Goal: Task Accomplishment & Management: Use online tool/utility

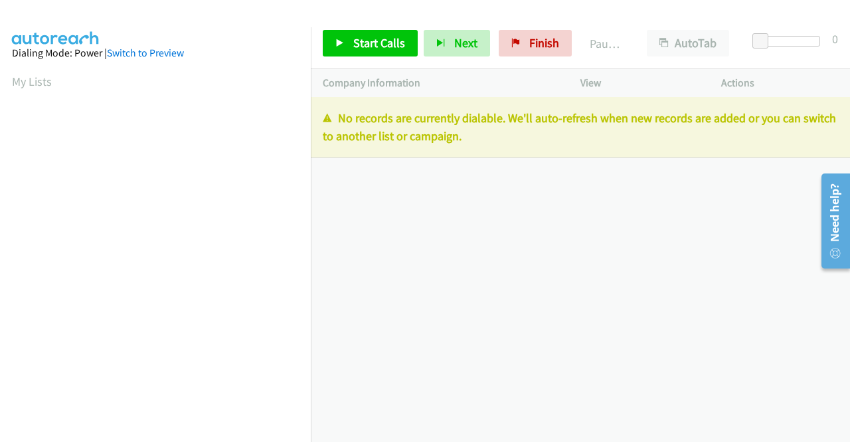
drag, startPoint x: 510, startPoint y: 143, endPoint x: 325, endPoint y: 115, distance: 186.7
click at [325, 115] on p "No records are currently dialable. We'll auto-refresh when new records are adde…" at bounding box center [580, 127] width 515 height 36
copy p "No records are currently dialable. We'll auto-refresh when new records are adde…"
drag, startPoint x: 543, startPoint y: 39, endPoint x: 448, endPoint y: 68, distance: 99.4
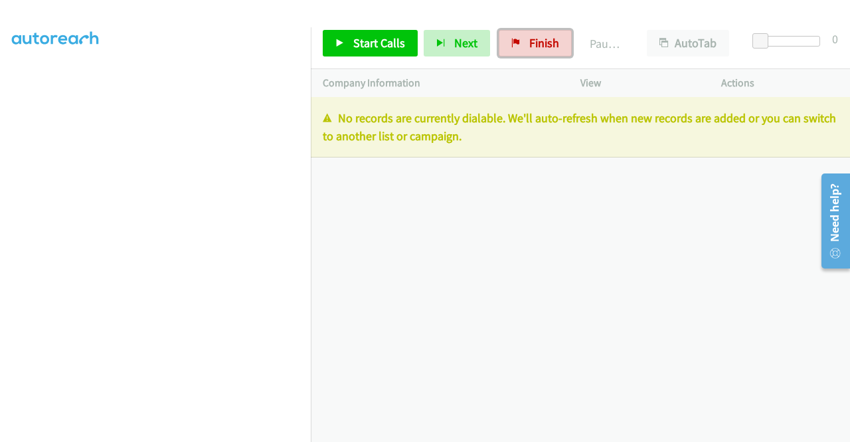
click at [543, 39] on span "Finish" at bounding box center [544, 42] width 30 height 15
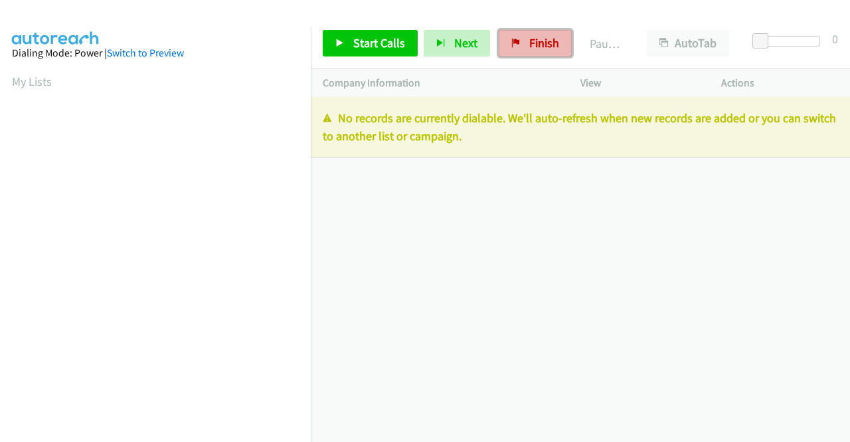
click at [539, 43] on span "Finish" at bounding box center [544, 42] width 30 height 15
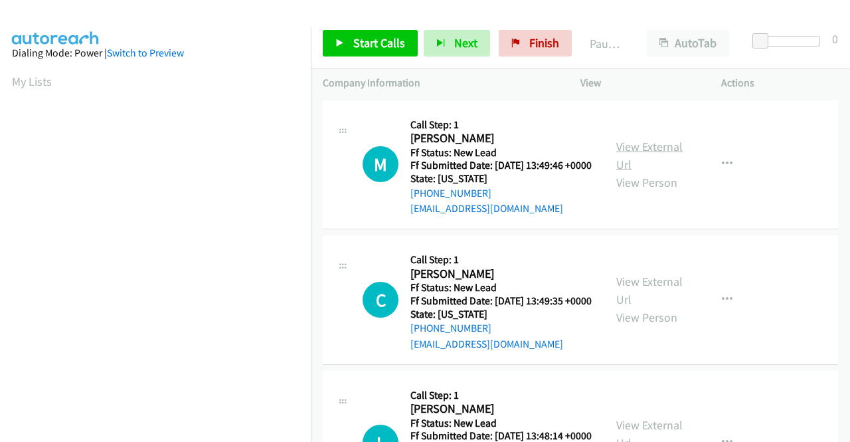
click at [659, 154] on link "View External Url" at bounding box center [649, 155] width 66 height 33
click at [655, 301] on link "View External Url" at bounding box center [649, 290] width 66 height 33
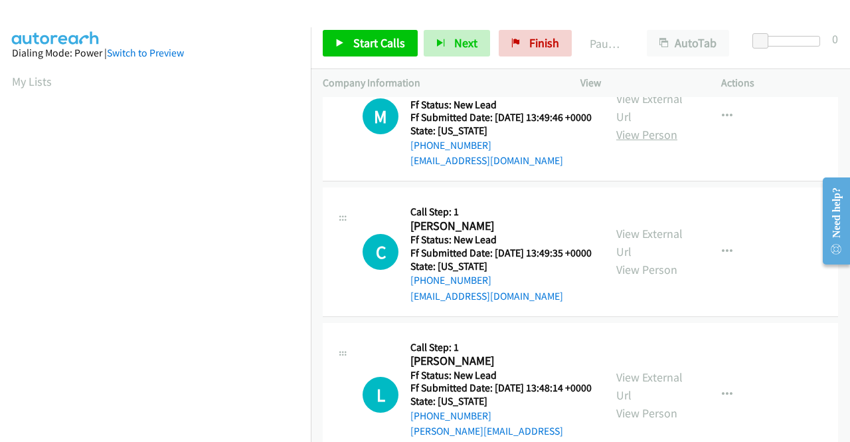
scroll to position [66, 0]
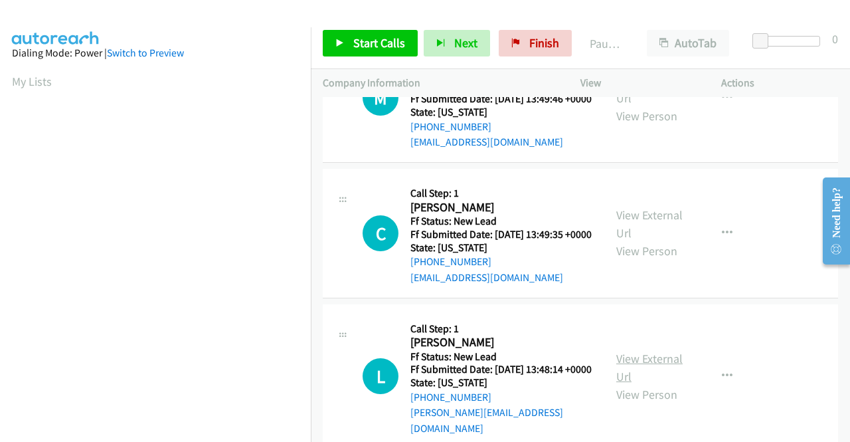
click at [640, 377] on link "View External Url" at bounding box center [649, 367] width 66 height 33
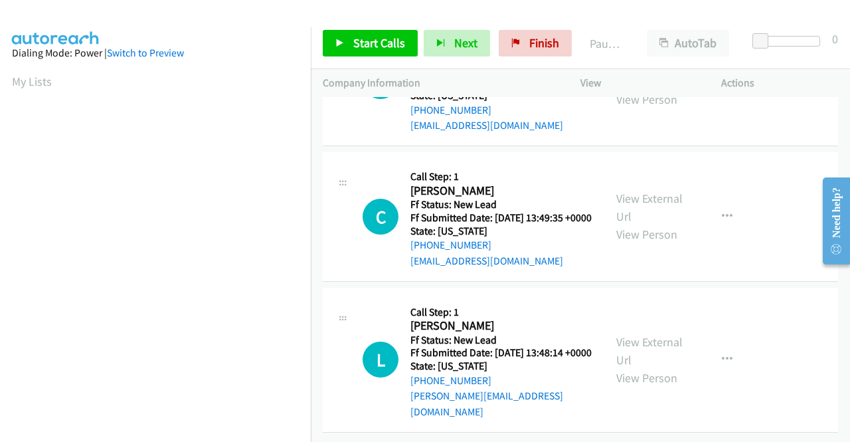
scroll to position [0, 0]
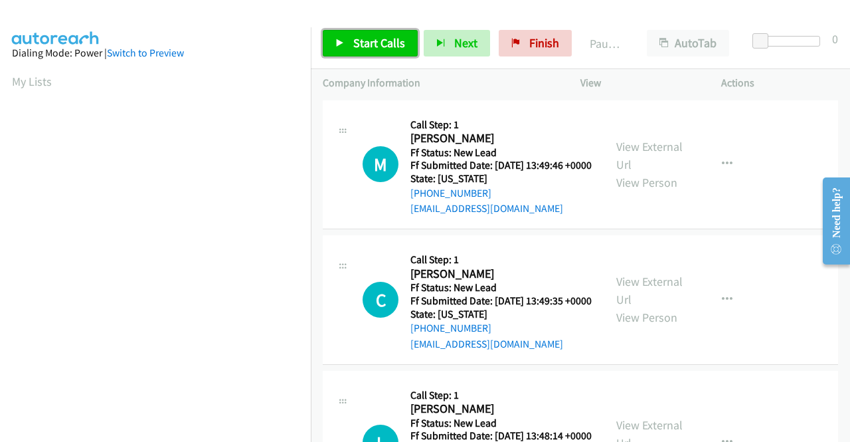
click at [387, 41] on span "Start Calls" at bounding box center [379, 42] width 52 height 15
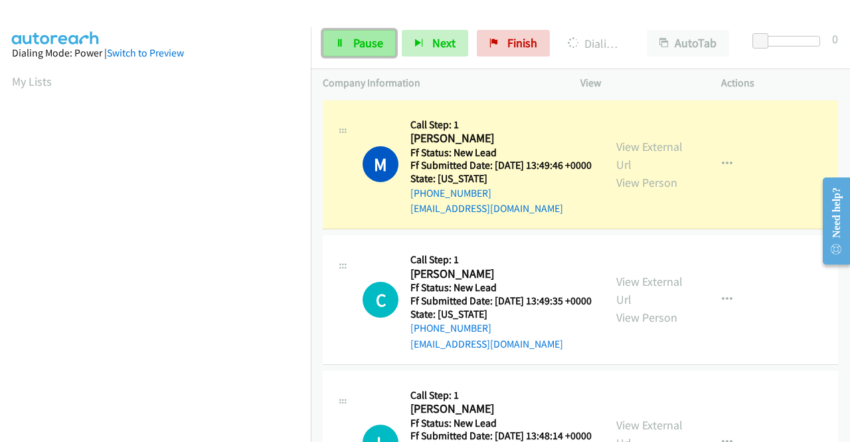
click at [351, 43] on link "Pause" at bounding box center [359, 43] width 73 height 27
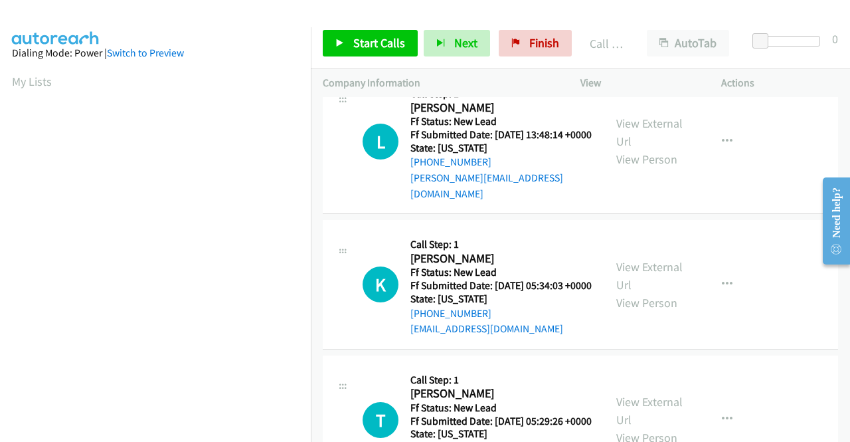
scroll to position [332, 0]
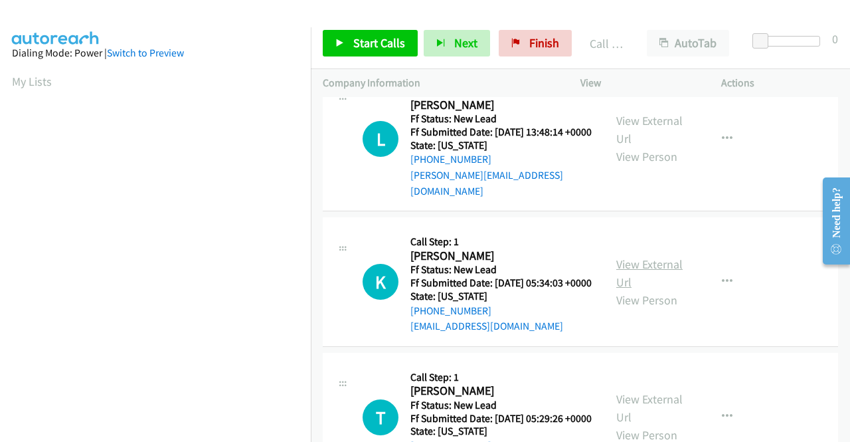
click at [664, 290] on link "View External Url" at bounding box center [649, 272] width 66 height 33
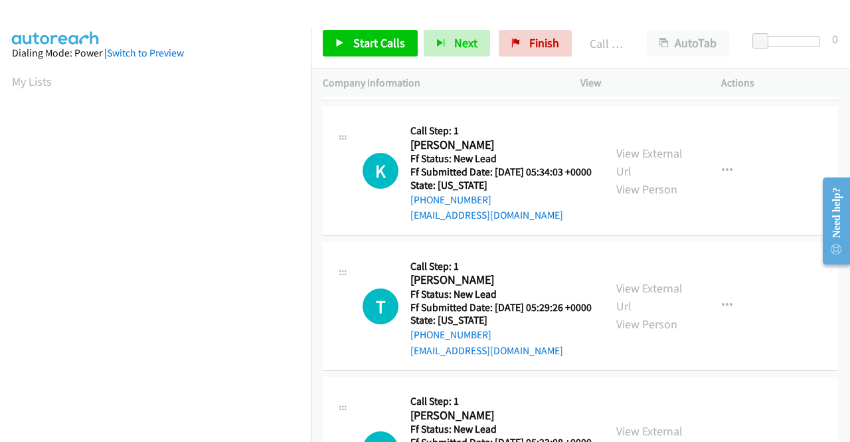
scroll to position [531, 0]
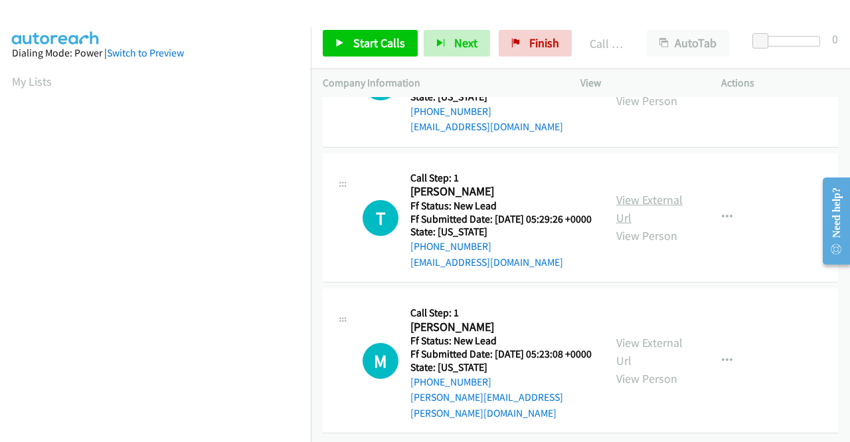
click at [631, 225] on link "View External Url" at bounding box center [649, 208] width 66 height 33
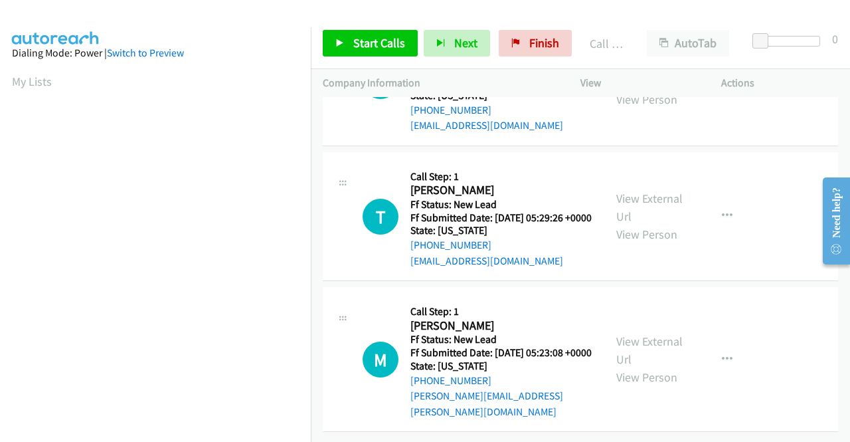
scroll to position [588, 0]
click at [626, 336] on link "View External Url" at bounding box center [649, 349] width 66 height 33
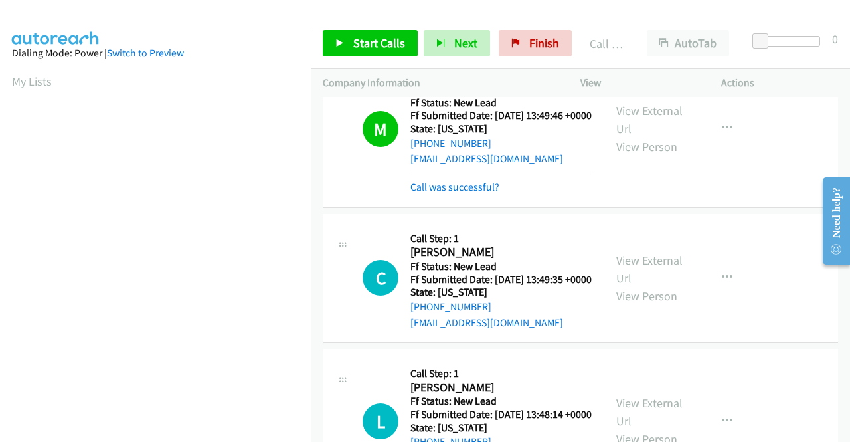
scroll to position [116, 0]
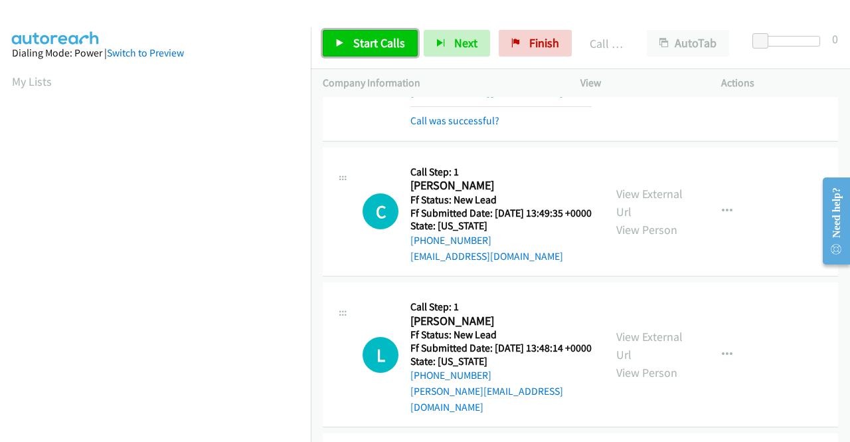
click at [382, 43] on span "Start Calls" at bounding box center [379, 42] width 52 height 15
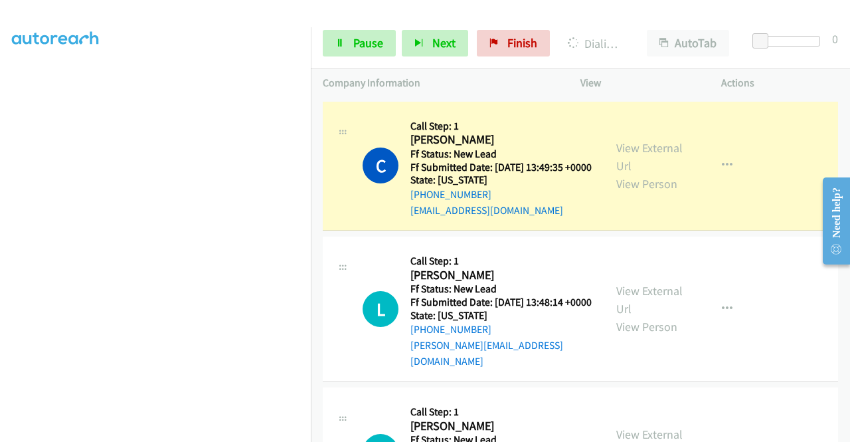
scroll to position [183, 0]
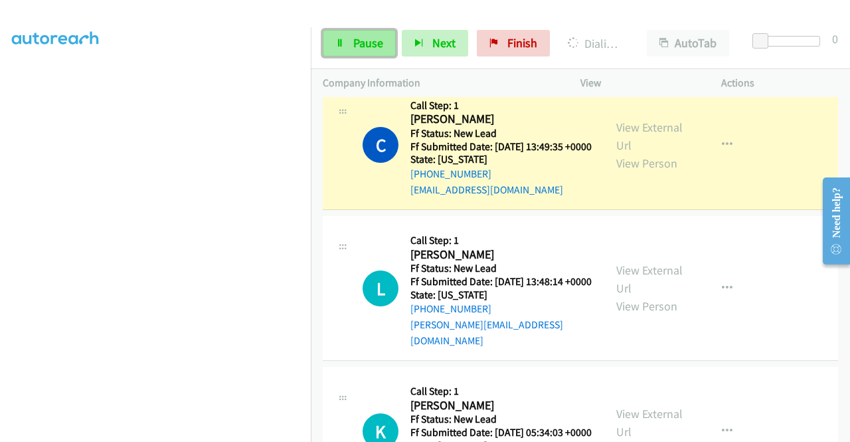
click at [361, 48] on span "Pause" at bounding box center [368, 42] width 30 height 15
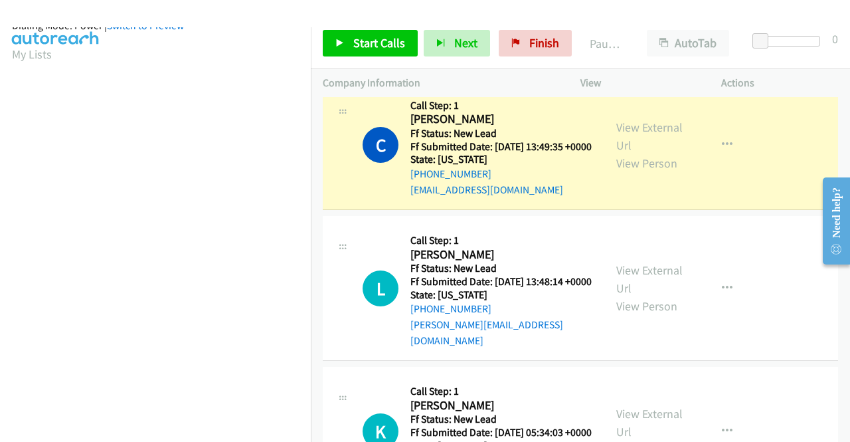
scroll to position [27, 0]
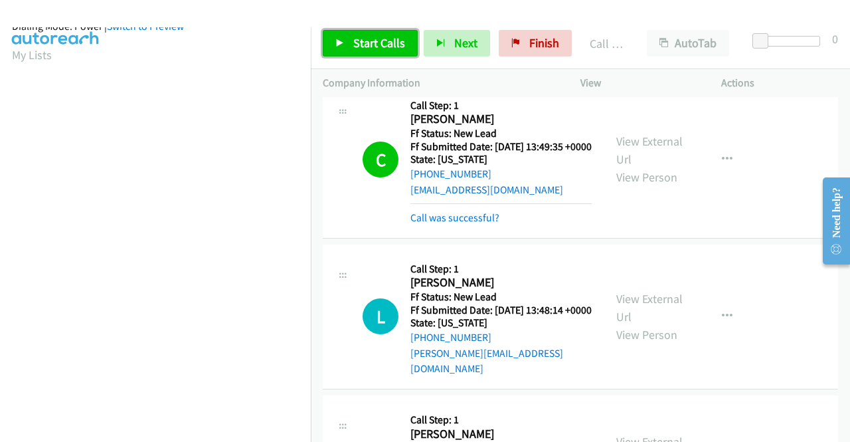
click at [348, 44] on link "Start Calls" at bounding box center [370, 43] width 95 height 27
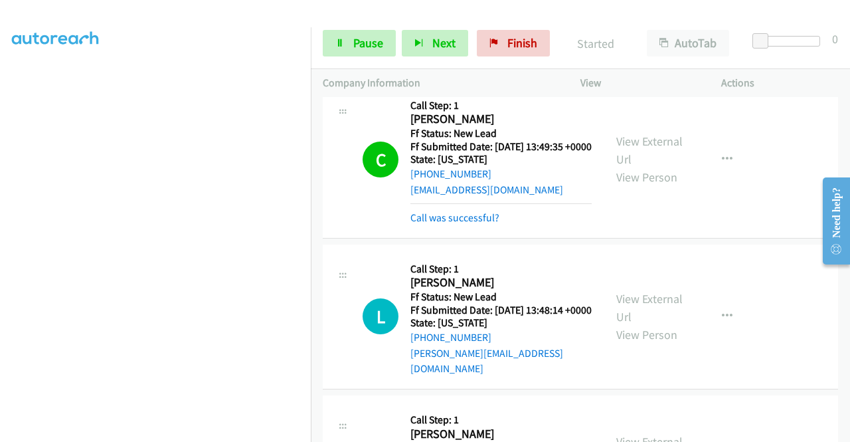
scroll to position [303, 0]
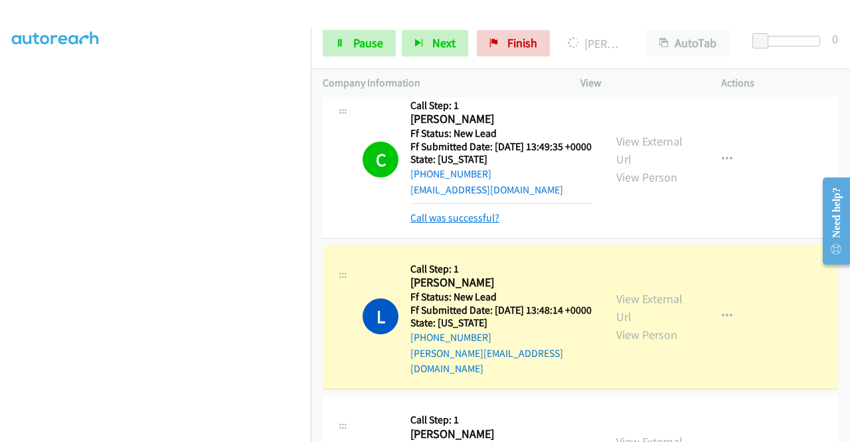
click at [470, 224] on link "Call was successful?" at bounding box center [454, 217] width 89 height 13
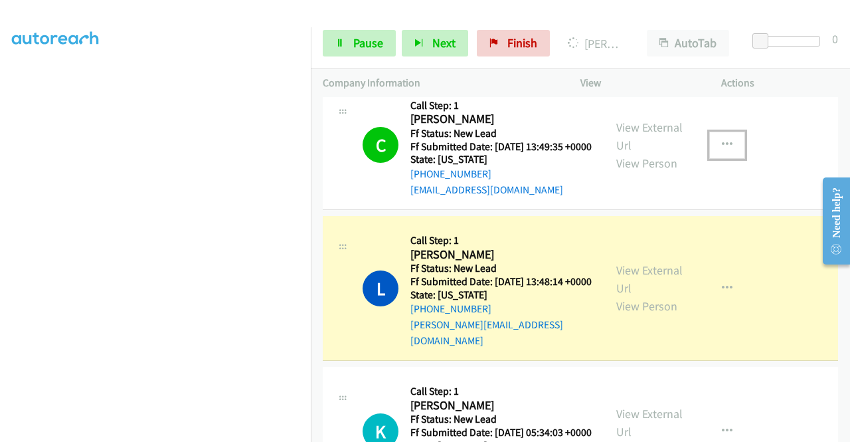
click at [725, 158] on button "button" at bounding box center [727, 144] width 36 height 27
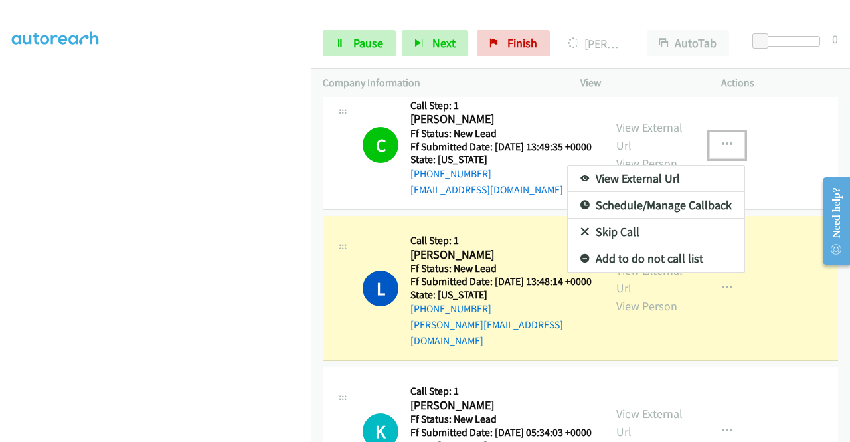
click at [665, 272] on link "Add to do not call list" at bounding box center [656, 258] width 177 height 27
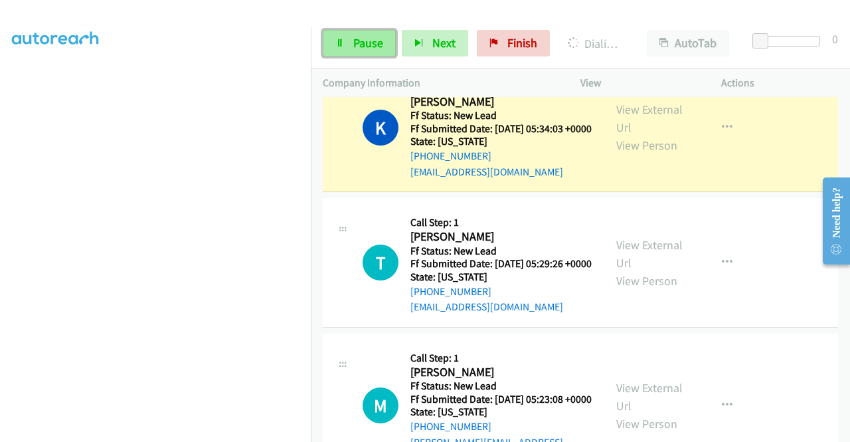
click at [353, 38] on span "Pause" at bounding box center [368, 42] width 30 height 15
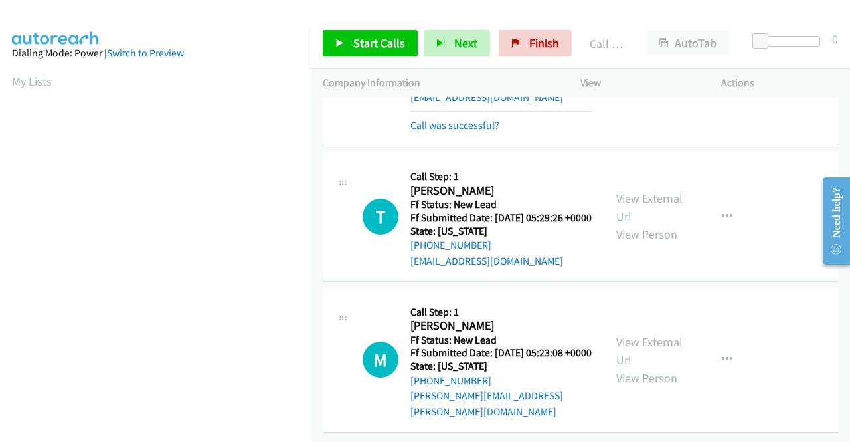
scroll to position [644, 0]
click at [396, 41] on span "Start Calls" at bounding box center [379, 42] width 52 height 15
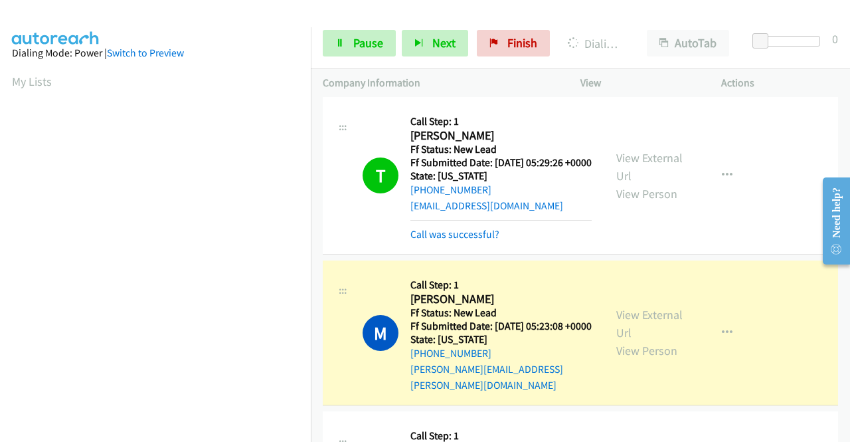
scroll to position [303, 0]
drag, startPoint x: 375, startPoint y: 41, endPoint x: 391, endPoint y: 63, distance: 26.7
click at [375, 41] on span "Pause" at bounding box center [368, 42] width 30 height 15
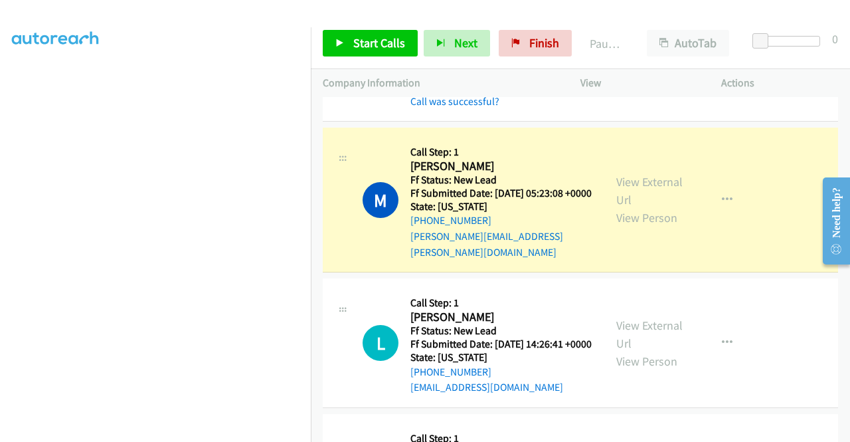
scroll to position [0, 0]
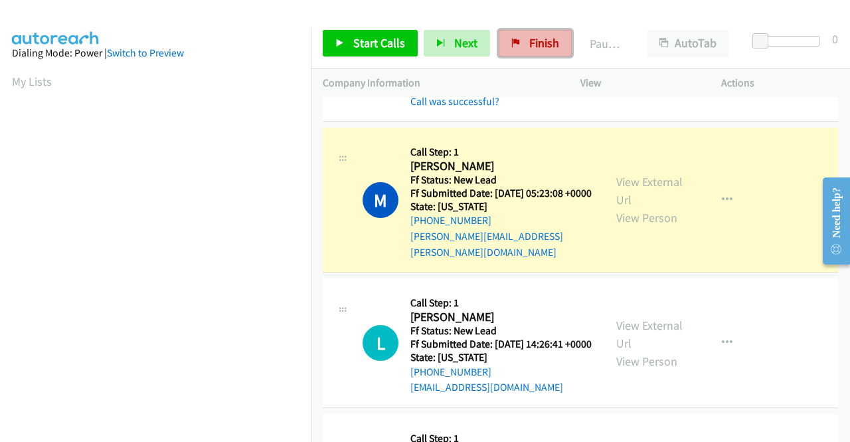
click at [549, 48] on span "Finish" at bounding box center [544, 42] width 30 height 15
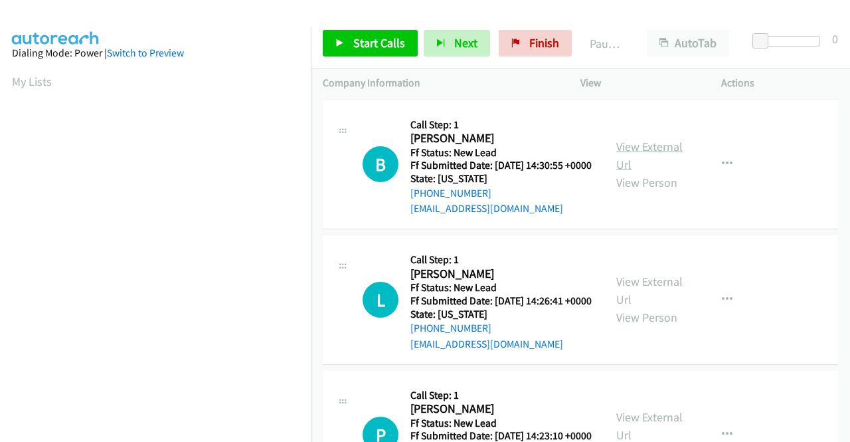
click at [653, 151] on link "View External Url" at bounding box center [649, 155] width 66 height 33
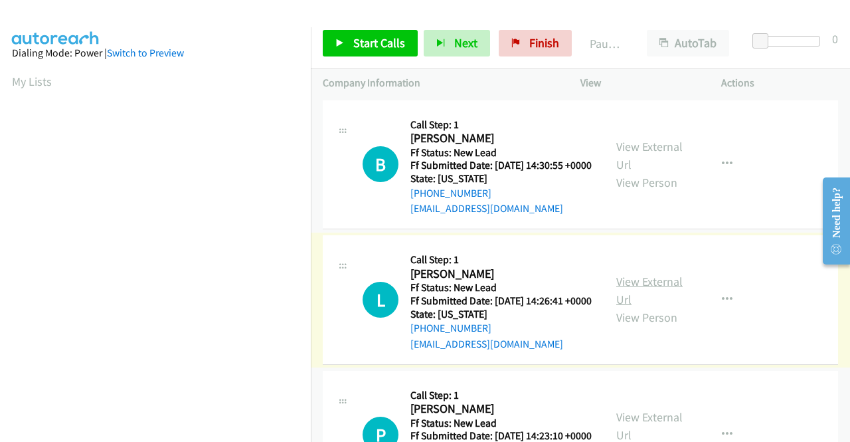
click at [644, 298] on link "View External Url" at bounding box center [649, 290] width 66 height 33
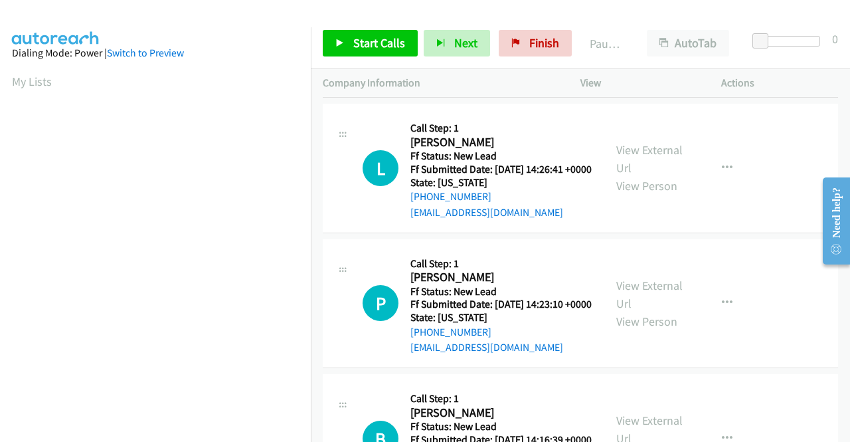
scroll to position [133, 0]
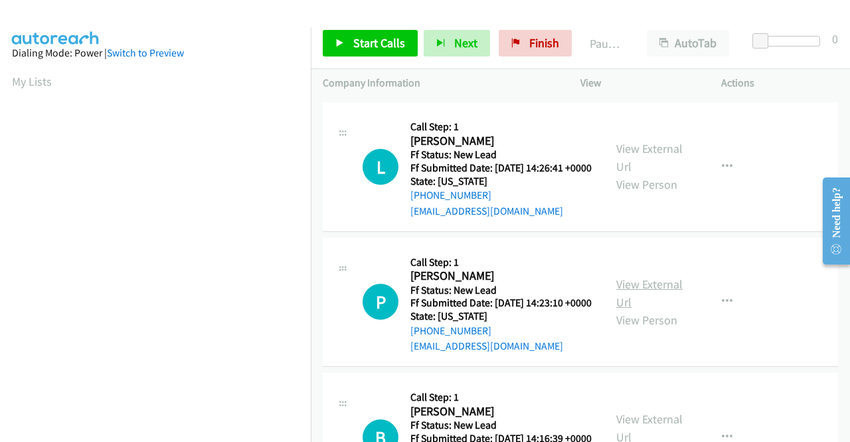
click at [631, 309] on link "View External Url" at bounding box center [649, 292] width 66 height 33
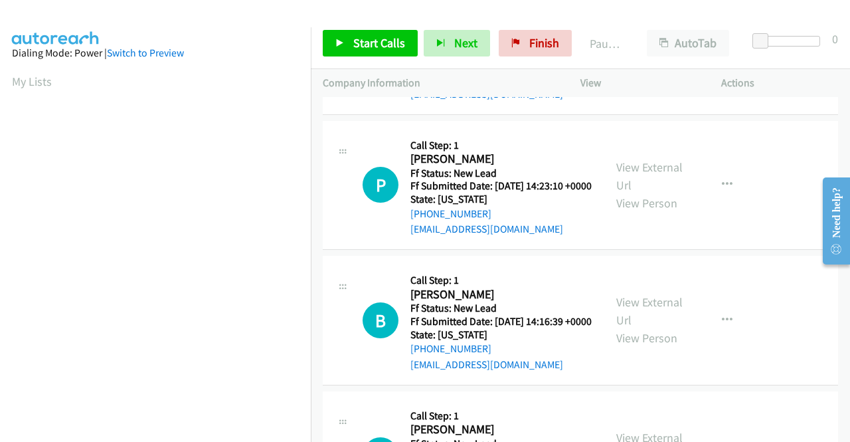
scroll to position [266, 0]
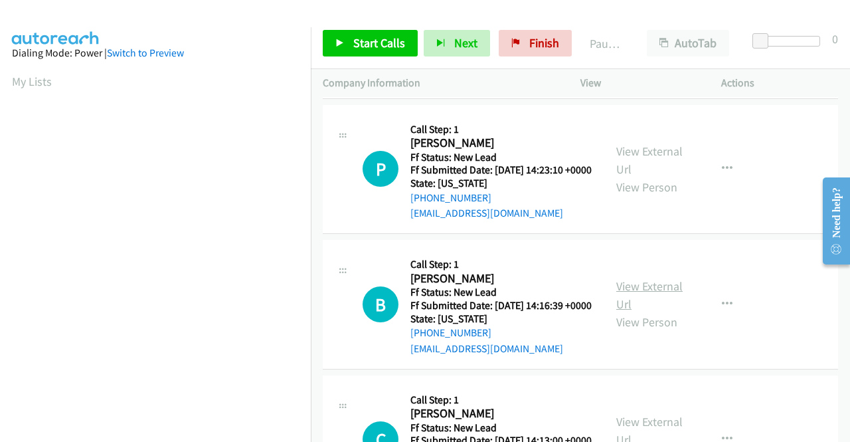
click at [640, 311] on link "View External Url" at bounding box center [649, 294] width 66 height 33
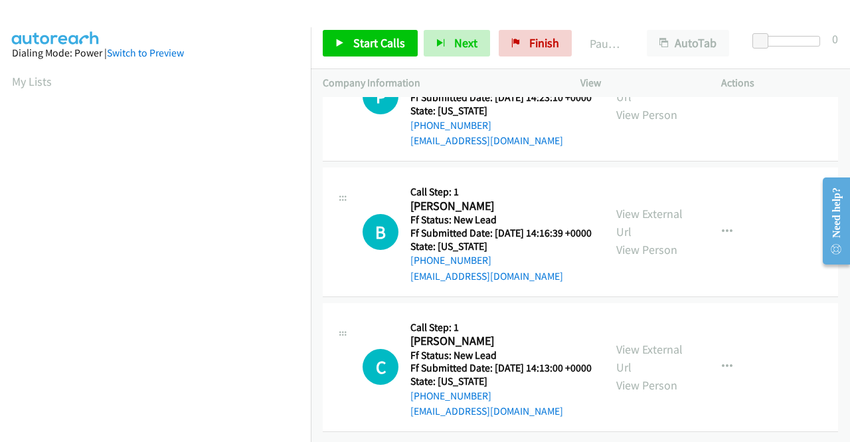
scroll to position [398, 0]
click at [644, 348] on link "View External Url" at bounding box center [649, 357] width 66 height 33
click at [719, 353] on button "button" at bounding box center [727, 366] width 36 height 27
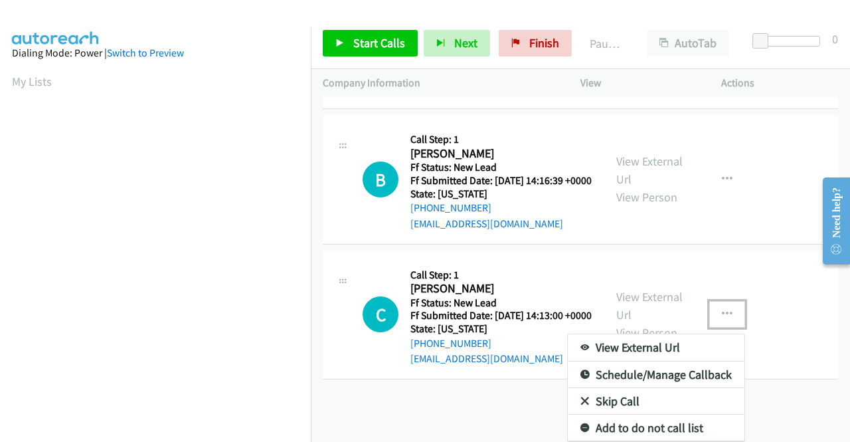
click at [650, 421] on link "Add to do not call list" at bounding box center [656, 427] width 177 height 27
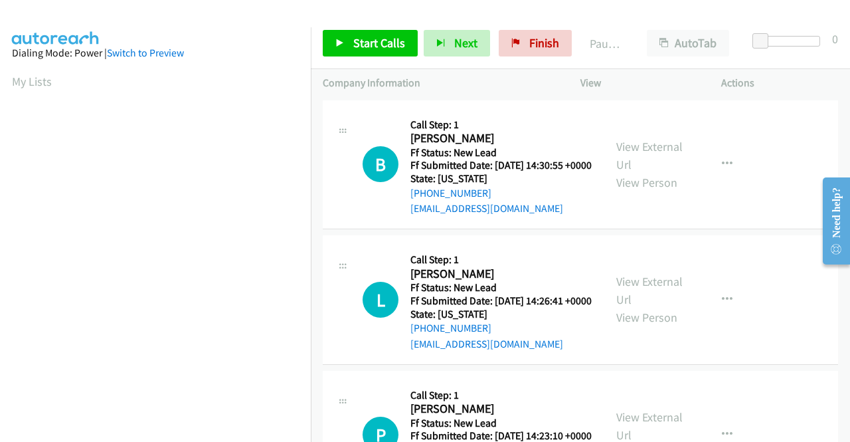
scroll to position [0, 0]
click at [377, 46] on span "Start Calls" at bounding box center [379, 42] width 52 height 15
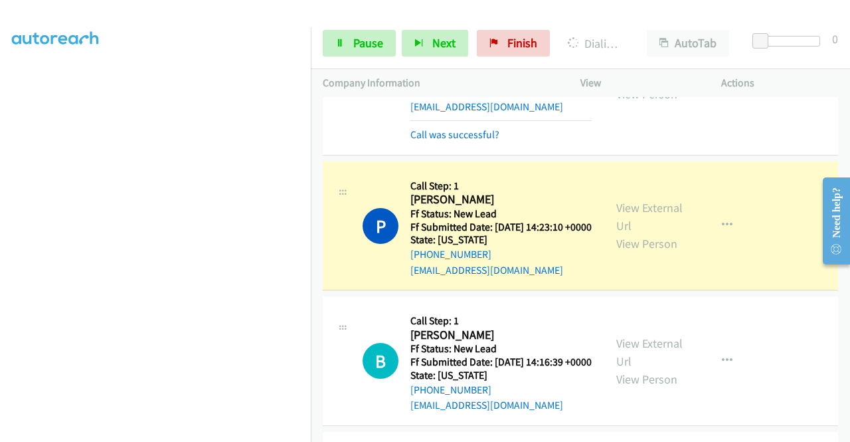
scroll to position [199, 0]
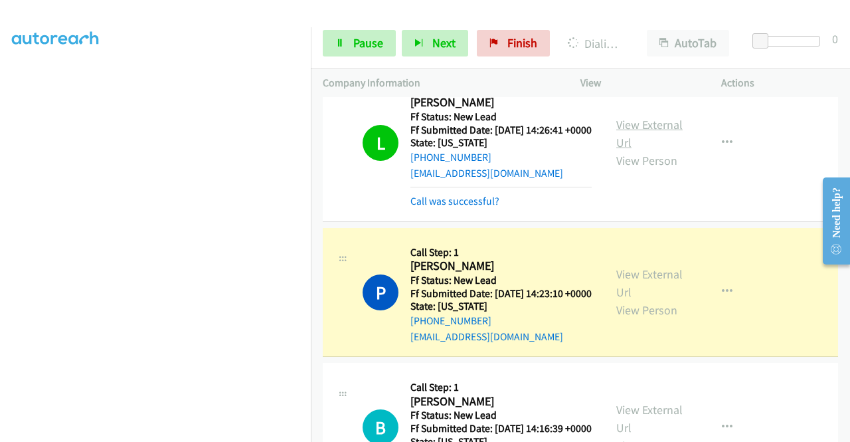
click at [652, 145] on link "View External Url" at bounding box center [649, 133] width 66 height 33
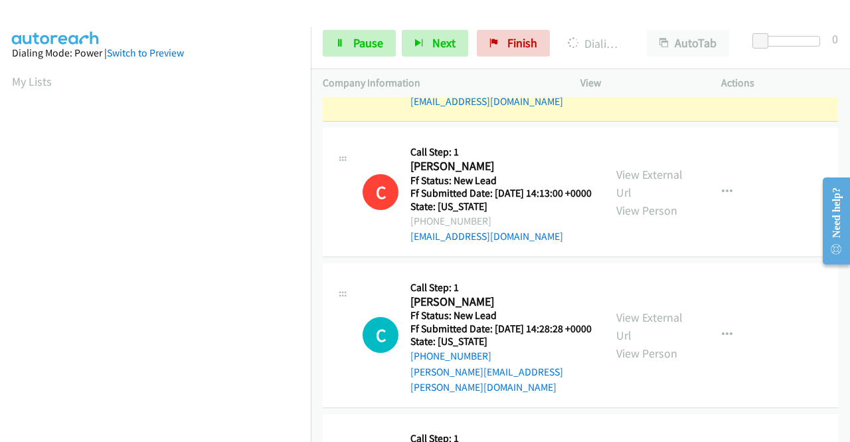
scroll to position [626, 0]
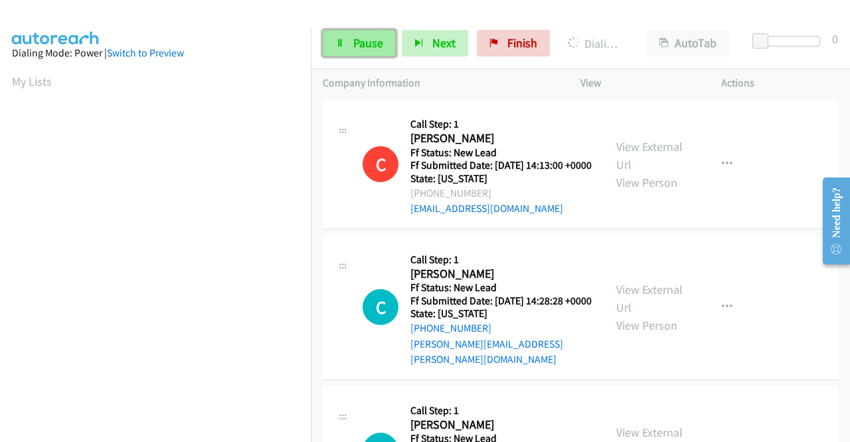
click at [376, 41] on span "Pause" at bounding box center [368, 42] width 30 height 15
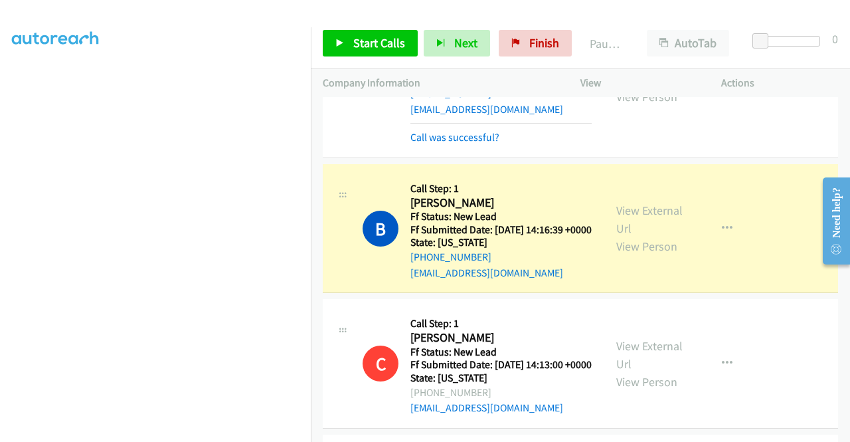
scroll to position [0, 0]
drag, startPoint x: 533, startPoint y: 39, endPoint x: 479, endPoint y: 73, distance: 63.9
click at [533, 38] on span "Finish" at bounding box center [544, 42] width 30 height 15
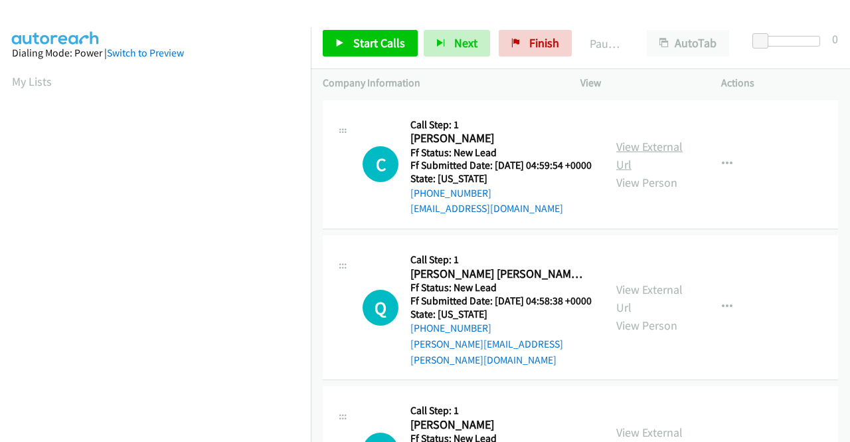
click at [660, 153] on link "View External Url" at bounding box center [649, 155] width 66 height 33
click at [643, 306] on link "View External Url" at bounding box center [649, 298] width 66 height 33
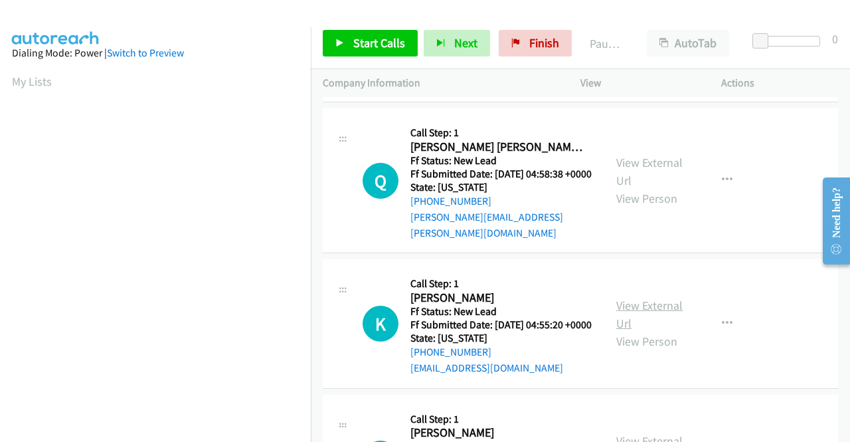
scroll to position [133, 0]
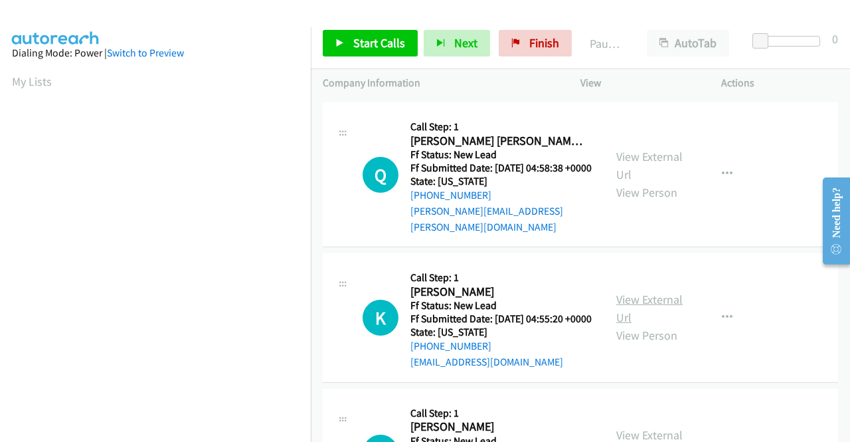
click at [642, 313] on link "View External Url" at bounding box center [649, 308] width 66 height 33
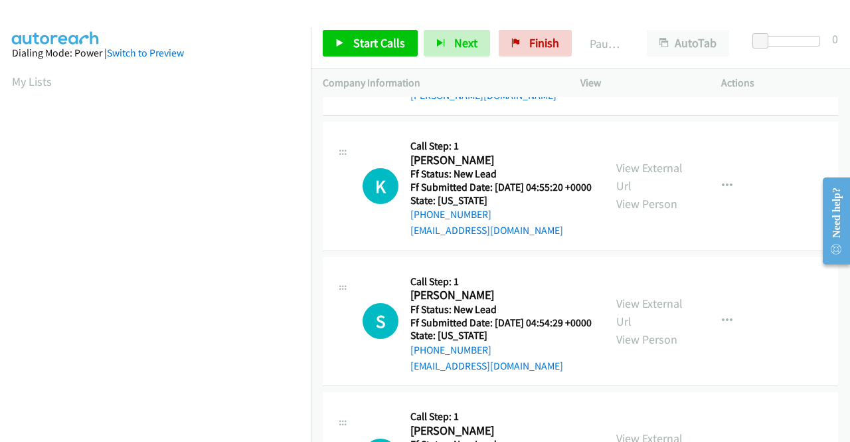
scroll to position [266, 0]
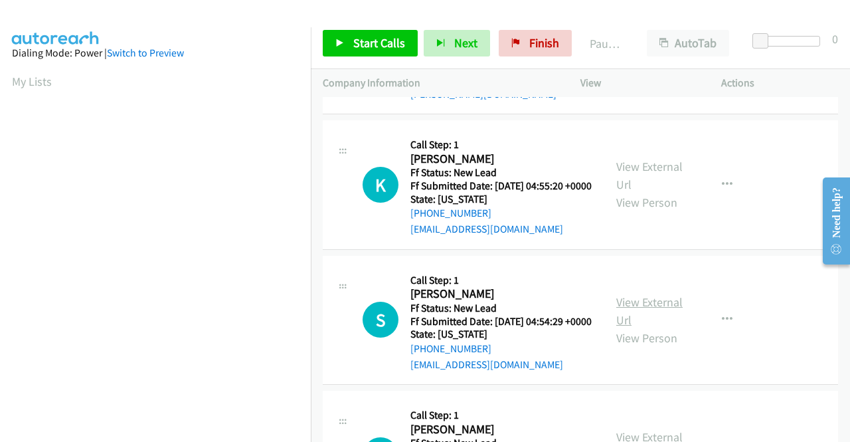
click at [639, 327] on link "View External Url" at bounding box center [649, 310] width 66 height 33
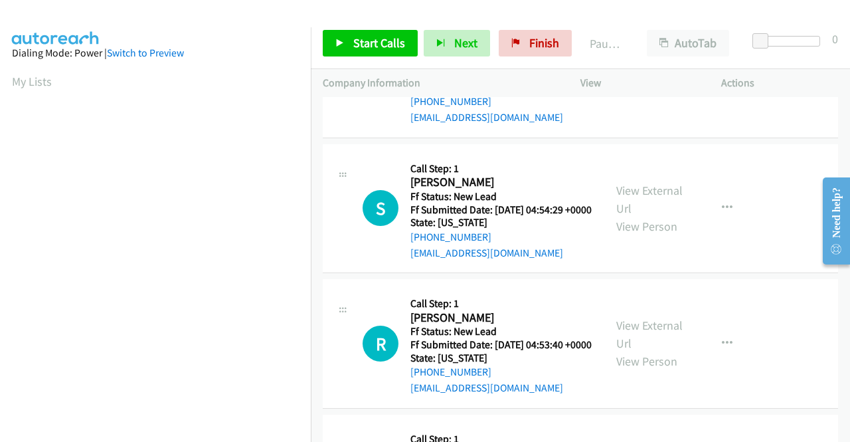
scroll to position [398, 0]
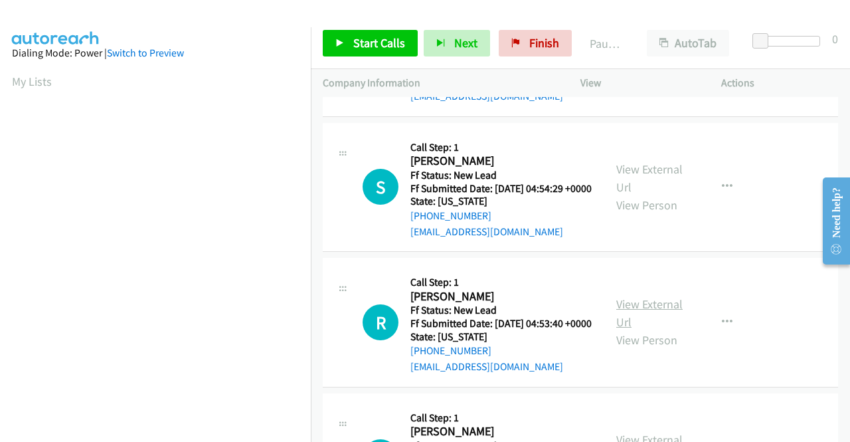
click at [628, 329] on link "View External Url" at bounding box center [649, 312] width 66 height 33
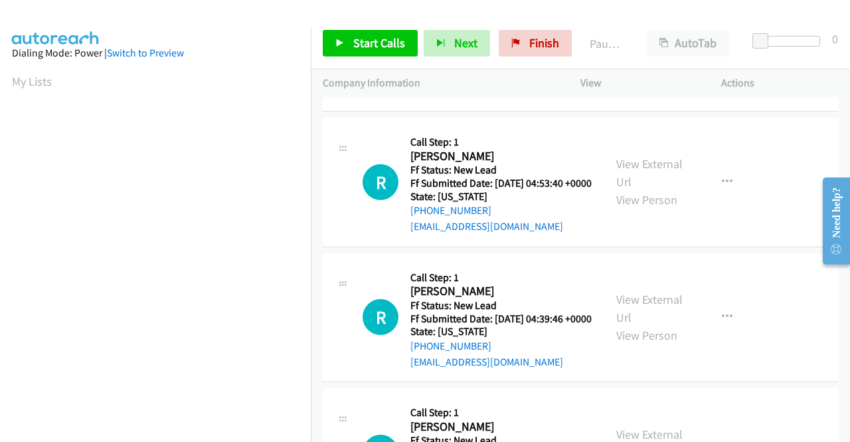
scroll to position [598, 0]
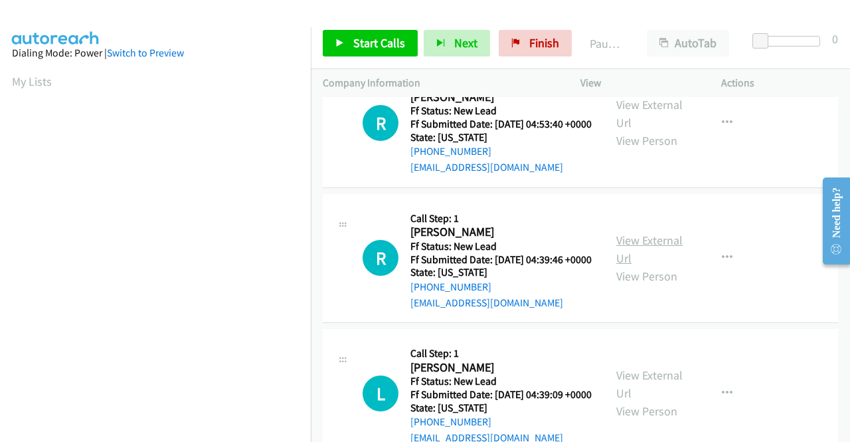
click at [616, 266] on link "View External Url" at bounding box center [649, 248] width 66 height 33
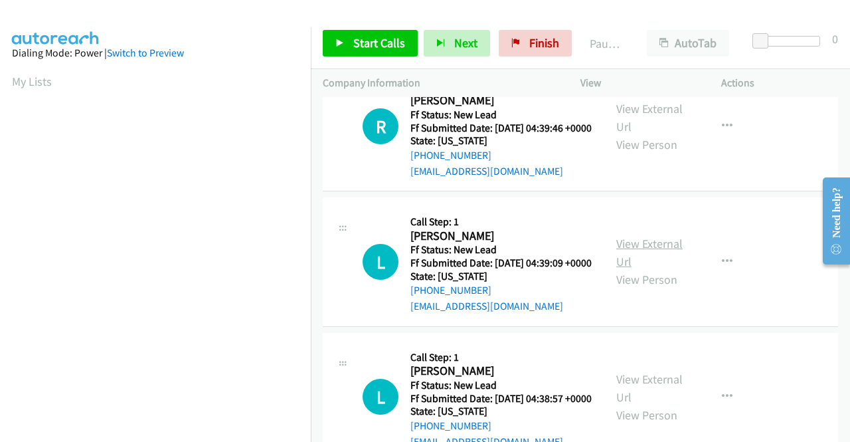
scroll to position [731, 0]
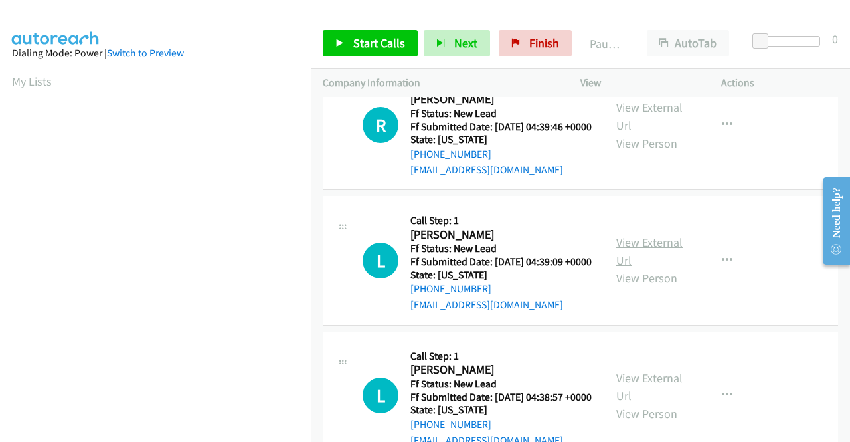
click at [648, 268] on link "View External Url" at bounding box center [649, 250] width 66 height 33
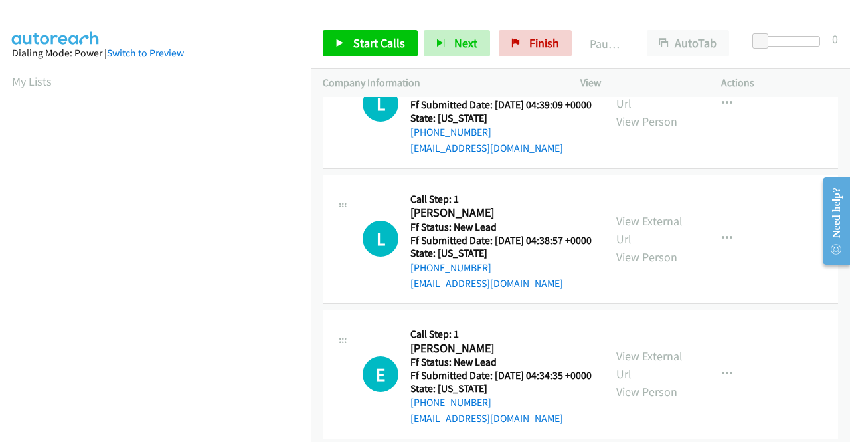
scroll to position [930, 0]
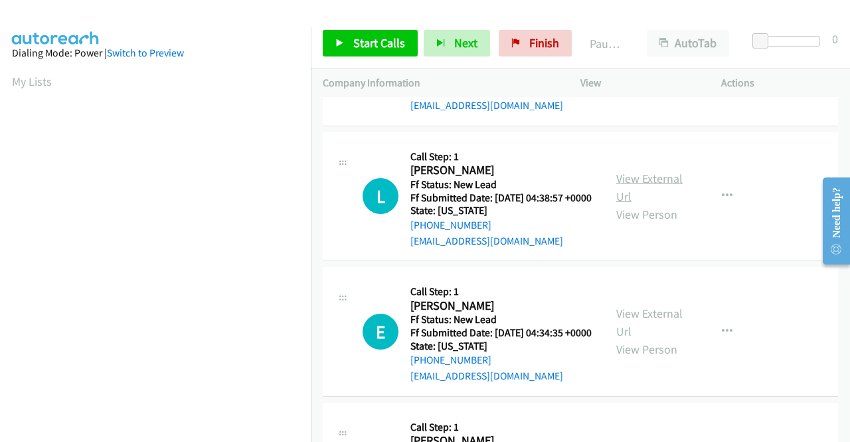
click at [664, 204] on link "View External Url" at bounding box center [649, 187] width 66 height 33
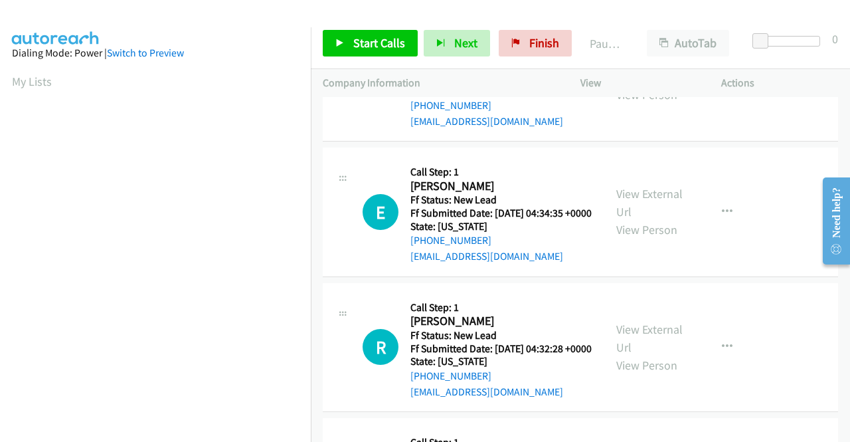
scroll to position [1063, 0]
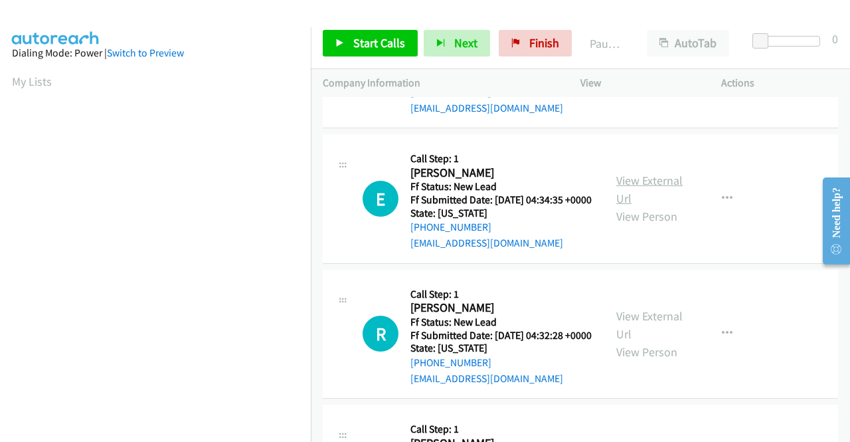
click at [640, 206] on link "View External Url" at bounding box center [649, 189] width 66 height 33
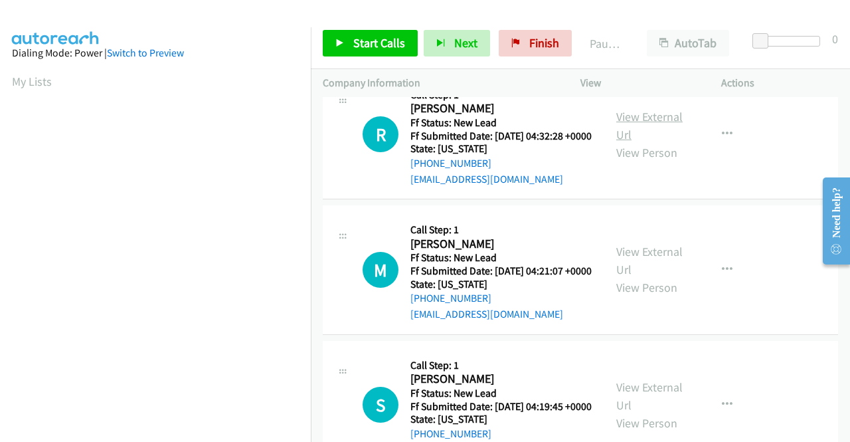
click at [630, 142] on link "View External Url" at bounding box center [649, 125] width 66 height 33
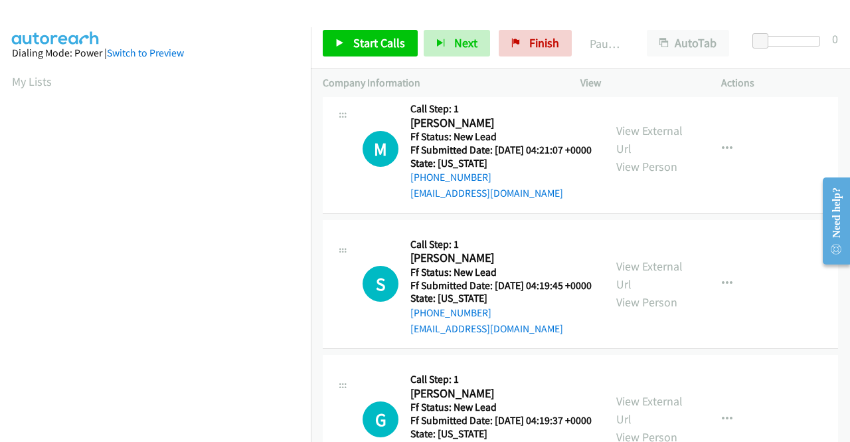
scroll to position [1395, 0]
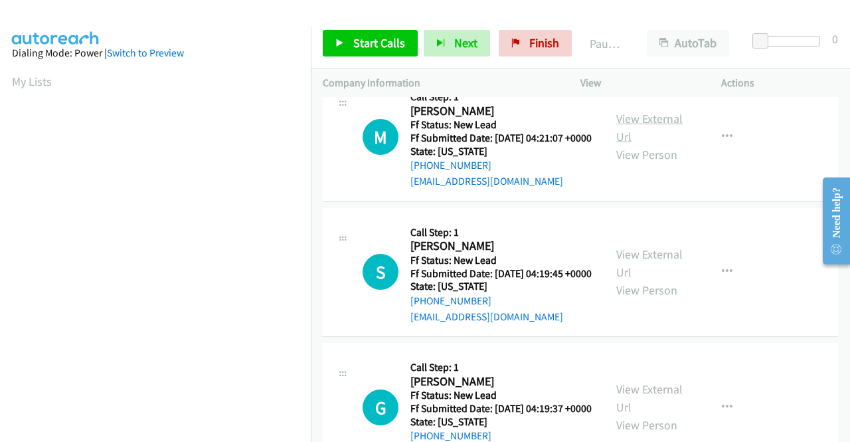
click at [647, 144] on link "View External Url" at bounding box center [649, 127] width 66 height 33
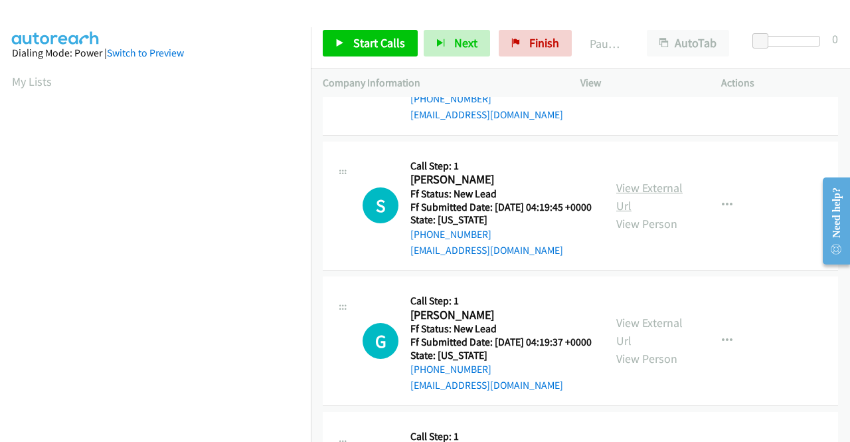
click at [671, 213] on link "View External Url" at bounding box center [649, 196] width 66 height 33
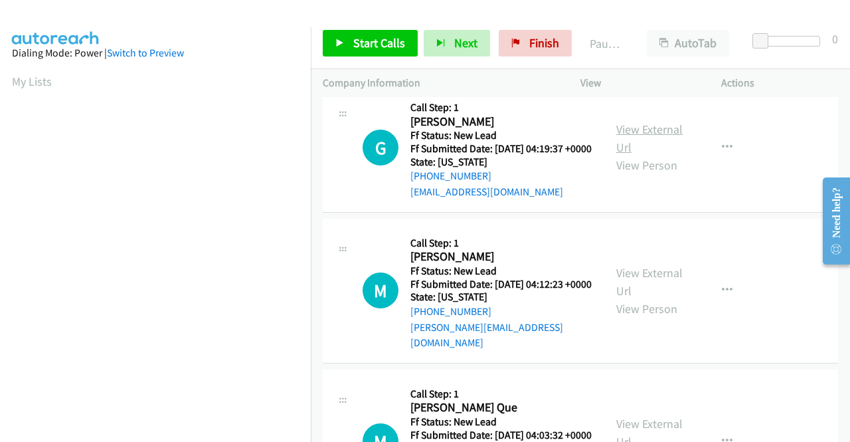
scroll to position [1660, 0]
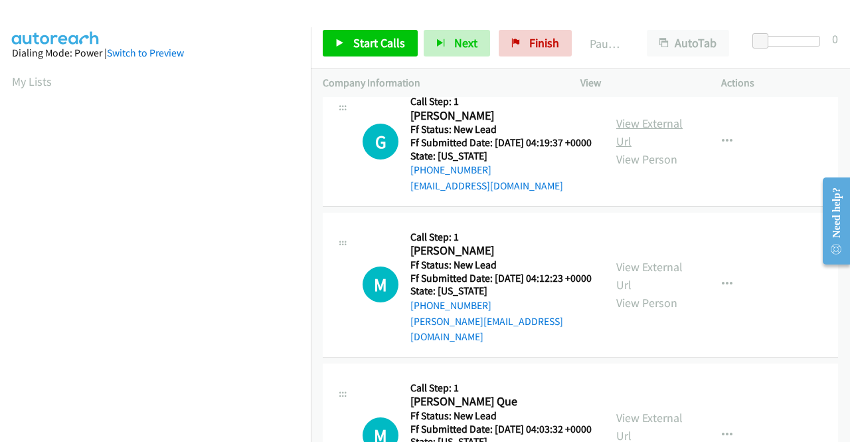
click at [648, 149] on link "View External Url" at bounding box center [649, 132] width 66 height 33
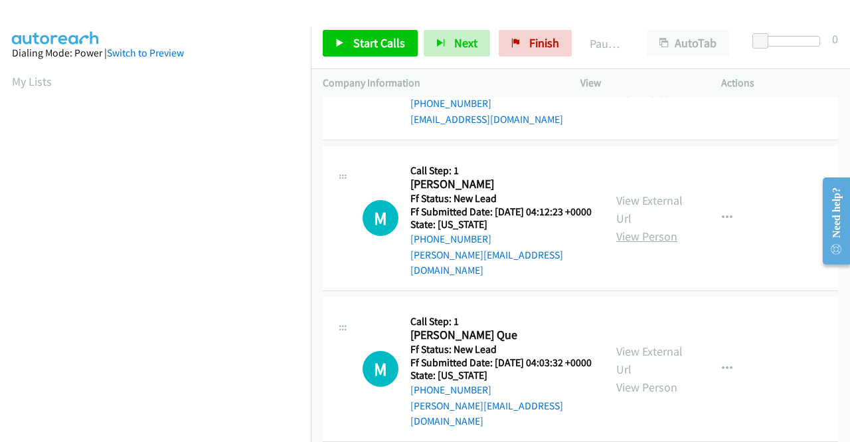
scroll to position [1793, 0]
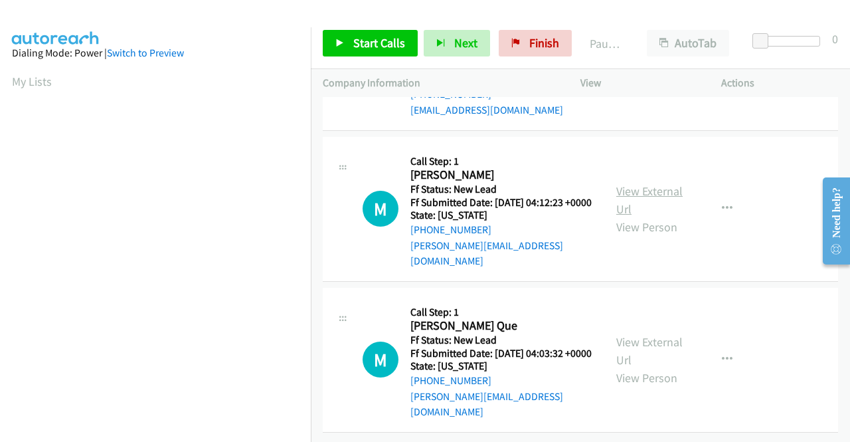
click at [646, 217] on link "View External Url" at bounding box center [649, 199] width 66 height 33
click at [653, 334] on link "View External Url" at bounding box center [649, 350] width 66 height 33
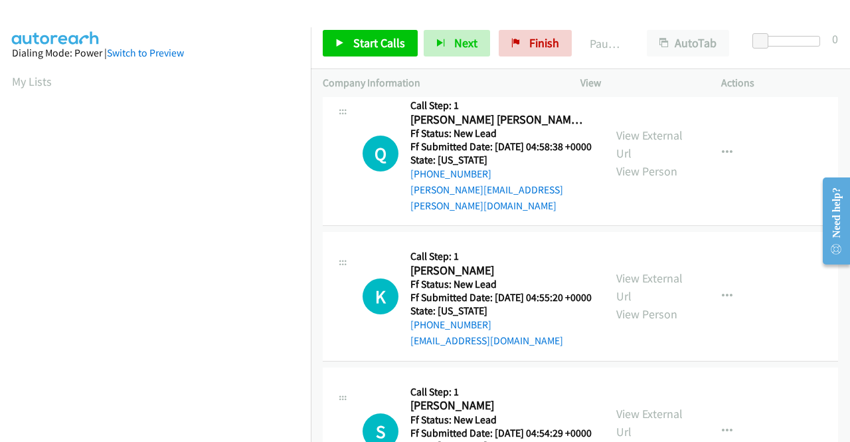
scroll to position [0, 0]
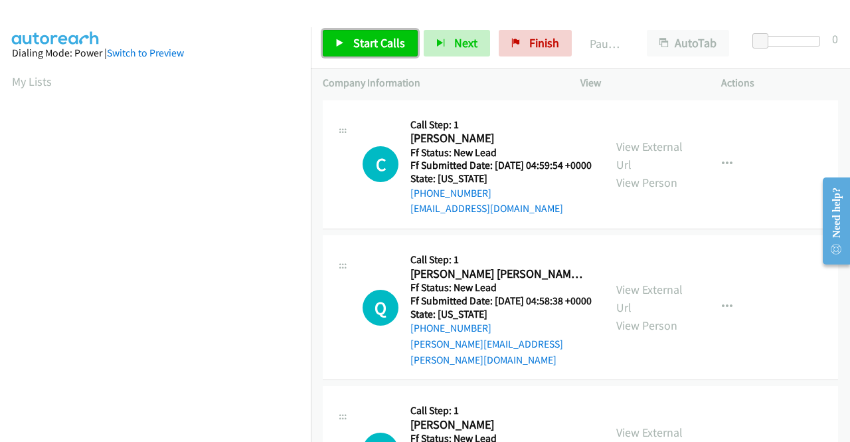
click at [381, 47] on span "Start Calls" at bounding box center [379, 42] width 52 height 15
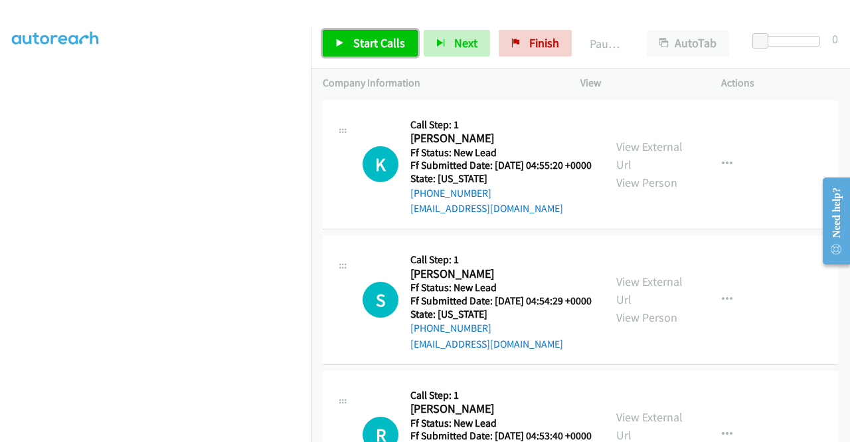
click at [393, 50] on span "Start Calls" at bounding box center [379, 42] width 52 height 15
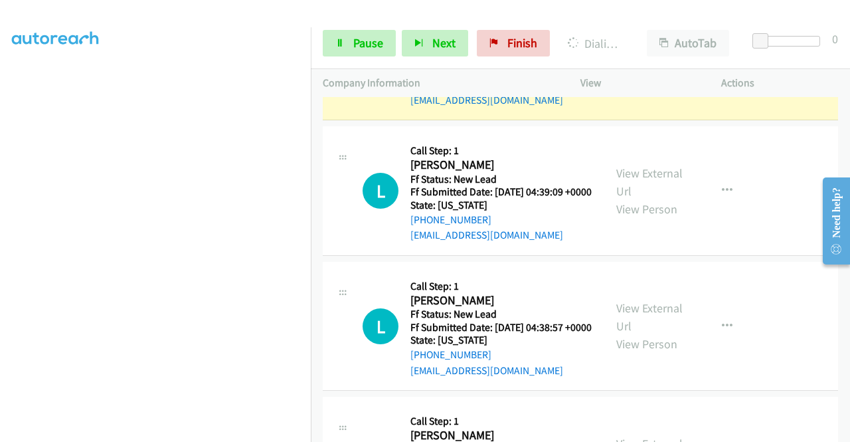
scroll to position [612, 0]
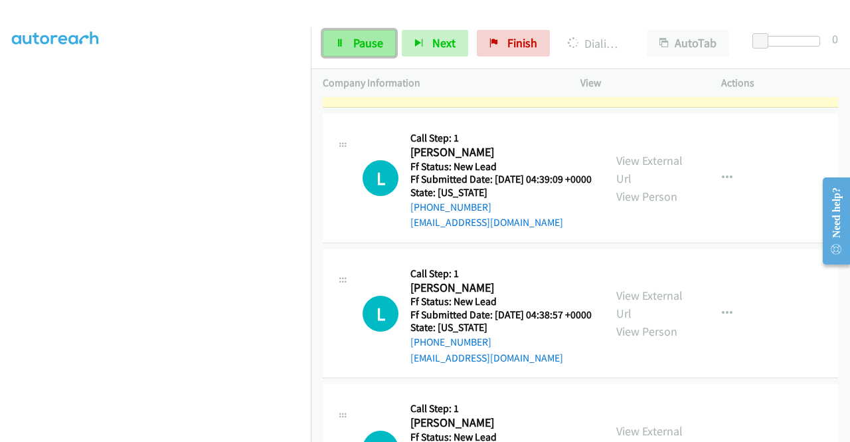
click at [368, 35] on span "Pause" at bounding box center [368, 42] width 30 height 15
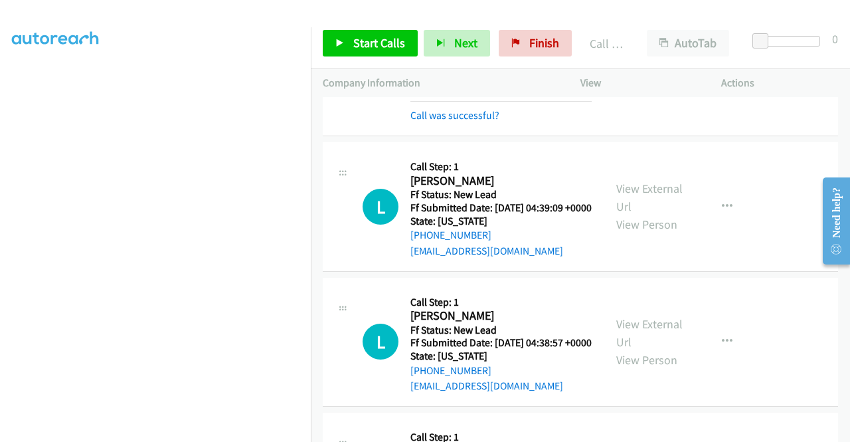
scroll to position [626, 0]
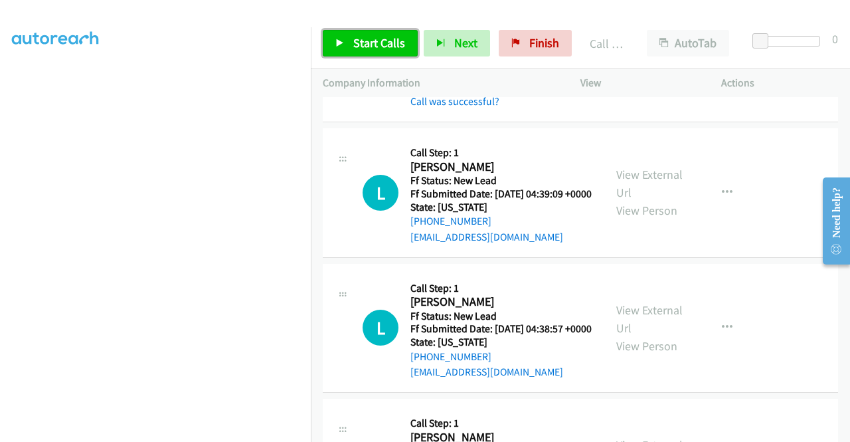
click at [392, 39] on span "Start Calls" at bounding box center [379, 42] width 52 height 15
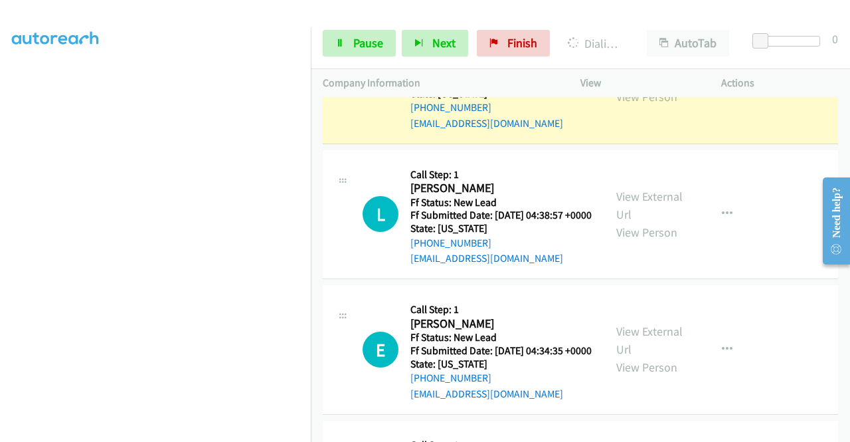
scroll to position [758, 0]
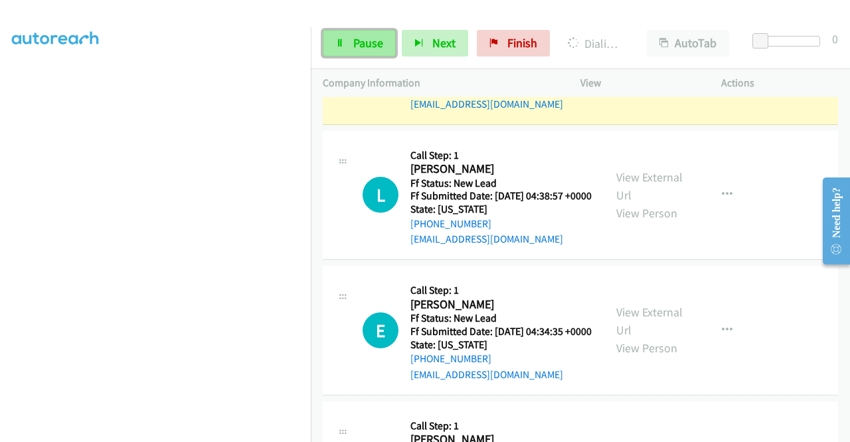
click at [354, 41] on span "Pause" at bounding box center [368, 42] width 30 height 15
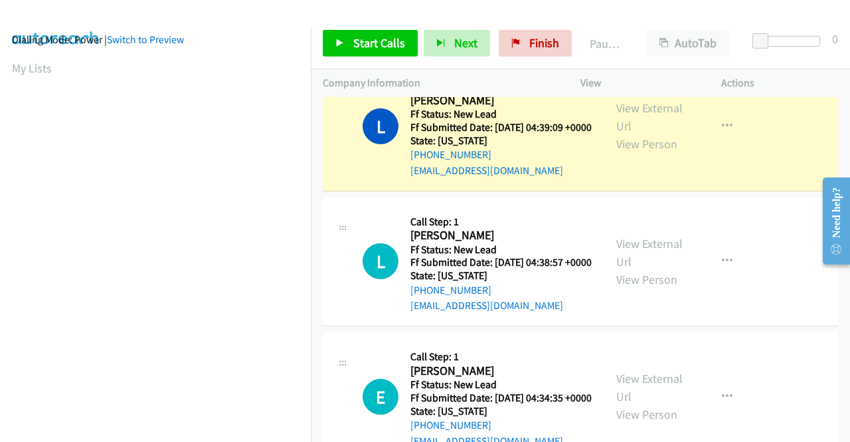
scroll to position [0, 0]
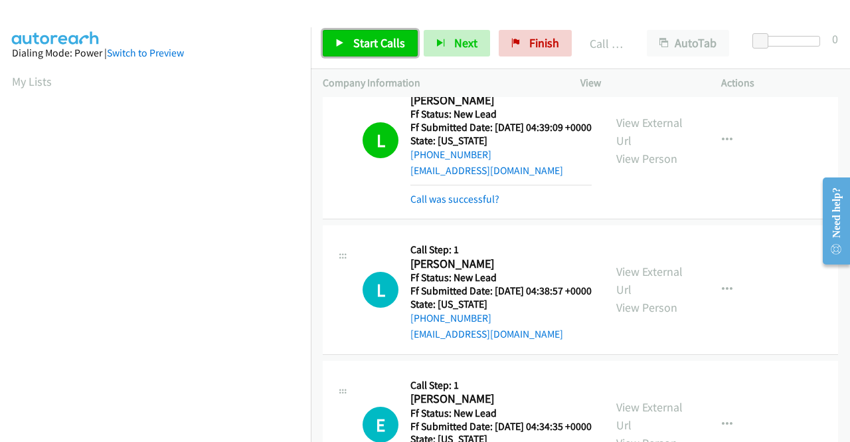
click at [386, 35] on link "Start Calls" at bounding box center [370, 43] width 95 height 27
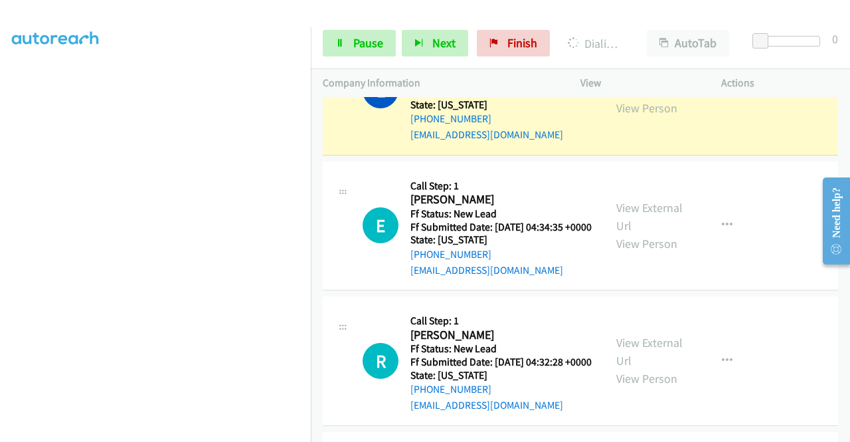
scroll to position [958, 0]
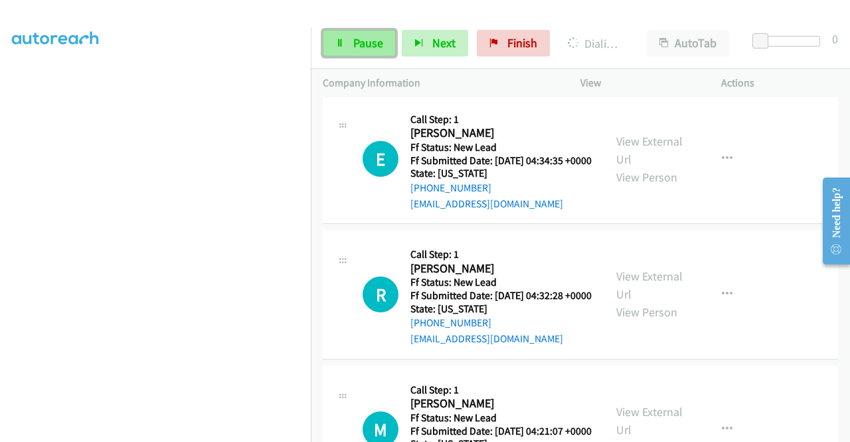
click at [391, 39] on link "Pause" at bounding box center [359, 43] width 73 height 27
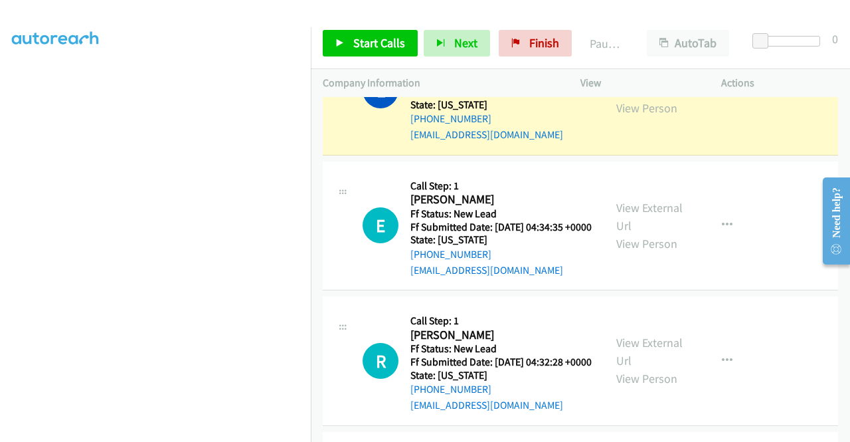
scroll to position [0, 0]
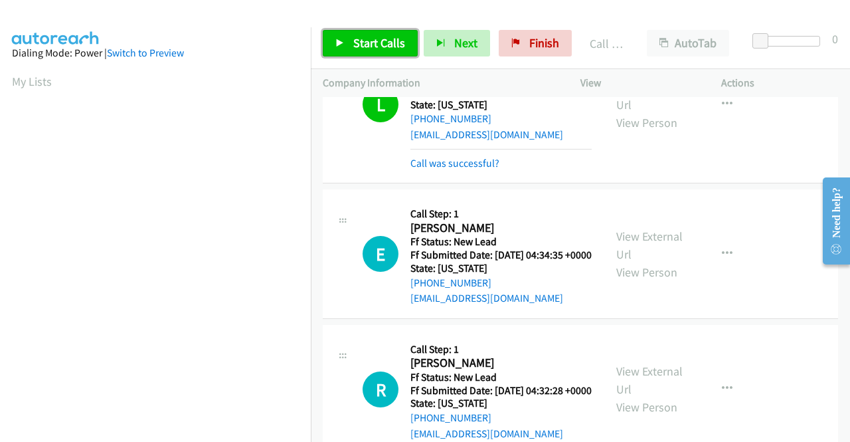
click at [344, 39] on link "Start Calls" at bounding box center [370, 43] width 95 height 27
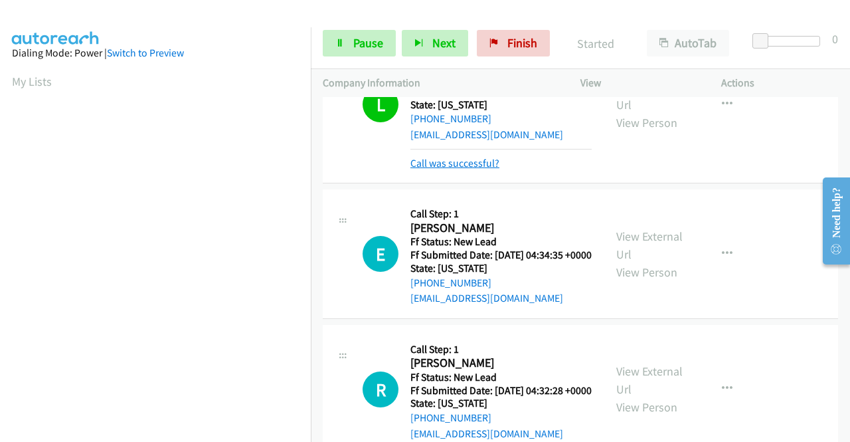
click at [494, 169] on link "Call was successful?" at bounding box center [454, 163] width 89 height 13
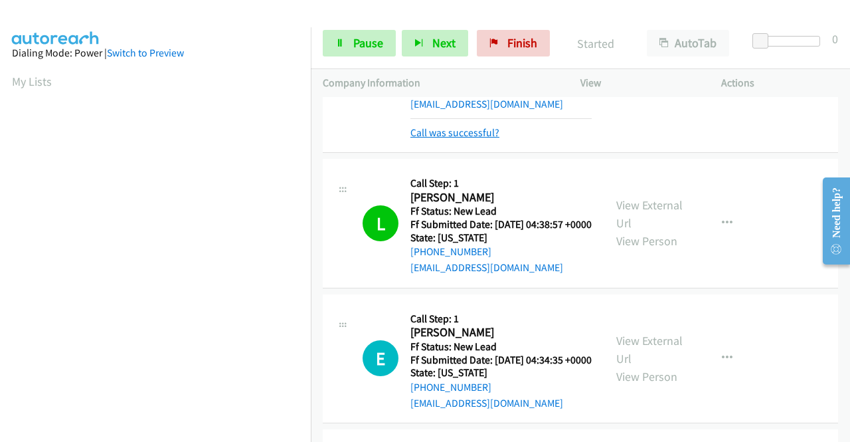
click at [460, 139] on link "Call was successful?" at bounding box center [454, 132] width 89 height 13
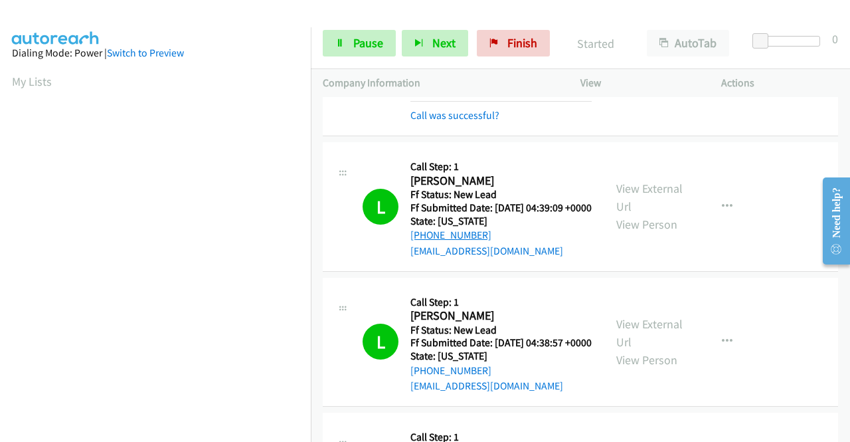
click at [468, 122] on link "Call was successful?" at bounding box center [454, 115] width 89 height 13
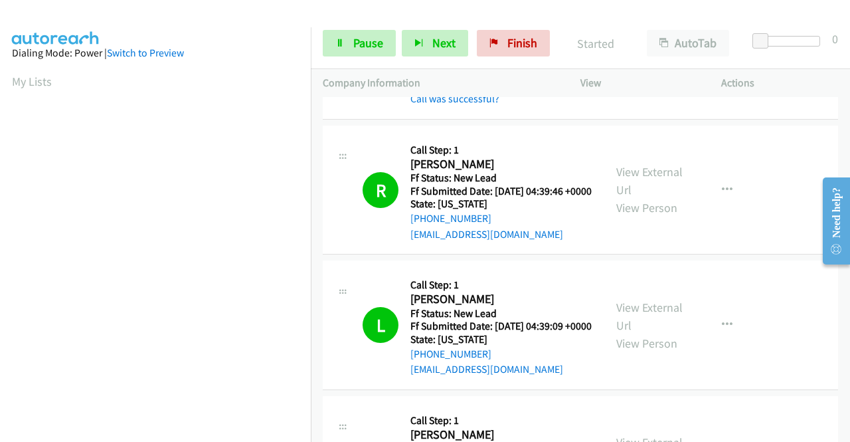
scroll to position [398, 0]
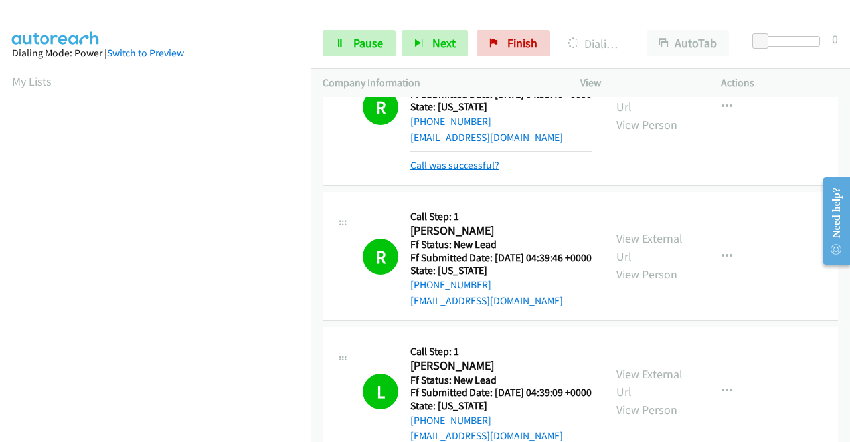
click at [481, 171] on link "Call was successful?" at bounding box center [454, 165] width 89 height 13
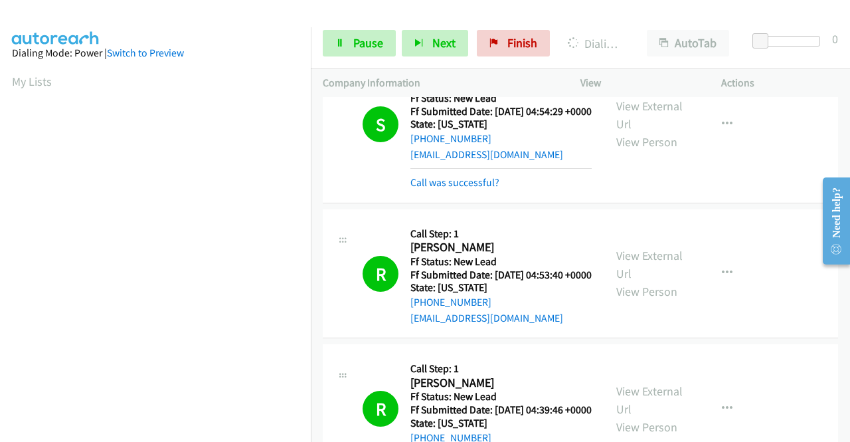
scroll to position [199, 0]
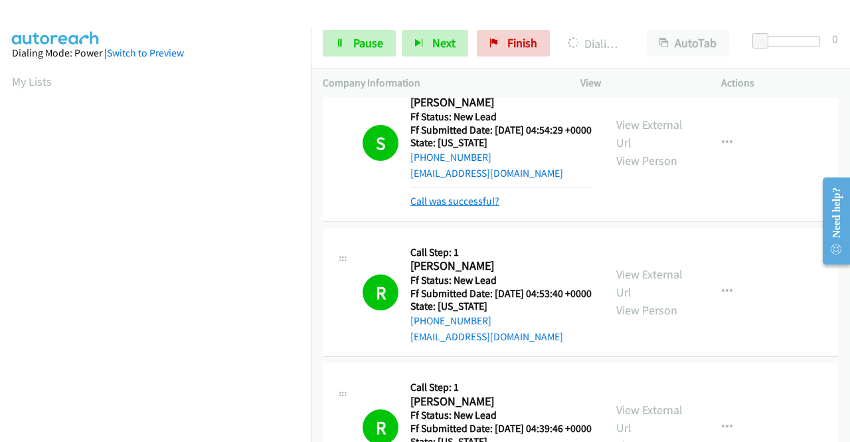
click at [462, 207] on link "Call was successful?" at bounding box center [454, 201] width 89 height 13
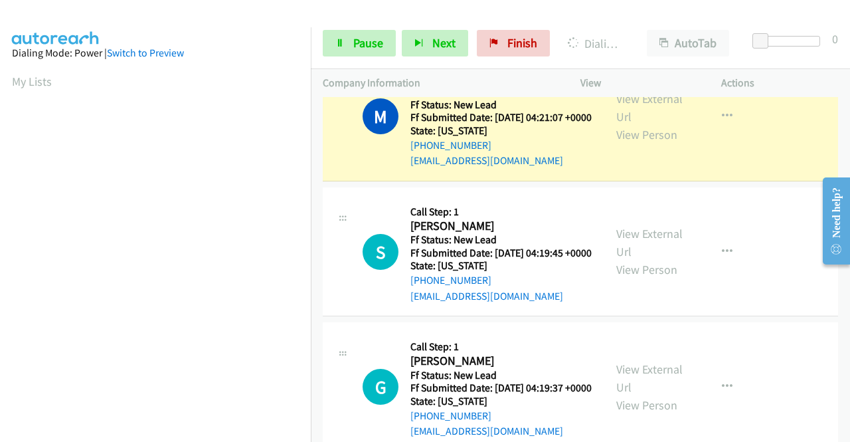
scroll to position [1262, 0]
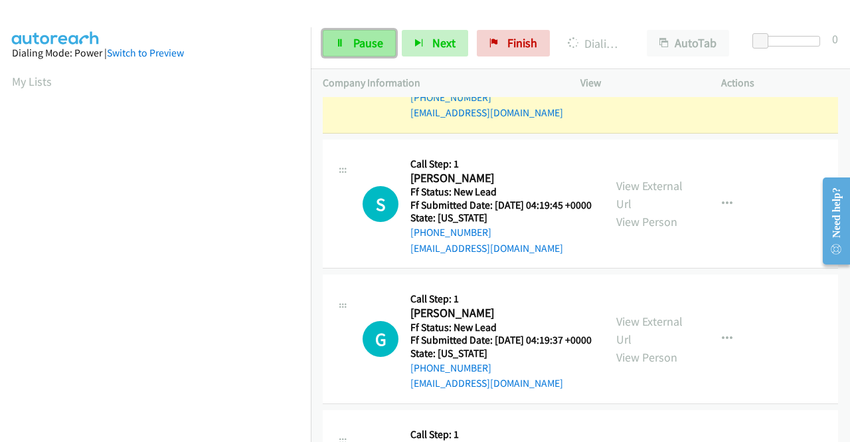
click at [371, 47] on span "Pause" at bounding box center [368, 42] width 30 height 15
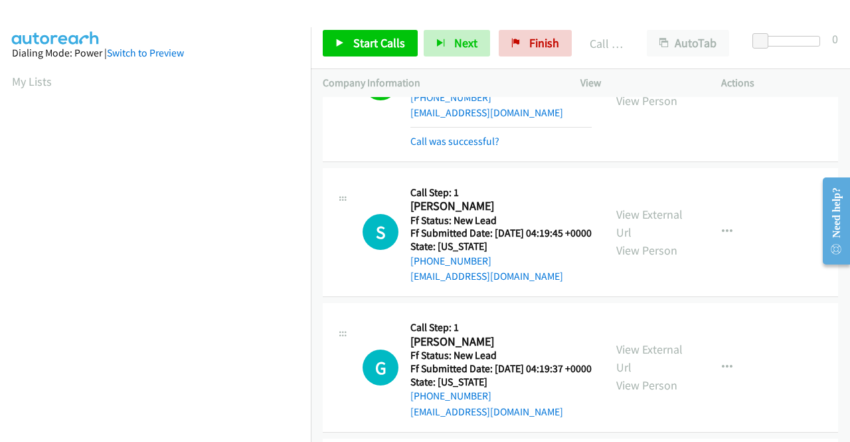
scroll to position [303, 0]
click at [470, 147] on link "Call was successful?" at bounding box center [454, 141] width 89 height 13
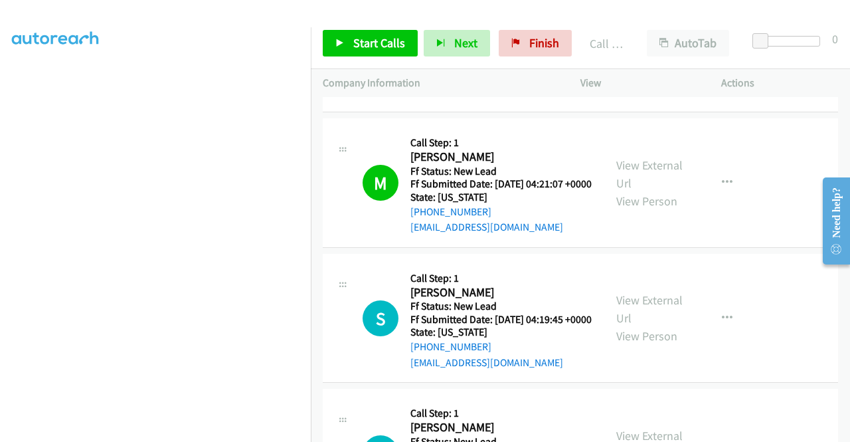
scroll to position [1129, 0]
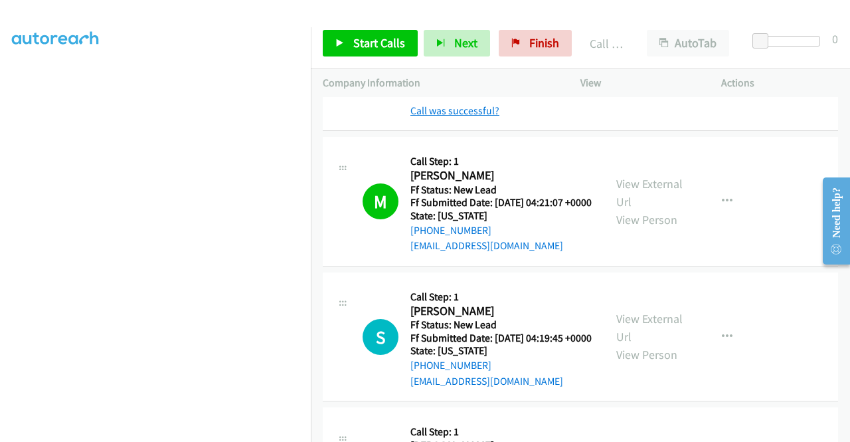
click at [466, 117] on link "Call was successful?" at bounding box center [454, 110] width 89 height 13
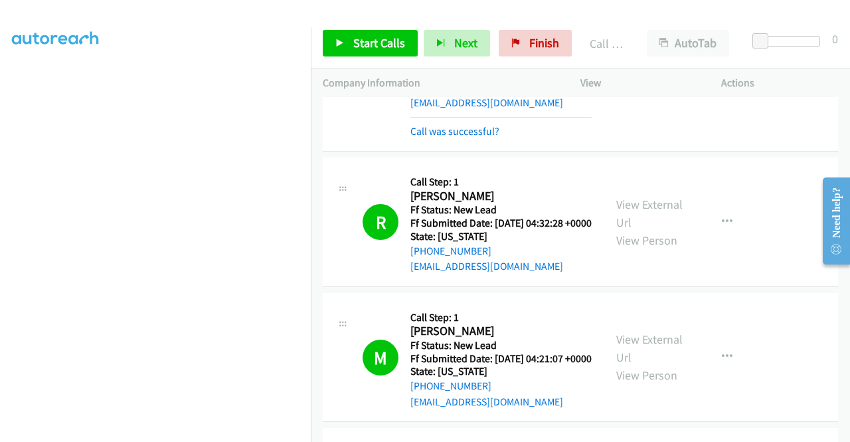
scroll to position [930, 0]
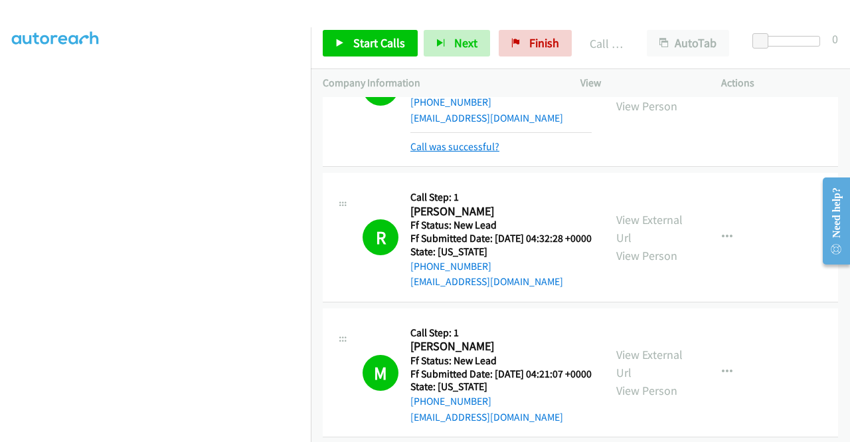
click at [459, 153] on link "Call was successful?" at bounding box center [454, 146] width 89 height 13
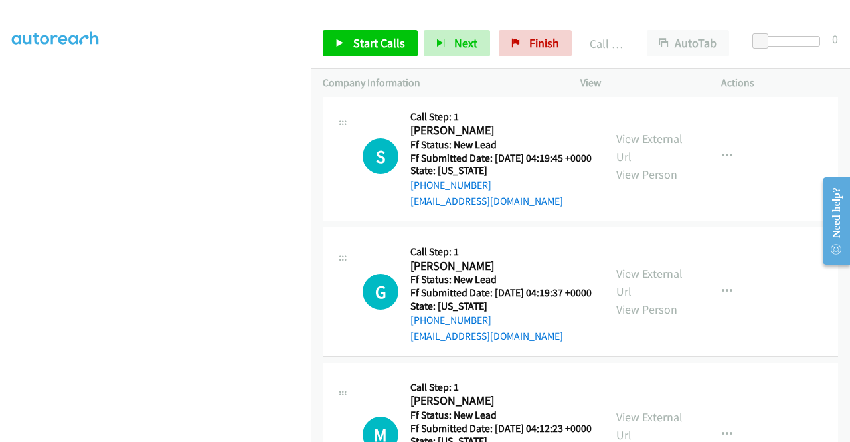
scroll to position [1262, 0]
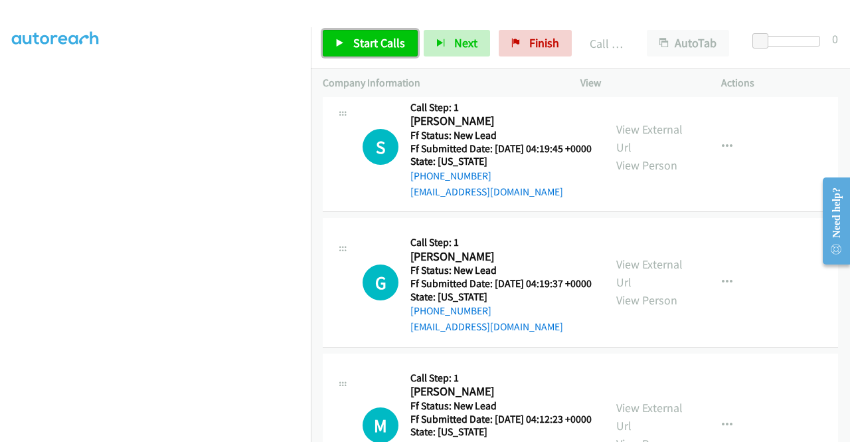
click at [396, 42] on span "Start Calls" at bounding box center [379, 42] width 52 height 15
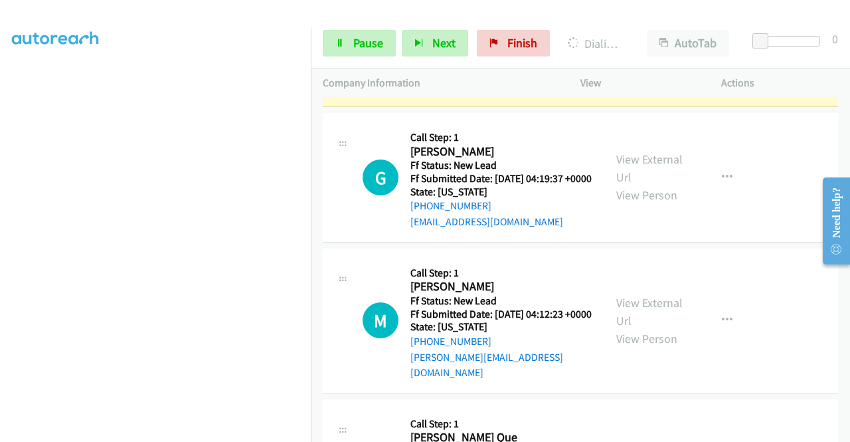
scroll to position [1395, 0]
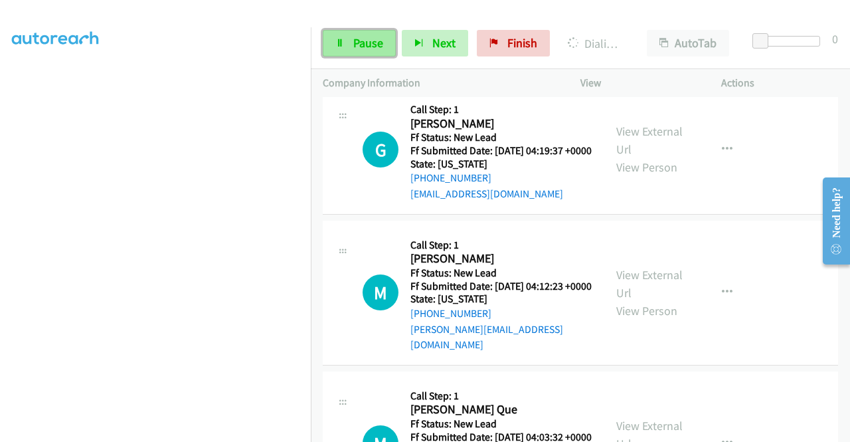
click at [371, 46] on span "Pause" at bounding box center [368, 42] width 30 height 15
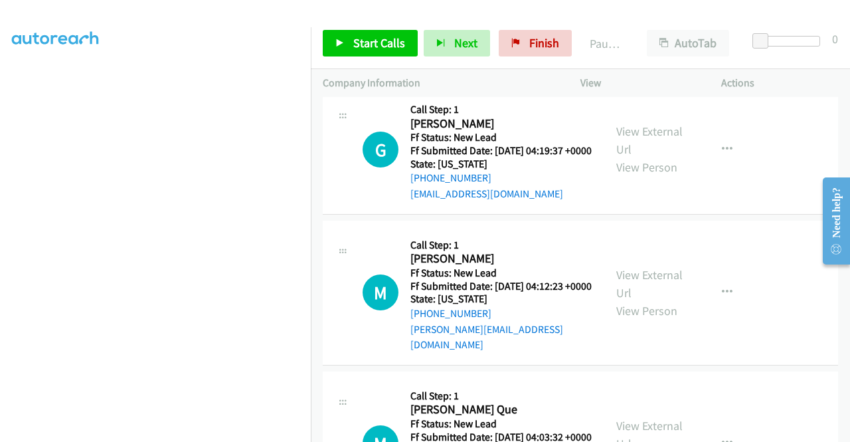
scroll to position [37, 0]
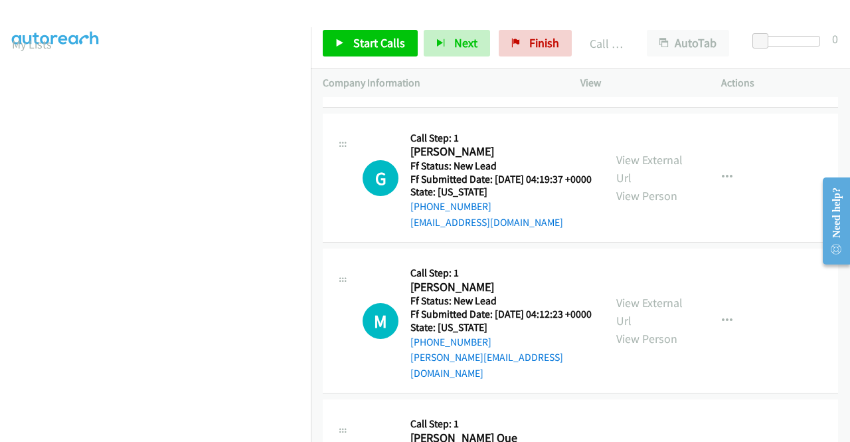
click at [478, 93] on link "Call was successful?" at bounding box center [454, 86] width 89 height 13
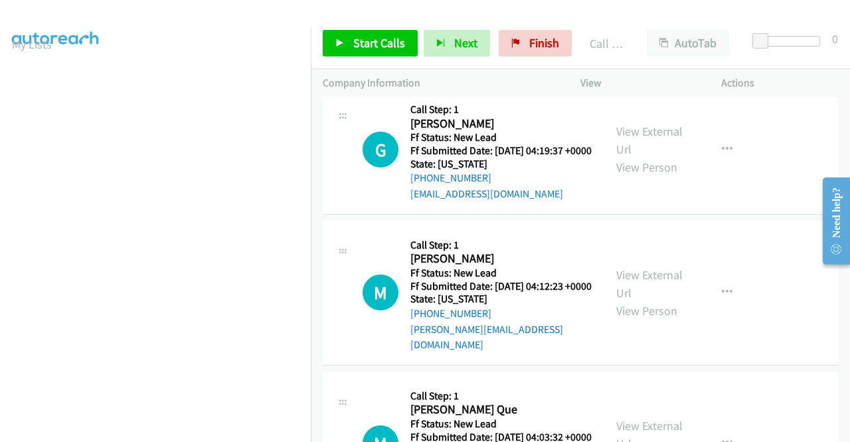
click at [722, 19] on icon "button" at bounding box center [727, 14] width 11 height 11
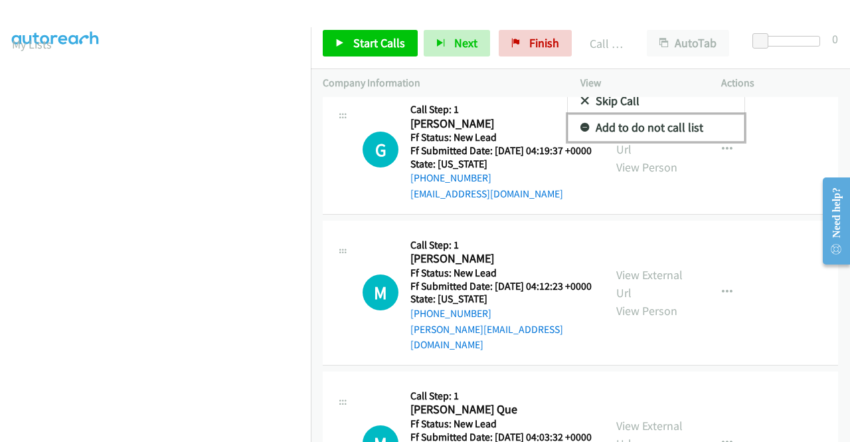
click at [658, 141] on link "Add to do not call list" at bounding box center [656, 127] width 177 height 27
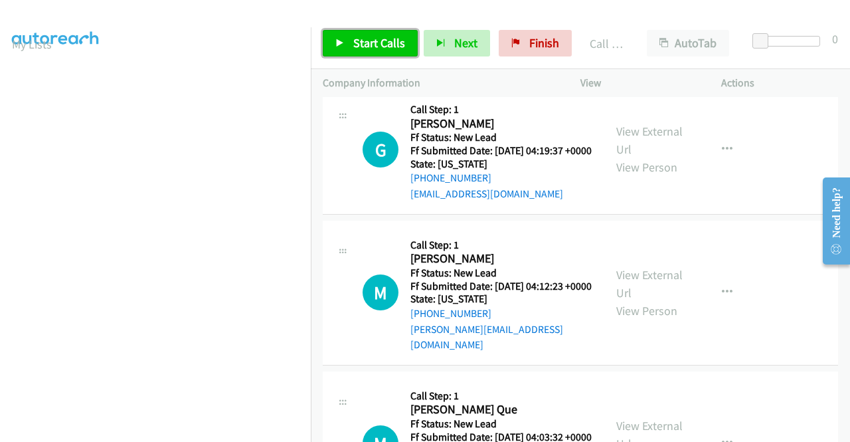
click at [385, 41] on span "Start Calls" at bounding box center [379, 42] width 52 height 15
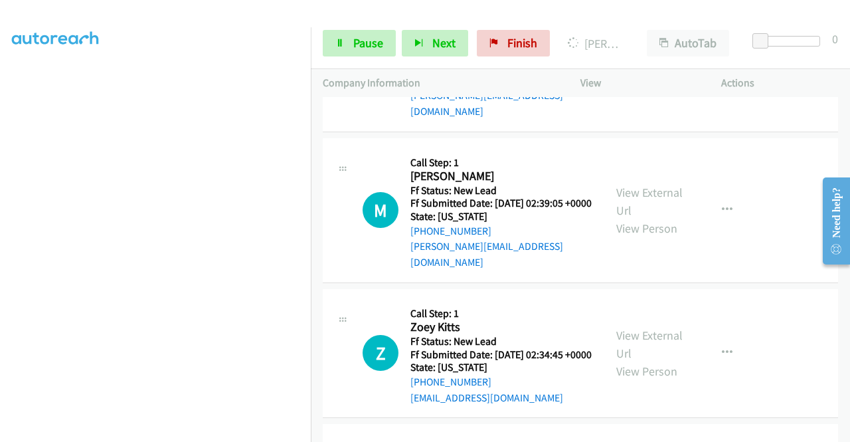
scroll to position [0, 0]
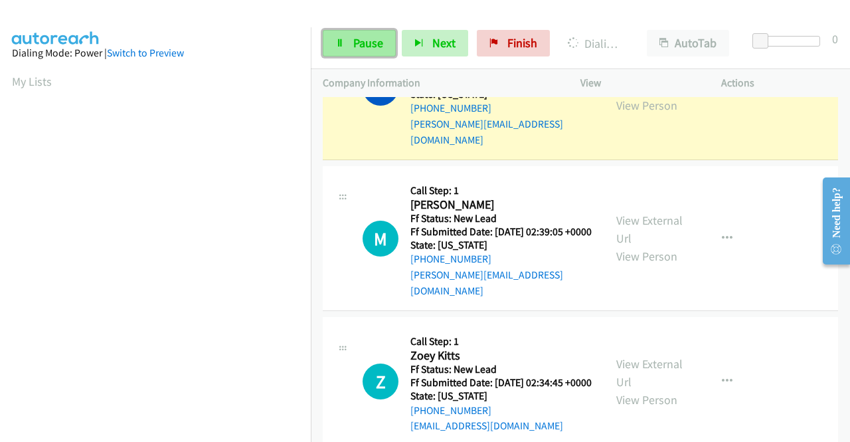
click at [372, 42] on span "Pause" at bounding box center [368, 42] width 30 height 15
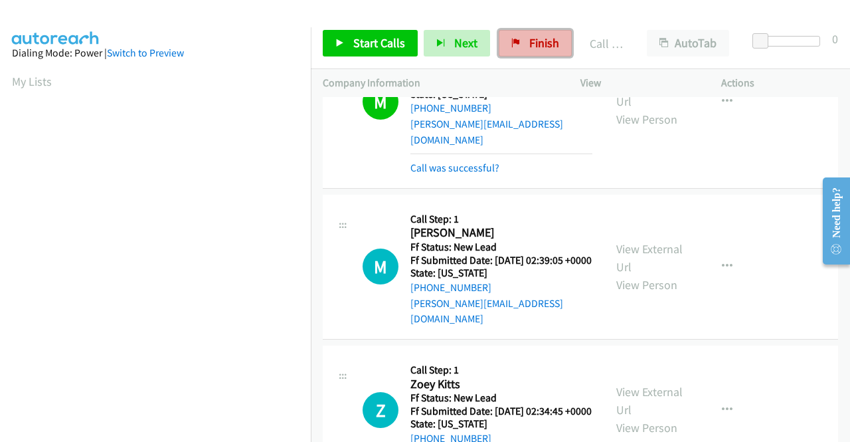
click at [533, 48] on span "Finish" at bounding box center [544, 42] width 30 height 15
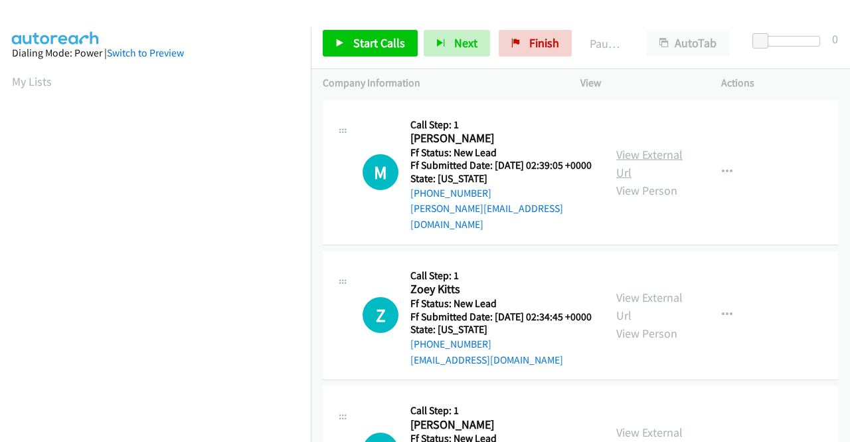
click at [655, 157] on link "View External Url" at bounding box center [649, 163] width 66 height 33
click at [640, 294] on link "View External Url" at bounding box center [649, 306] width 66 height 33
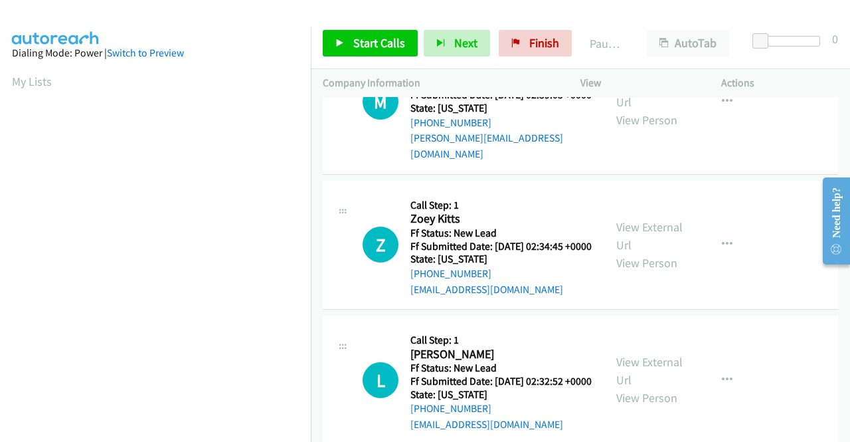
scroll to position [133, 0]
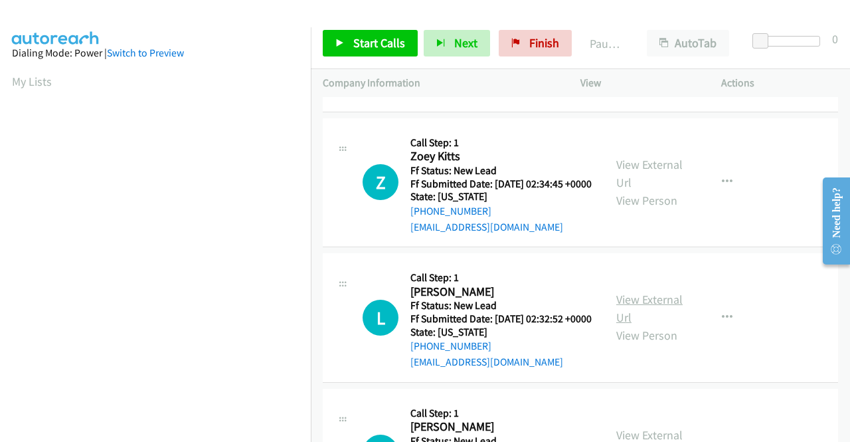
click at [632, 316] on link "View External Url" at bounding box center [649, 308] width 66 height 33
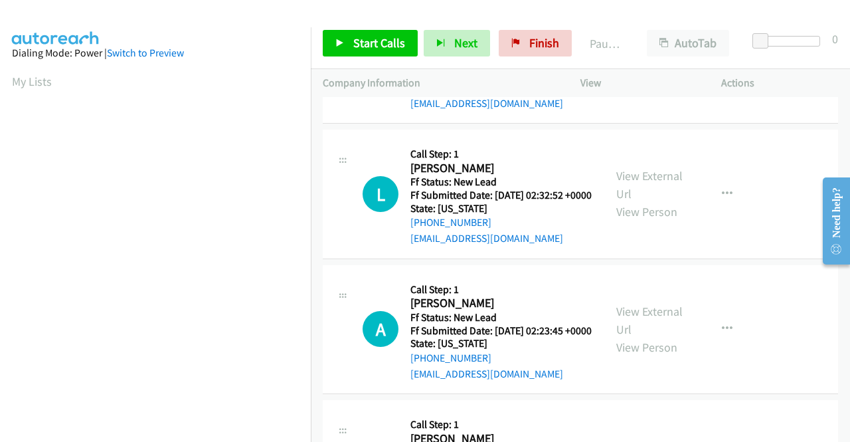
scroll to position [266, 0]
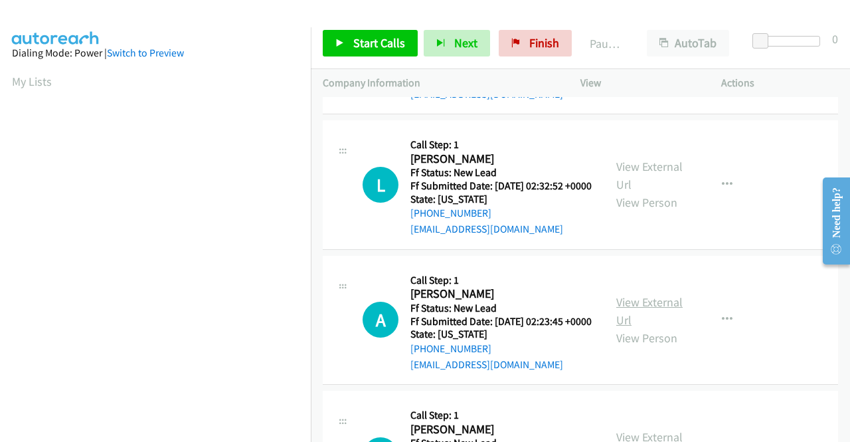
click at [648, 327] on link "View External Url" at bounding box center [649, 310] width 66 height 33
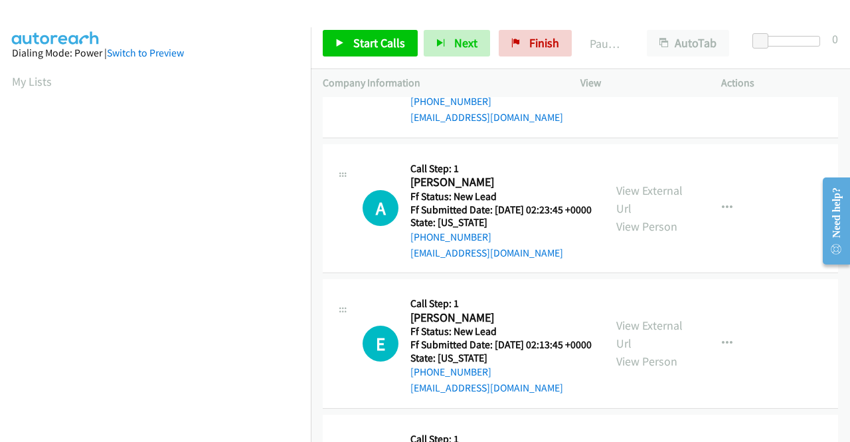
scroll to position [398, 0]
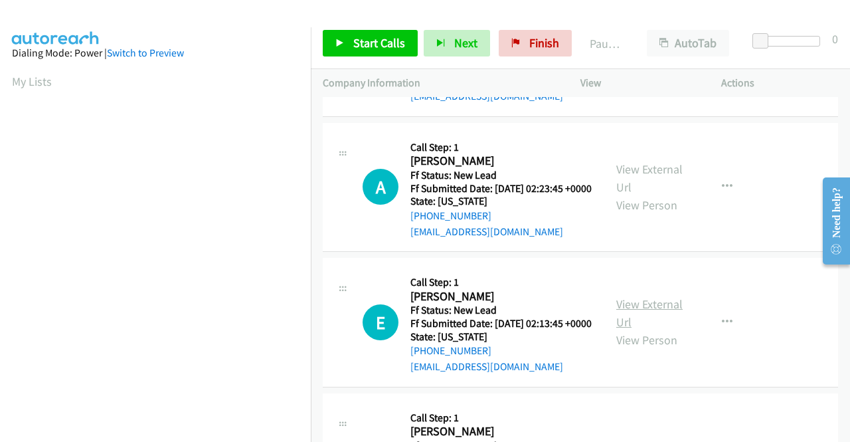
click at [642, 329] on link "View External Url" at bounding box center [649, 312] width 66 height 33
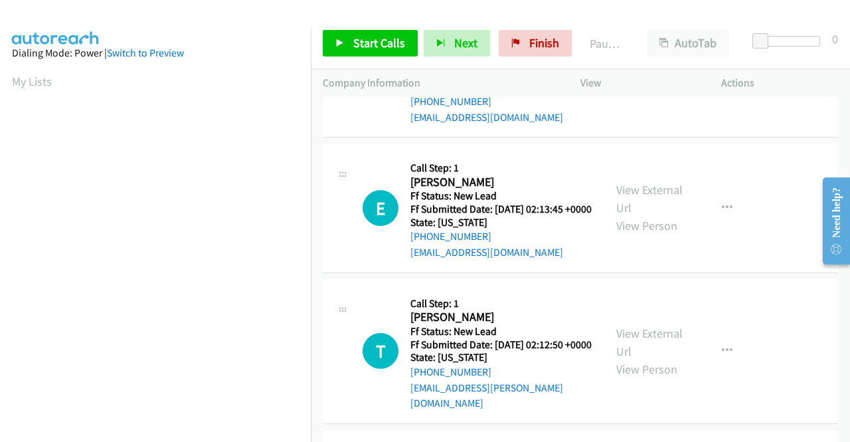
scroll to position [531, 0]
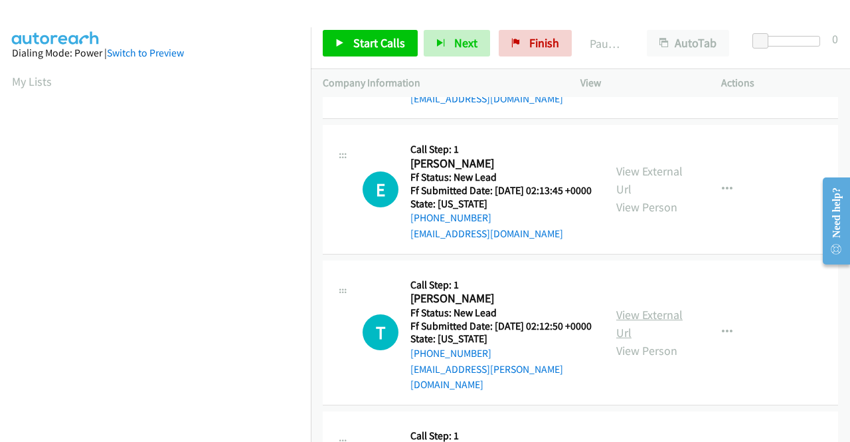
click at [653, 340] on link "View External Url" at bounding box center [649, 323] width 66 height 33
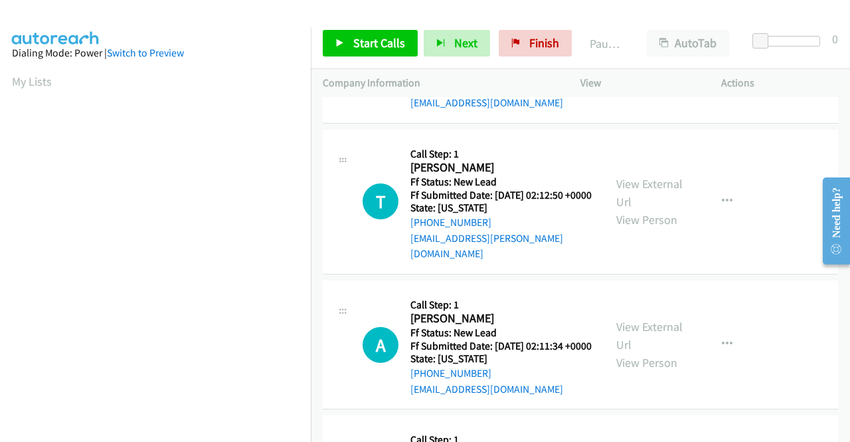
scroll to position [664, 0]
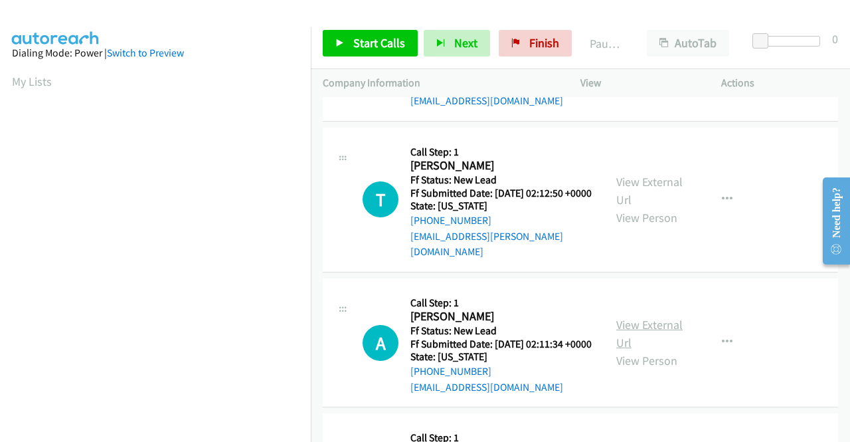
click at [648, 350] on link "View External Url" at bounding box center [649, 333] width 66 height 33
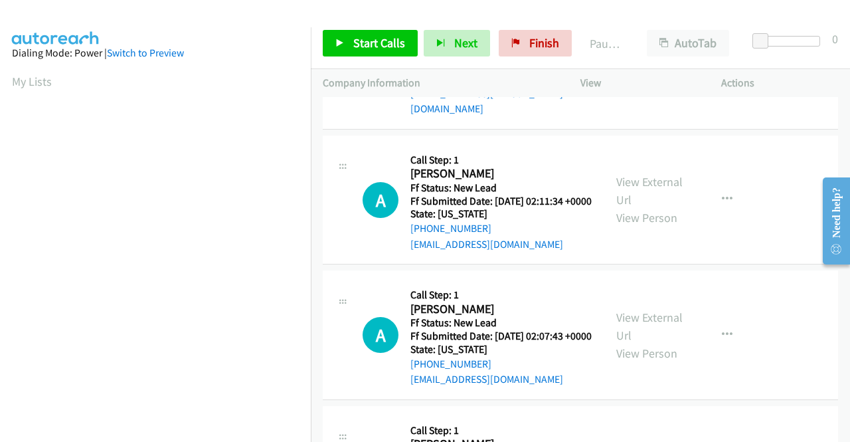
scroll to position [863, 0]
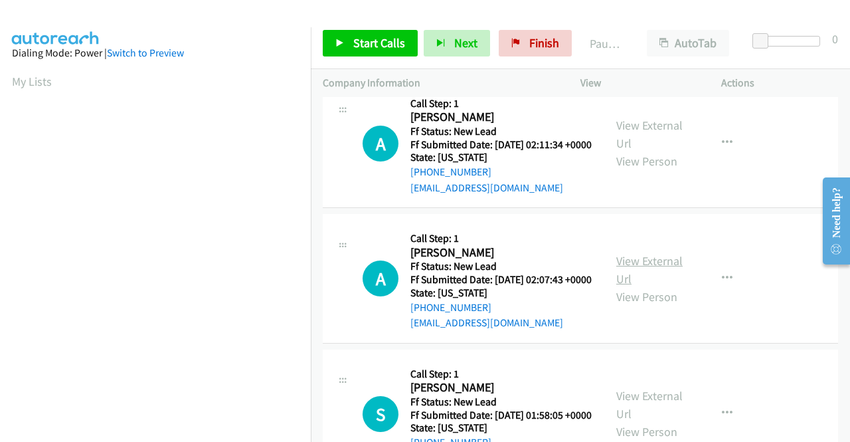
click at [633, 286] on link "View External Url" at bounding box center [649, 269] width 66 height 33
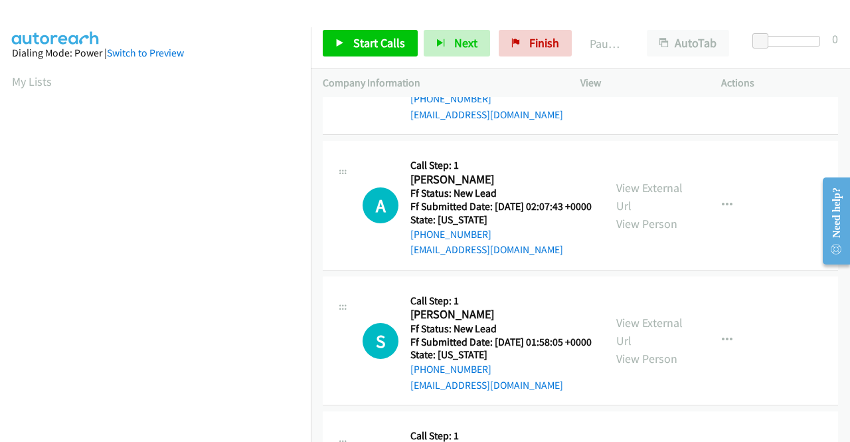
scroll to position [996, 0]
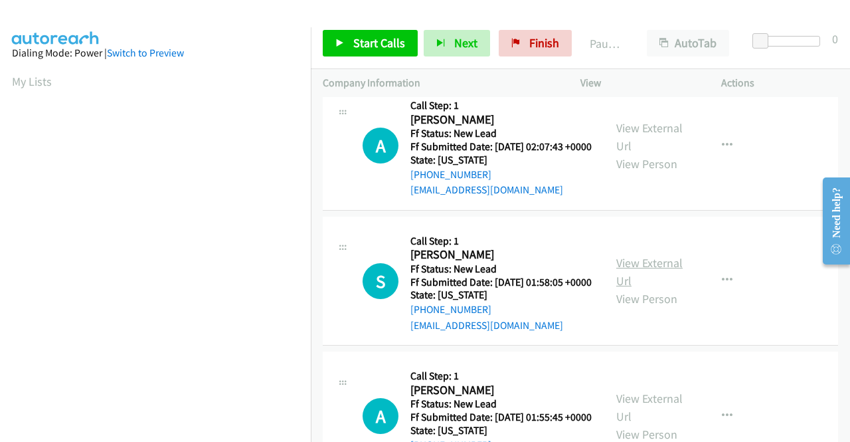
click at [636, 288] on link "View External Url" at bounding box center [649, 271] width 66 height 33
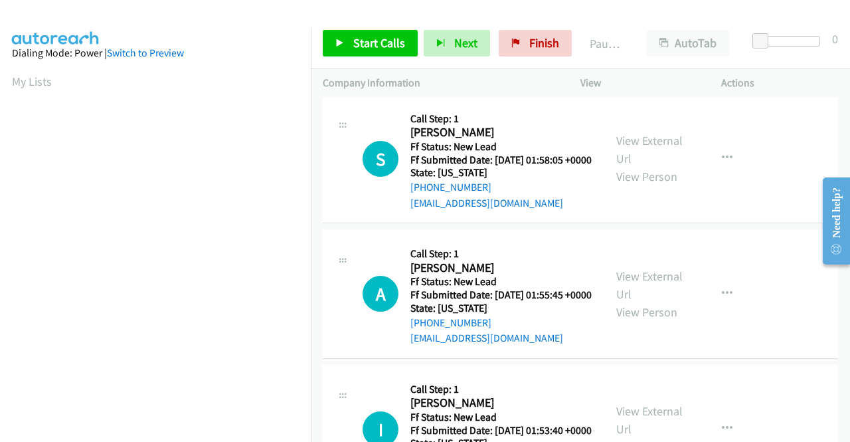
scroll to position [1129, 0]
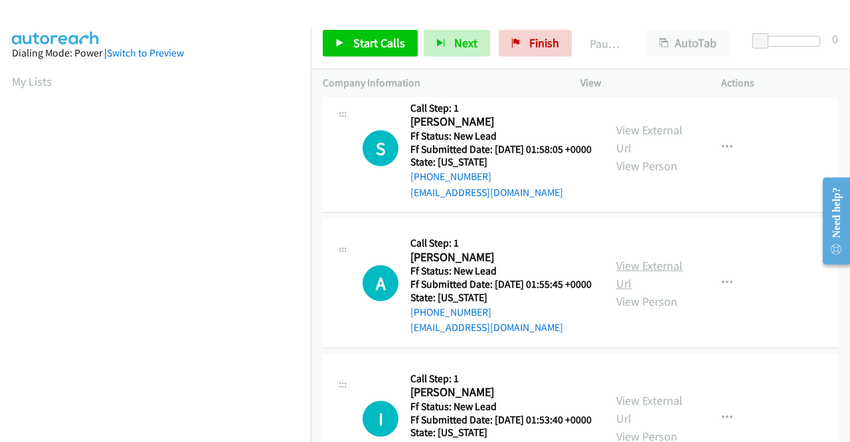
click at [649, 291] on link "View External Url" at bounding box center [649, 274] width 66 height 33
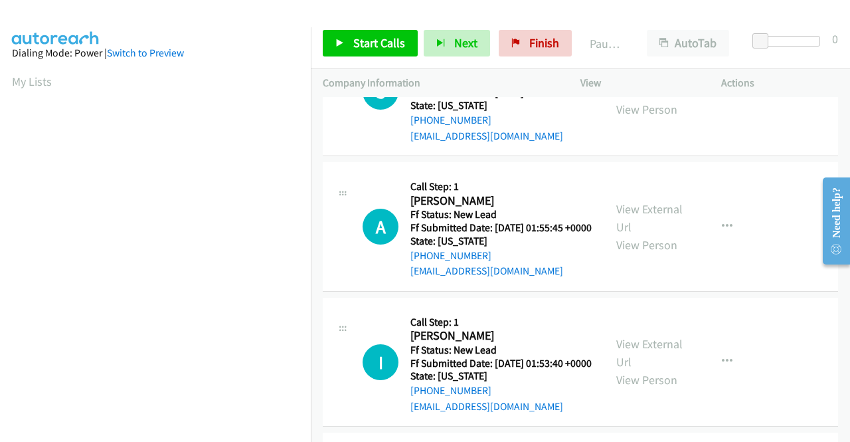
scroll to position [1262, 0]
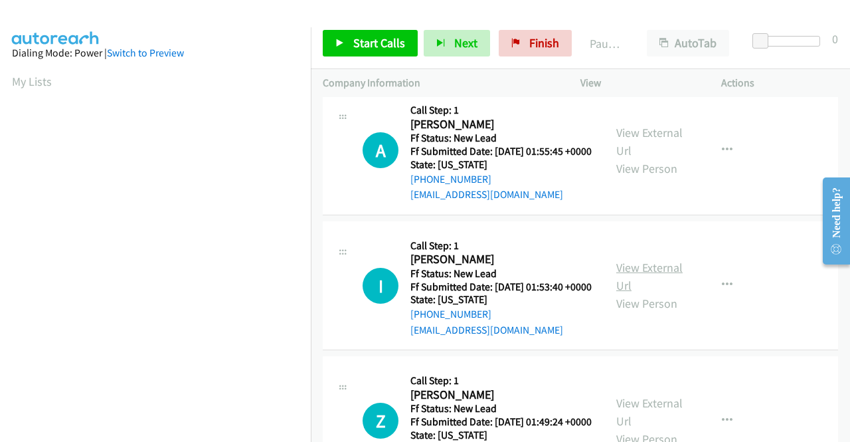
click at [622, 293] on link "View External Url" at bounding box center [649, 276] width 66 height 33
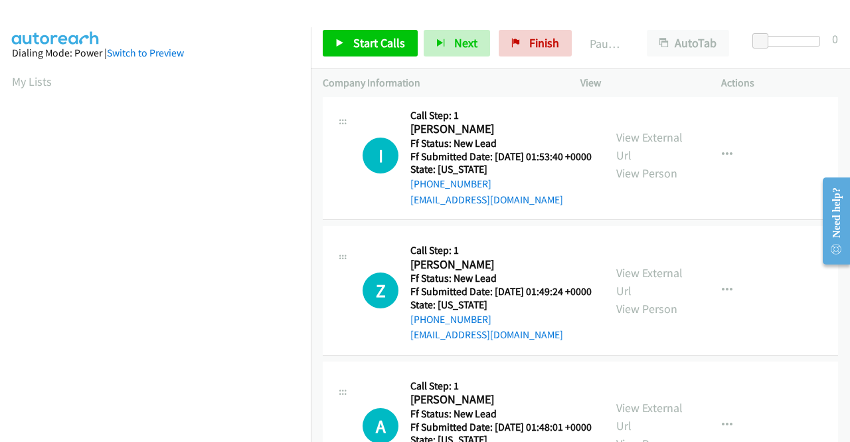
scroll to position [1395, 0]
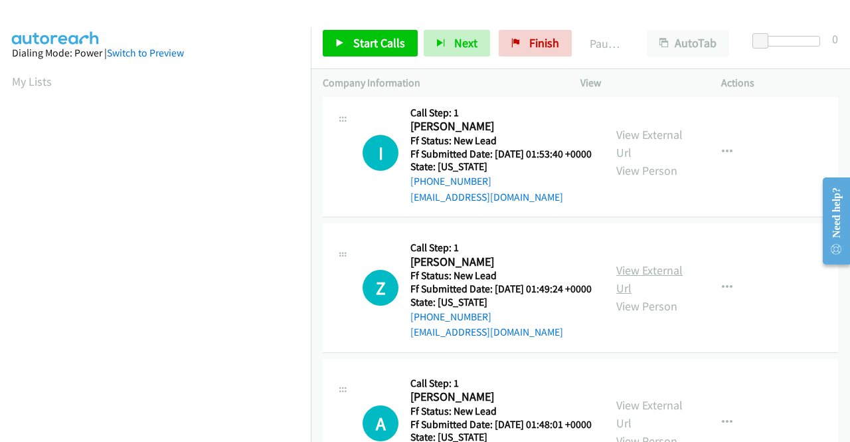
click at [637, 296] on link "View External Url" at bounding box center [649, 278] width 66 height 33
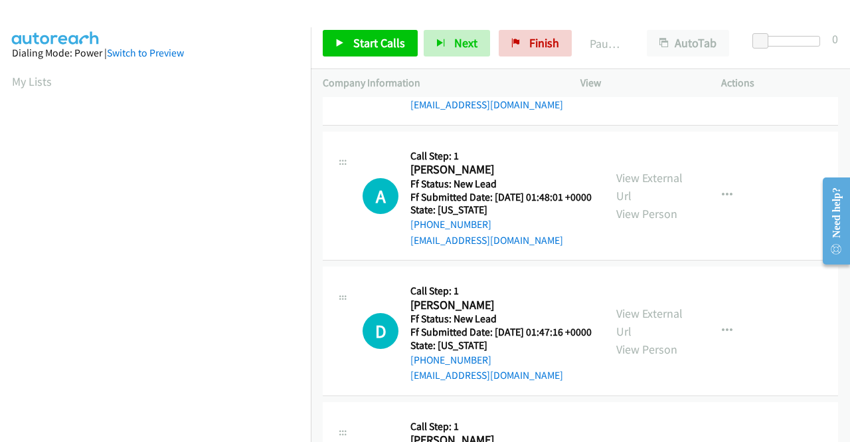
scroll to position [1660, 0]
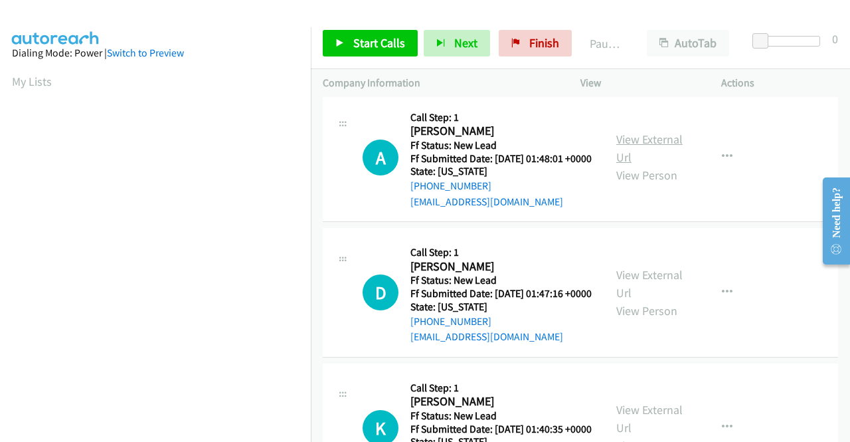
click at [639, 165] on link "View External Url" at bounding box center [649, 147] width 66 height 33
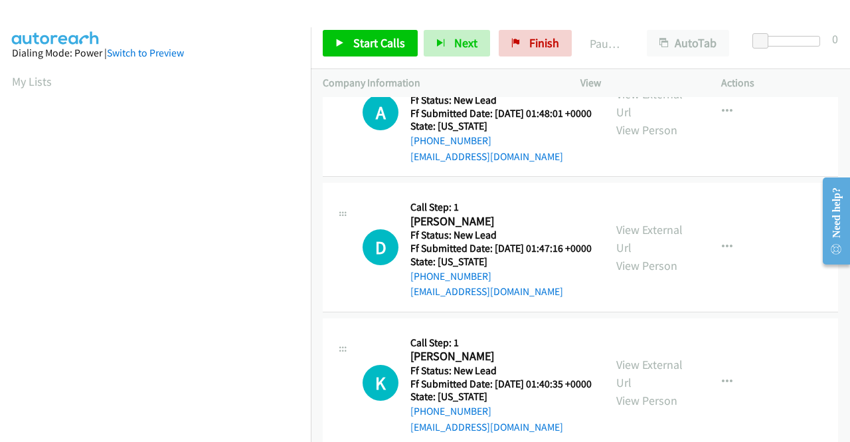
scroll to position [1727, 0]
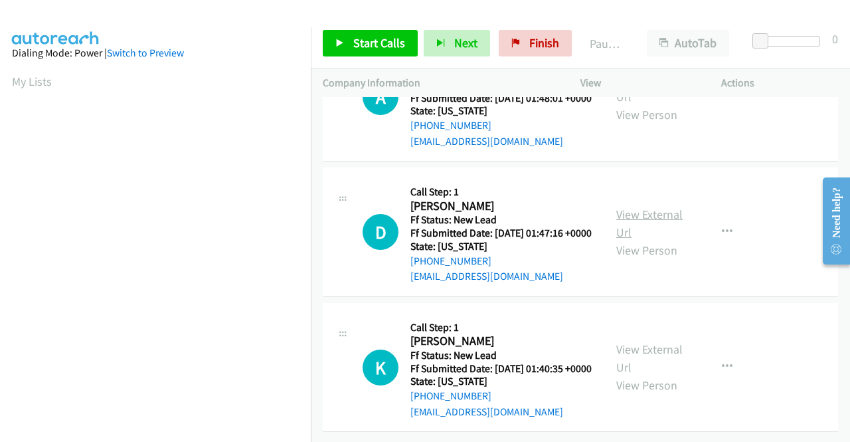
click at [640, 240] on link "View External Url" at bounding box center [649, 223] width 66 height 33
click at [627, 341] on link "View External Url" at bounding box center [649, 357] width 66 height 33
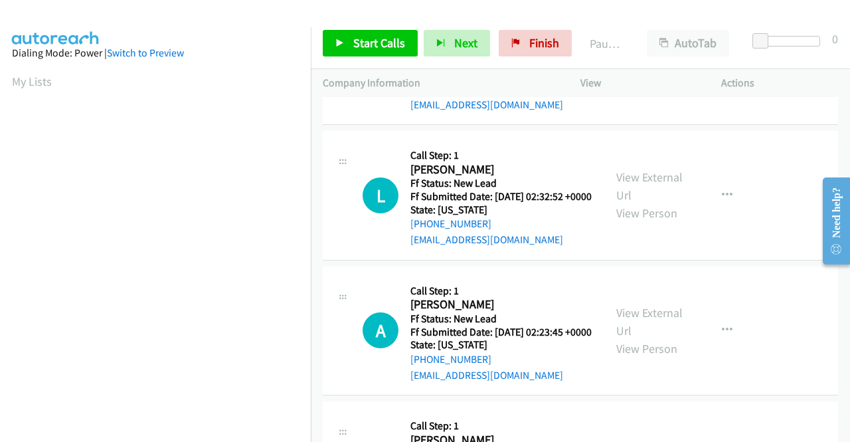
scroll to position [0, 0]
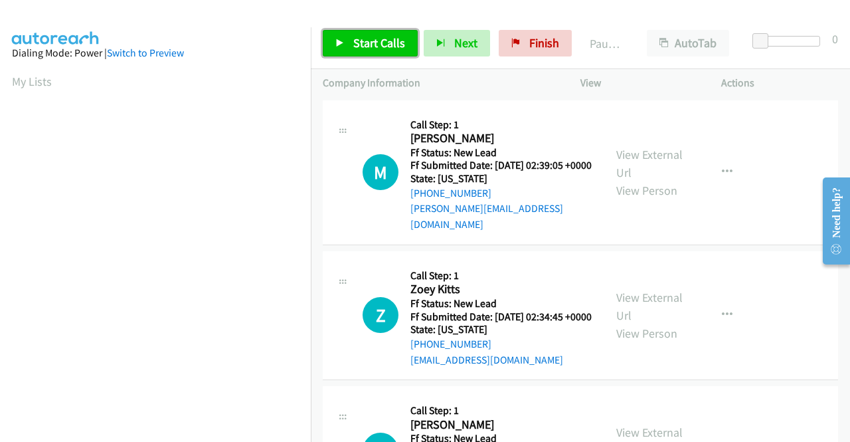
click at [384, 44] on span "Start Calls" at bounding box center [379, 42] width 52 height 15
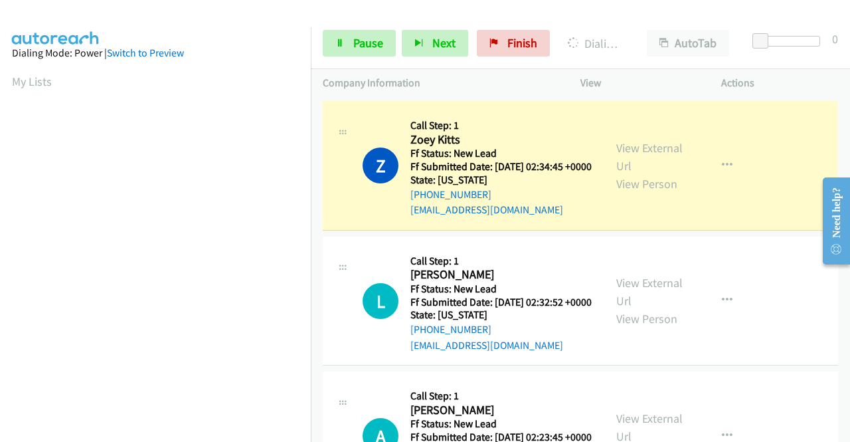
scroll to position [199, 0]
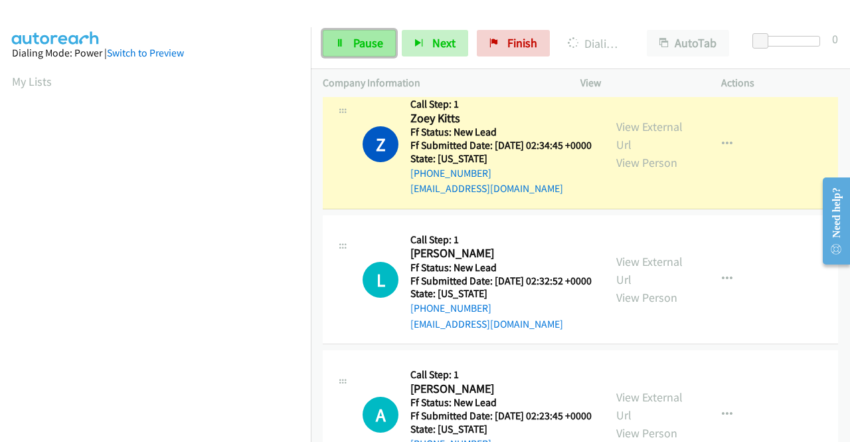
click at [367, 48] on span "Pause" at bounding box center [368, 42] width 30 height 15
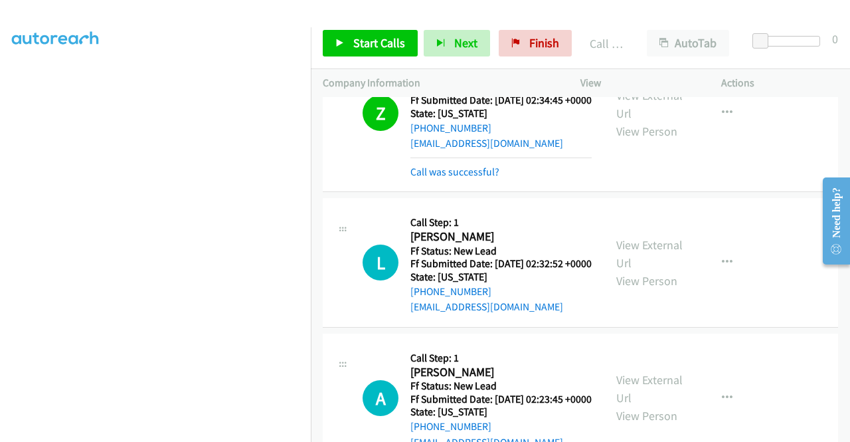
scroll to position [266, 0]
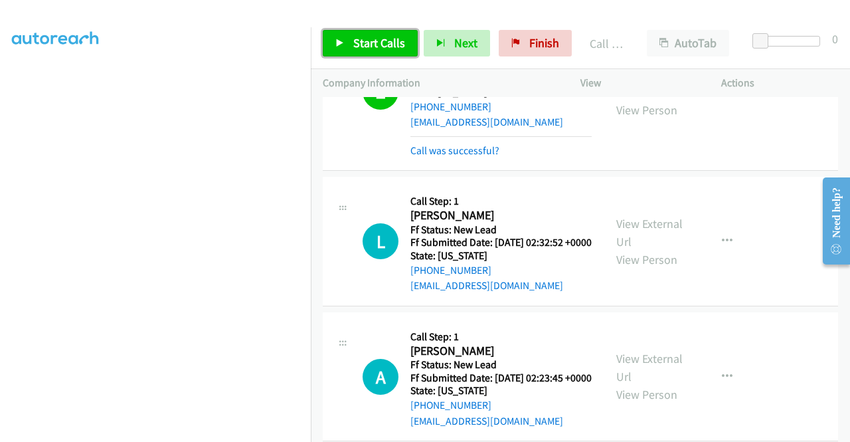
click at [356, 48] on span "Start Calls" at bounding box center [379, 42] width 52 height 15
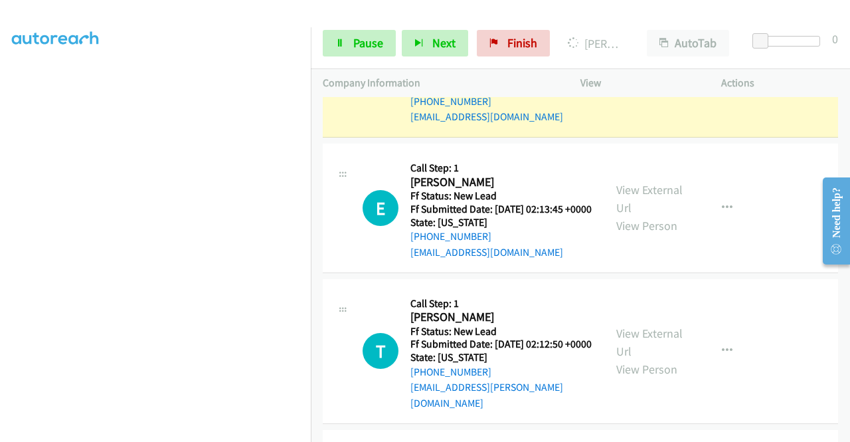
scroll to position [292, 0]
click at [373, 41] on span "Pause" at bounding box center [368, 42] width 30 height 15
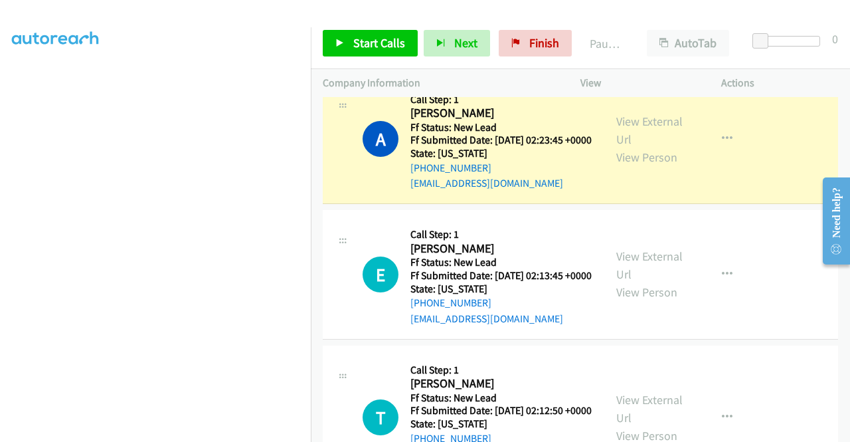
scroll to position [93, 0]
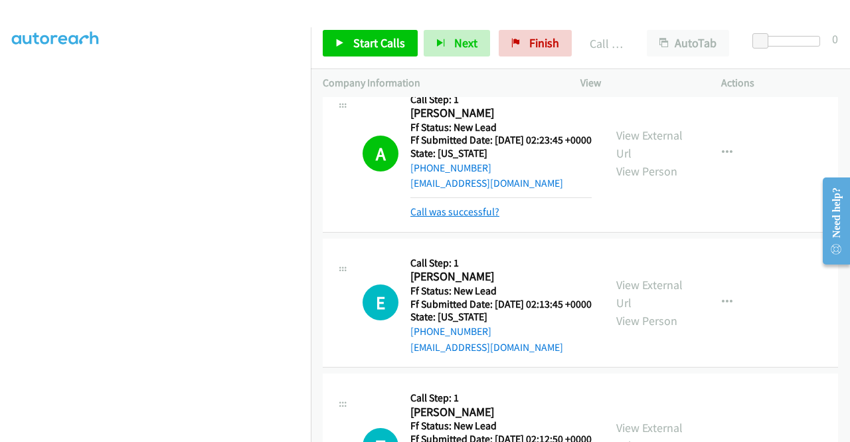
click at [476, 218] on link "Call was successful?" at bounding box center [454, 211] width 89 height 13
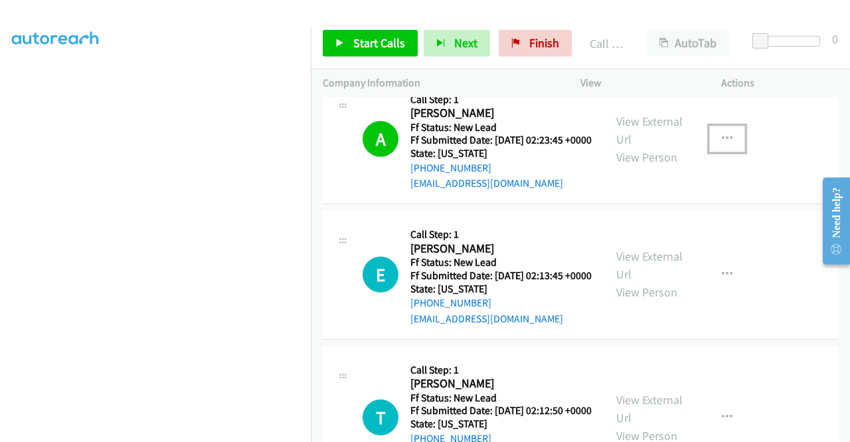
click at [711, 152] on button "button" at bounding box center [727, 139] width 36 height 27
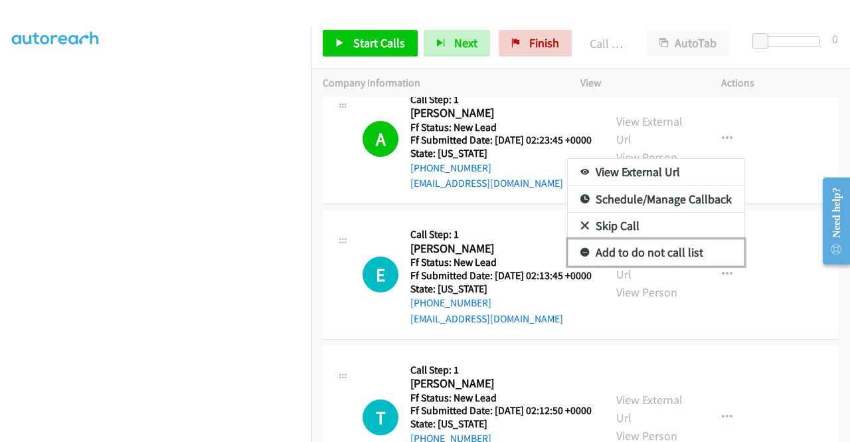
click at [672, 266] on link "Add to do not call list" at bounding box center [656, 252] width 177 height 27
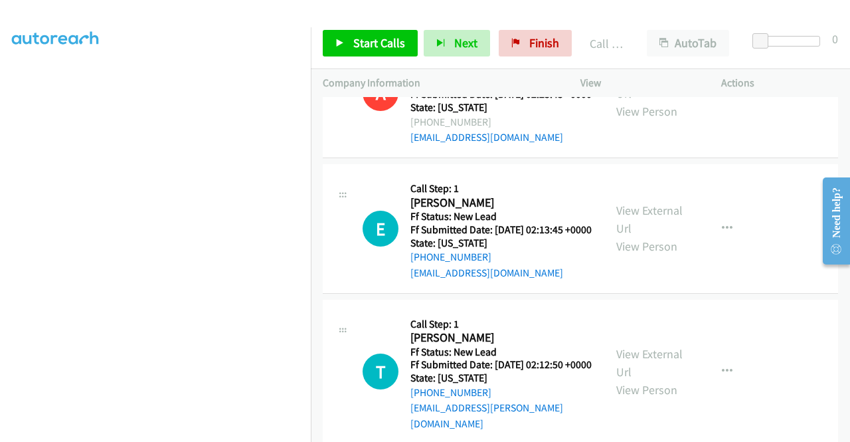
scroll to position [598, 0]
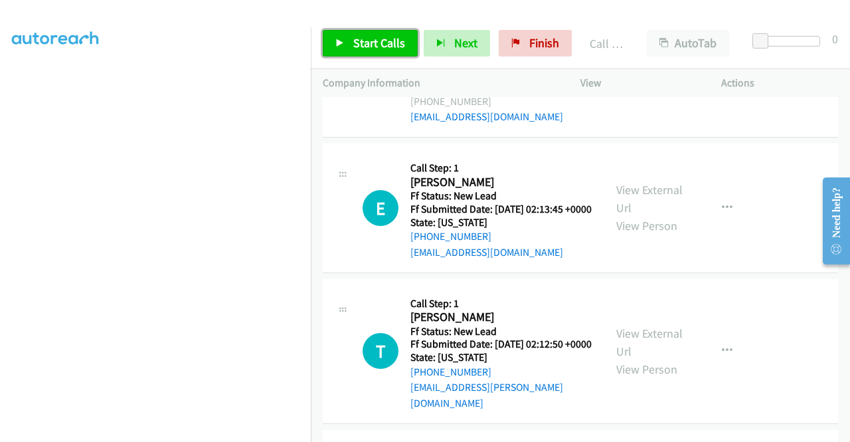
click at [376, 45] on span "Start Calls" at bounding box center [379, 42] width 52 height 15
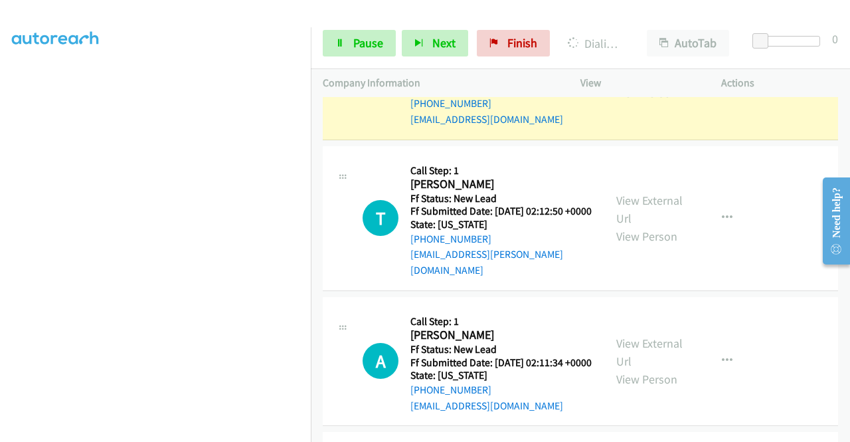
scroll to position [303, 0]
click at [357, 41] on span "Pause" at bounding box center [368, 42] width 30 height 15
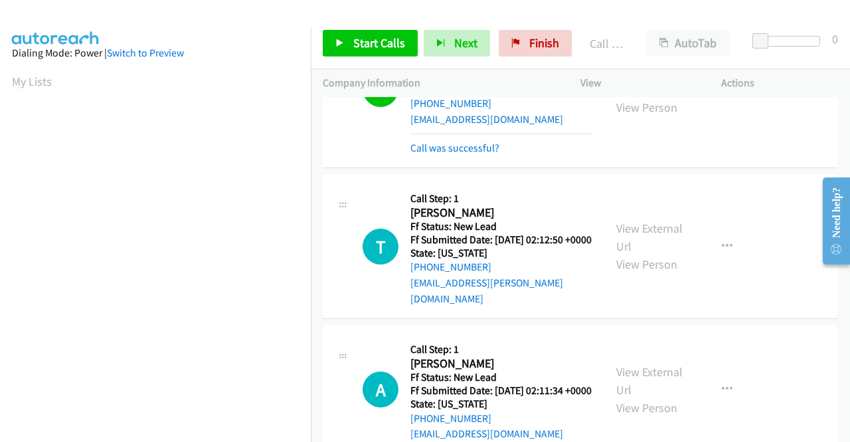
scroll to position [744, 0]
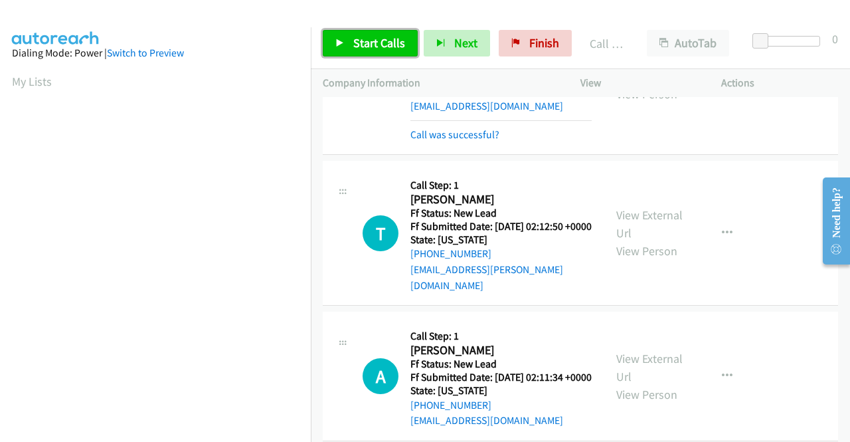
click at [392, 45] on span "Start Calls" at bounding box center [379, 42] width 52 height 15
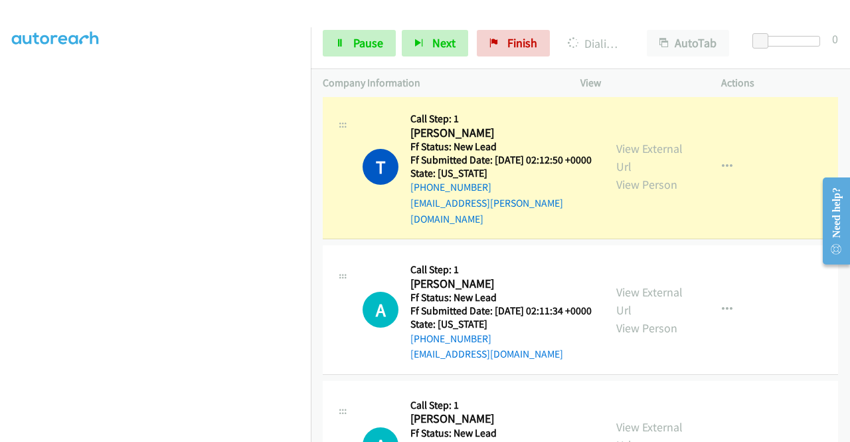
scroll to position [303, 0]
click at [349, 35] on link "Pause" at bounding box center [359, 43] width 73 height 27
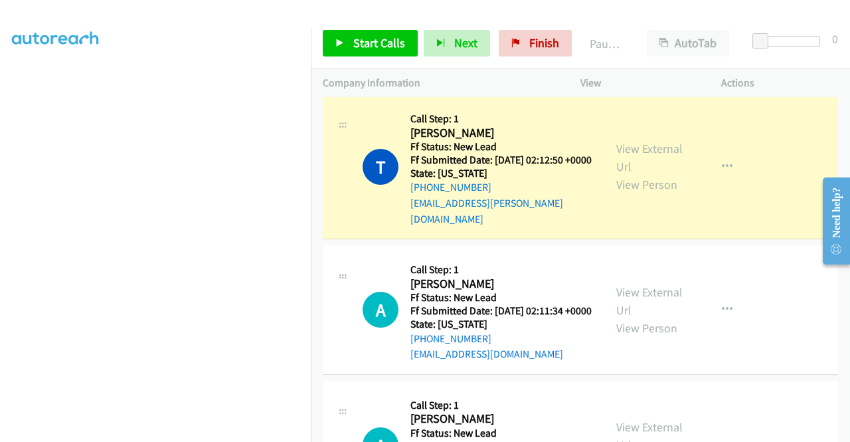
scroll to position [0, 0]
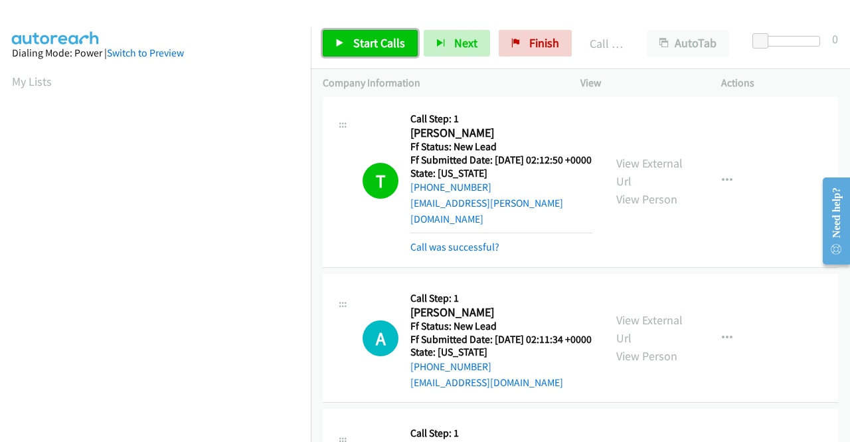
click at [367, 42] on span "Start Calls" at bounding box center [379, 42] width 52 height 15
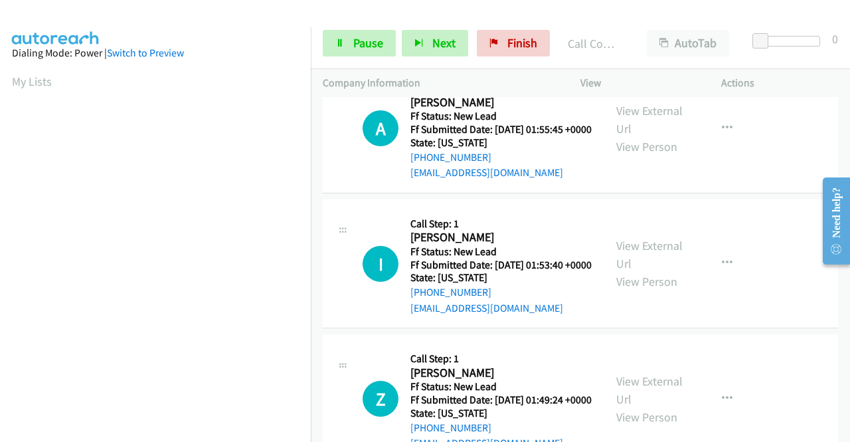
scroll to position [1555, 0]
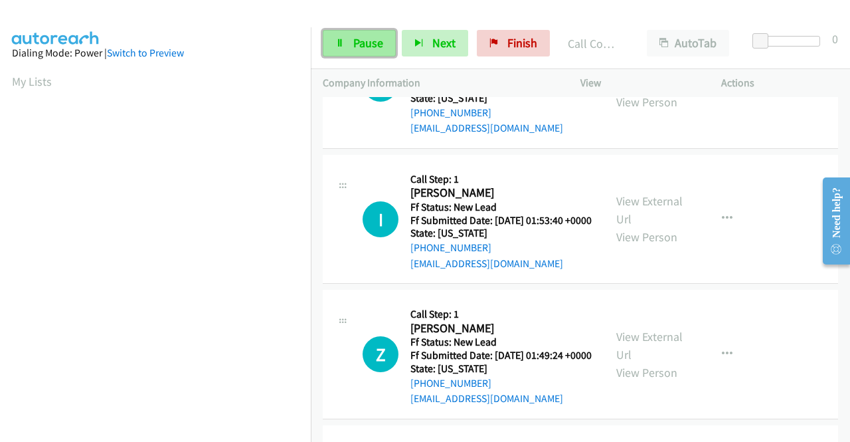
click at [347, 31] on link "Pause" at bounding box center [359, 43] width 73 height 27
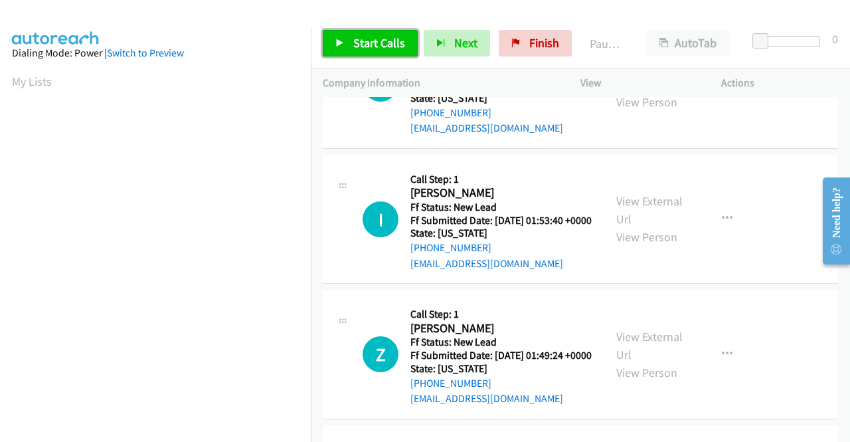
click at [368, 49] on span "Start Calls" at bounding box center [379, 42] width 52 height 15
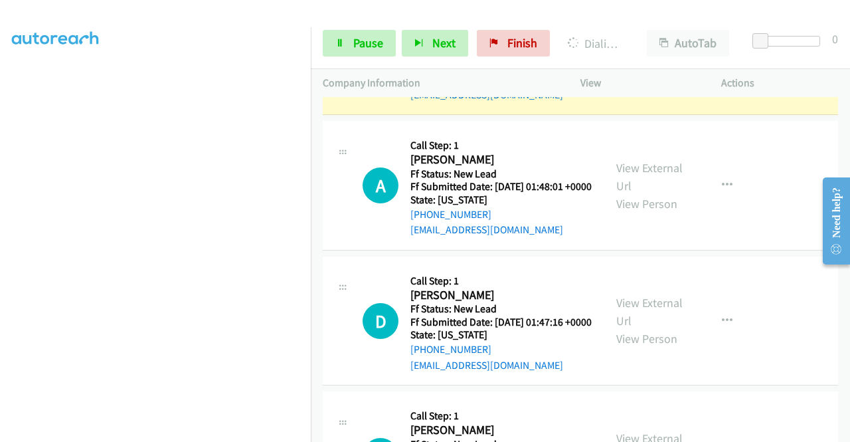
scroll to position [303, 0]
click at [377, 35] on link "Pause" at bounding box center [359, 43] width 73 height 27
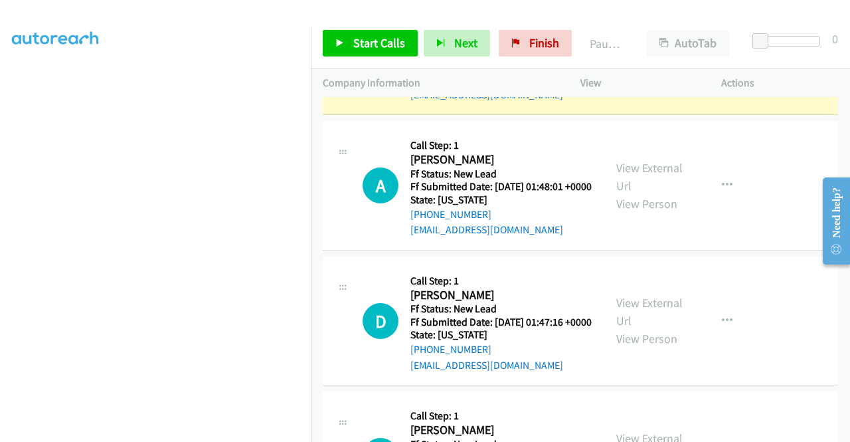
scroll to position [104, 0]
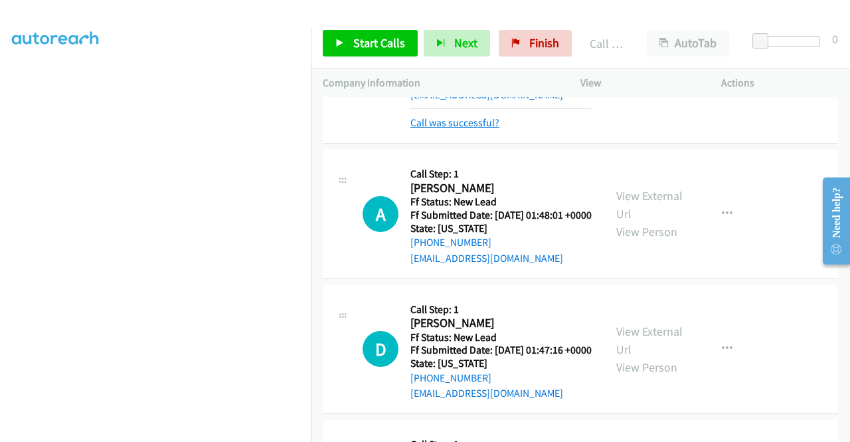
click at [480, 129] on link "Call was successful?" at bounding box center [454, 122] width 89 height 13
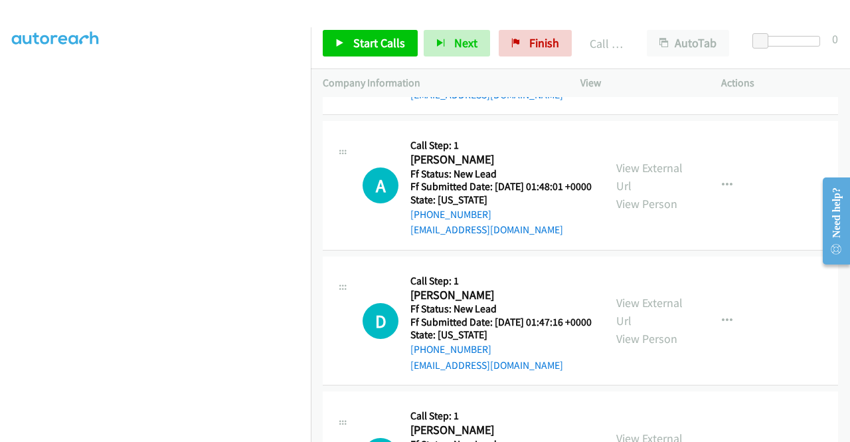
click at [710, 64] on button "button" at bounding box center [727, 50] width 36 height 27
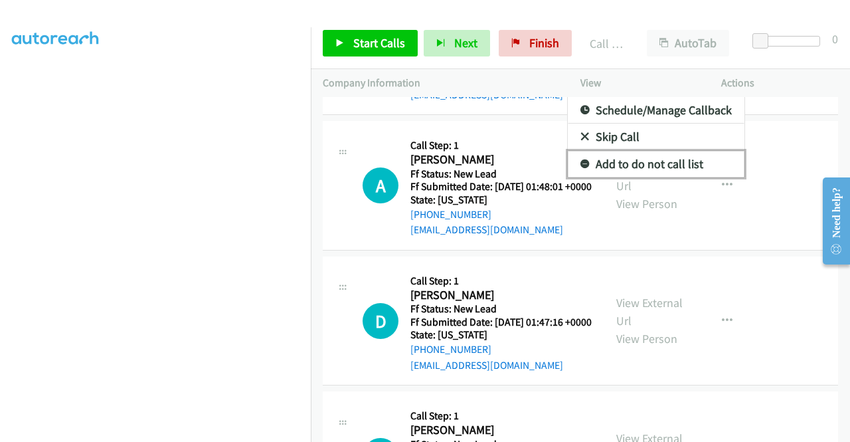
click at [657, 177] on link "Add to do not call list" at bounding box center [656, 164] width 177 height 27
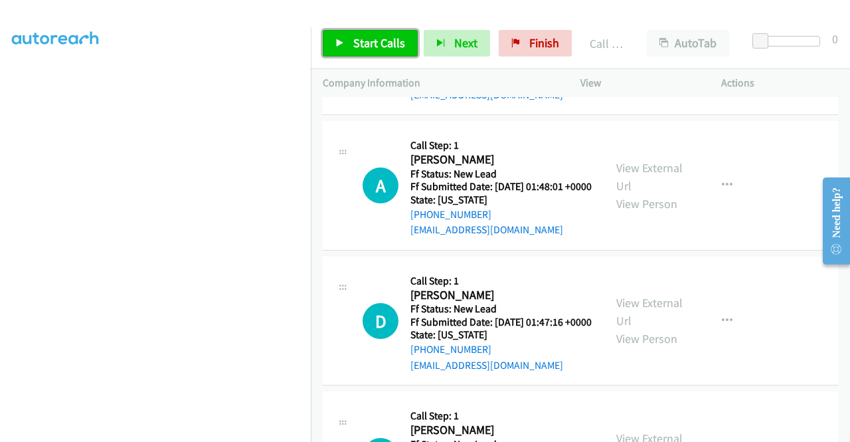
click at [395, 47] on span "Start Calls" at bounding box center [379, 42] width 52 height 15
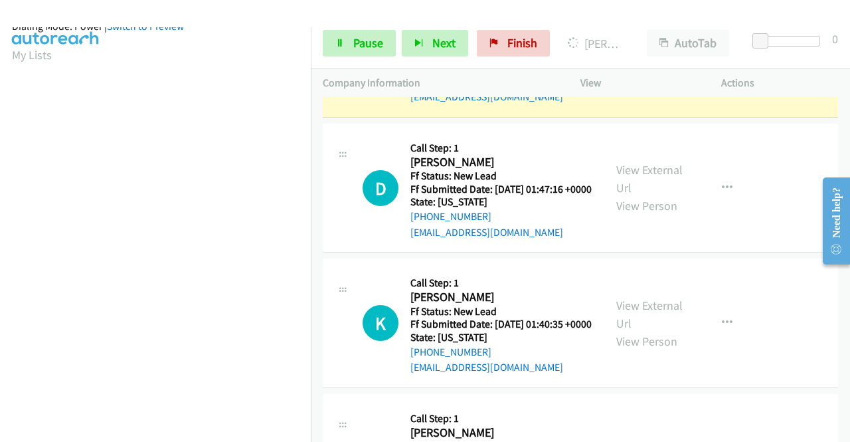
scroll to position [303, 0]
click at [349, 29] on div "Start Calls Pause Next Finish Dialing Angelina Vega AutoTab AutoTab 0" at bounding box center [580, 43] width 539 height 51
click at [345, 46] on link "Pause" at bounding box center [359, 43] width 73 height 27
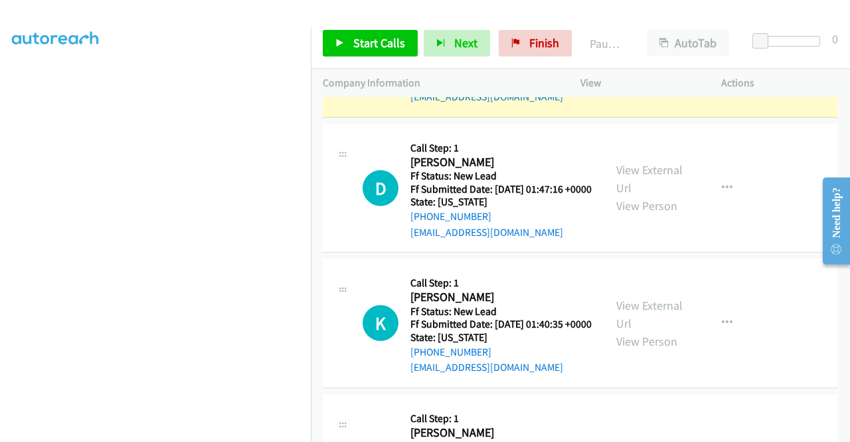
scroll to position [0, 0]
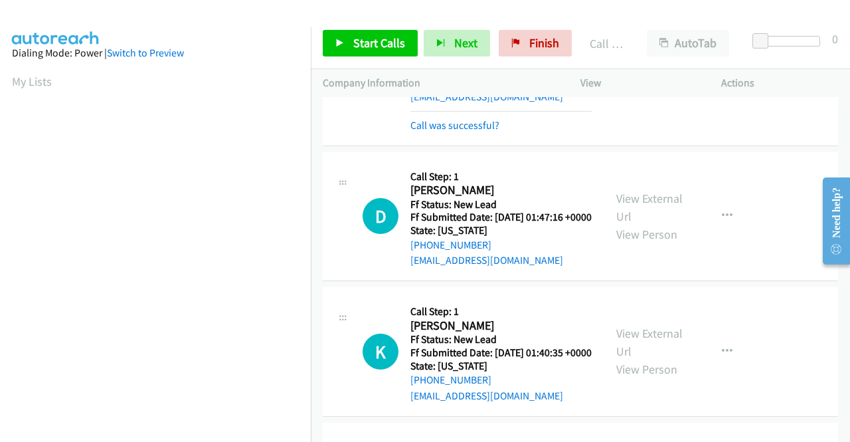
click at [357, 56] on div "Start Calls Pause Next Finish Call Completed AutoTab AutoTab 0" at bounding box center [580, 43] width 539 height 51
click at [363, 47] on span "Start Calls" at bounding box center [379, 42] width 52 height 15
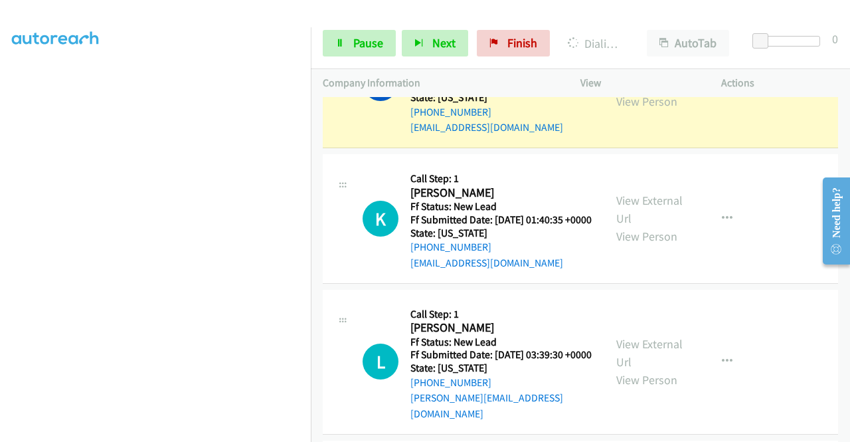
scroll to position [303, 0]
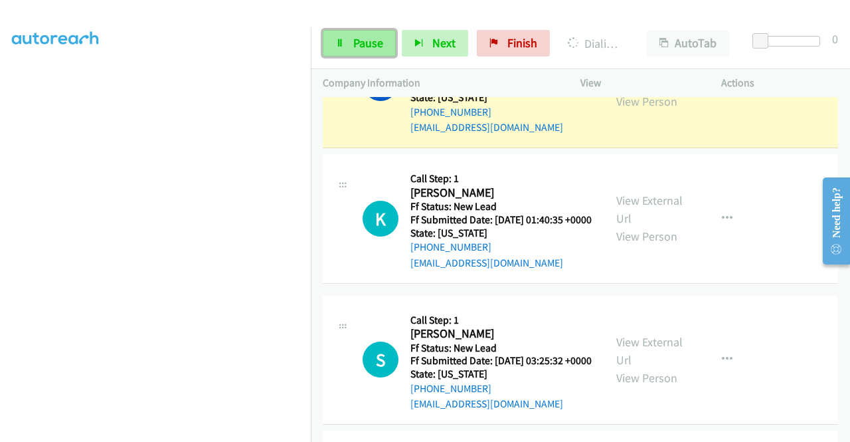
click at [359, 41] on span "Pause" at bounding box center [368, 42] width 30 height 15
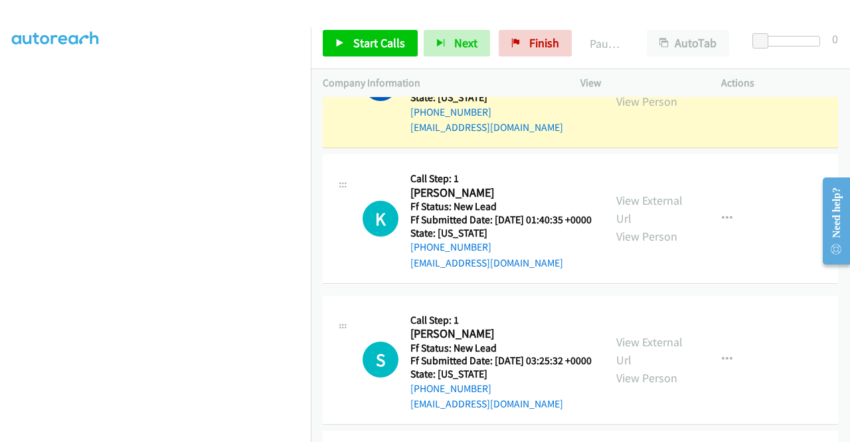
scroll to position [37, 0]
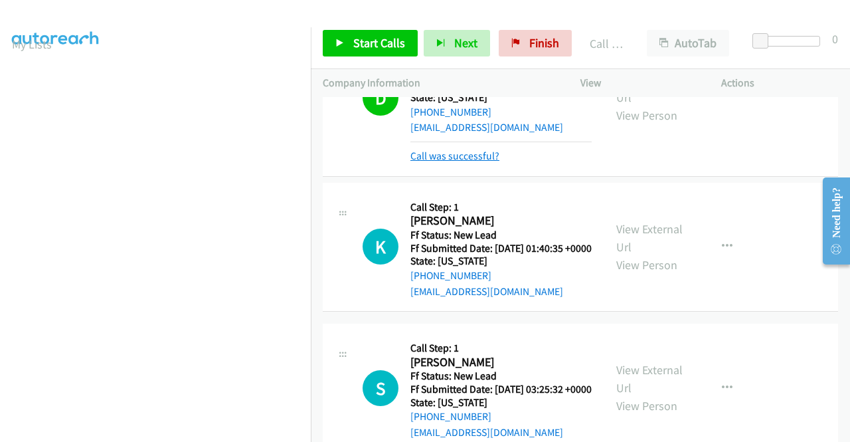
click at [478, 162] on link "Call was successful?" at bounding box center [454, 155] width 89 height 13
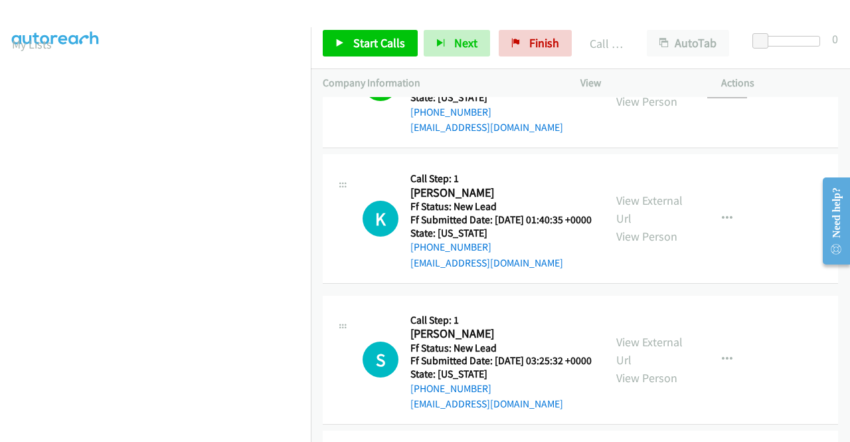
click at [723, 88] on icon "button" at bounding box center [727, 83] width 11 height 11
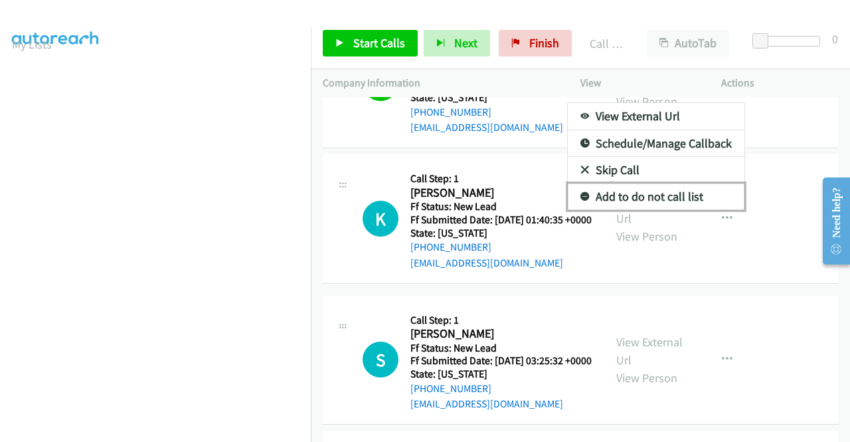
click at [638, 210] on link "Add to do not call list" at bounding box center [656, 196] width 177 height 27
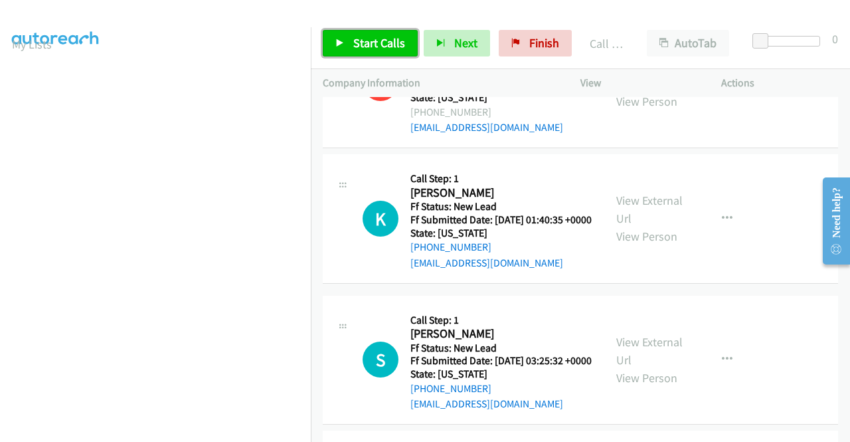
click at [400, 42] on span "Start Calls" at bounding box center [379, 42] width 52 height 15
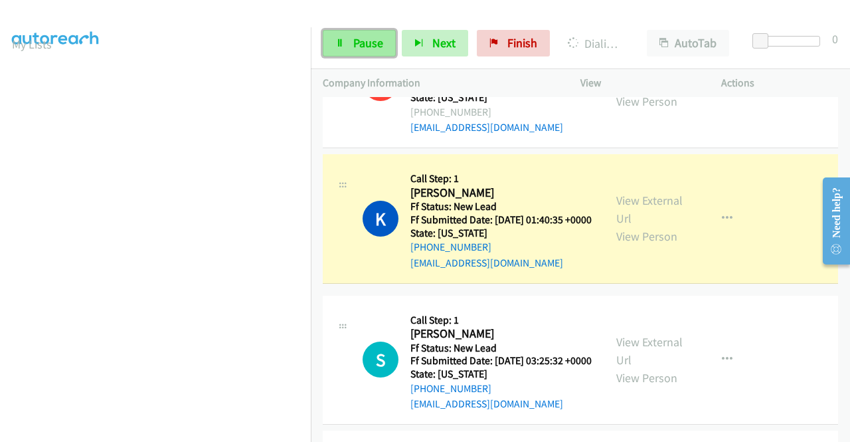
click at [381, 43] on span "Pause" at bounding box center [368, 42] width 30 height 15
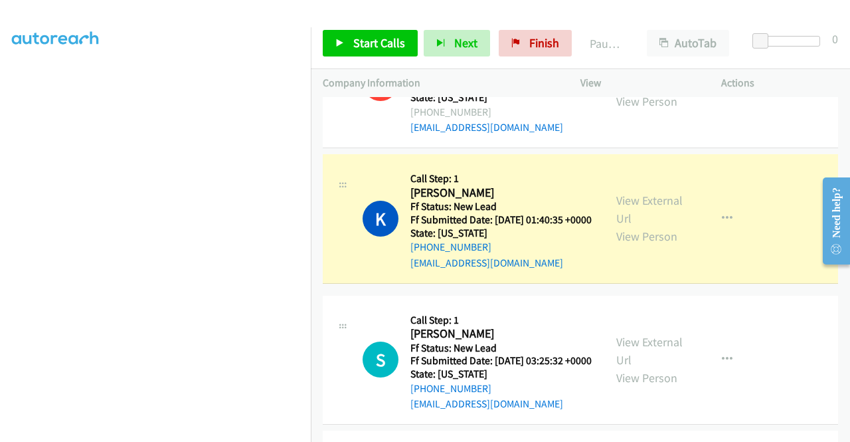
scroll to position [0, 0]
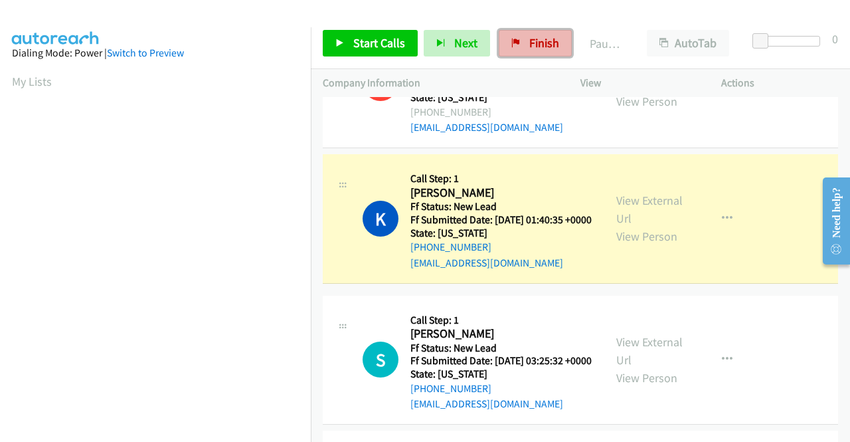
click at [533, 54] on link "Finish" at bounding box center [535, 43] width 73 height 27
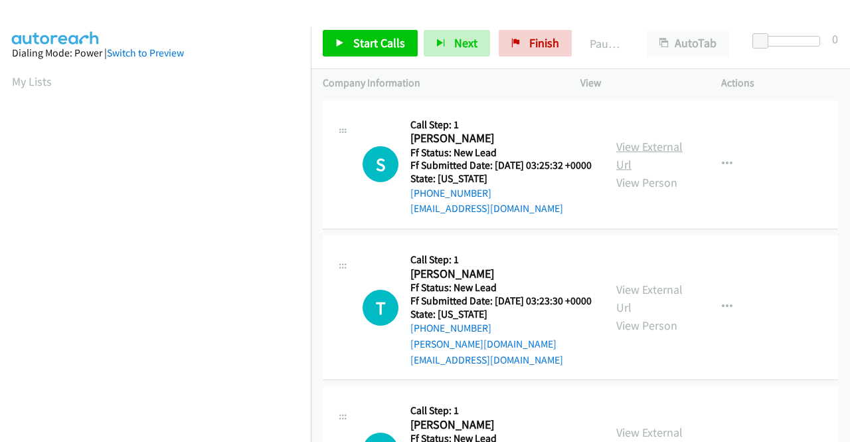
click at [647, 151] on link "View External Url" at bounding box center [649, 155] width 66 height 33
click at [655, 296] on link "View External Url" at bounding box center [649, 298] width 66 height 33
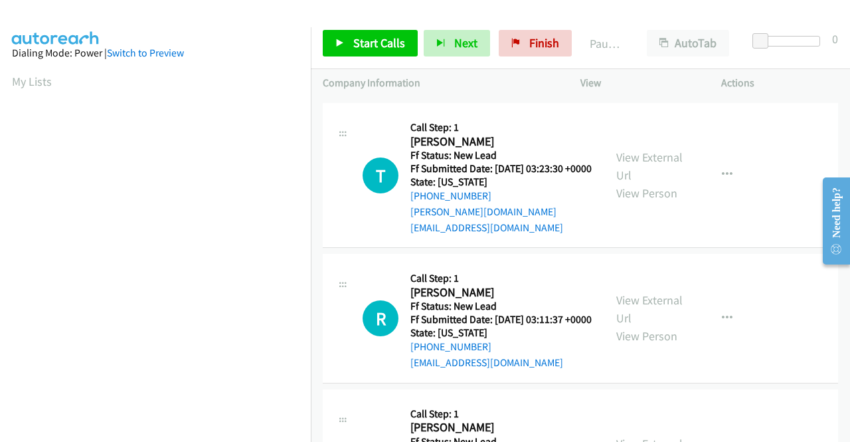
scroll to position [133, 0]
click at [651, 317] on link "View External Url" at bounding box center [649, 308] width 66 height 33
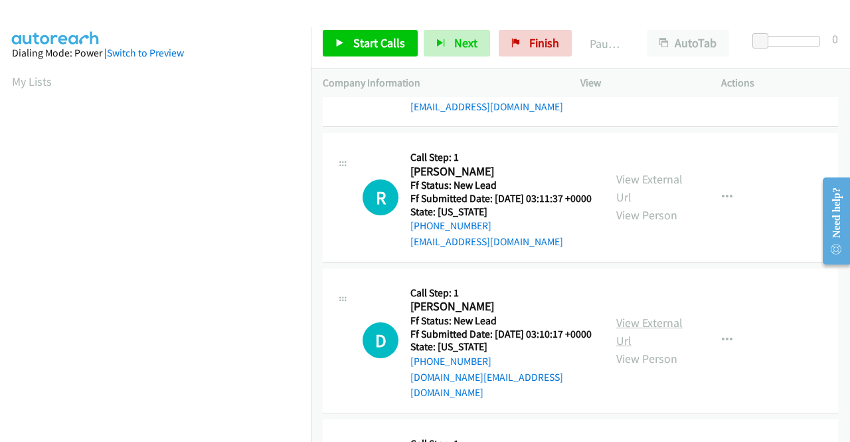
scroll to position [266, 0]
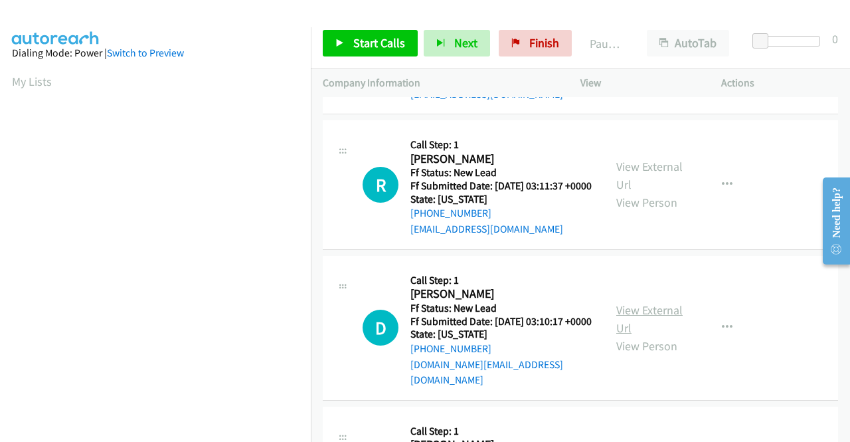
click at [652, 327] on link "View External Url" at bounding box center [649, 318] width 66 height 33
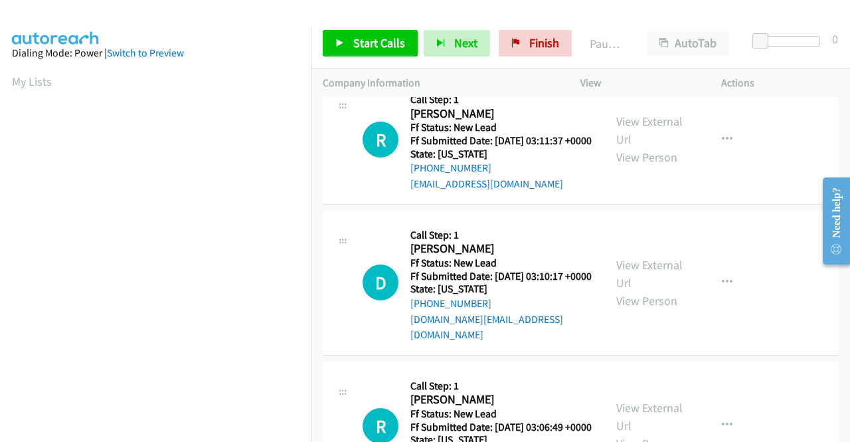
scroll to position [332, 0]
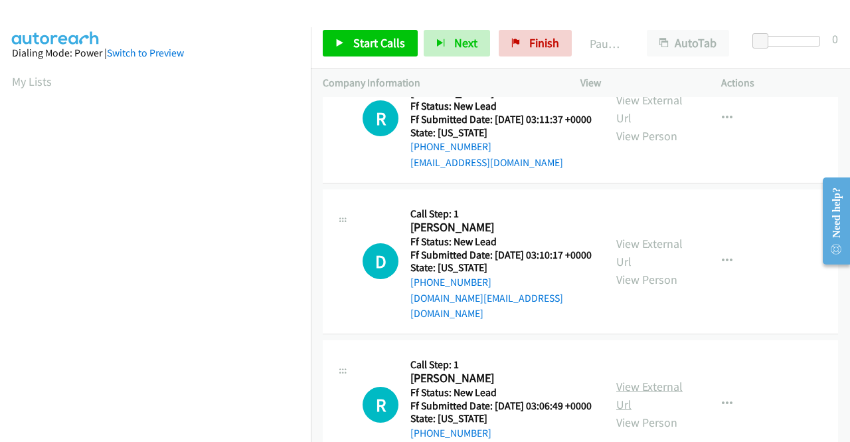
click at [634, 412] on link "View External Url" at bounding box center [649, 395] width 66 height 33
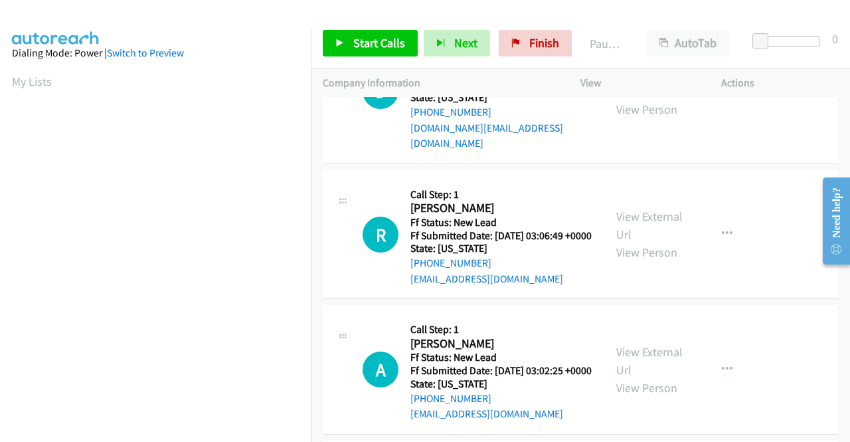
scroll to position [531, 0]
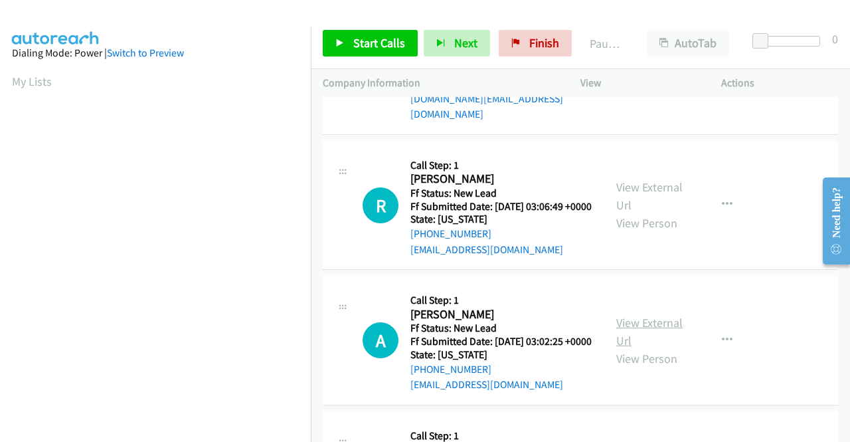
click at [638, 348] on link "View External Url" at bounding box center [649, 331] width 66 height 33
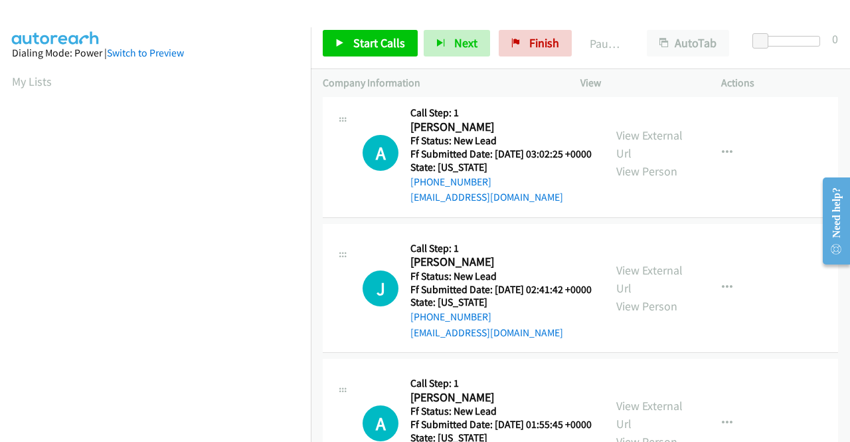
scroll to position [731, 0]
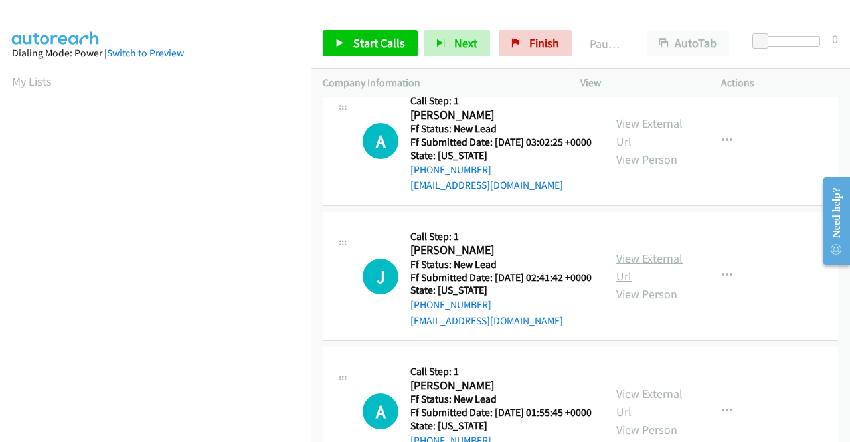
click at [638, 284] on link "View External Url" at bounding box center [649, 266] width 66 height 33
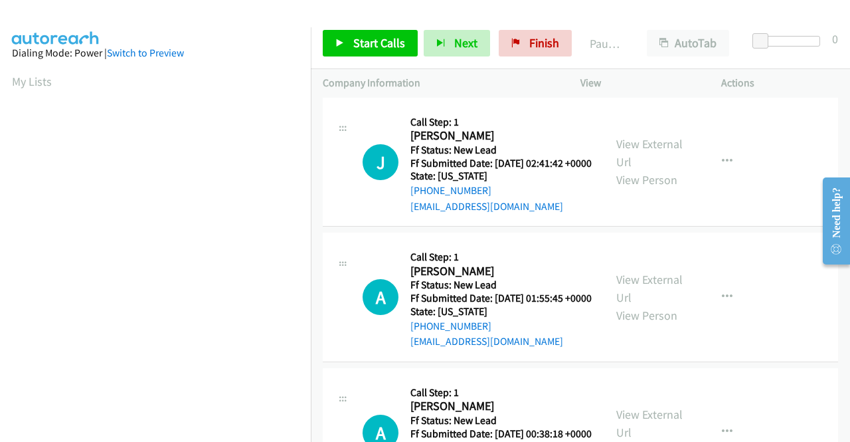
scroll to position [863, 0]
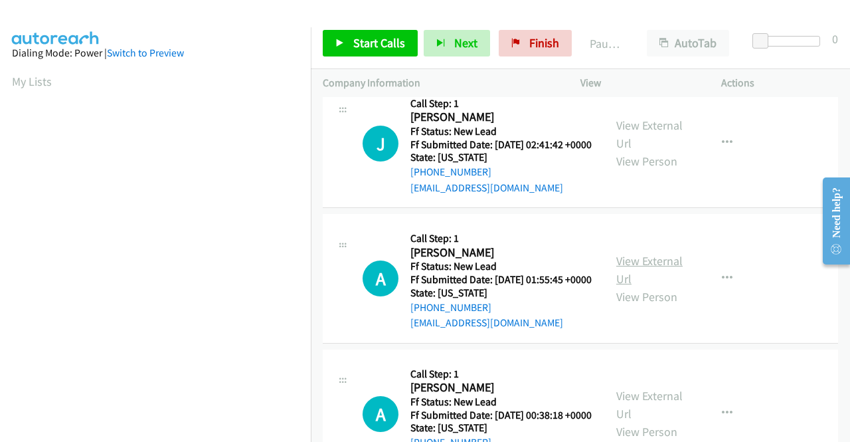
click at [650, 286] on link "View External Url" at bounding box center [649, 269] width 66 height 33
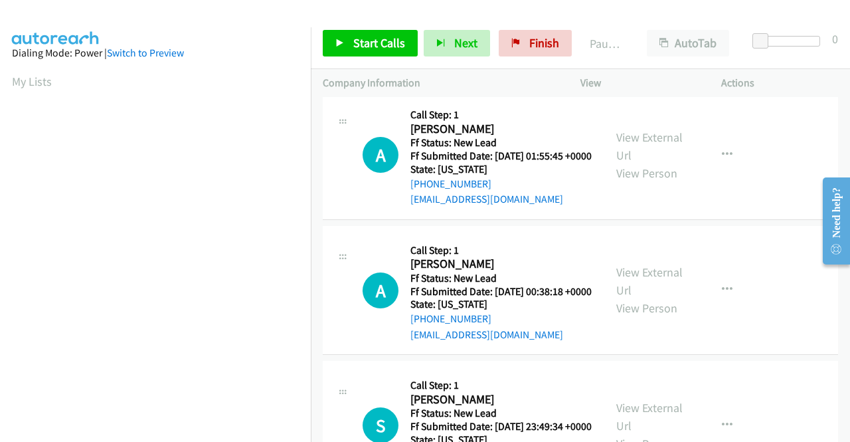
scroll to position [996, 0]
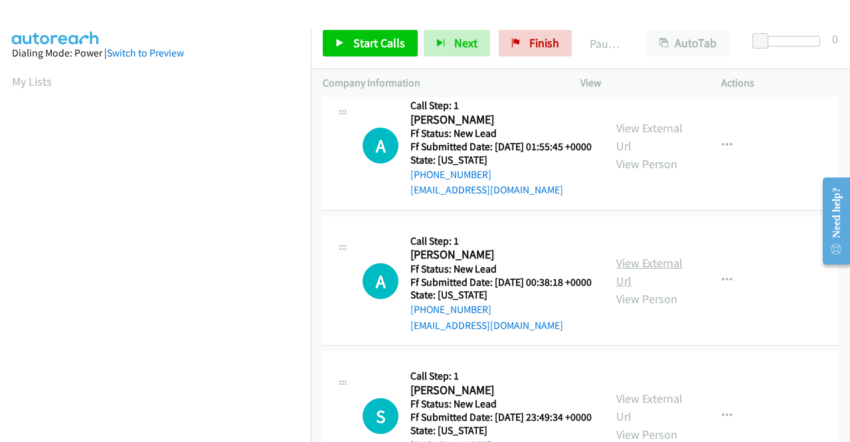
click at [663, 288] on link "View External Url" at bounding box center [649, 271] width 66 height 33
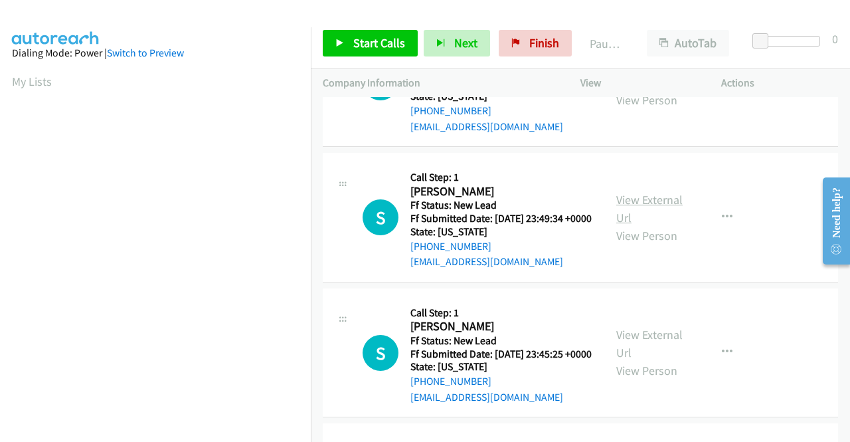
scroll to position [1195, 0]
click at [641, 224] on link "View External Url" at bounding box center [649, 207] width 66 height 33
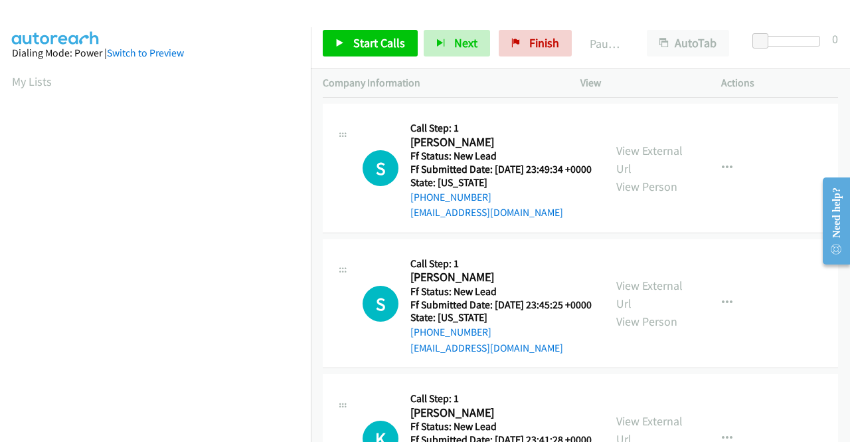
scroll to position [1262, 0]
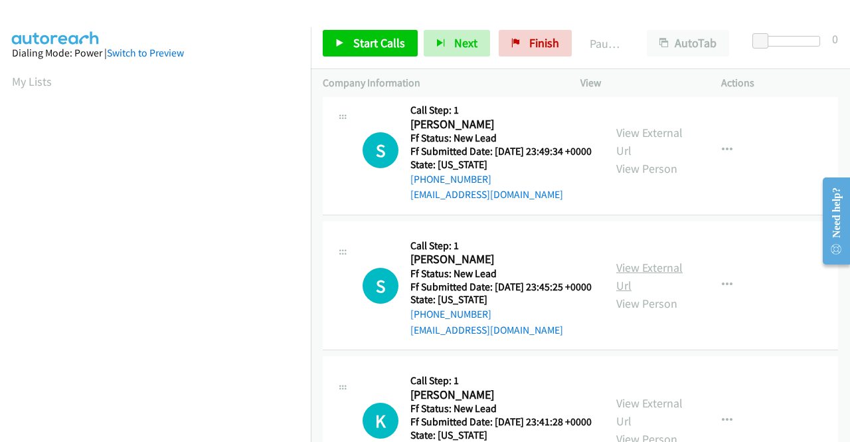
click at [619, 293] on link "View External Url" at bounding box center [649, 276] width 66 height 33
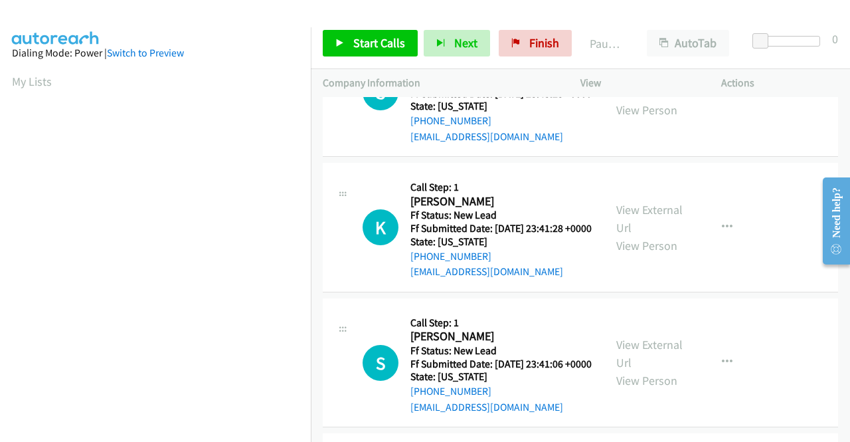
scroll to position [1461, 0]
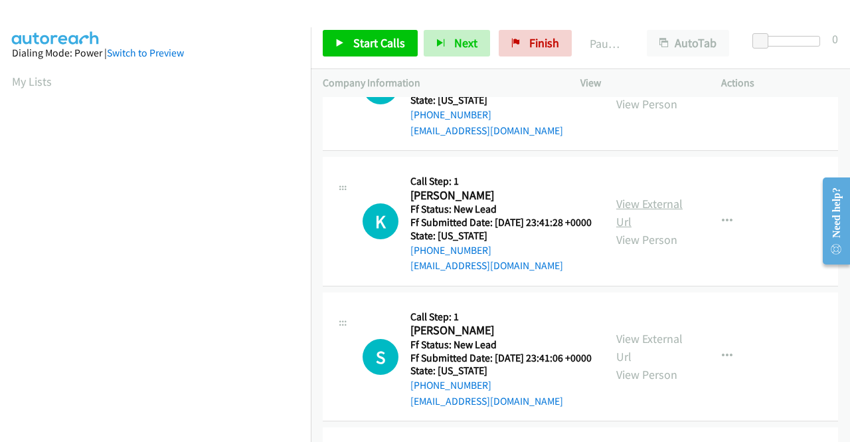
click at [638, 229] on link "View External Url" at bounding box center [649, 212] width 66 height 33
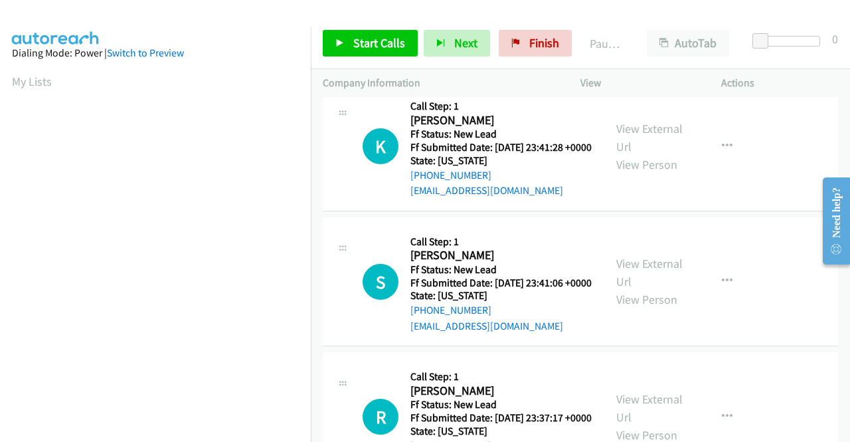
scroll to position [1594, 0]
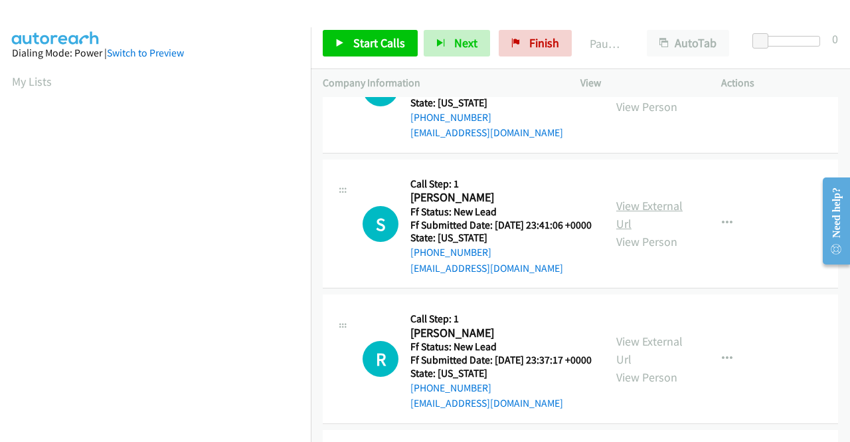
click at [657, 231] on link "View External Url" at bounding box center [649, 214] width 66 height 33
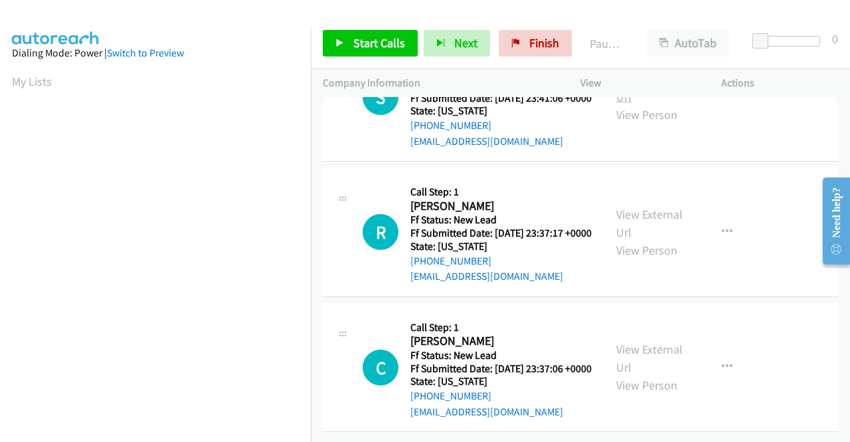
scroll to position [1793, 0]
click at [635, 240] on link "View External Url" at bounding box center [649, 223] width 66 height 33
click at [641, 341] on link "View External Url" at bounding box center [649, 357] width 66 height 33
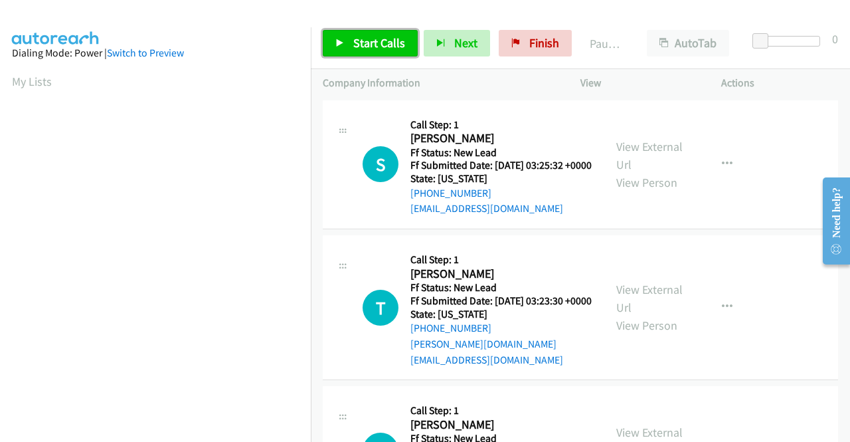
click at [365, 41] on span "Start Calls" at bounding box center [379, 42] width 52 height 15
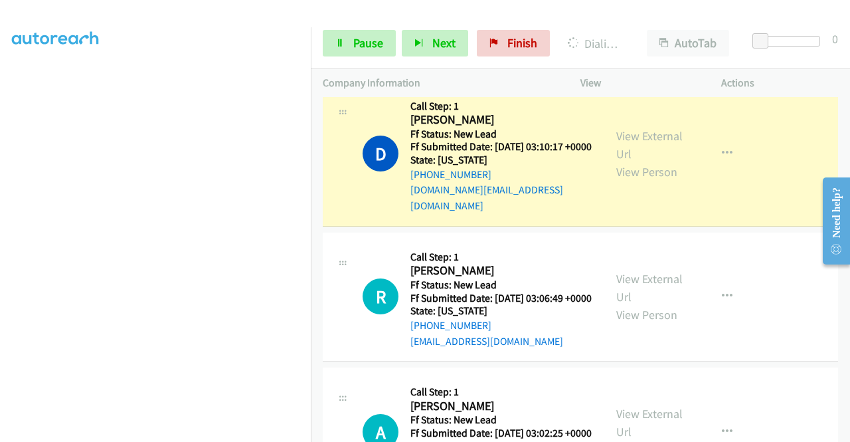
scroll to position [545, 0]
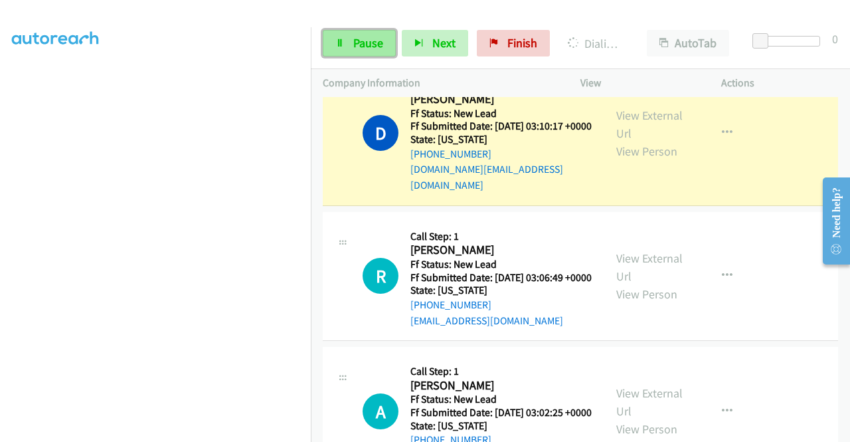
click at [375, 48] on span "Pause" at bounding box center [368, 42] width 30 height 15
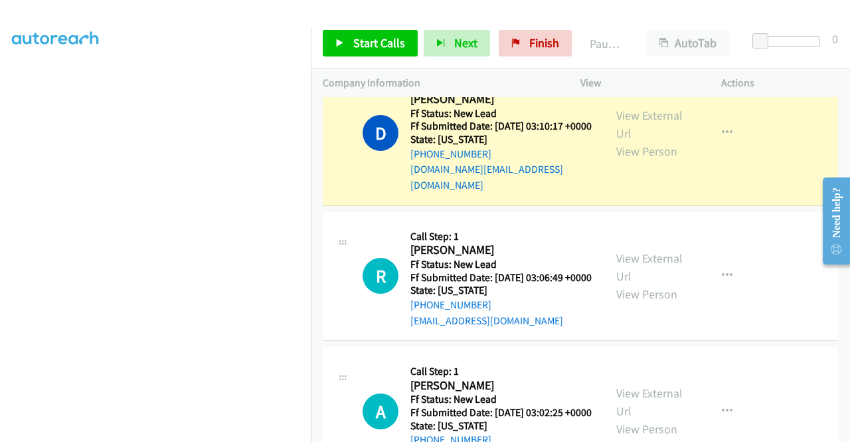
scroll to position [37, 0]
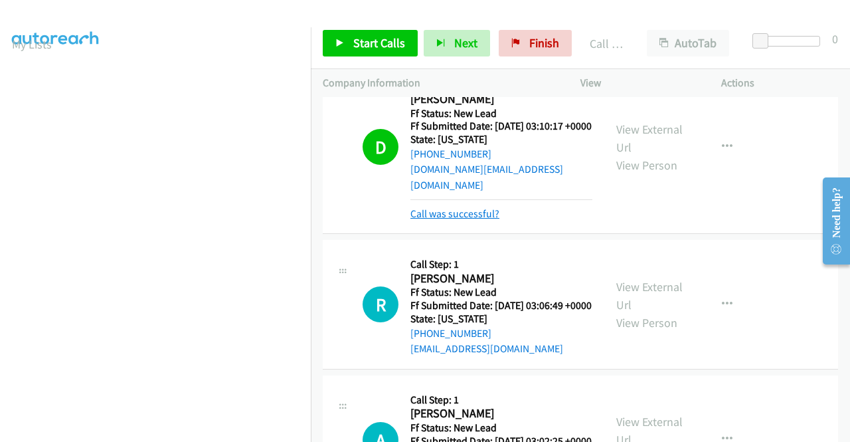
click at [458, 220] on link "Call was successful?" at bounding box center [454, 213] width 89 height 13
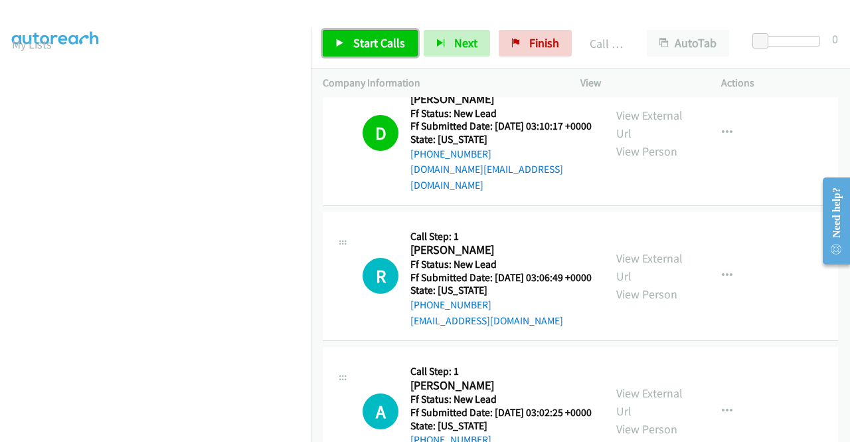
click at [393, 37] on span "Start Calls" at bounding box center [379, 42] width 52 height 15
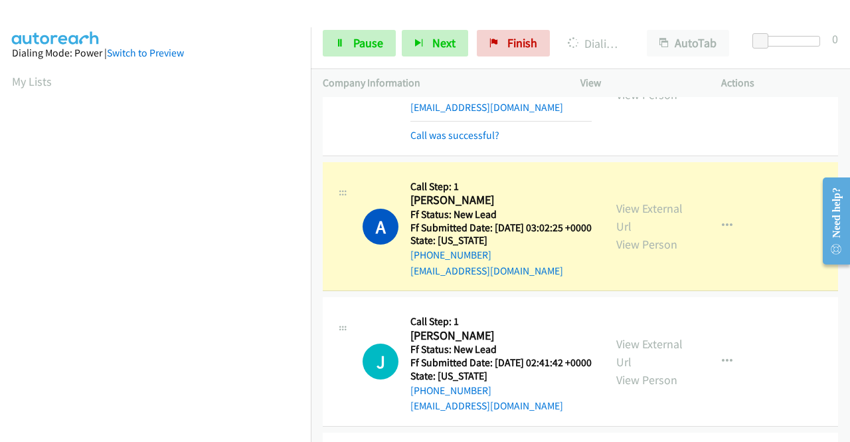
scroll to position [626, 0]
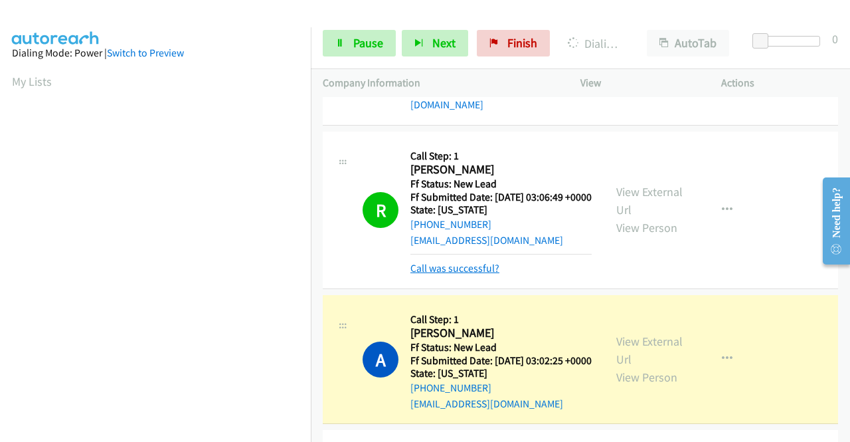
click at [444, 274] on link "Call was successful?" at bounding box center [454, 268] width 89 height 13
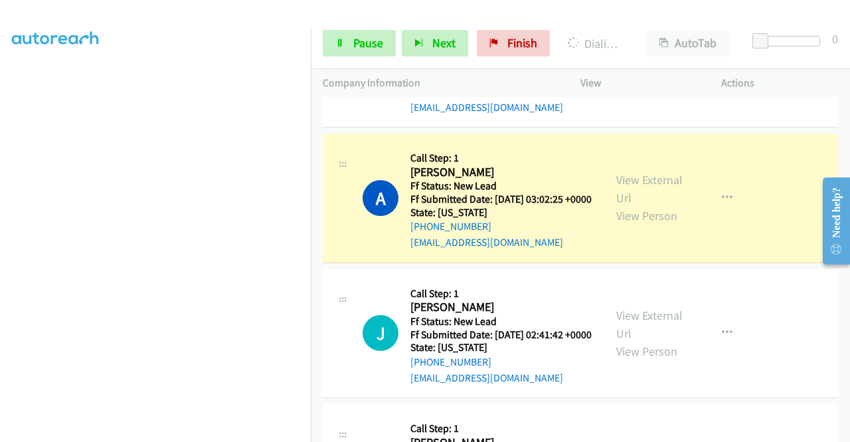
scroll to position [0, 0]
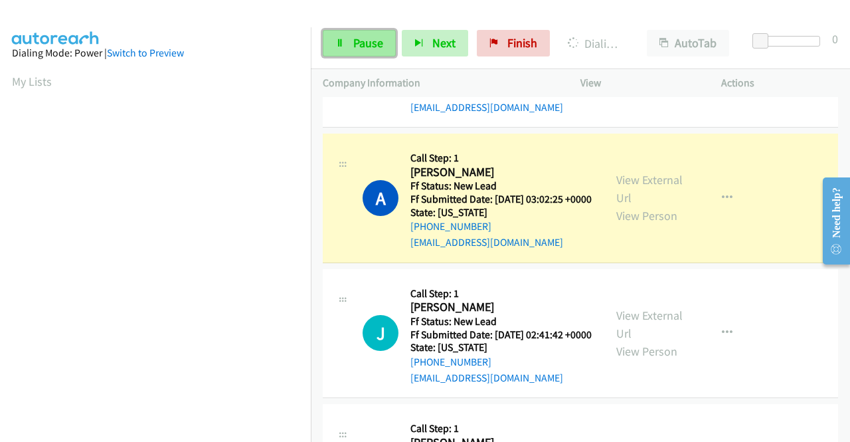
click at [375, 53] on link "Pause" at bounding box center [359, 43] width 73 height 27
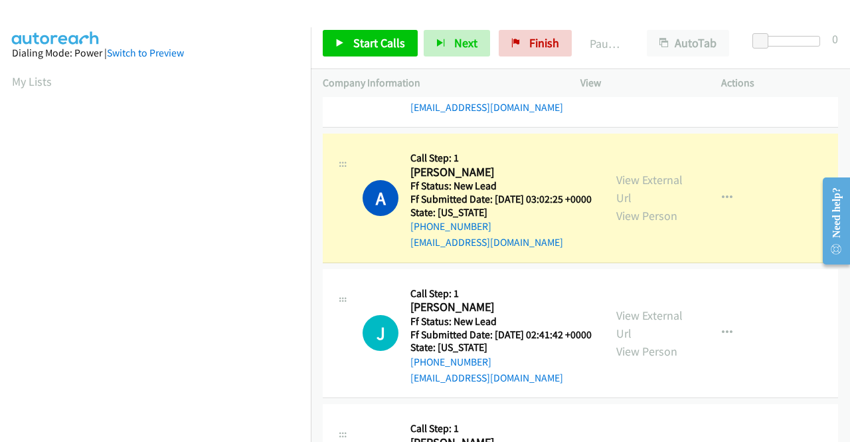
scroll to position [303, 0]
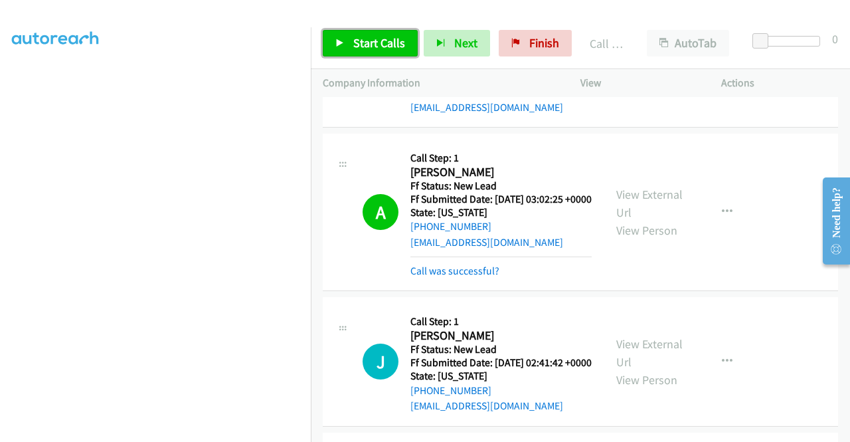
click at [394, 38] on span "Start Calls" at bounding box center [379, 42] width 52 height 15
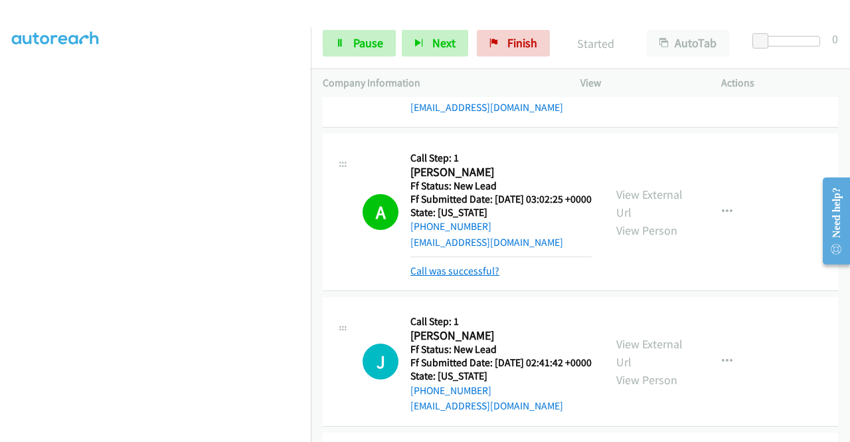
click at [453, 277] on link "Call was successful?" at bounding box center [454, 270] width 89 height 13
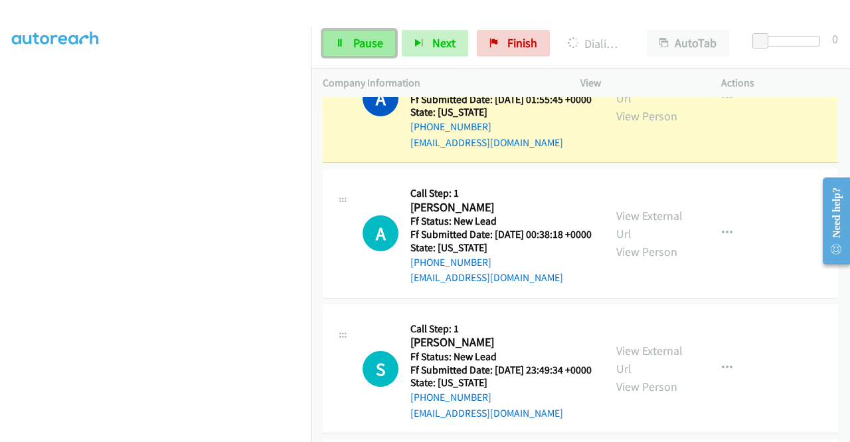
click at [361, 45] on span "Pause" at bounding box center [368, 42] width 30 height 15
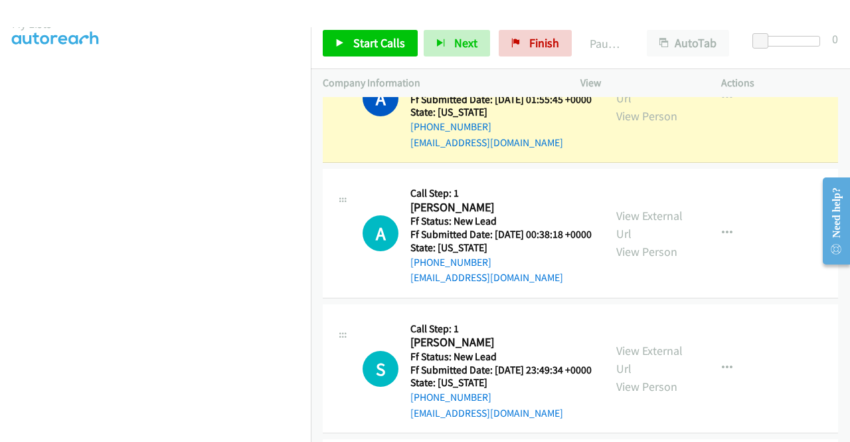
scroll to position [37, 0]
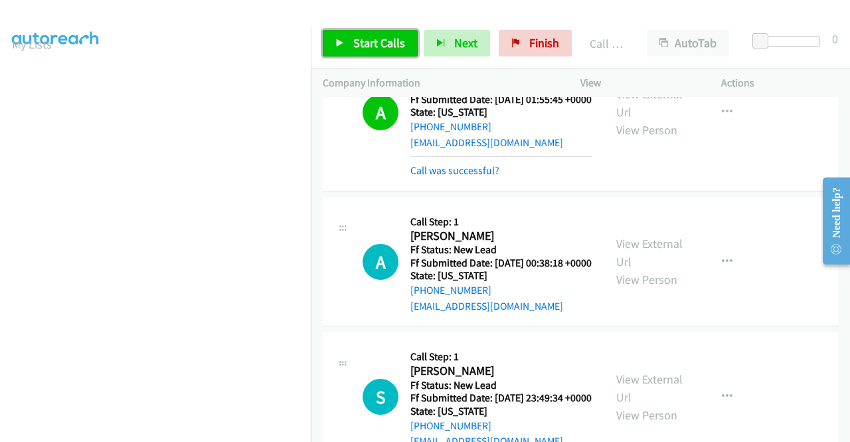
click at [397, 37] on span "Start Calls" at bounding box center [379, 42] width 52 height 15
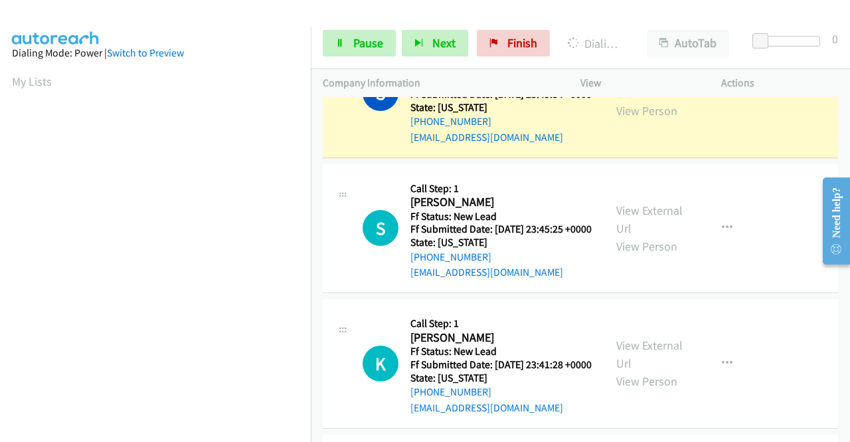
scroll to position [303, 0]
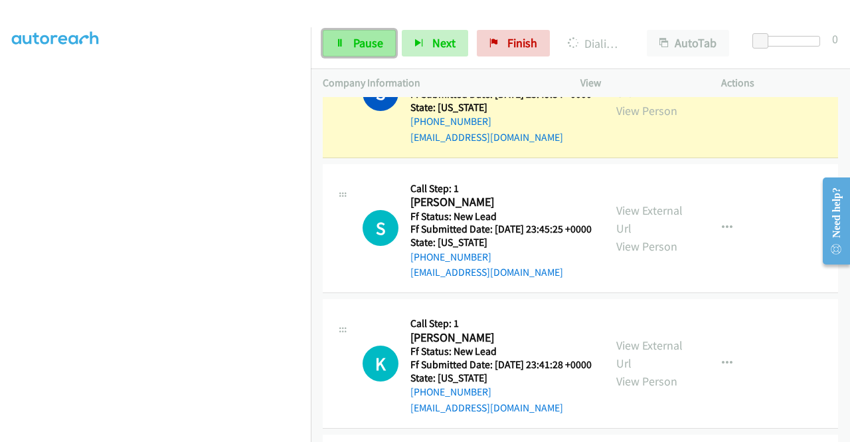
click at [364, 49] on span "Pause" at bounding box center [368, 42] width 30 height 15
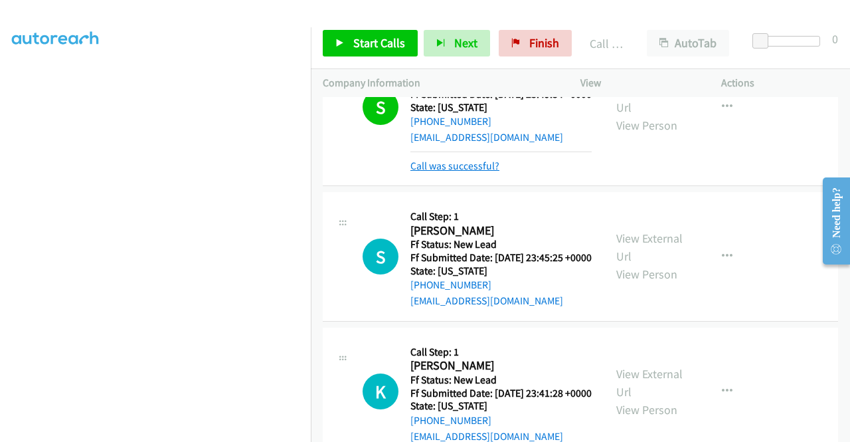
click at [483, 172] on link "Call was successful?" at bounding box center [454, 165] width 89 height 13
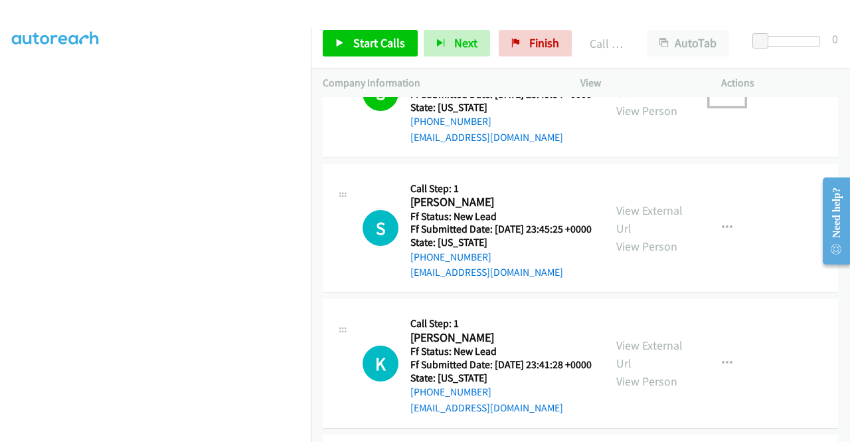
click at [722, 98] on icon "button" at bounding box center [727, 93] width 11 height 11
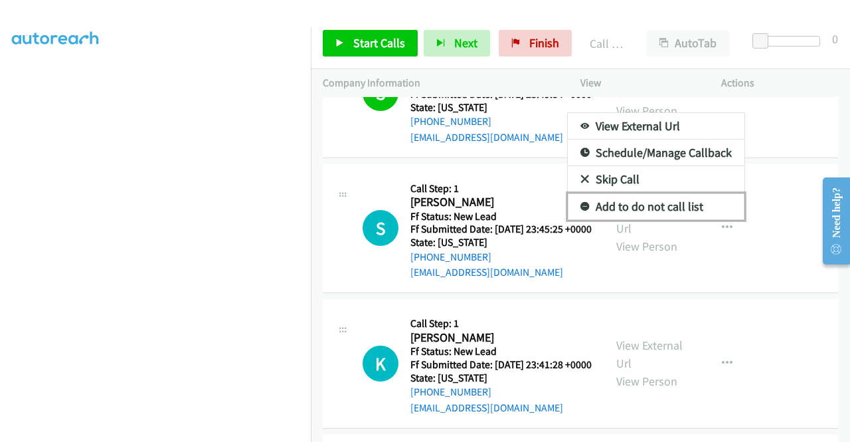
click at [671, 220] on link "Add to do not call list" at bounding box center [656, 206] width 177 height 27
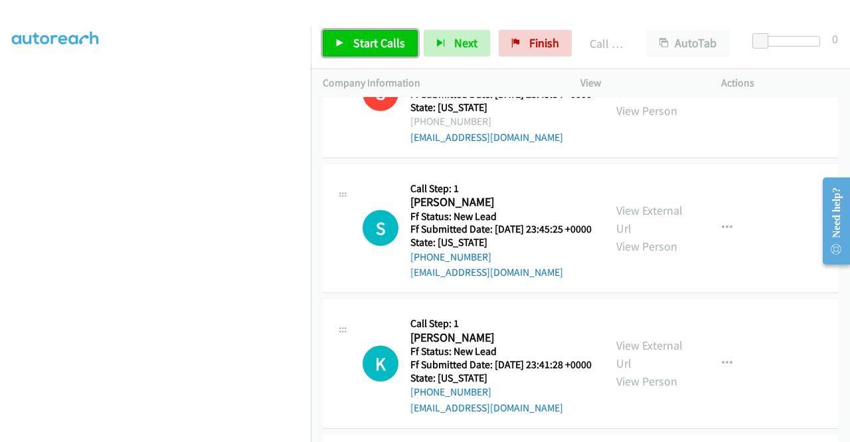
click at [361, 40] on span "Start Calls" at bounding box center [379, 42] width 52 height 15
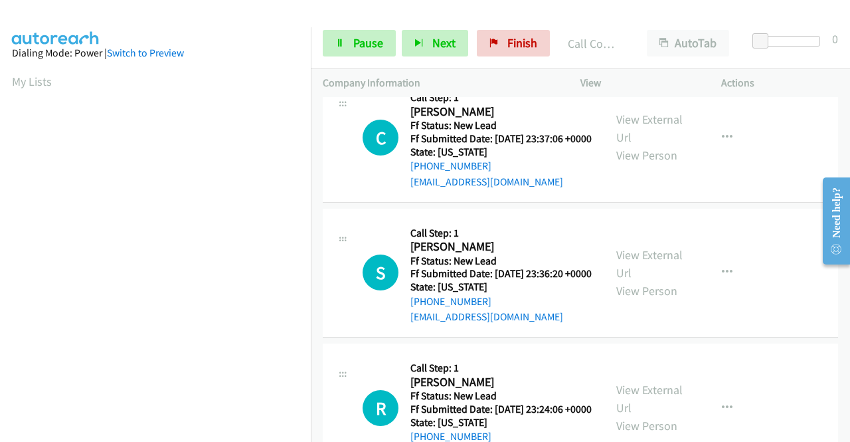
scroll to position [2247, 0]
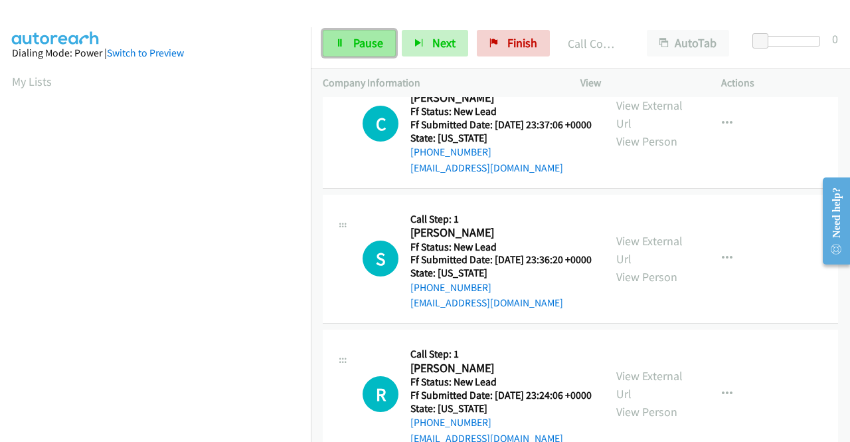
click at [363, 40] on span "Pause" at bounding box center [368, 42] width 30 height 15
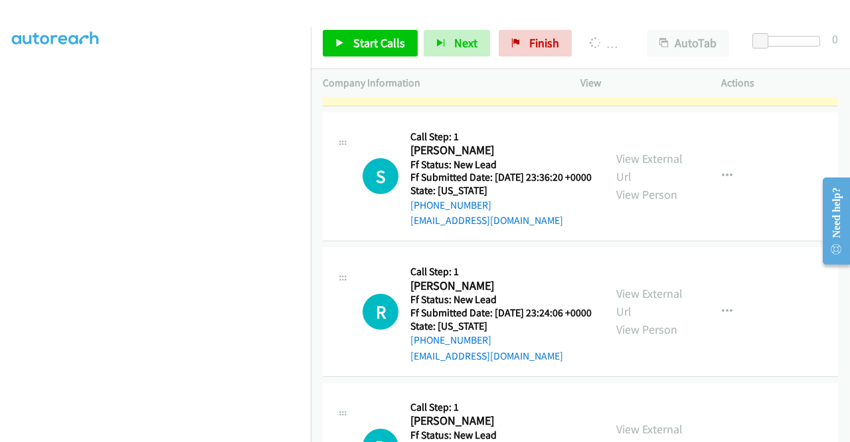
scroll to position [0, 0]
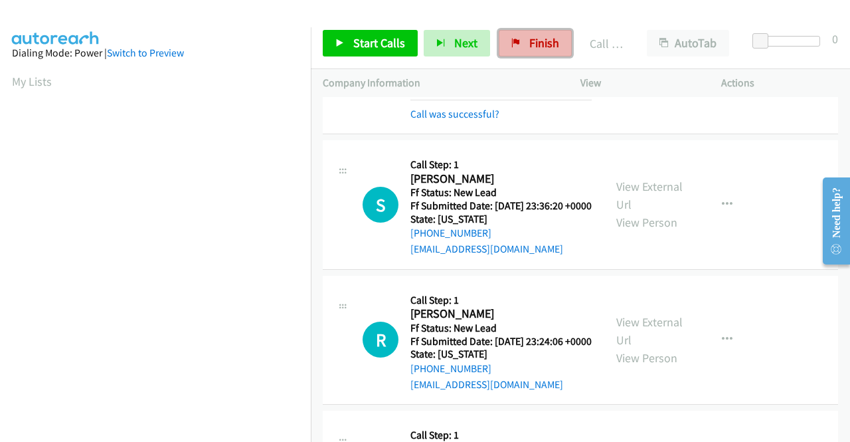
click at [538, 37] on span "Finish" at bounding box center [544, 42] width 30 height 15
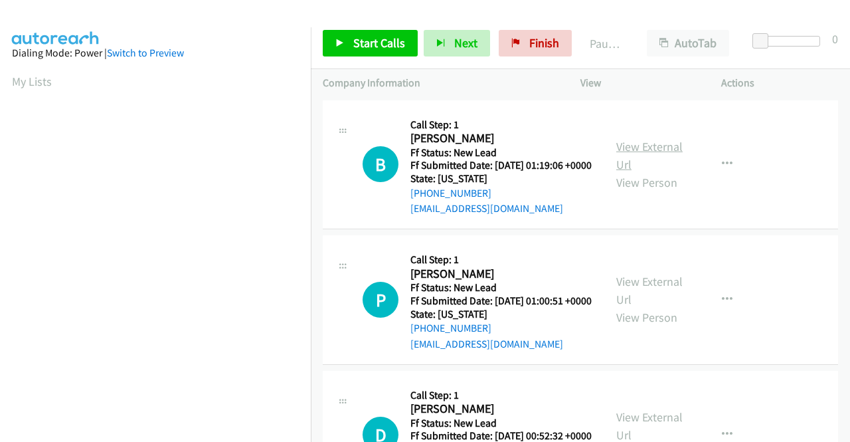
click at [659, 151] on link "View External Url" at bounding box center [649, 155] width 66 height 33
click at [624, 303] on link "View External Url" at bounding box center [649, 290] width 66 height 33
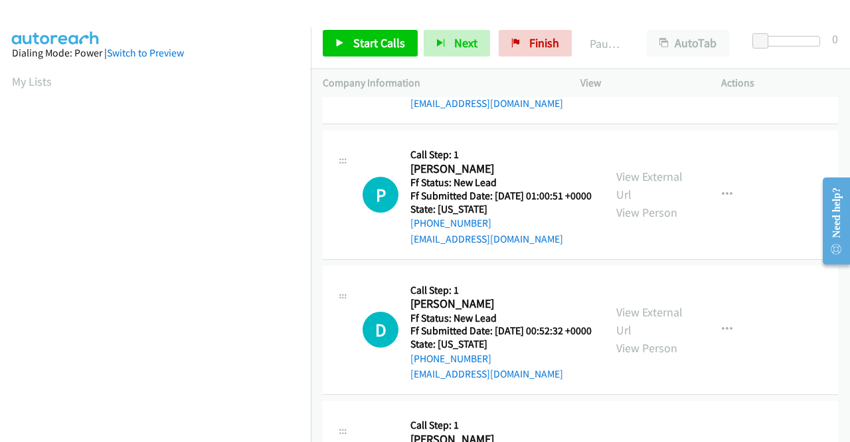
scroll to position [133, 0]
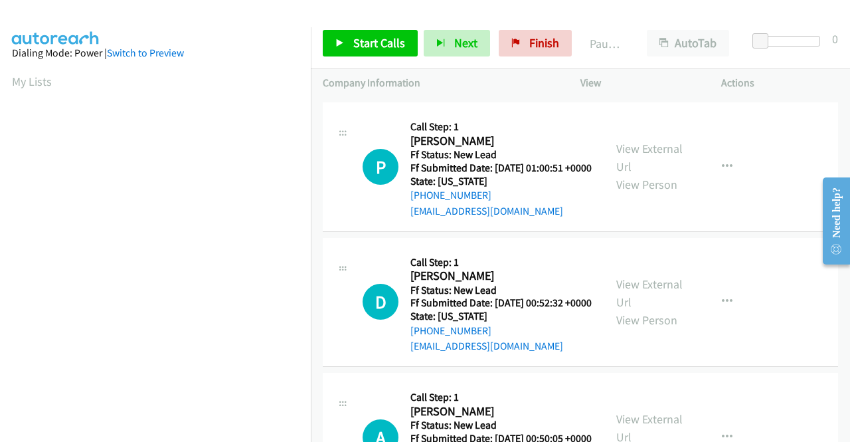
click at [648, 323] on div "View External Url View Person" at bounding box center [650, 302] width 69 height 54
click at [652, 309] on link "View External Url" at bounding box center [649, 292] width 66 height 33
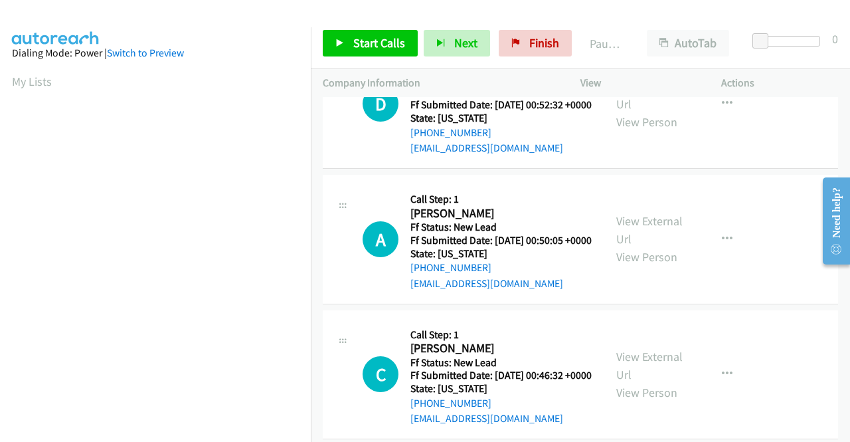
scroll to position [332, 0]
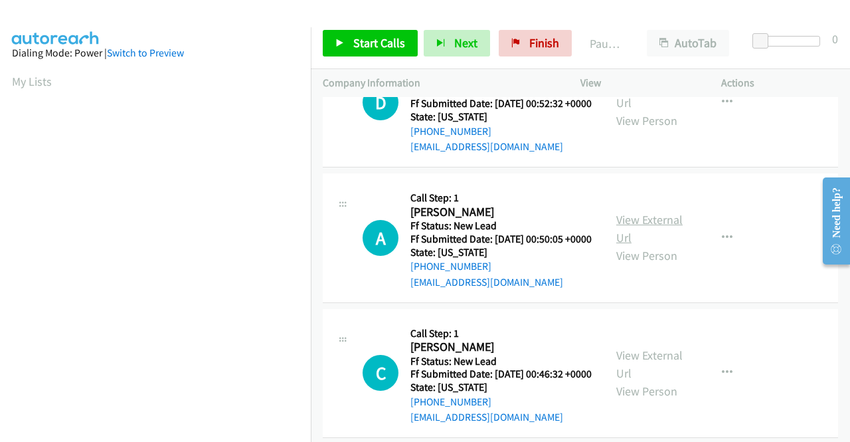
click at [632, 245] on link "View External Url" at bounding box center [649, 228] width 66 height 33
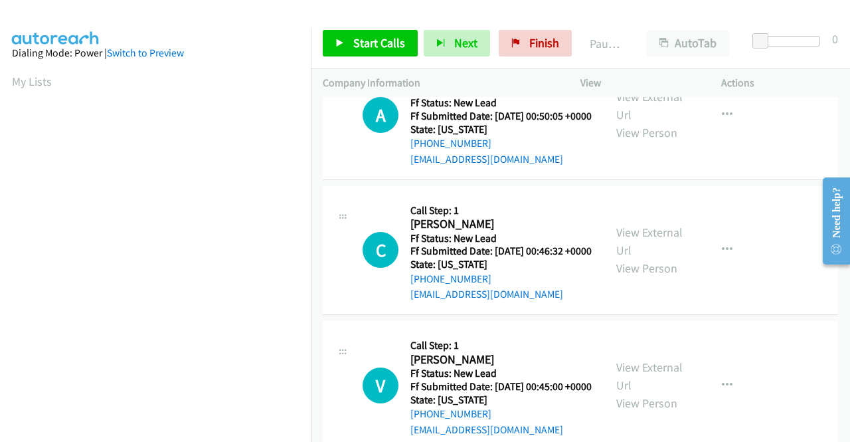
scroll to position [465, 0]
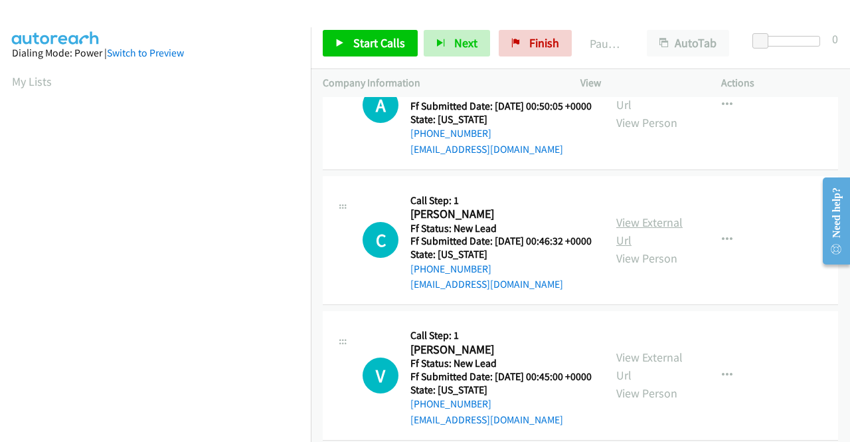
click at [668, 248] on link "View External Url" at bounding box center [649, 231] width 66 height 33
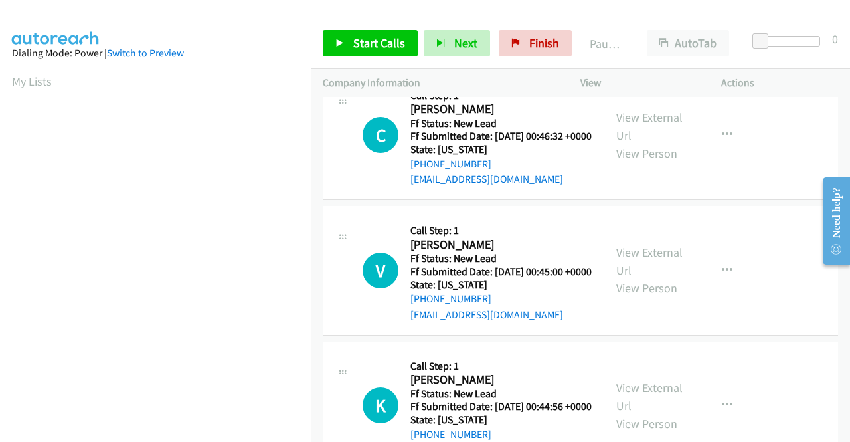
scroll to position [598, 0]
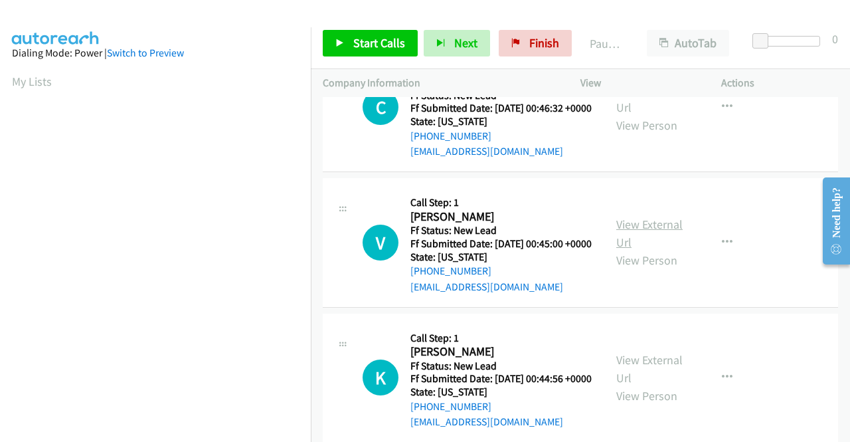
click at [644, 250] on link "View External Url" at bounding box center [649, 233] width 66 height 33
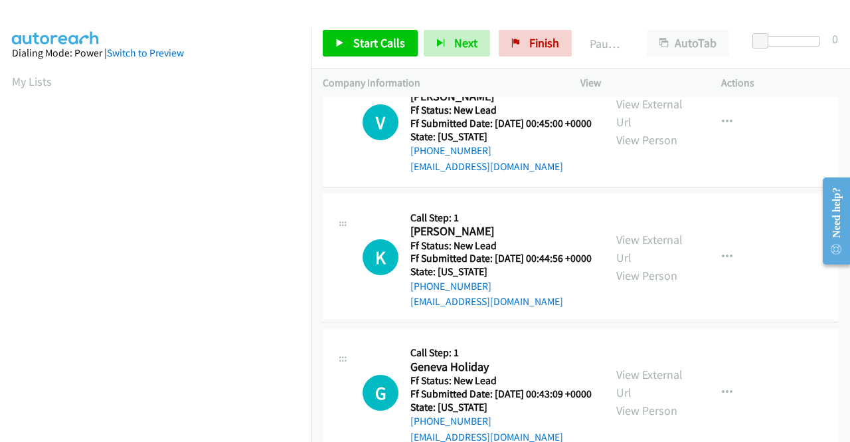
scroll to position [731, 0]
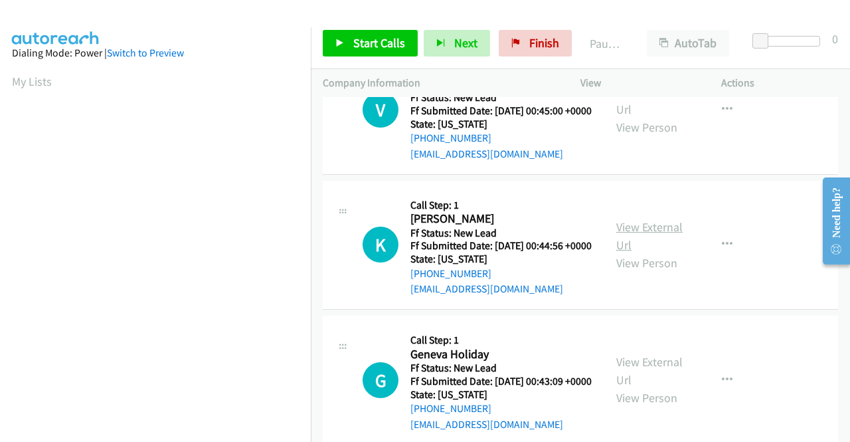
click at [643, 252] on link "View External Url" at bounding box center [649, 235] width 66 height 33
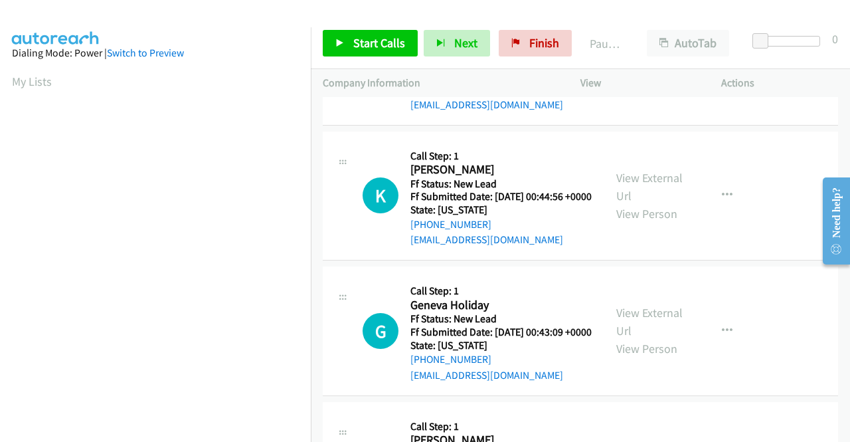
scroll to position [863, 0]
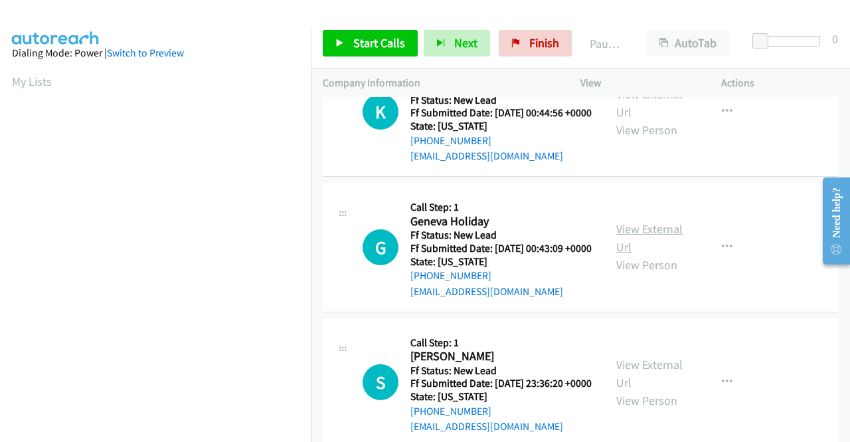
click at [632, 254] on link "View External Url" at bounding box center [649, 237] width 66 height 33
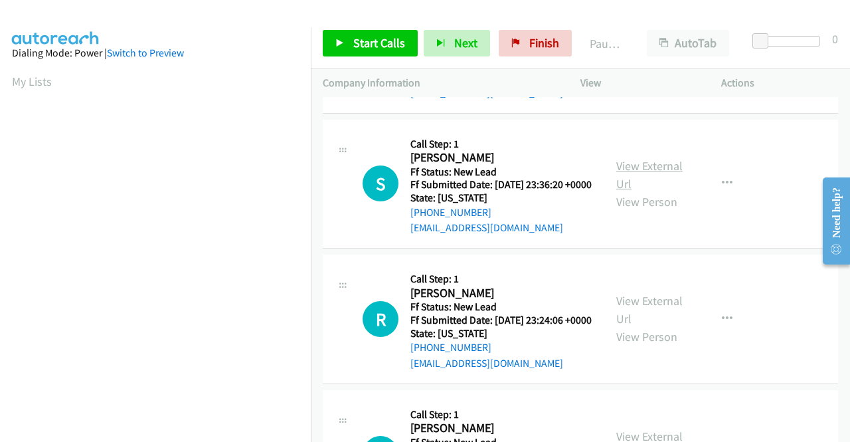
scroll to position [1063, 0]
click at [642, 191] on link "View External Url" at bounding box center [649, 173] width 66 height 33
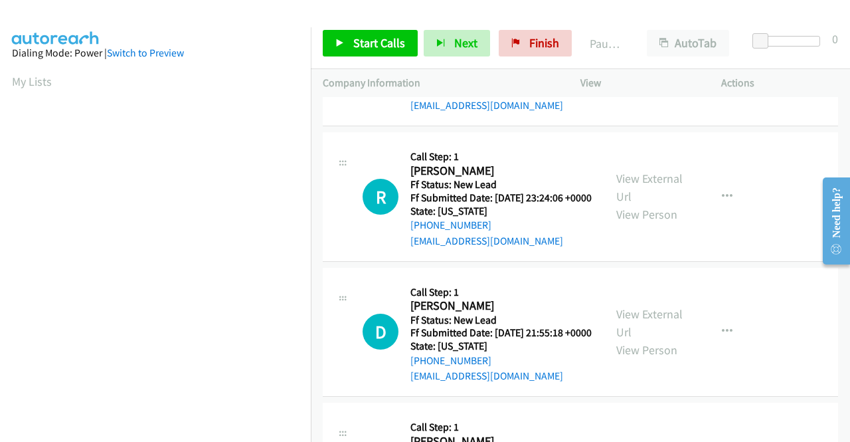
scroll to position [1195, 0]
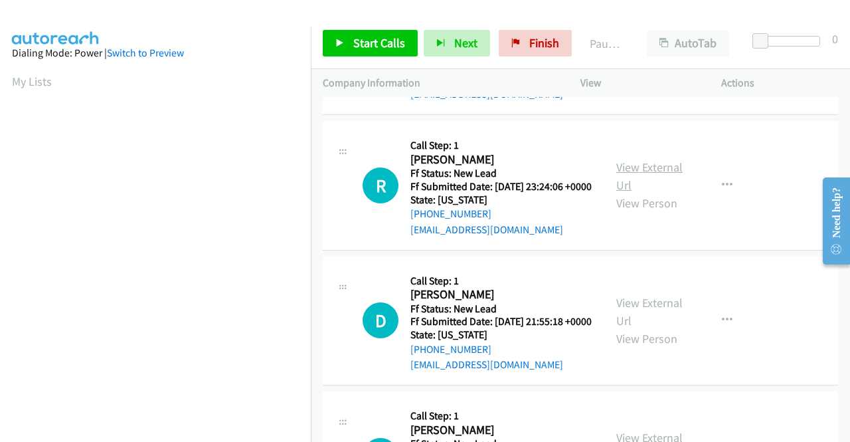
click at [650, 193] on link "View External Url" at bounding box center [649, 175] width 66 height 33
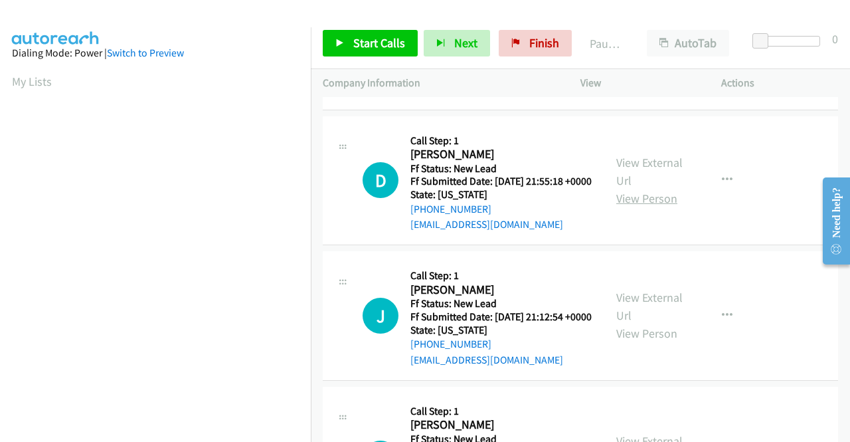
scroll to position [1395, 0]
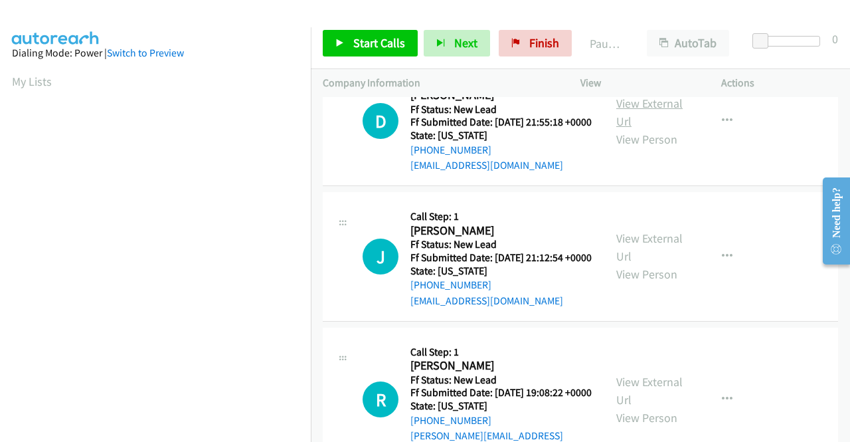
click at [630, 129] on link "View External Url" at bounding box center [649, 112] width 66 height 33
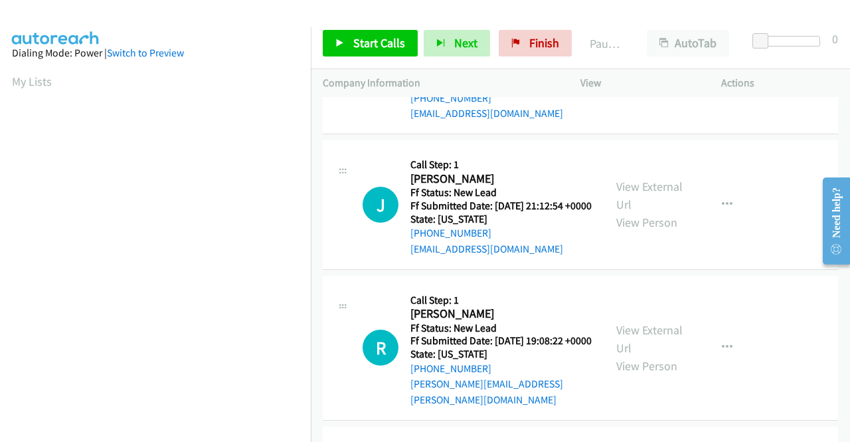
scroll to position [1527, 0]
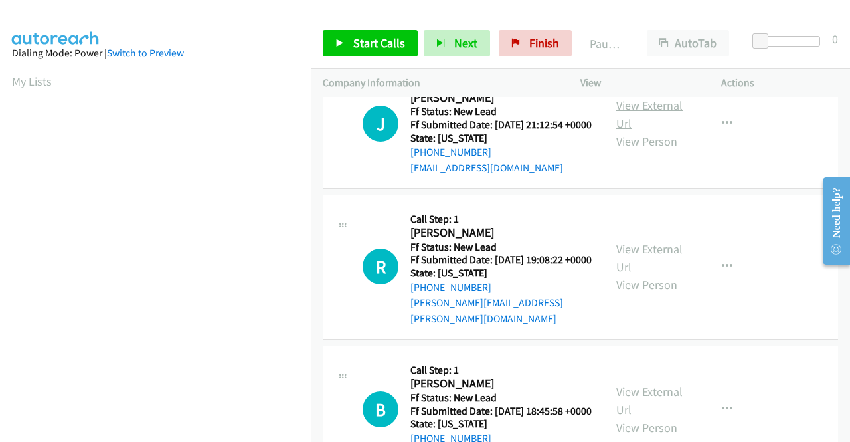
click at [622, 131] on link "View External Url" at bounding box center [649, 114] width 66 height 33
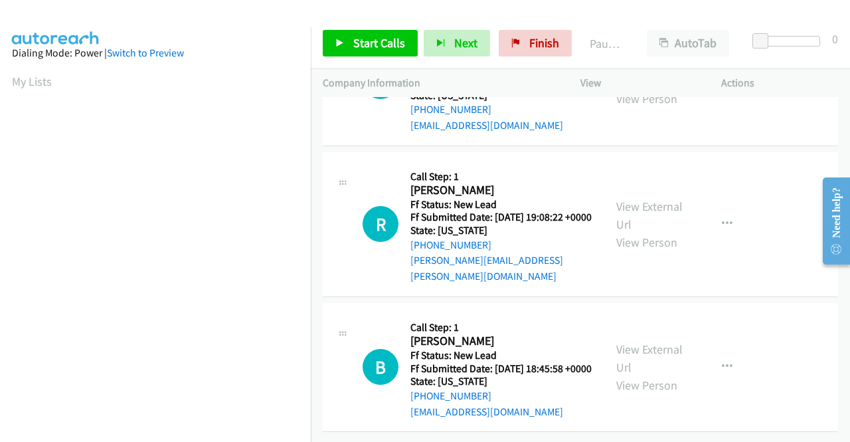
scroll to position [1660, 0]
click at [638, 232] on link "View External Url" at bounding box center [649, 215] width 66 height 33
click at [634, 341] on link "View External Url" at bounding box center [649, 357] width 66 height 33
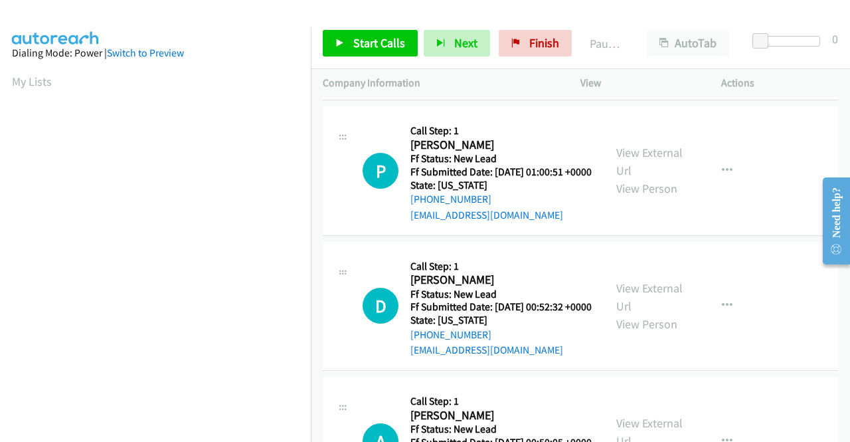
scroll to position [0, 0]
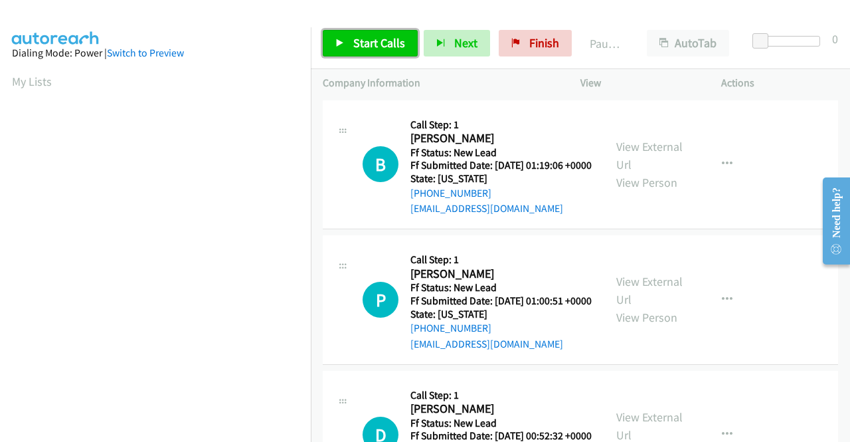
click at [370, 39] on span "Start Calls" at bounding box center [379, 42] width 52 height 15
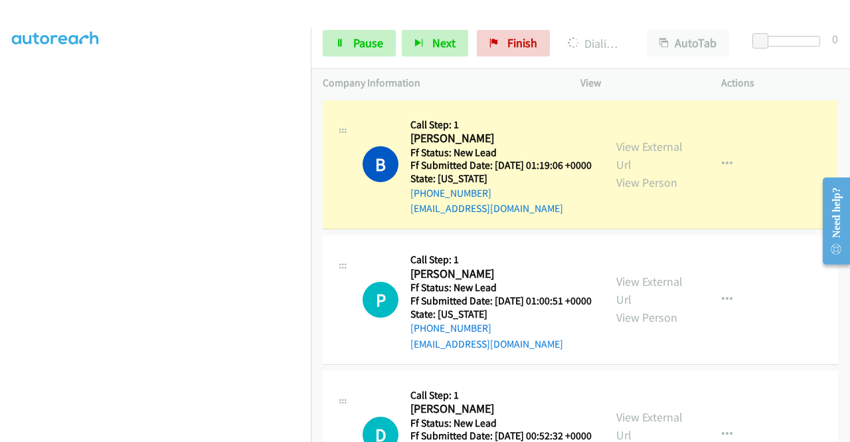
scroll to position [303, 0]
click at [369, 50] on span "Pause" at bounding box center [368, 42] width 30 height 15
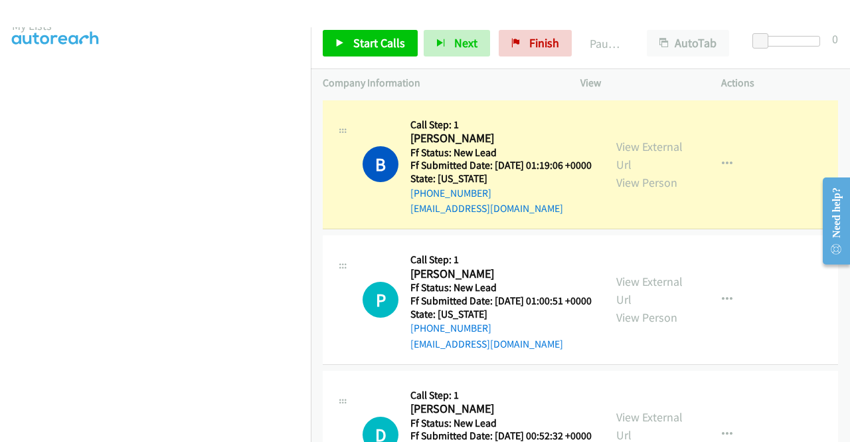
scroll to position [37, 0]
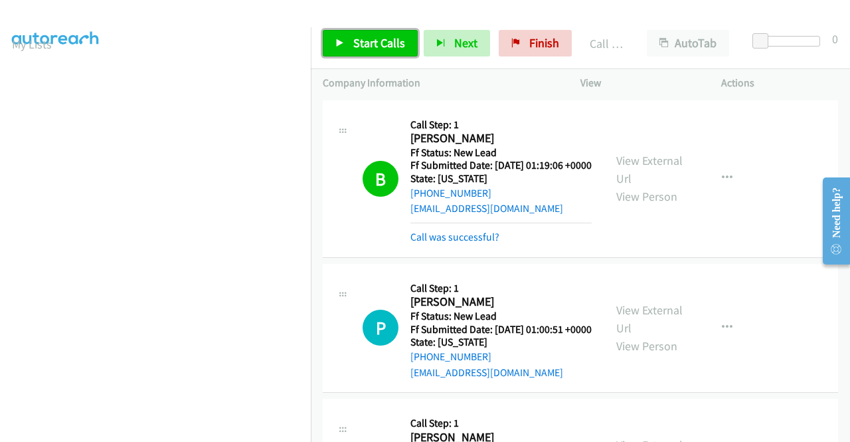
click at [387, 39] on span "Start Calls" at bounding box center [379, 42] width 52 height 15
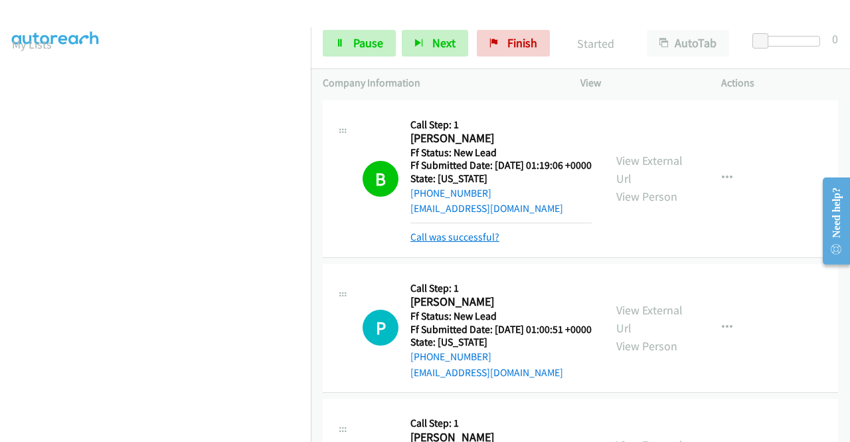
click at [476, 243] on link "Call was successful?" at bounding box center [454, 236] width 89 height 13
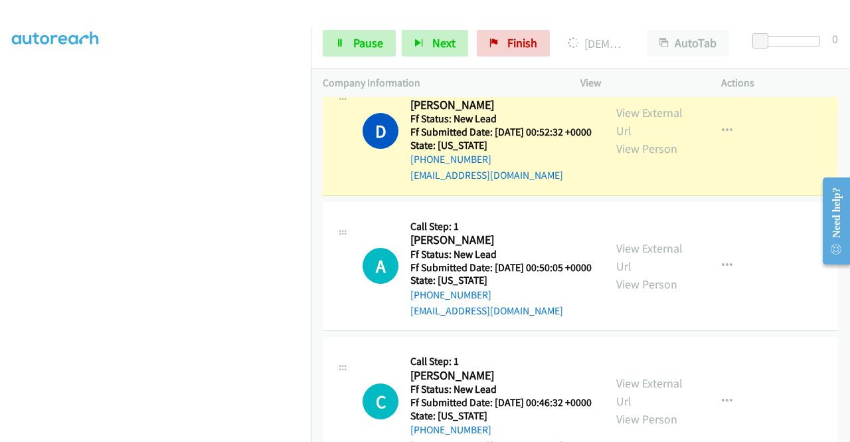
scroll to position [0, 0]
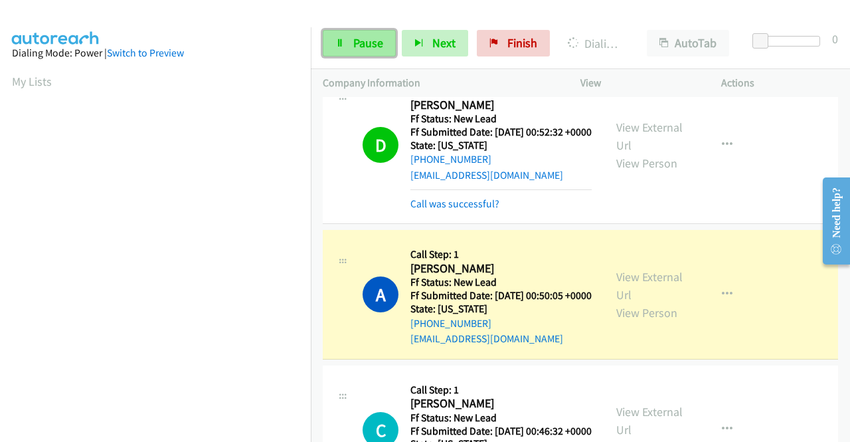
click at [356, 44] on span "Pause" at bounding box center [368, 42] width 30 height 15
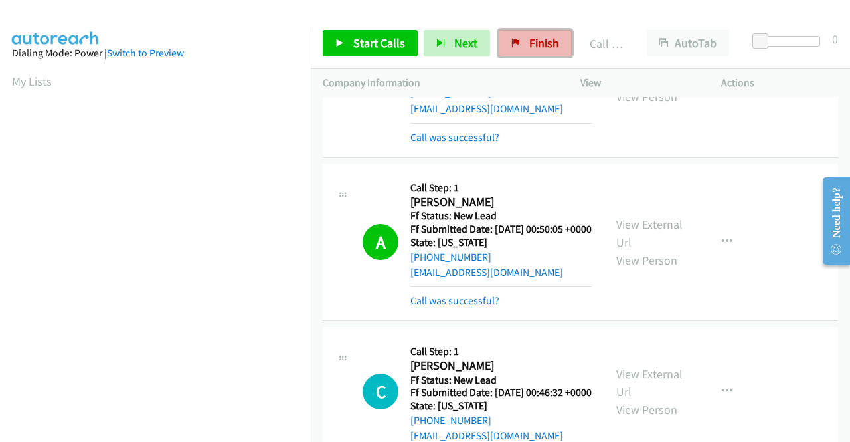
click at [515, 44] on icon at bounding box center [515, 43] width 9 height 9
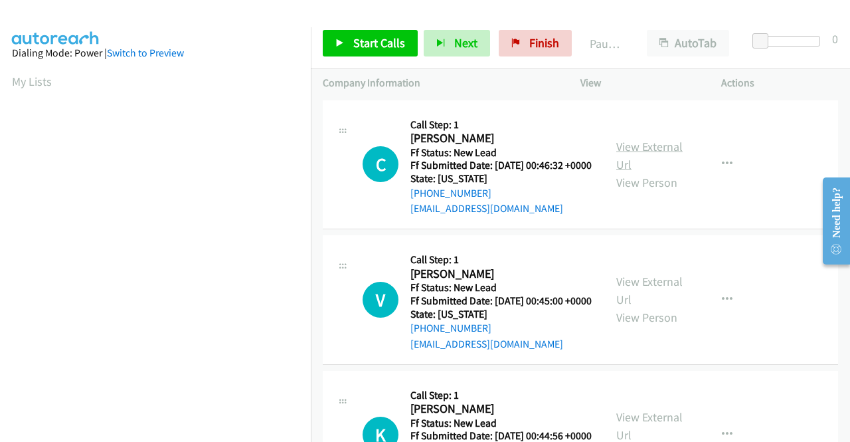
click at [633, 151] on link "View External Url" at bounding box center [649, 155] width 66 height 33
click at [663, 302] on link "View External Url" at bounding box center [649, 290] width 66 height 33
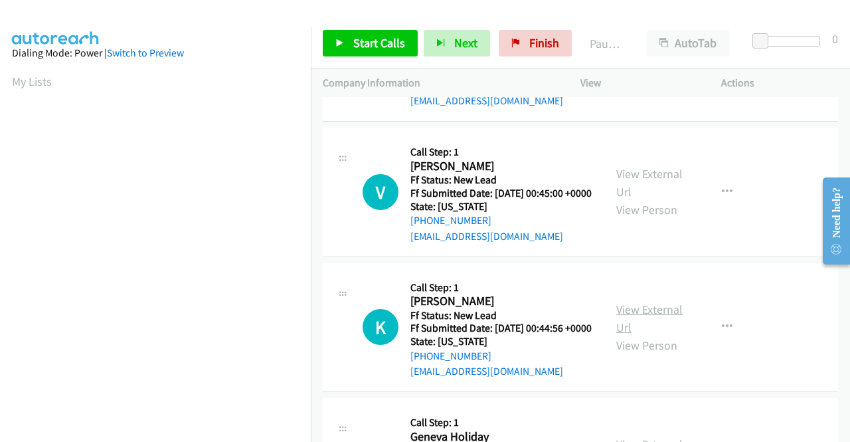
scroll to position [133, 0]
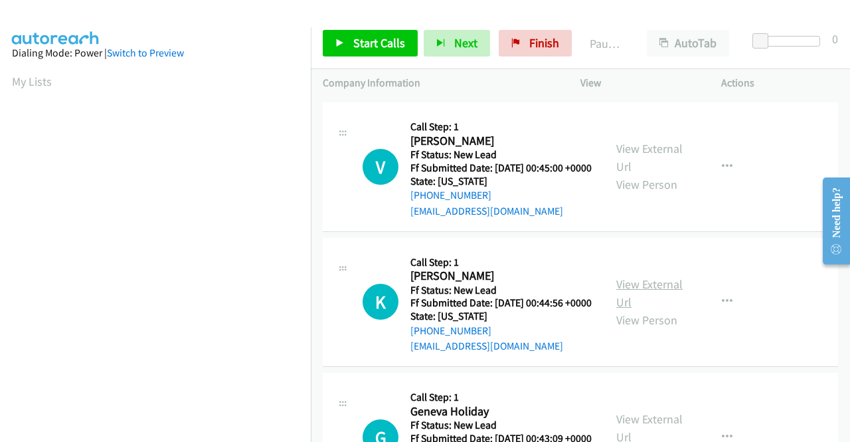
click at [650, 309] on link "View External Url" at bounding box center [649, 292] width 66 height 33
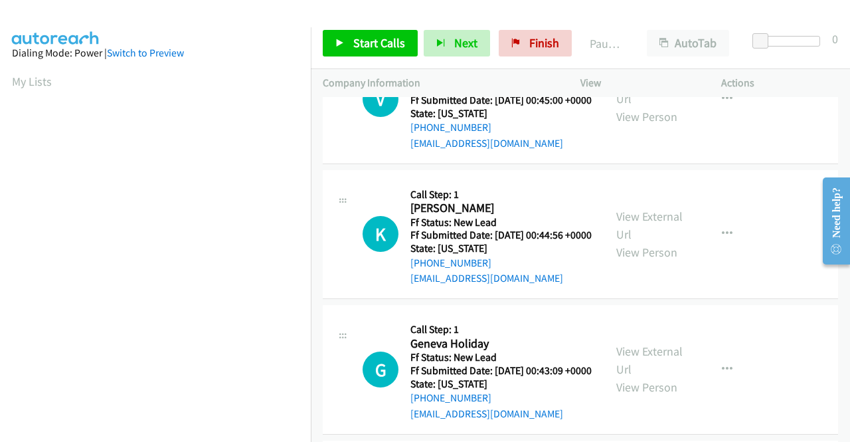
scroll to position [266, 0]
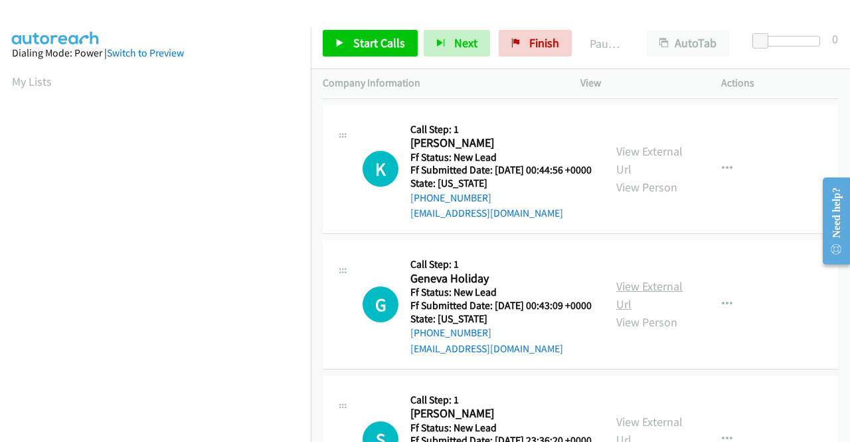
click at [634, 311] on link "View External Url" at bounding box center [649, 294] width 66 height 33
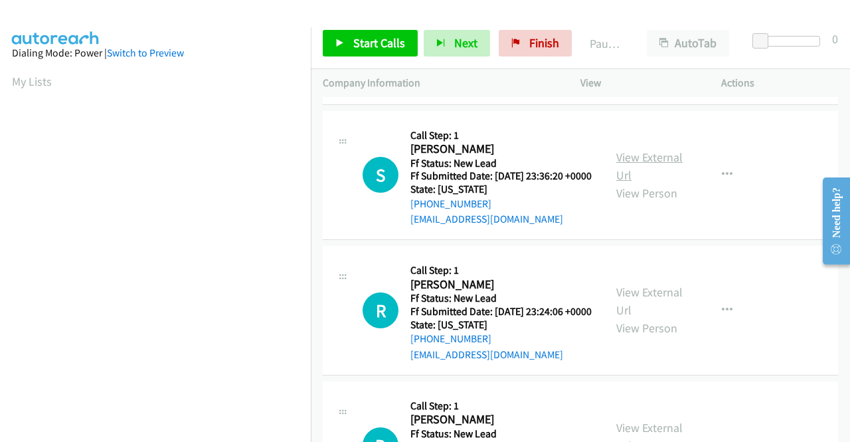
scroll to position [531, 0]
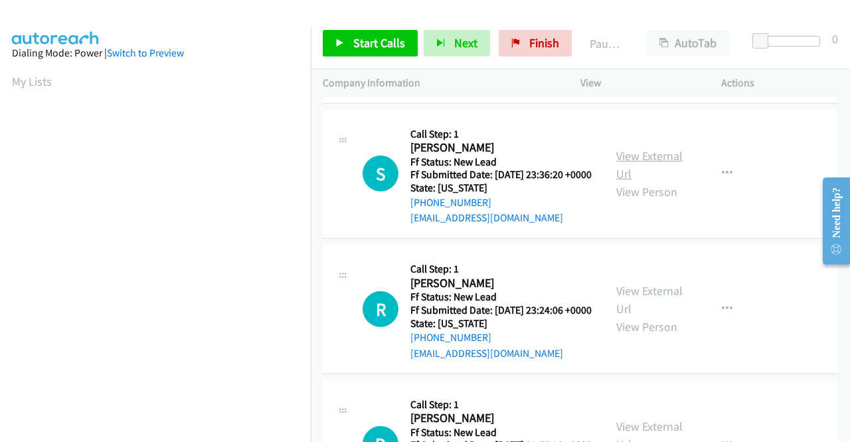
click at [630, 181] on link "View External Url" at bounding box center [649, 164] width 66 height 33
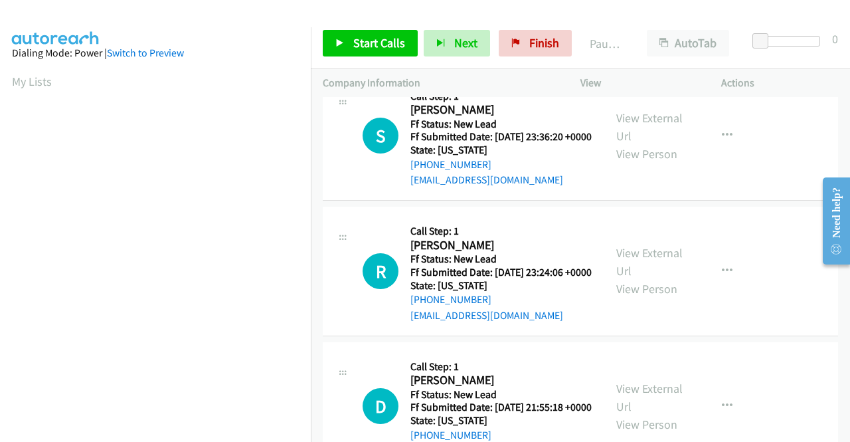
scroll to position [598, 0]
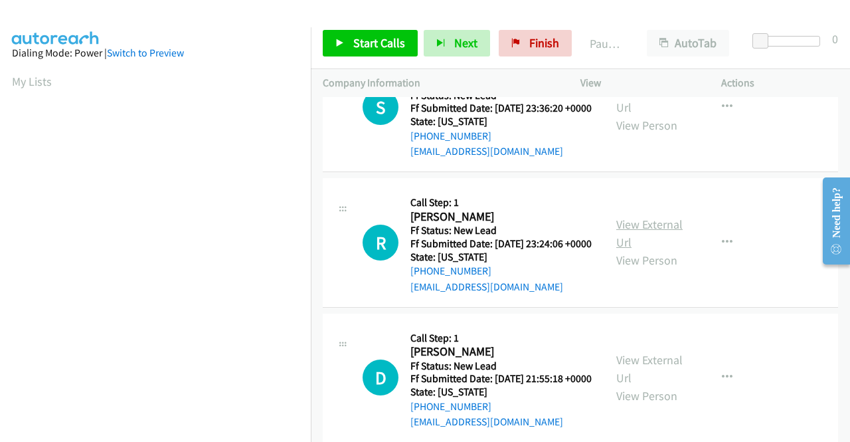
click at [657, 250] on link "View External Url" at bounding box center [649, 233] width 66 height 33
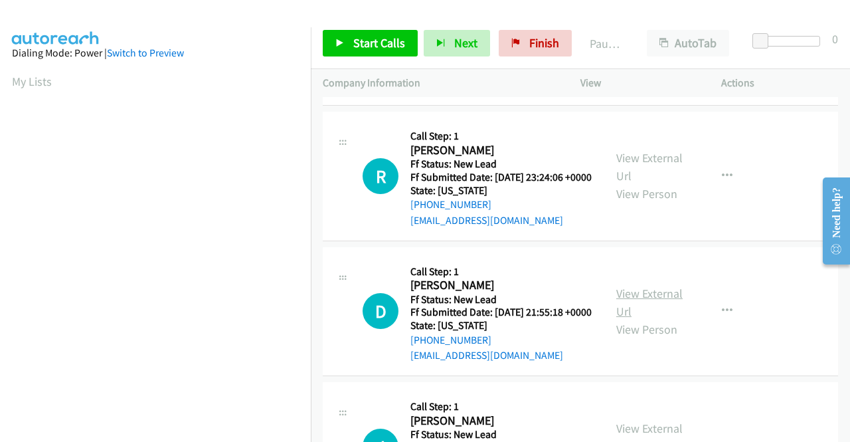
click at [642, 319] on link "View External Url" at bounding box center [649, 302] width 66 height 33
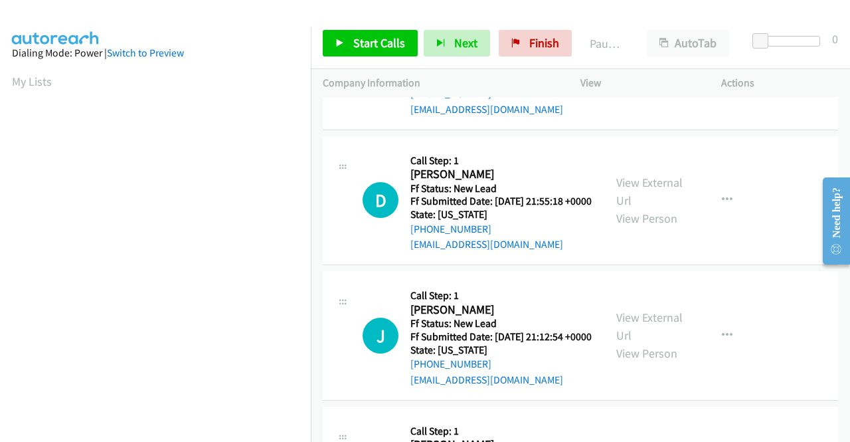
scroll to position [797, 0]
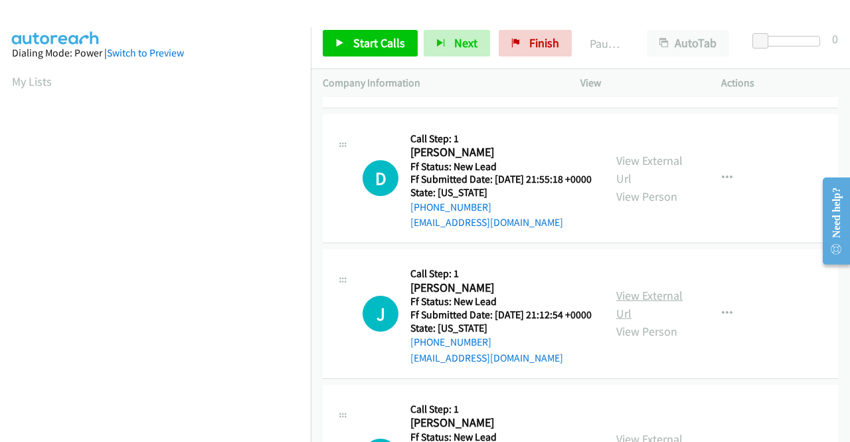
click at [650, 321] on link "View External Url" at bounding box center [649, 304] width 66 height 33
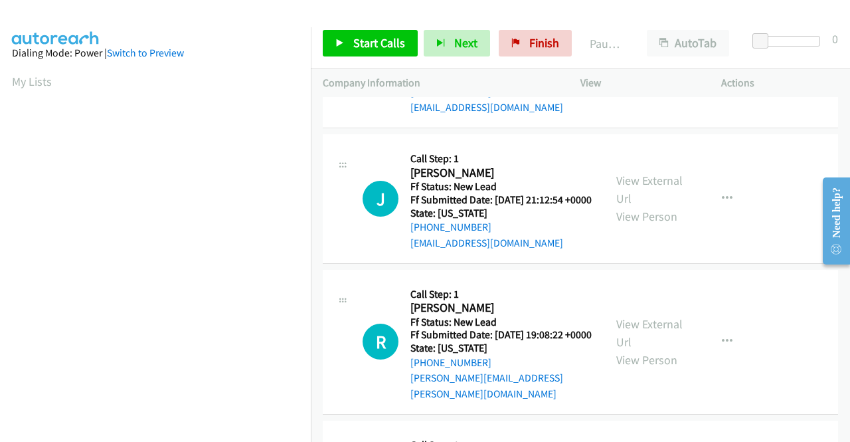
scroll to position [996, 0]
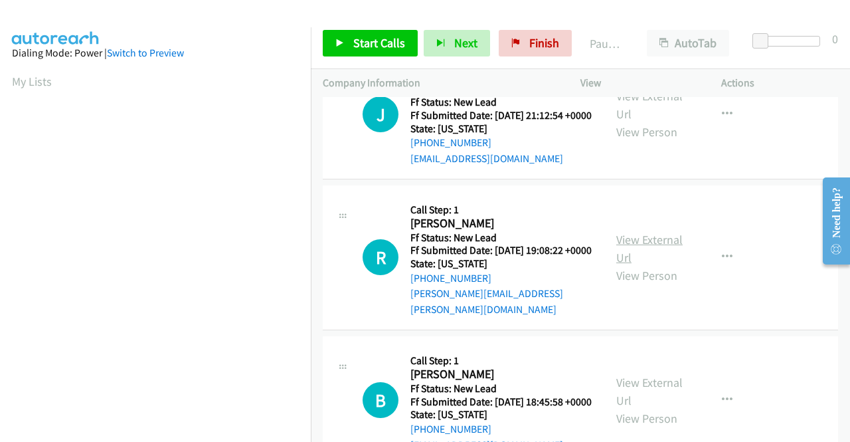
click at [660, 265] on link "View External Url" at bounding box center [649, 248] width 66 height 33
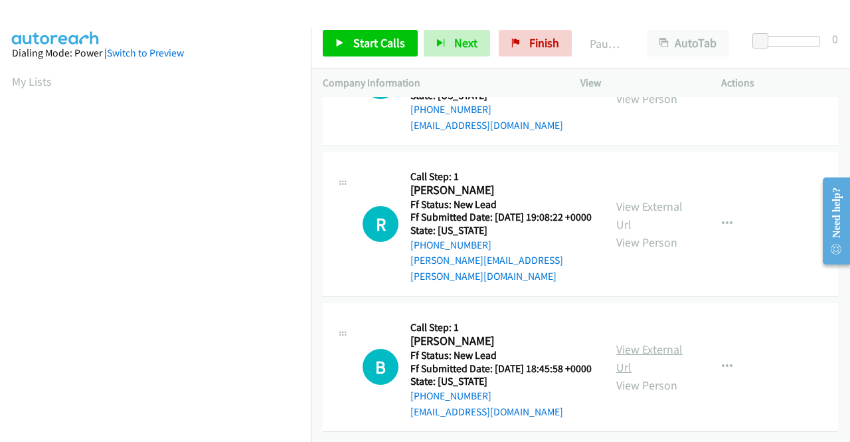
scroll to position [1152, 0]
click at [634, 341] on link "View External Url" at bounding box center [649, 357] width 66 height 33
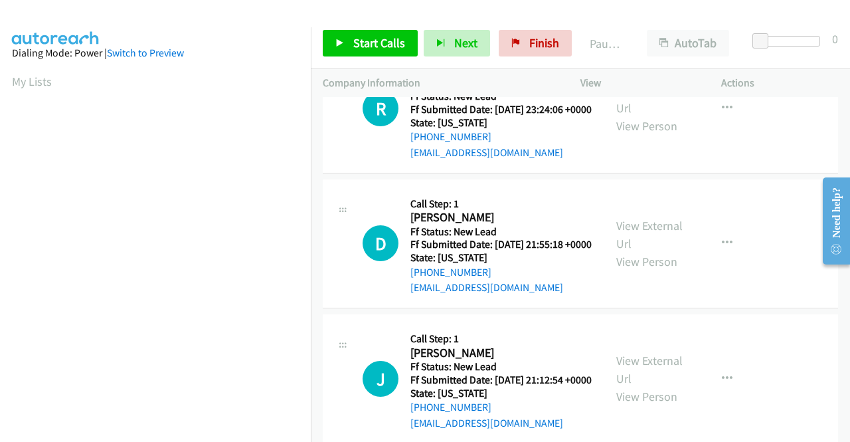
scroll to position [731, 0]
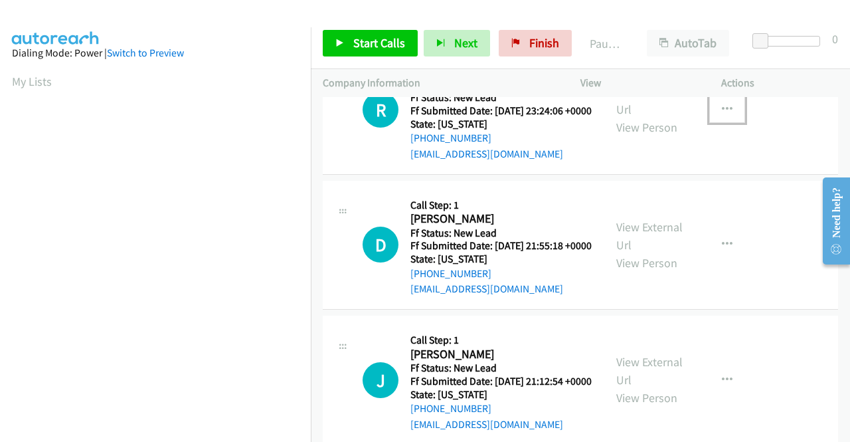
click at [724, 115] on icon "button" at bounding box center [727, 109] width 11 height 11
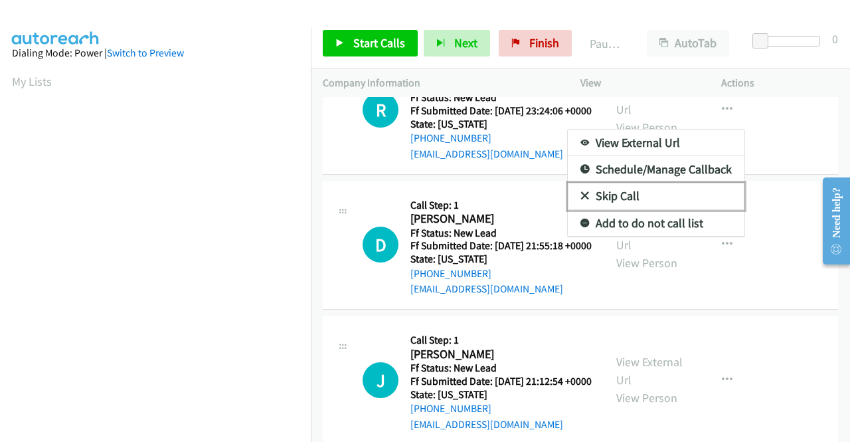
click at [639, 209] on link "Skip Call" at bounding box center [656, 196] width 177 height 27
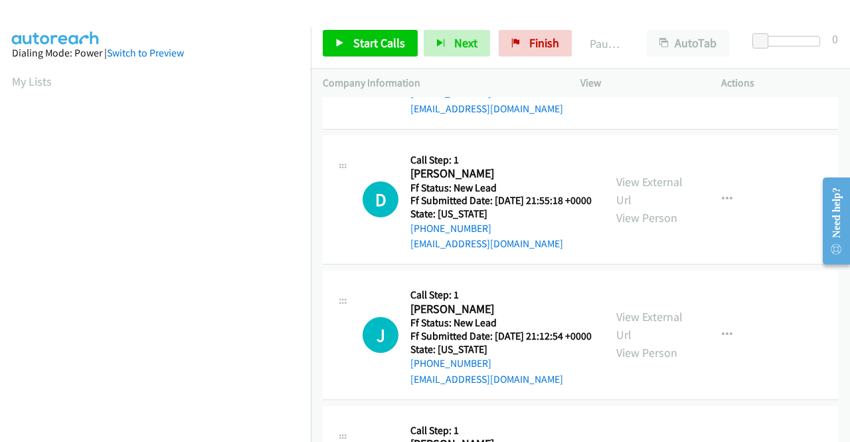
scroll to position [863, 0]
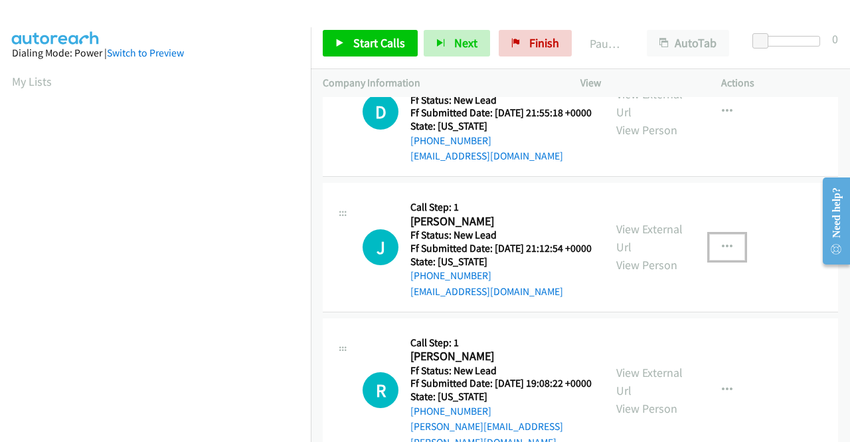
click at [719, 260] on button "button" at bounding box center [727, 247] width 36 height 27
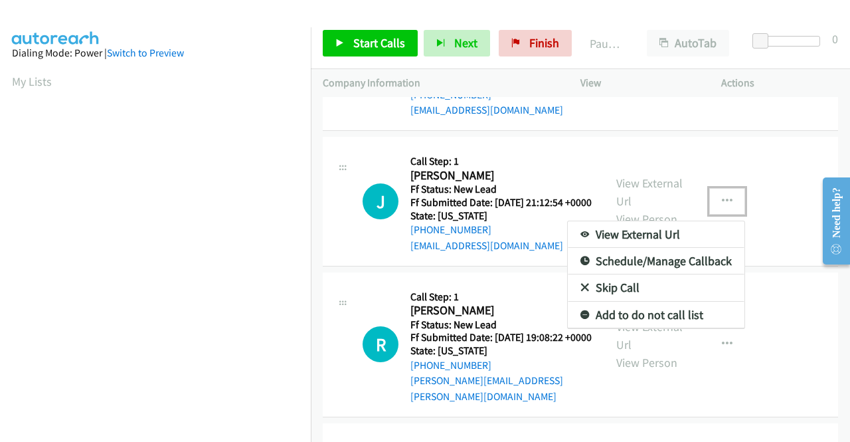
scroll to position [996, 0]
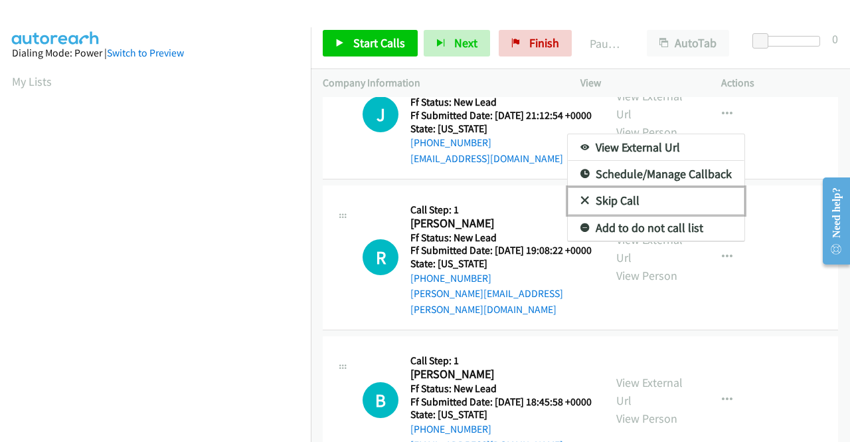
click at [652, 214] on link "Skip Call" at bounding box center [656, 200] width 177 height 27
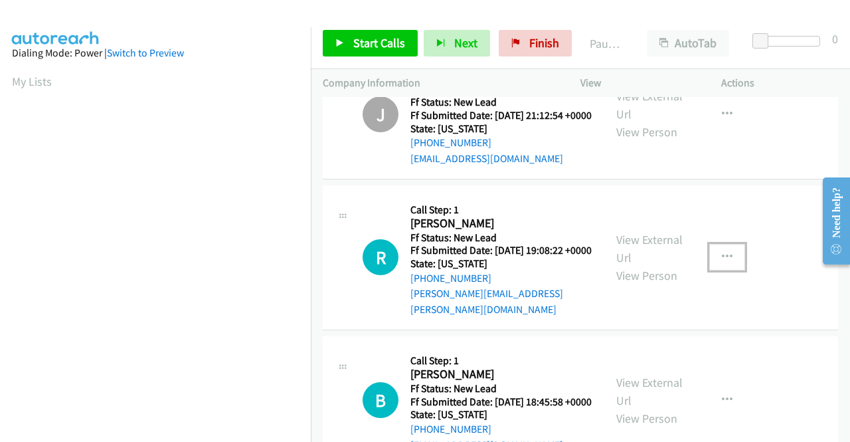
click at [725, 270] on button "button" at bounding box center [727, 257] width 36 height 27
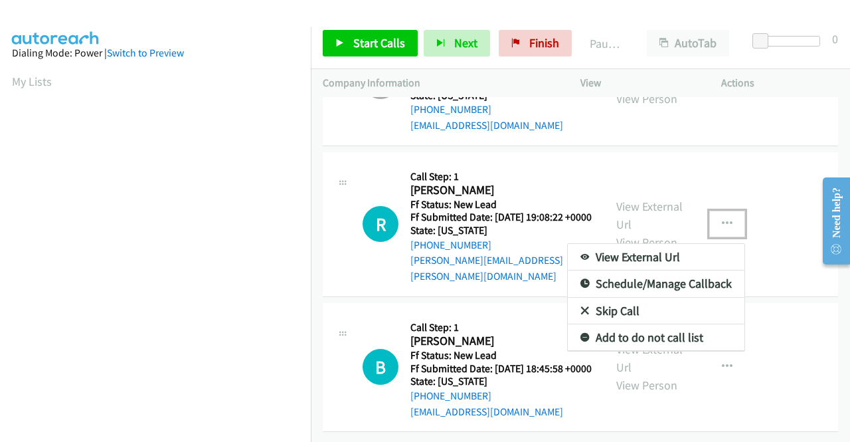
scroll to position [1129, 0]
click at [642, 313] on link "Skip Call" at bounding box center [656, 311] width 177 height 27
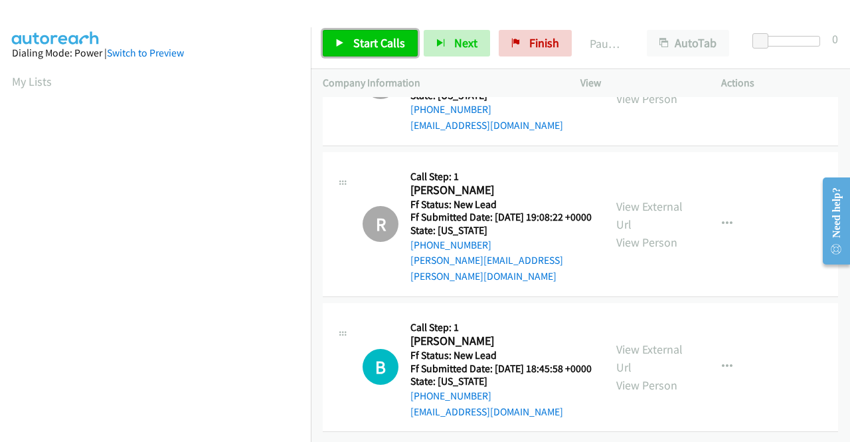
click at [372, 30] on link "Start Calls" at bounding box center [370, 43] width 95 height 27
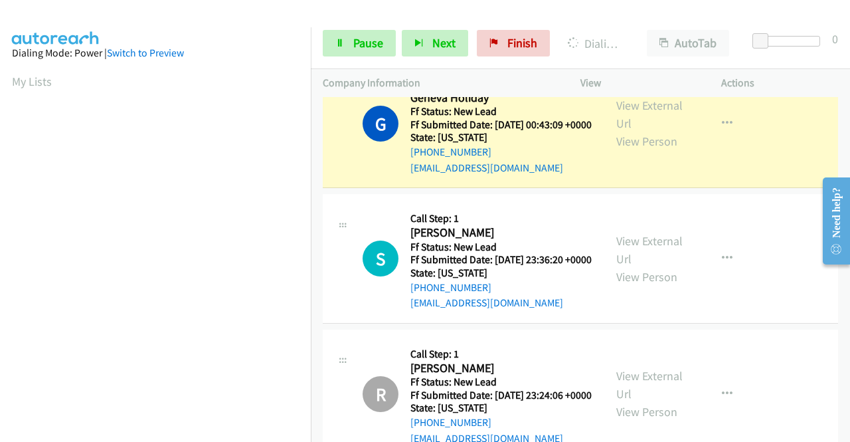
scroll to position [303, 0]
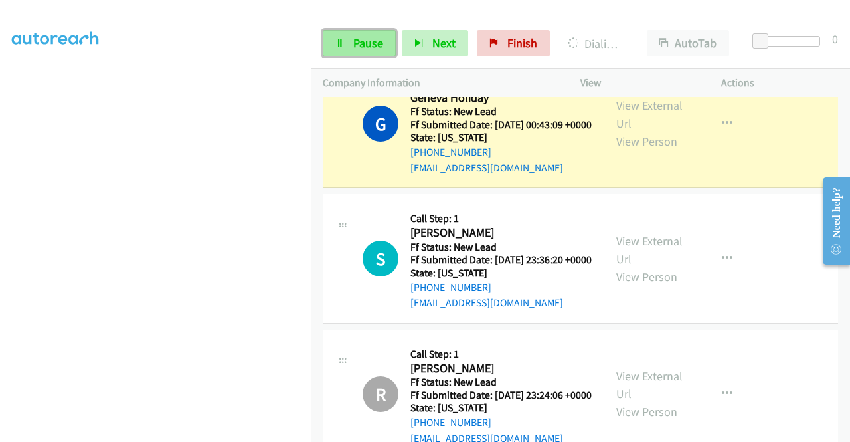
click at [361, 42] on span "Pause" at bounding box center [368, 42] width 30 height 15
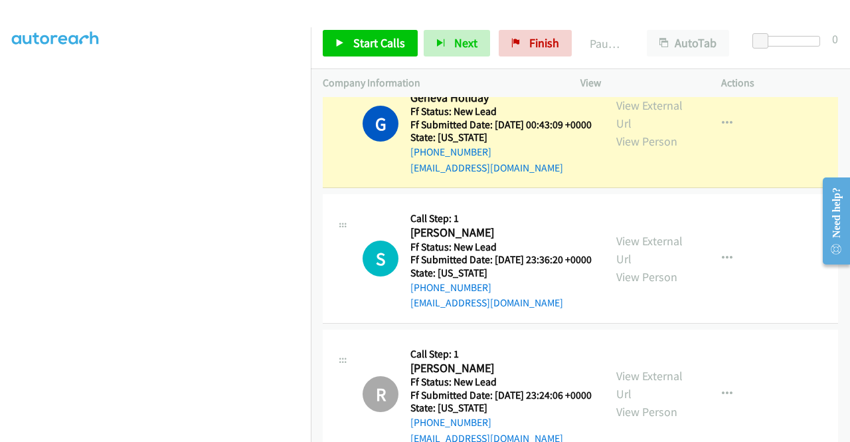
scroll to position [0, 0]
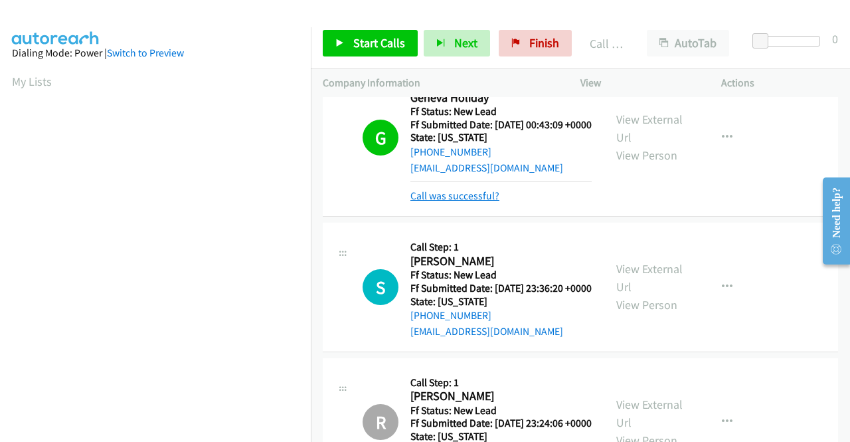
click at [469, 202] on link "Call was successful?" at bounding box center [454, 195] width 89 height 13
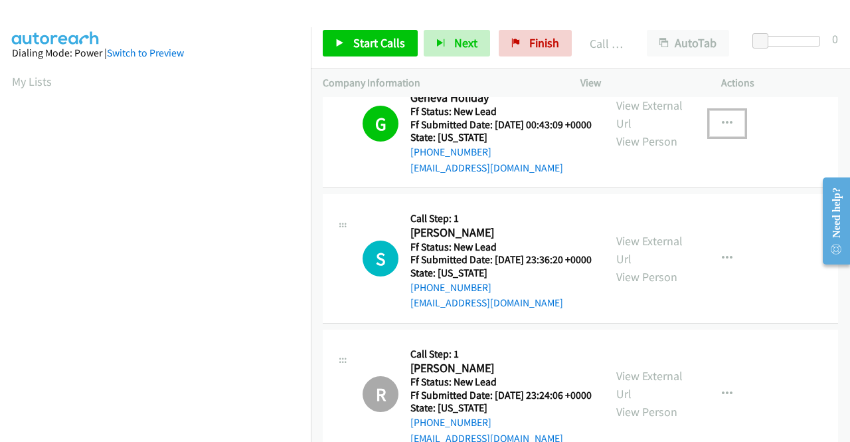
click at [716, 137] on button "button" at bounding box center [727, 123] width 36 height 27
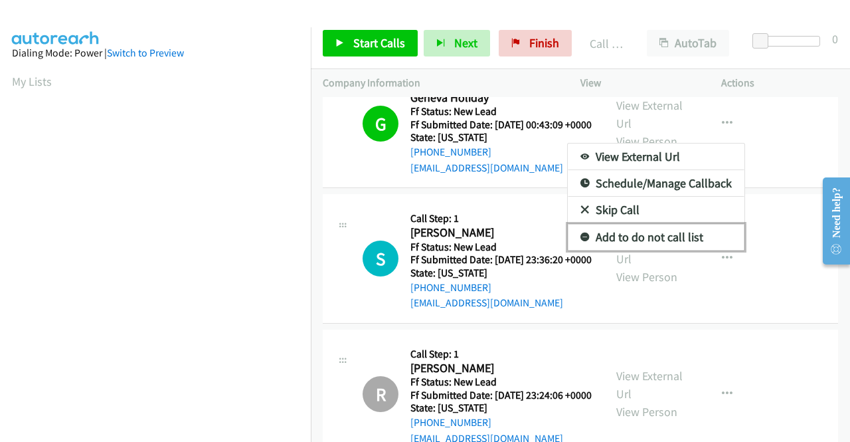
click at [651, 250] on link "Add to do not call list" at bounding box center [656, 237] width 177 height 27
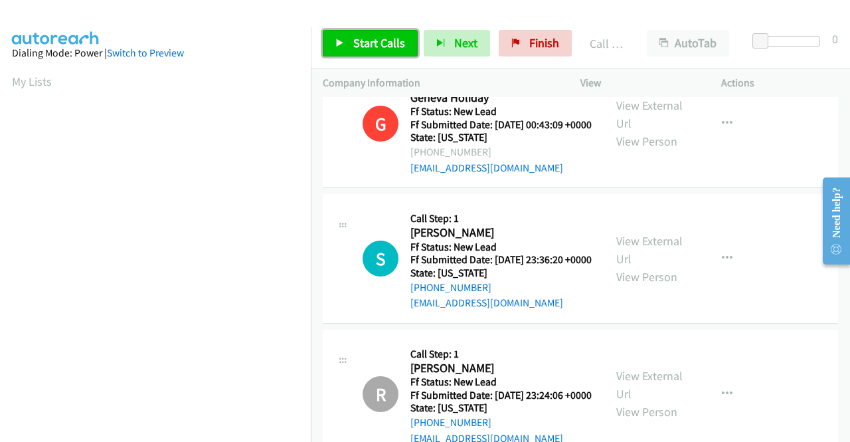
click at [388, 46] on span "Start Calls" at bounding box center [379, 42] width 52 height 15
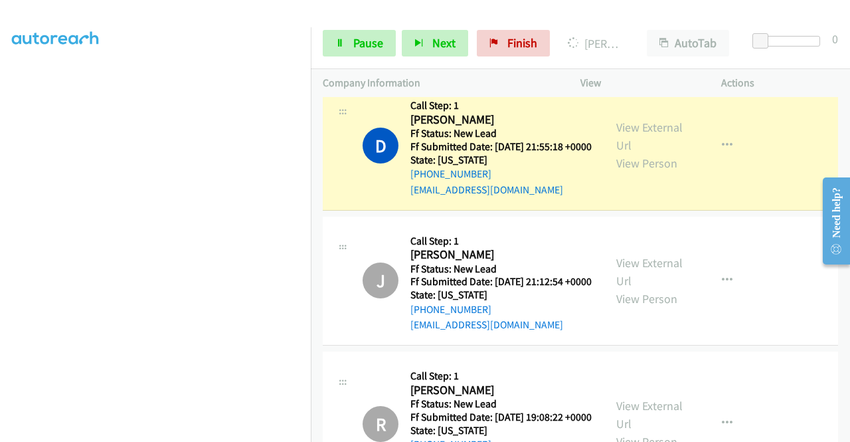
scroll to position [303, 0]
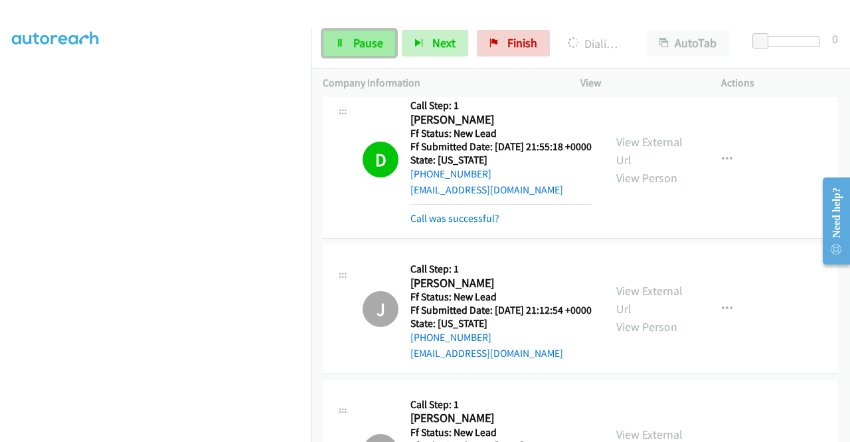
click at [378, 42] on span "Pause" at bounding box center [368, 42] width 30 height 15
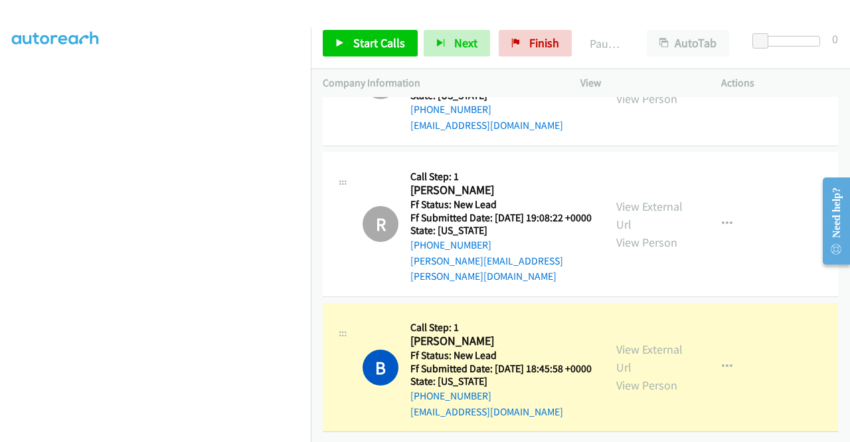
scroll to position [0, 0]
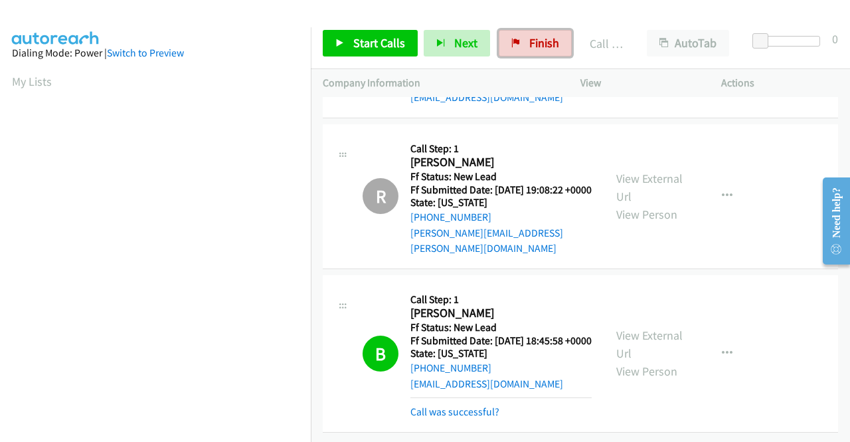
drag, startPoint x: 529, startPoint y: 39, endPoint x: 478, endPoint y: 68, distance: 59.5
click at [529, 39] on span "Finish" at bounding box center [544, 42] width 30 height 15
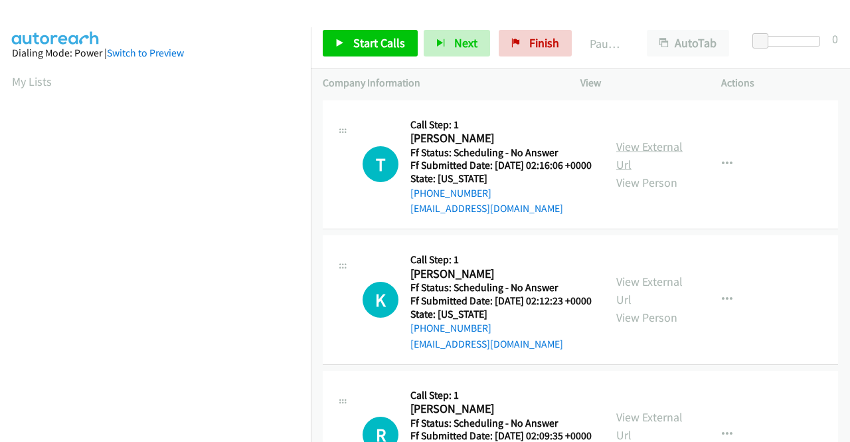
click at [618, 153] on link "View External Url" at bounding box center [649, 155] width 66 height 33
click at [665, 307] on link "View External Url" at bounding box center [649, 290] width 66 height 33
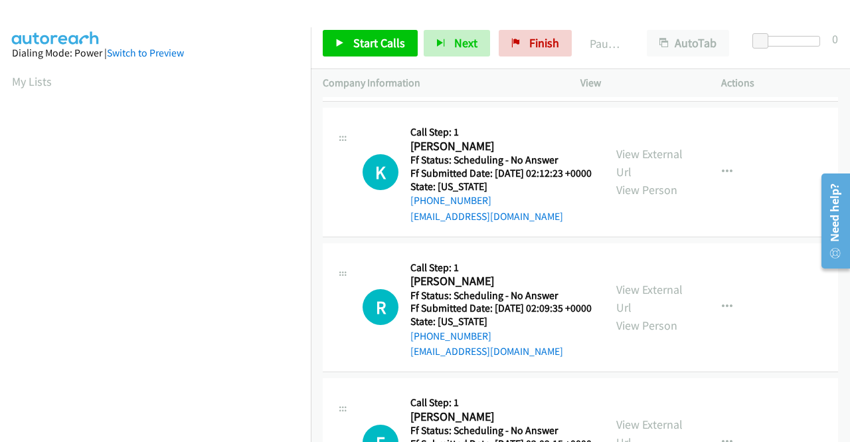
scroll to position [133, 0]
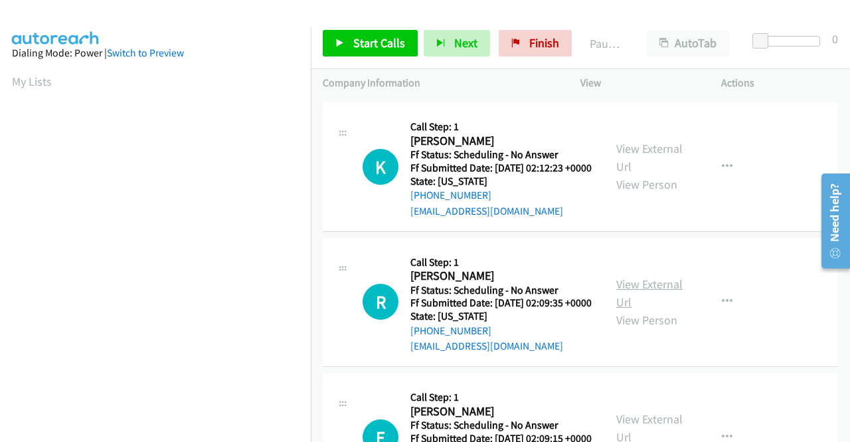
click at [634, 309] on link "View External Url" at bounding box center [649, 292] width 66 height 33
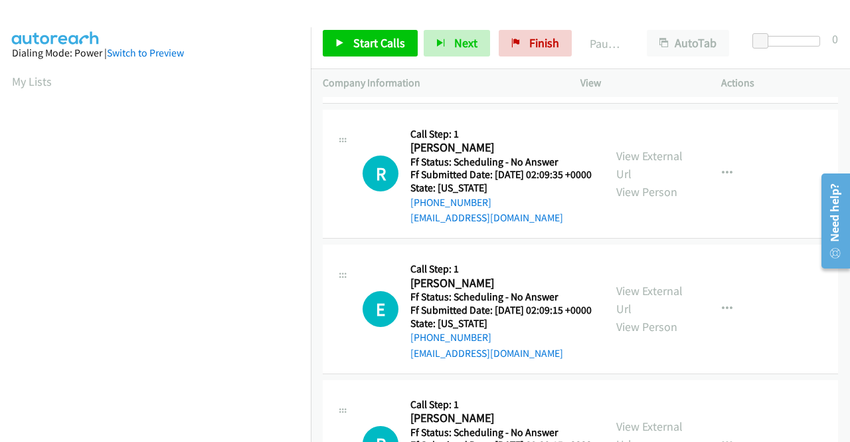
scroll to position [266, 0]
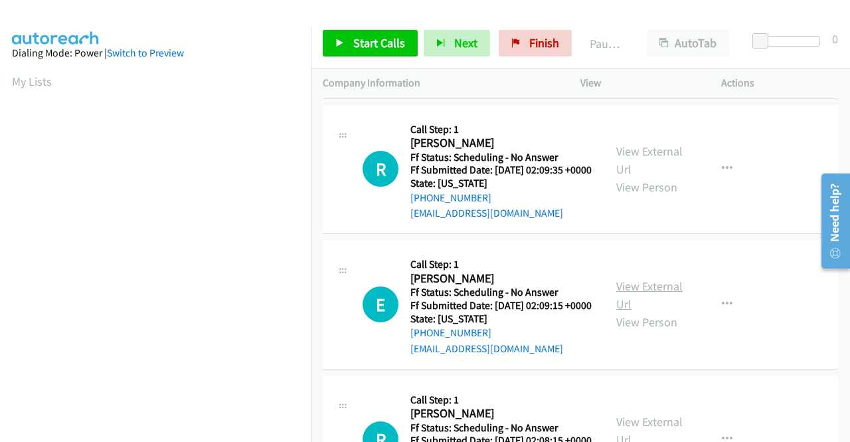
click at [658, 311] on link "View External Url" at bounding box center [649, 294] width 66 height 33
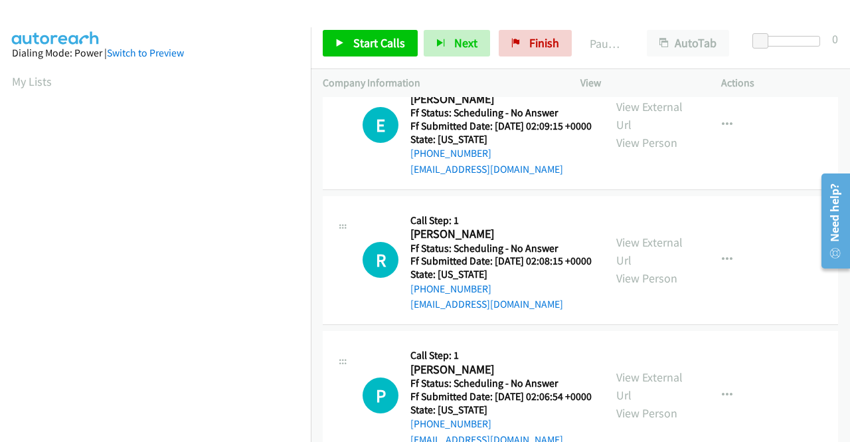
scroll to position [465, 0]
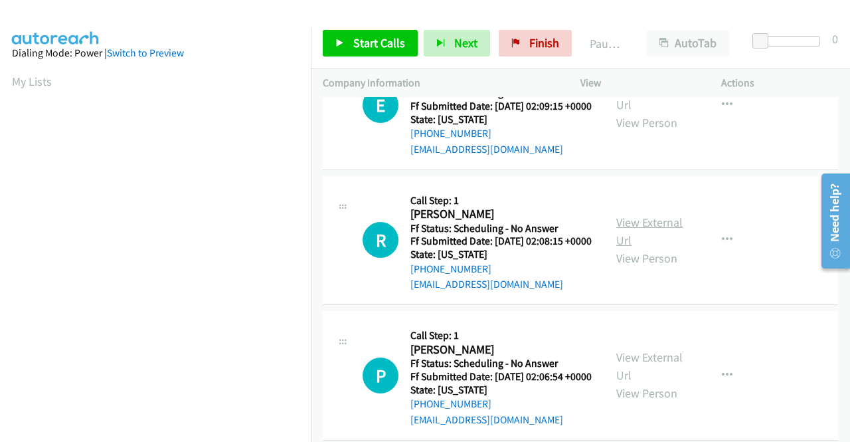
click at [663, 248] on link "View External Url" at bounding box center [649, 231] width 66 height 33
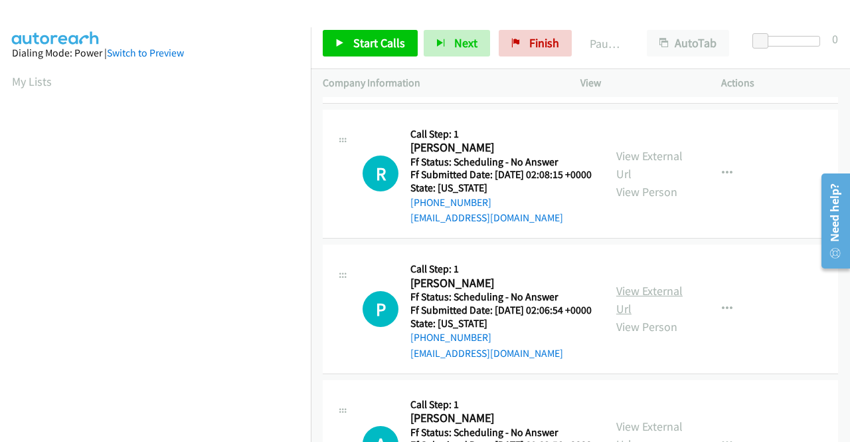
click at [655, 316] on link "View External Url" at bounding box center [649, 299] width 66 height 33
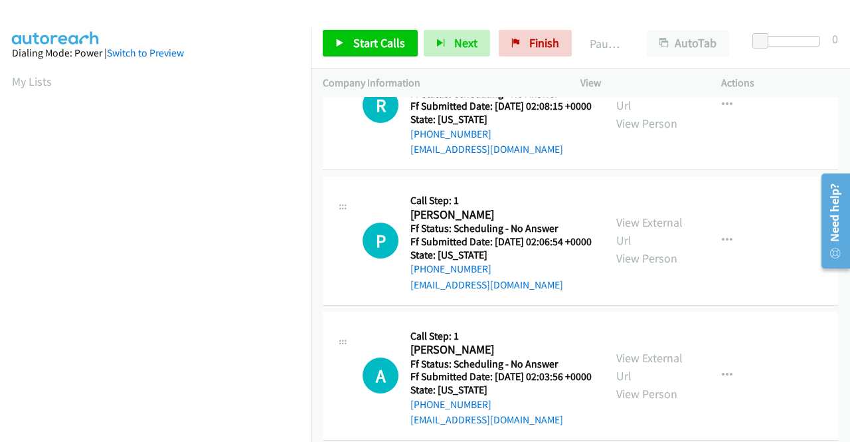
scroll to position [731, 0]
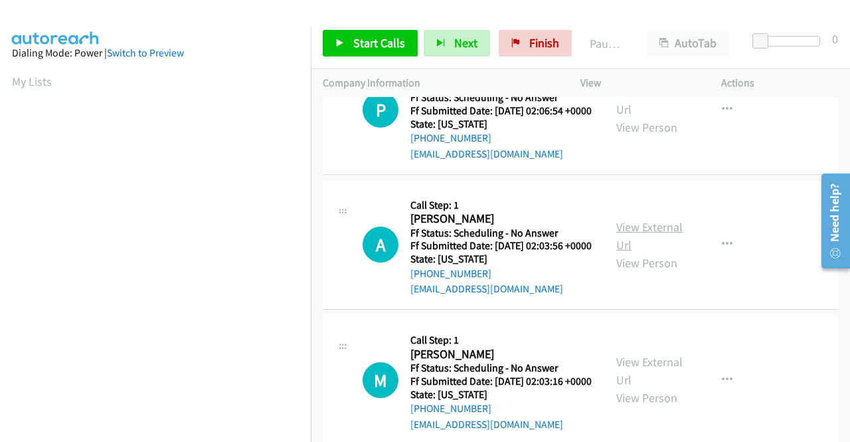
click at [637, 252] on link "View External Url" at bounding box center [649, 235] width 66 height 33
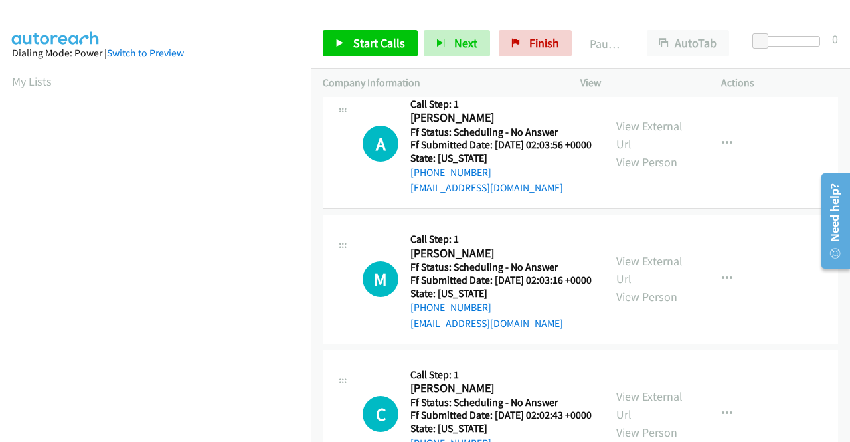
scroll to position [863, 0]
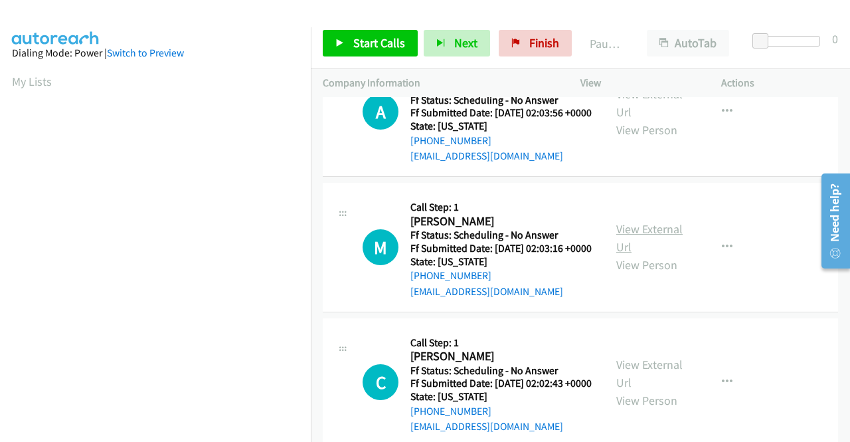
click at [648, 254] on link "View External Url" at bounding box center [649, 237] width 66 height 33
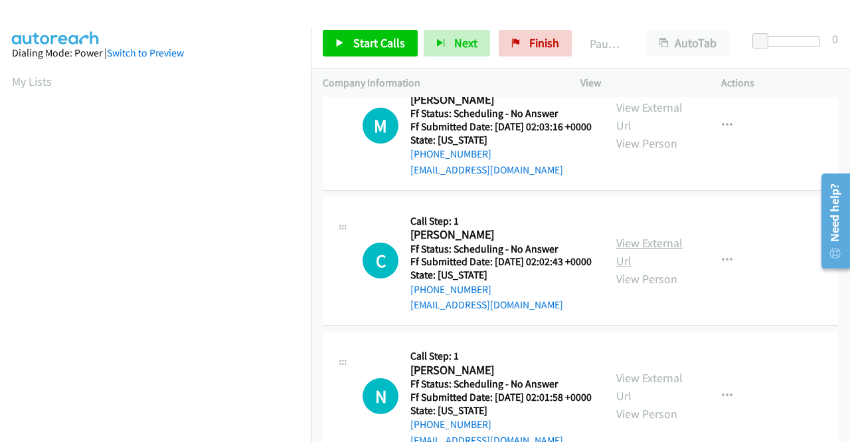
scroll to position [996, 0]
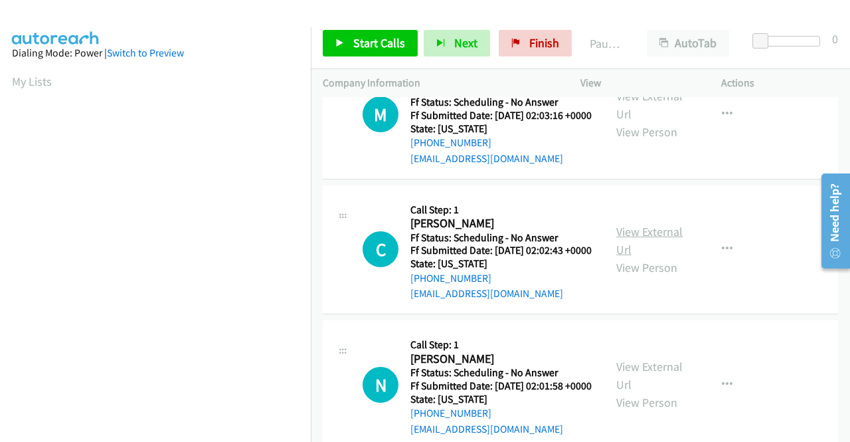
click at [650, 257] on link "View External Url" at bounding box center [649, 240] width 66 height 33
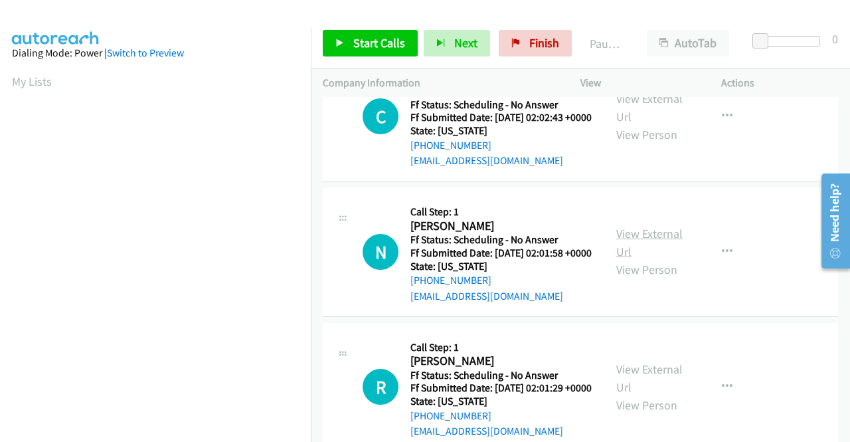
click at [644, 259] on link "View External Url" at bounding box center [649, 242] width 66 height 33
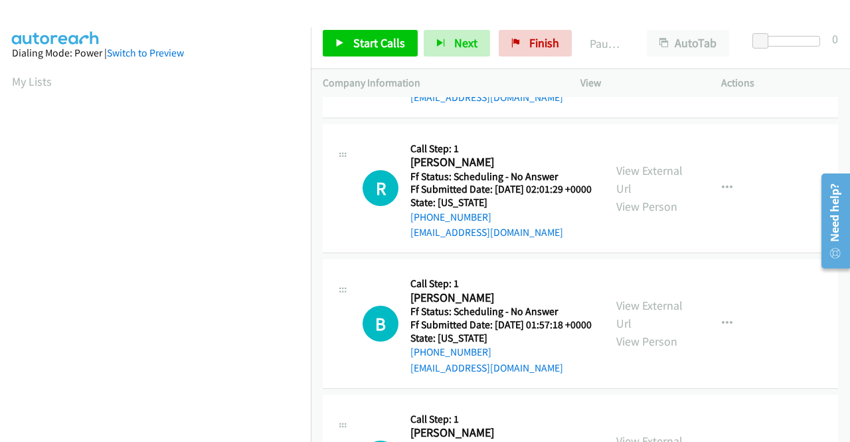
scroll to position [1328, 0]
click at [666, 195] on link "View External Url" at bounding box center [649, 178] width 66 height 33
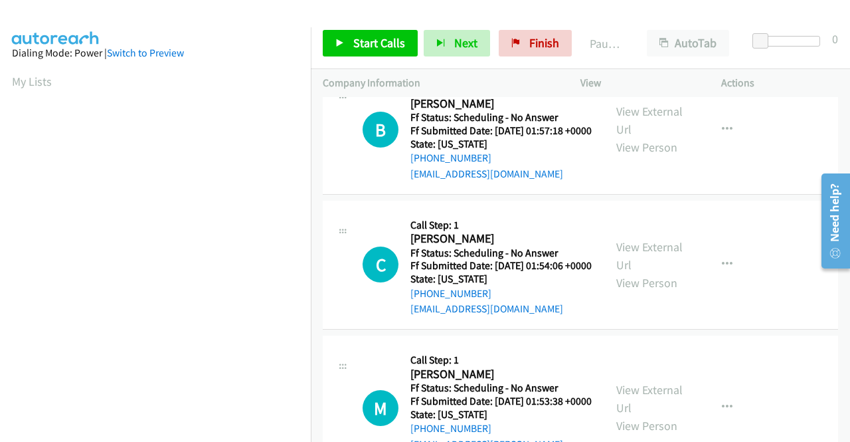
scroll to position [1527, 0]
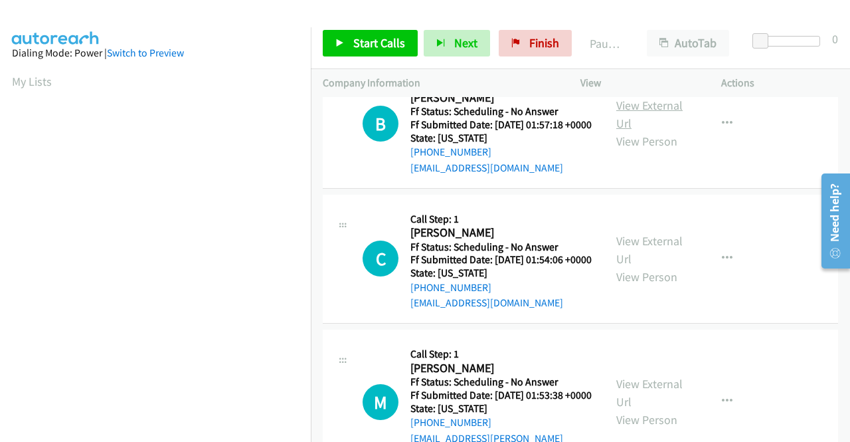
click at [639, 131] on link "View External Url" at bounding box center [649, 114] width 66 height 33
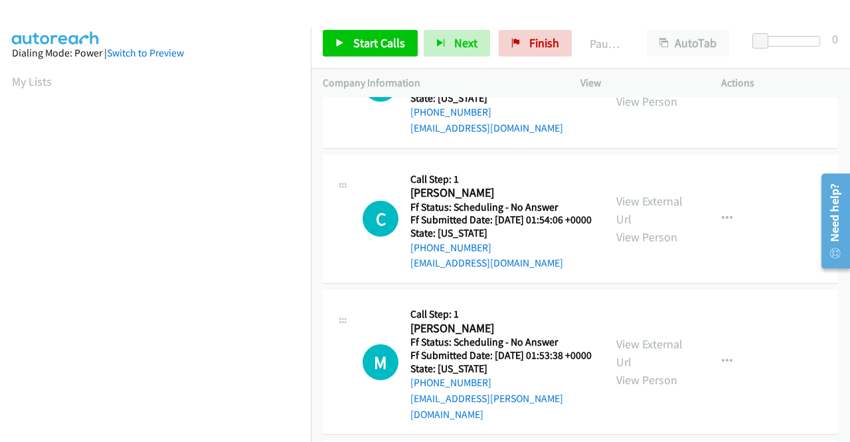
scroll to position [1594, 0]
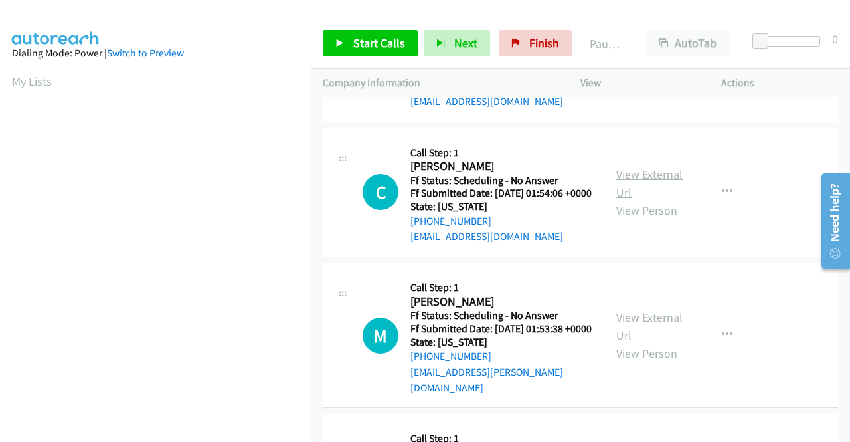
click at [652, 200] on link "View External Url" at bounding box center [649, 183] width 66 height 33
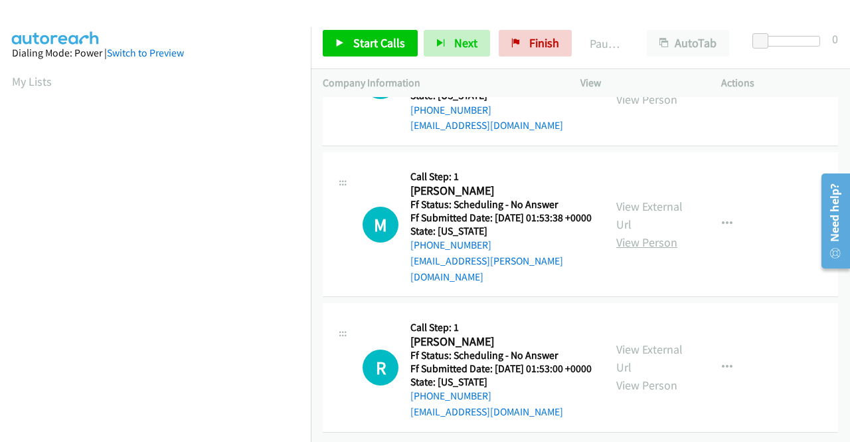
scroll to position [1793, 0]
click at [660, 232] on link "View External Url" at bounding box center [649, 215] width 66 height 33
click at [635, 341] on link "View External Url" at bounding box center [649, 357] width 66 height 33
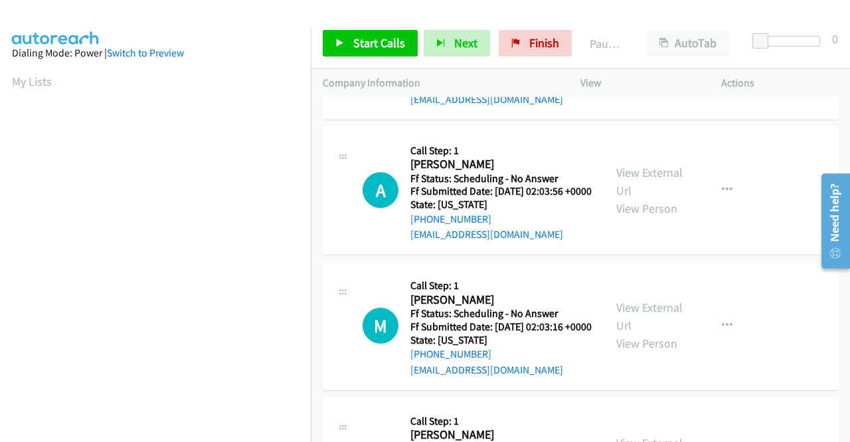
scroll to position [0, 0]
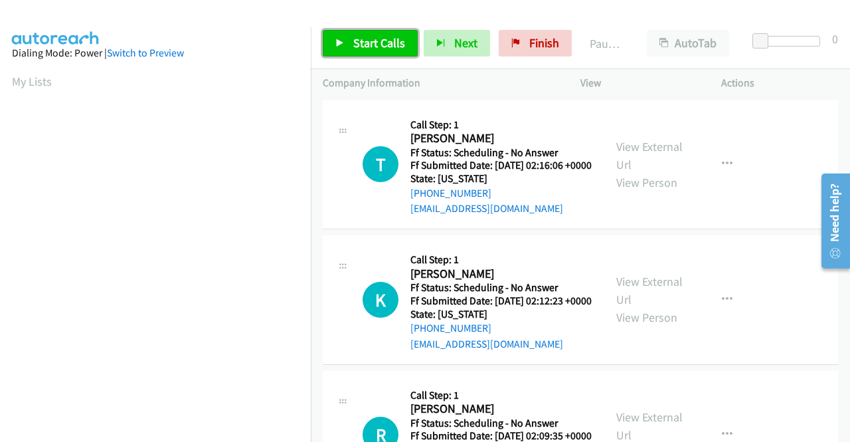
click at [379, 56] on link "Start Calls" at bounding box center [370, 43] width 95 height 27
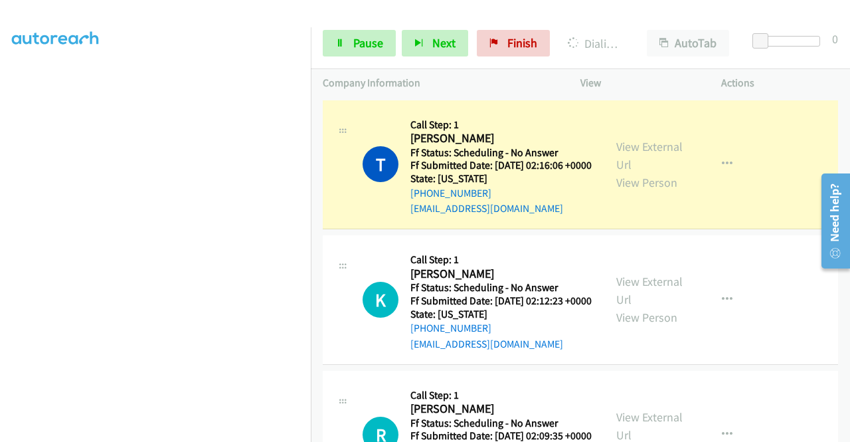
scroll to position [303, 0]
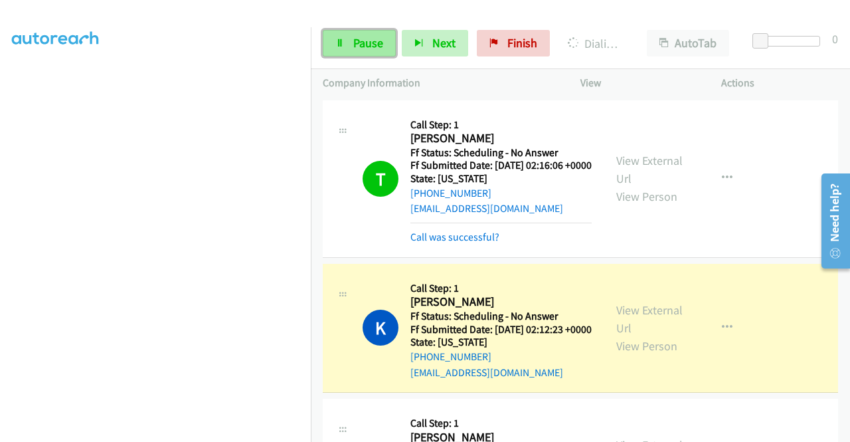
click at [361, 39] on span "Pause" at bounding box center [368, 42] width 30 height 15
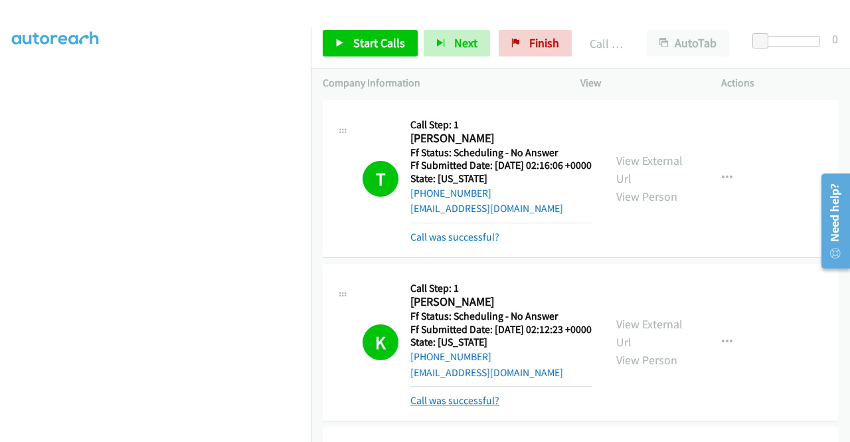
click at [481, 406] on link "Call was successful?" at bounding box center [454, 400] width 89 height 13
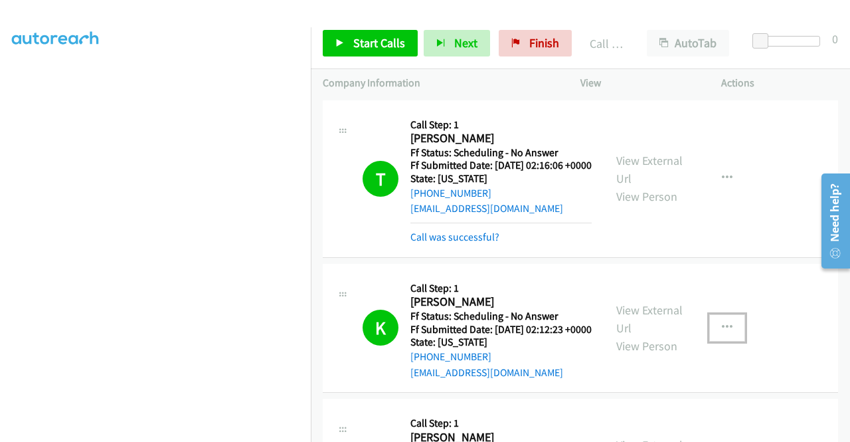
click at [727, 341] on button "button" at bounding box center [727, 327] width 36 height 27
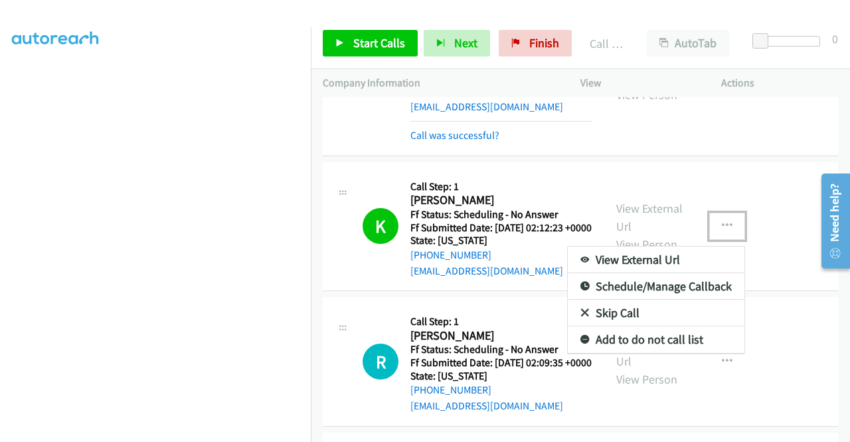
scroll to position [133, 0]
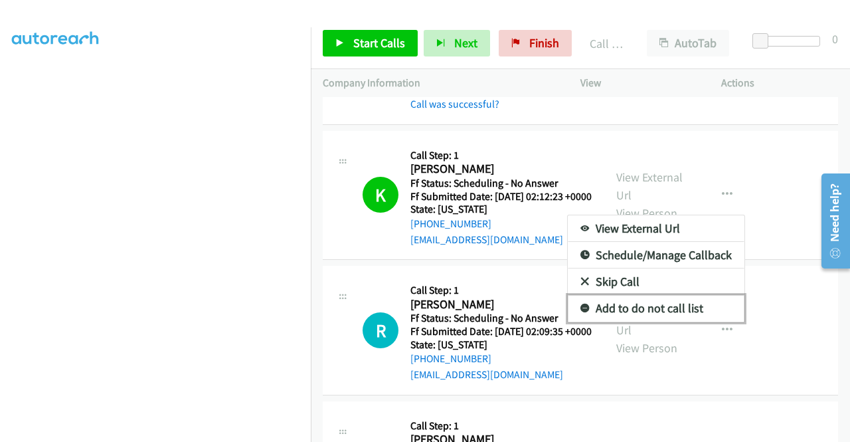
click at [674, 321] on link "Add to do not call list" at bounding box center [656, 308] width 177 height 27
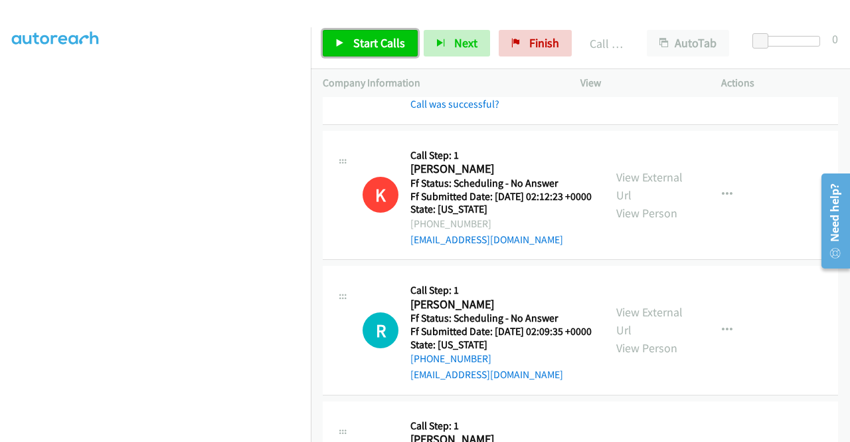
click at [387, 43] on span "Start Calls" at bounding box center [379, 42] width 52 height 15
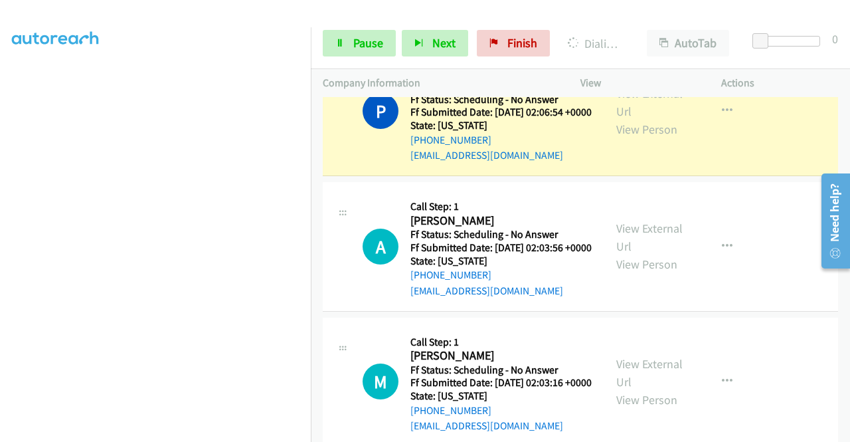
scroll to position [863, 0]
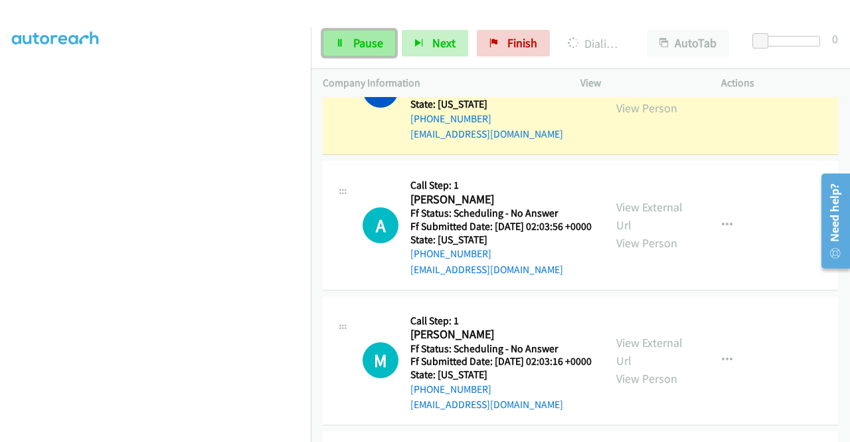
click at [343, 47] on link "Pause" at bounding box center [359, 43] width 73 height 27
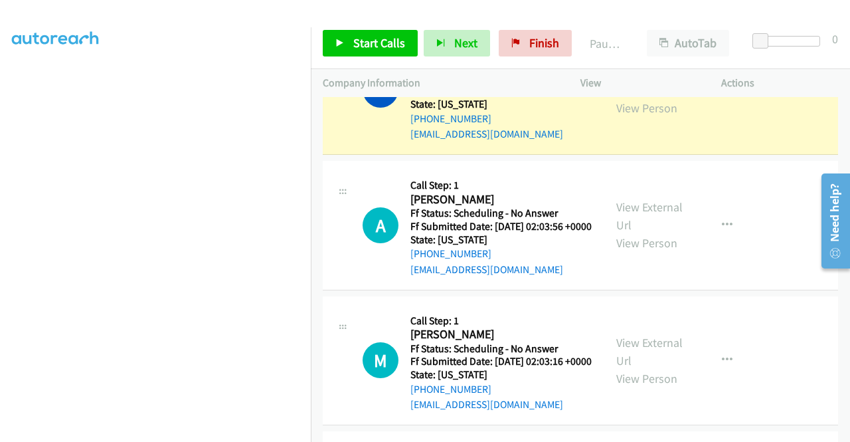
scroll to position [303, 0]
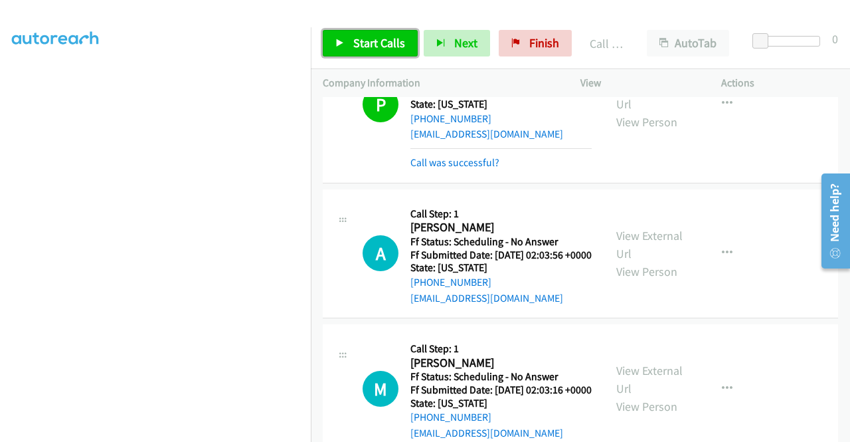
click at [380, 50] on span "Start Calls" at bounding box center [379, 42] width 52 height 15
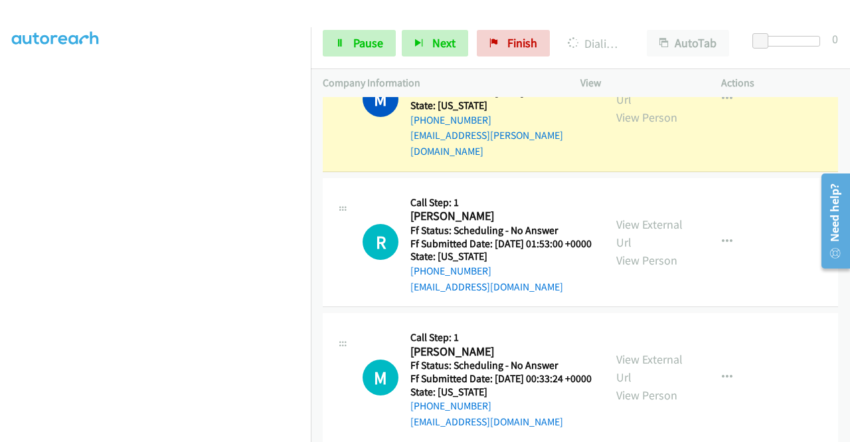
scroll to position [2206, 0]
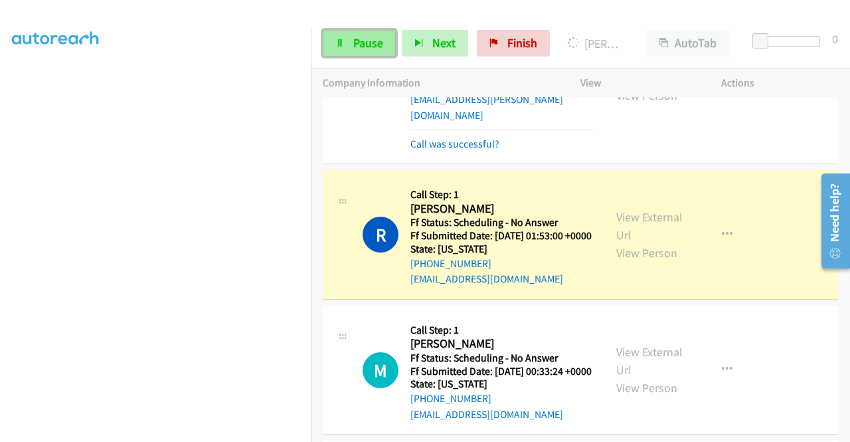
click at [385, 46] on link "Pause" at bounding box center [359, 43] width 73 height 27
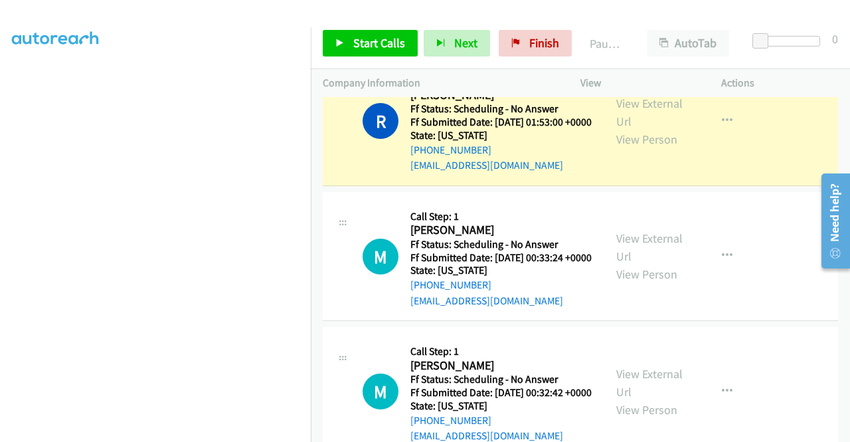
scroll to position [2338, 0]
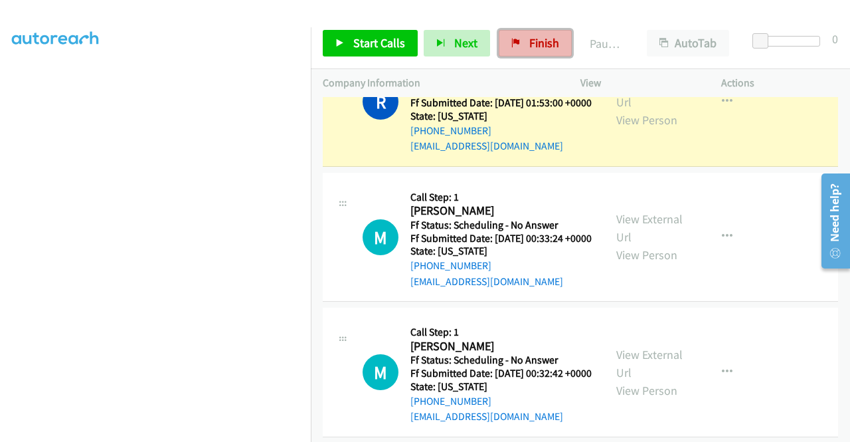
click at [539, 37] on span "Finish" at bounding box center [544, 42] width 30 height 15
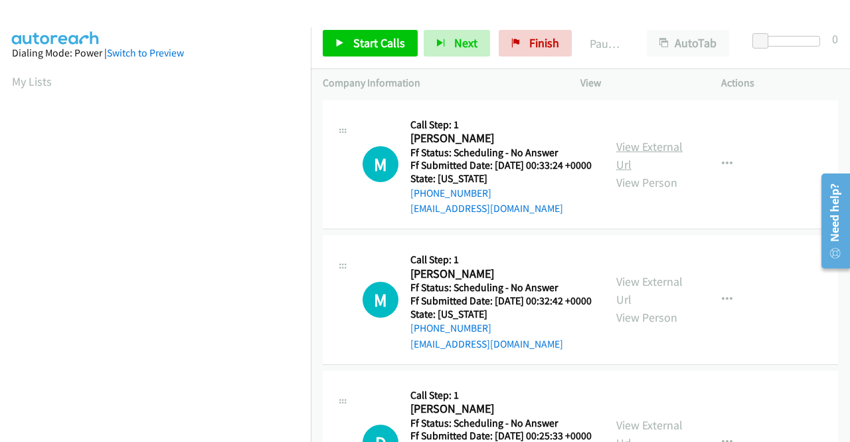
click at [661, 149] on link "View External Url" at bounding box center [649, 155] width 66 height 33
click at [619, 300] on link "View External Url" at bounding box center [649, 290] width 66 height 33
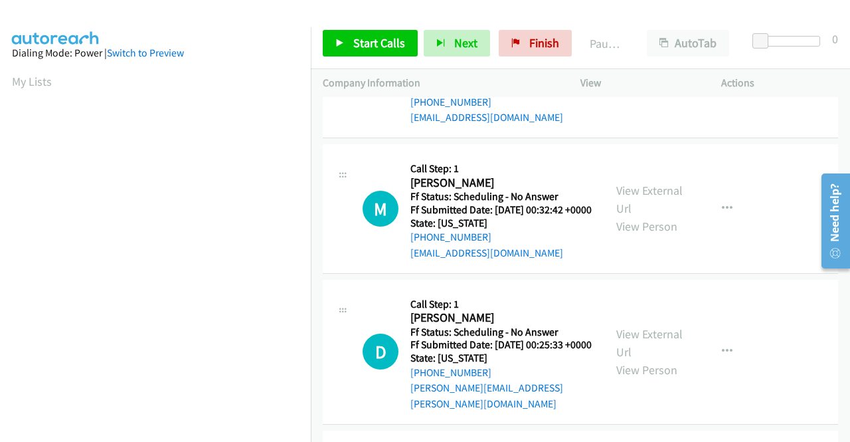
scroll to position [133, 0]
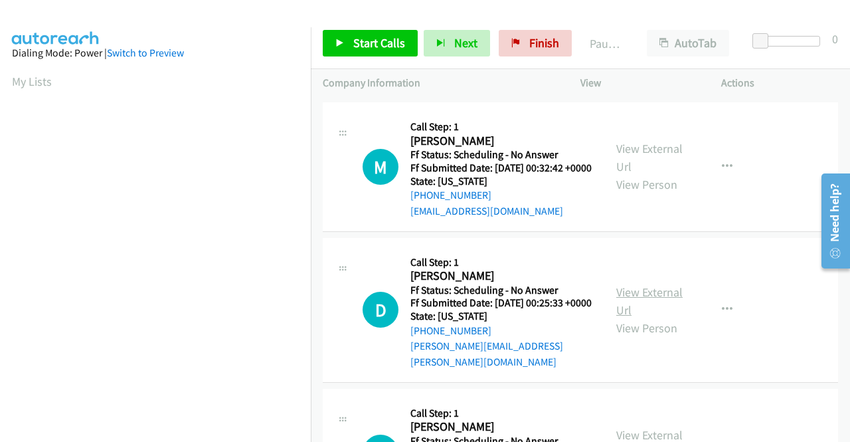
click at [650, 317] on link "View External Url" at bounding box center [649, 300] width 66 height 33
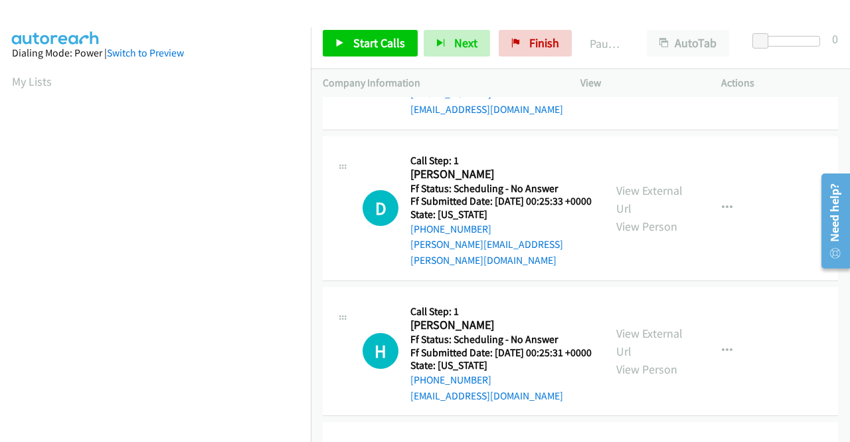
scroll to position [266, 0]
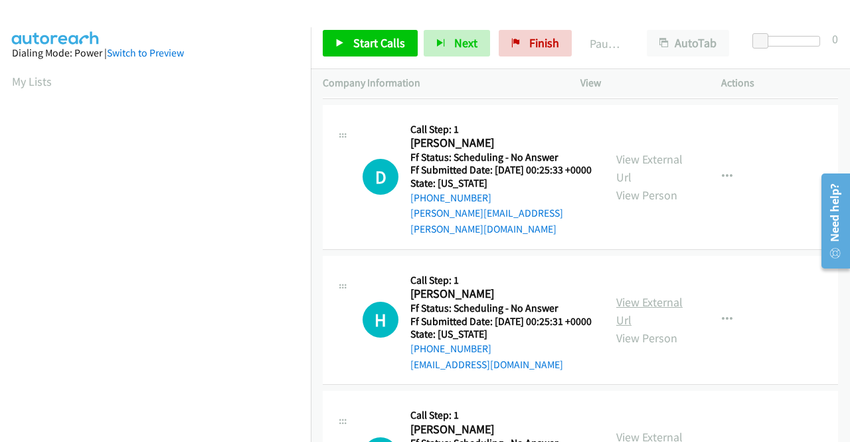
click at [624, 327] on link "View External Url" at bounding box center [649, 310] width 66 height 33
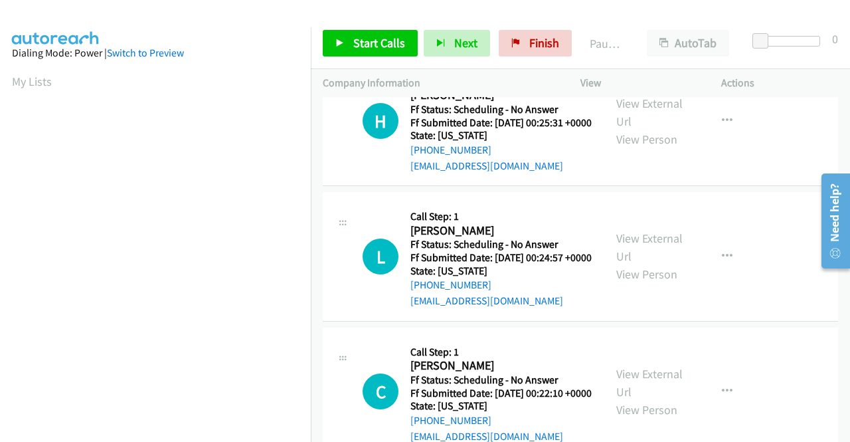
scroll to position [465, 0]
click at [669, 263] on link "View External Url" at bounding box center [649, 246] width 66 height 33
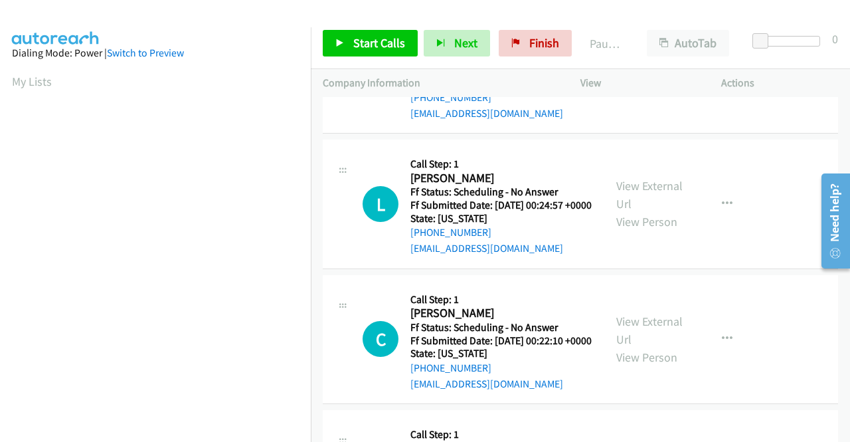
scroll to position [598, 0]
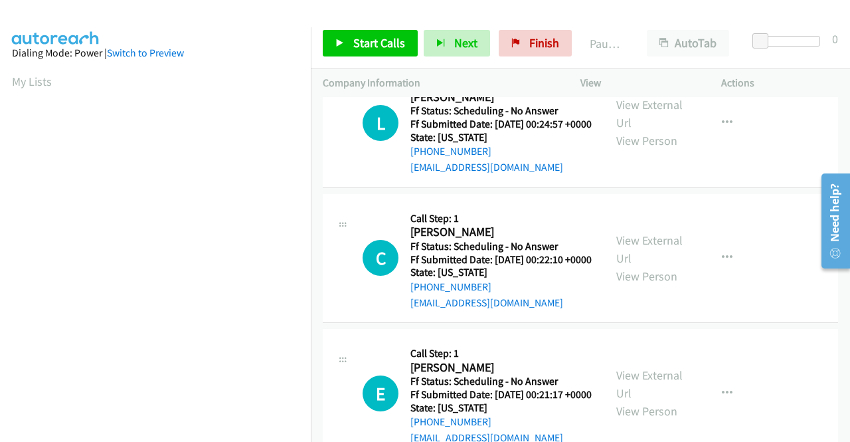
click at [650, 285] on div "View External Url View Person" at bounding box center [650, 258] width 69 height 54
click at [655, 266] on link "View External Url" at bounding box center [649, 248] width 66 height 33
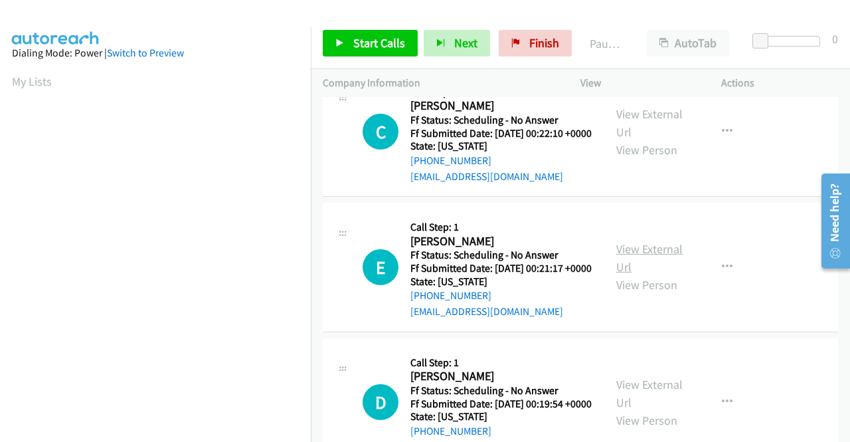
scroll to position [731, 0]
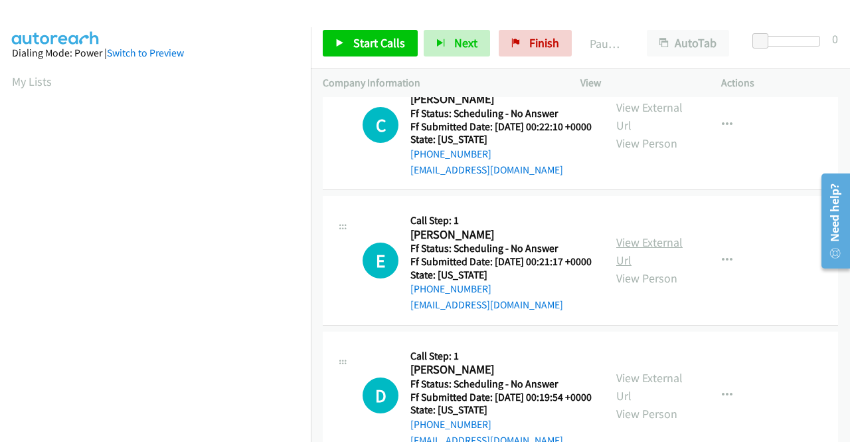
click at [620, 268] on link "View External Url" at bounding box center [649, 250] width 66 height 33
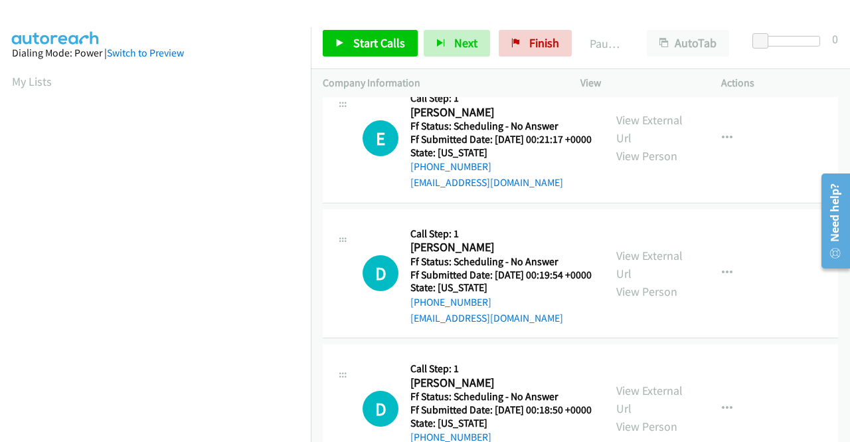
scroll to position [863, 0]
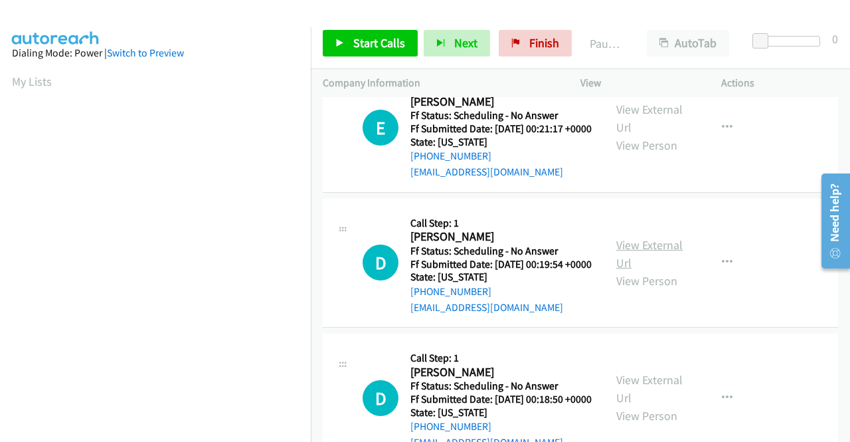
click at [636, 270] on link "View External Url" at bounding box center [649, 253] width 66 height 33
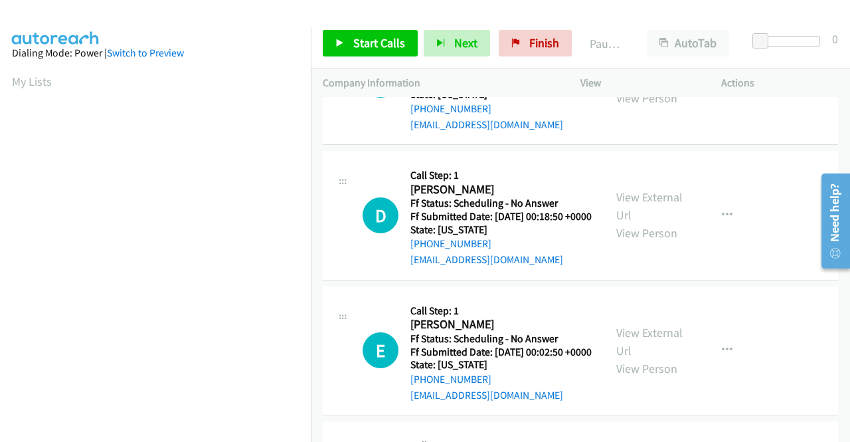
scroll to position [1063, 0]
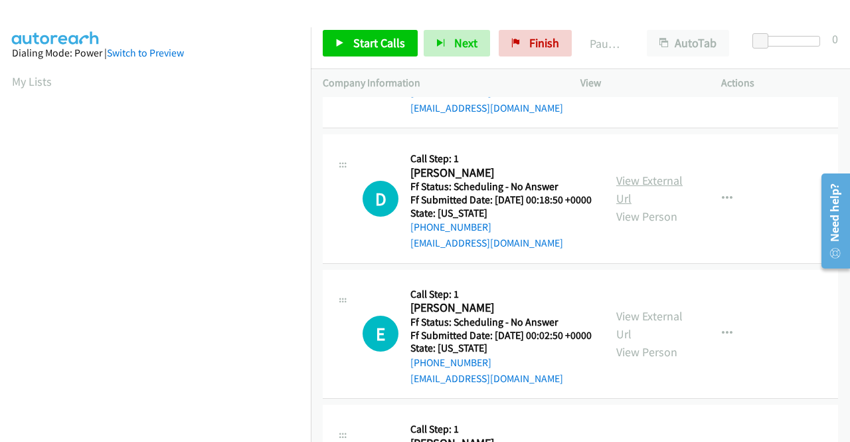
click at [619, 206] on link "View External Url" at bounding box center [649, 189] width 66 height 33
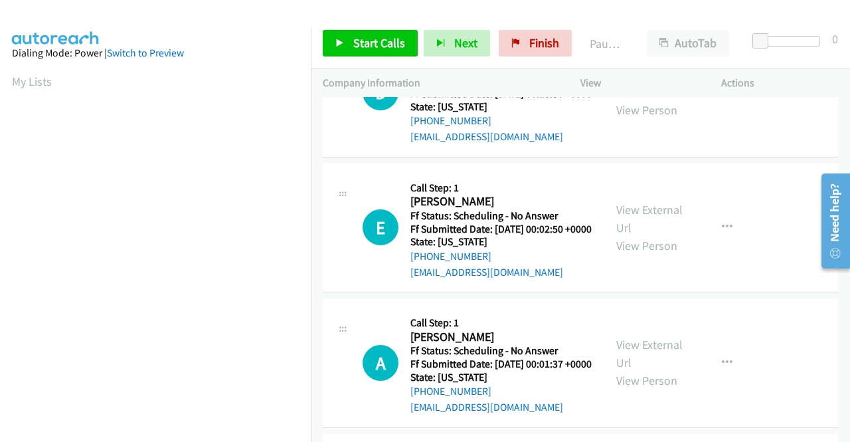
scroll to position [1195, 0]
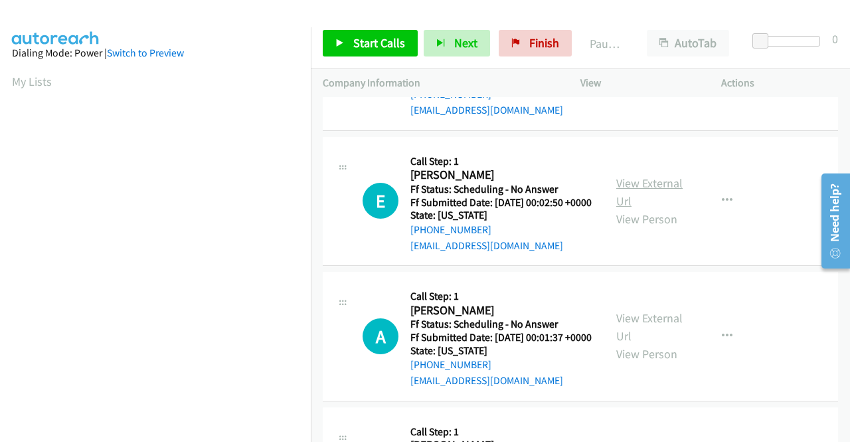
click at [649, 209] on link "View External Url" at bounding box center [649, 191] width 66 height 33
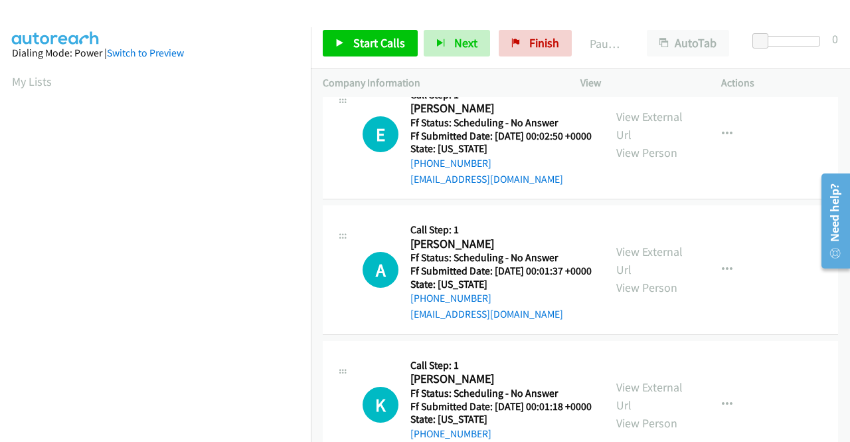
scroll to position [1328, 0]
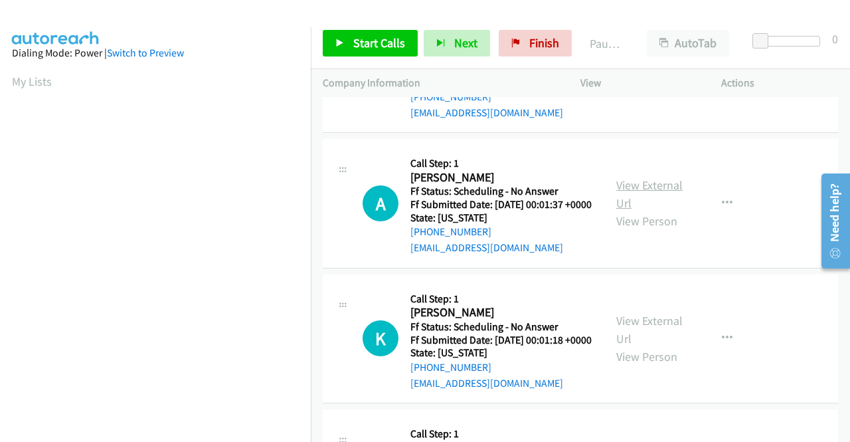
click at [626, 211] on link "View External Url" at bounding box center [649, 193] width 66 height 33
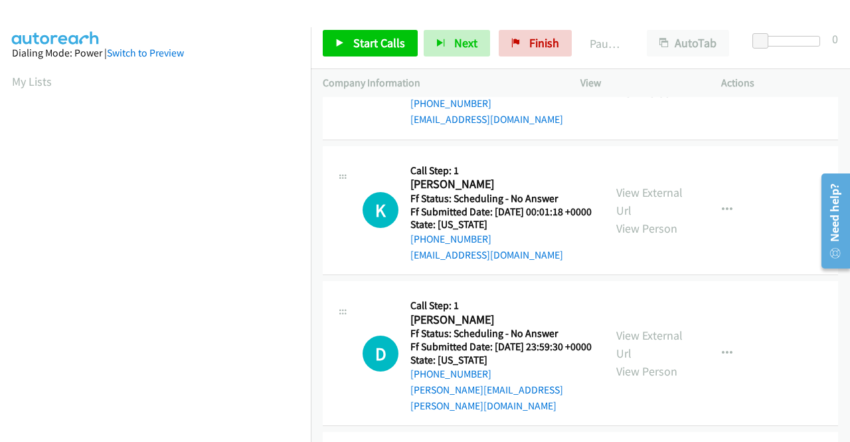
scroll to position [1461, 0]
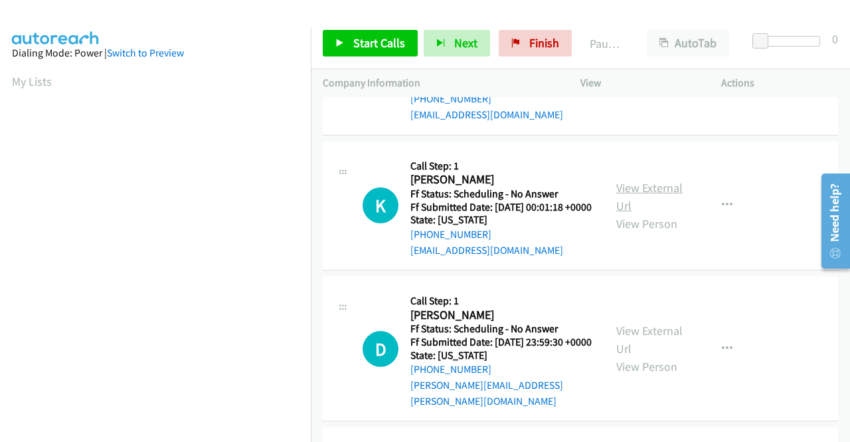
click at [628, 213] on link "View External Url" at bounding box center [649, 196] width 66 height 33
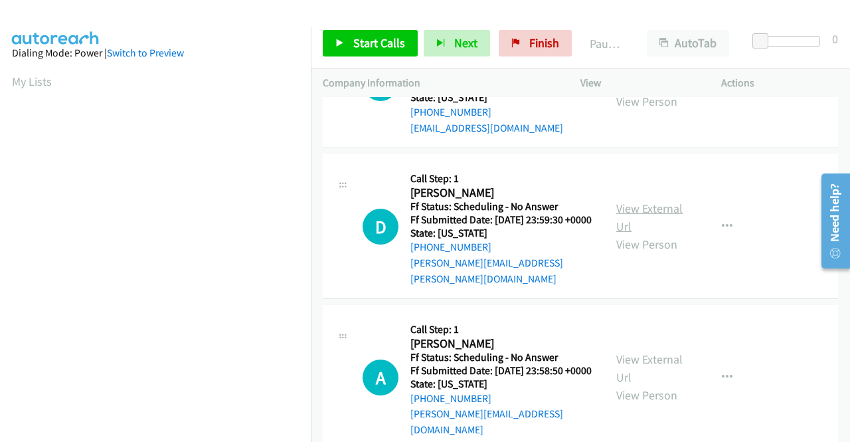
scroll to position [1594, 0]
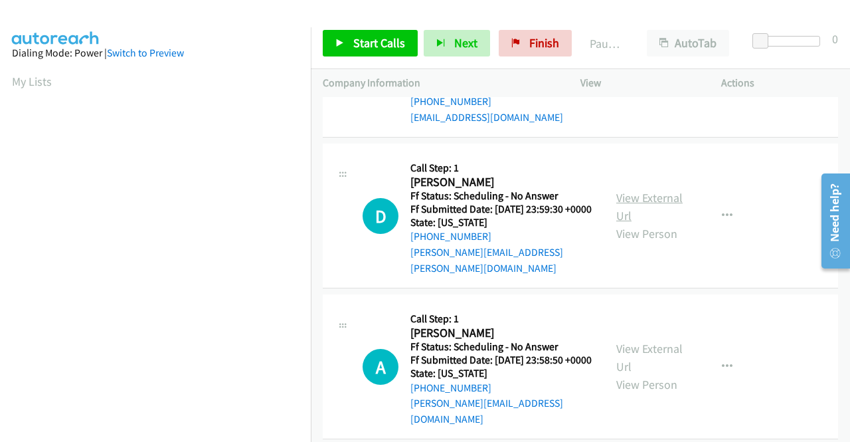
click at [650, 223] on link "View External Url" at bounding box center [649, 206] width 66 height 33
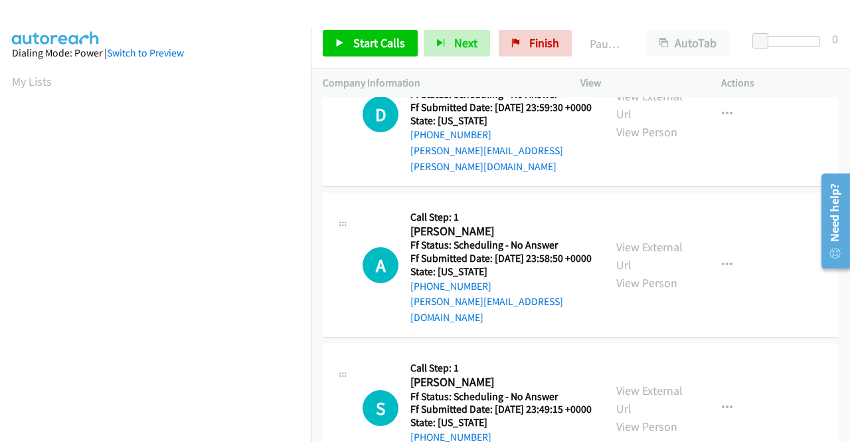
scroll to position [1727, 0]
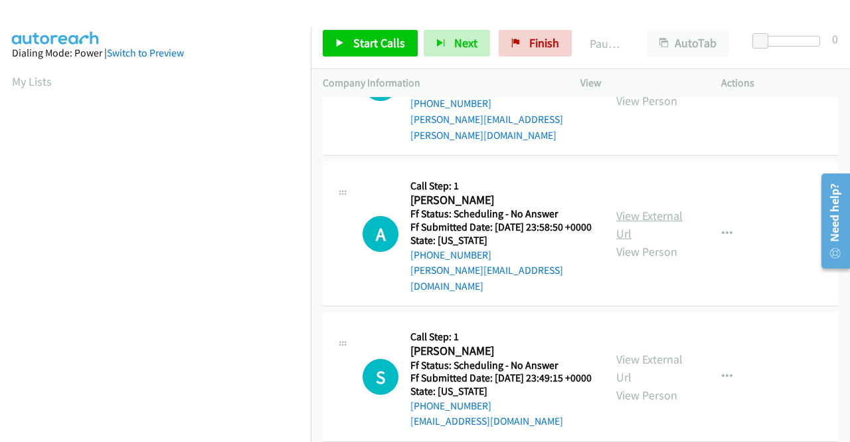
click at [653, 241] on link "View External Url" at bounding box center [649, 224] width 66 height 33
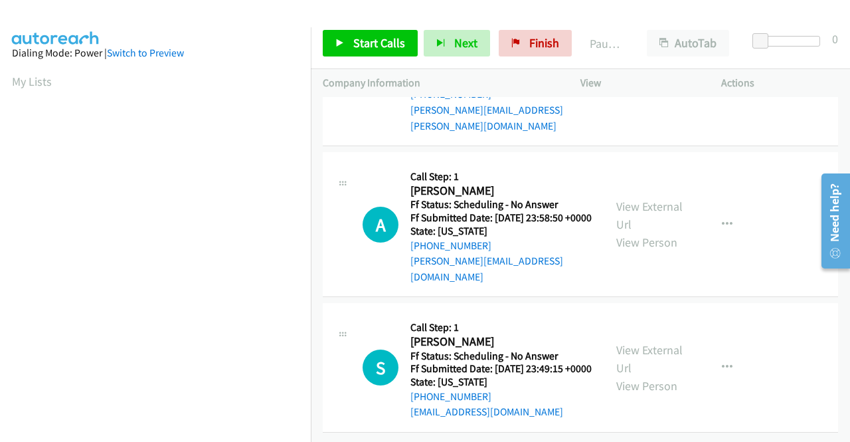
scroll to position [1860, 0]
click at [648, 360] on link "View External Url" at bounding box center [649, 358] width 66 height 33
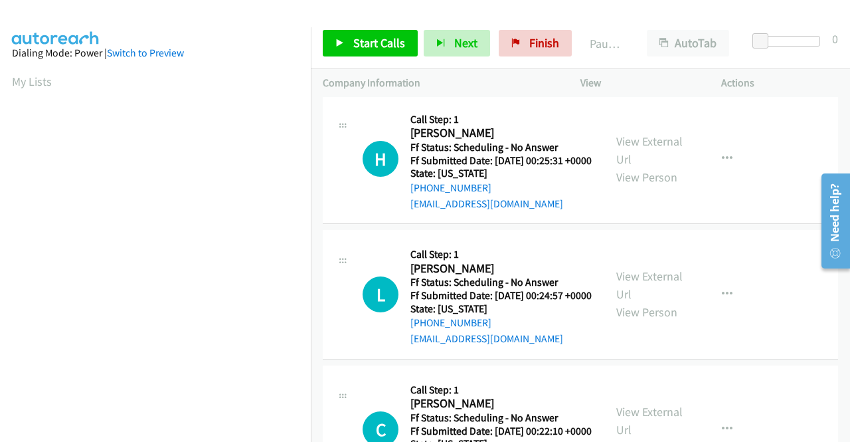
scroll to position [0, 0]
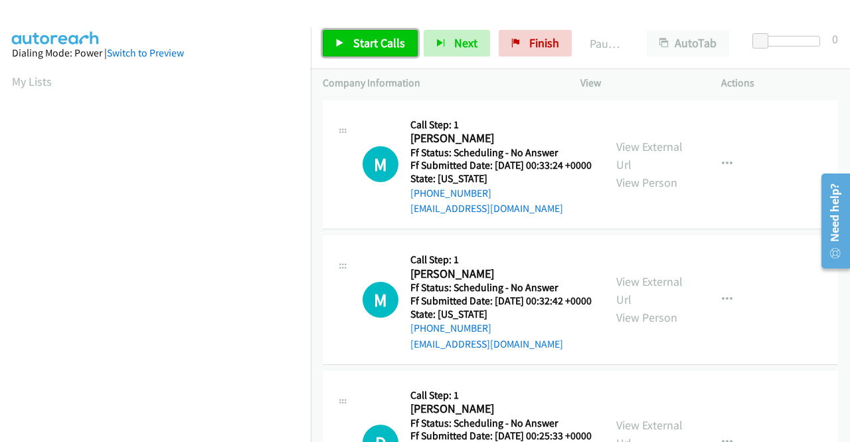
click at [369, 48] on span "Start Calls" at bounding box center [379, 42] width 52 height 15
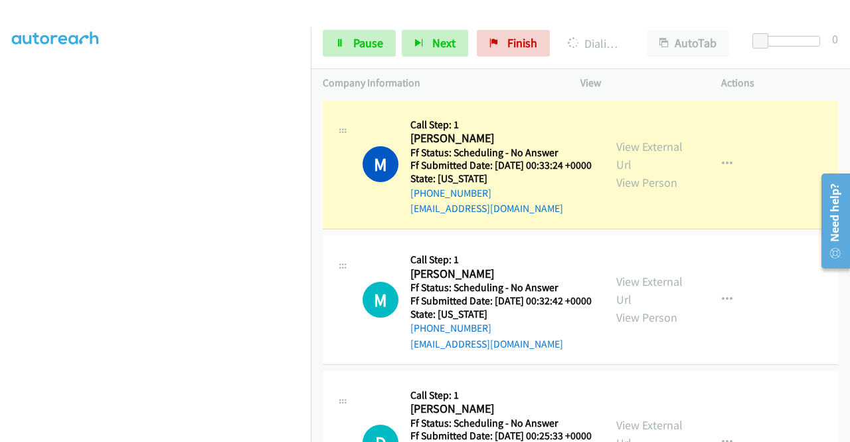
scroll to position [303, 0]
click at [341, 42] on icon at bounding box center [339, 43] width 9 height 9
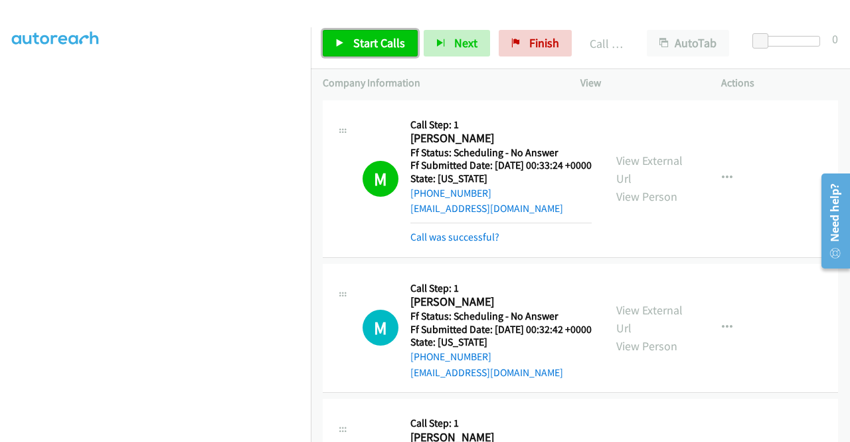
click at [368, 42] on span "Start Calls" at bounding box center [379, 42] width 52 height 15
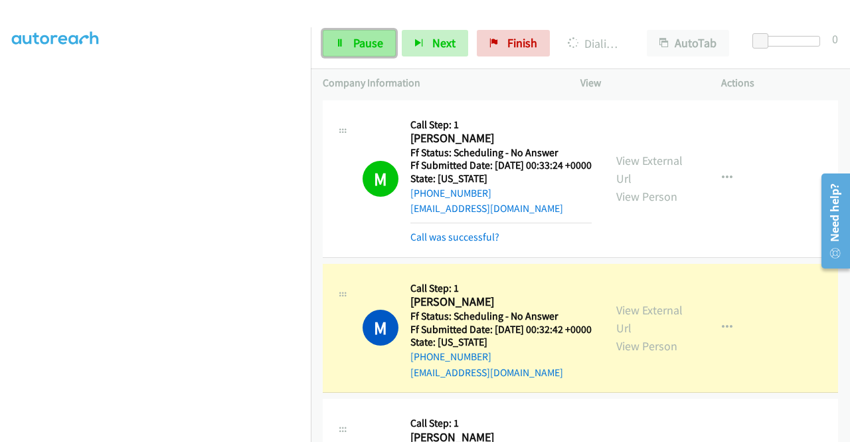
click at [384, 39] on link "Pause" at bounding box center [359, 43] width 73 height 27
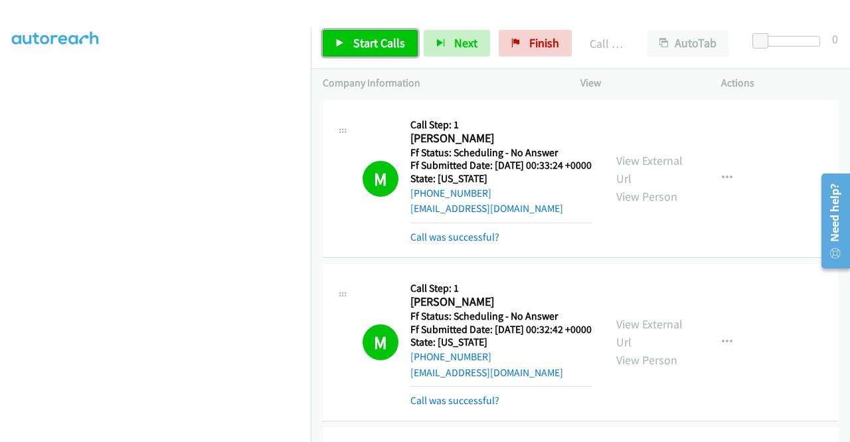
click at [380, 41] on span "Start Calls" at bounding box center [379, 42] width 52 height 15
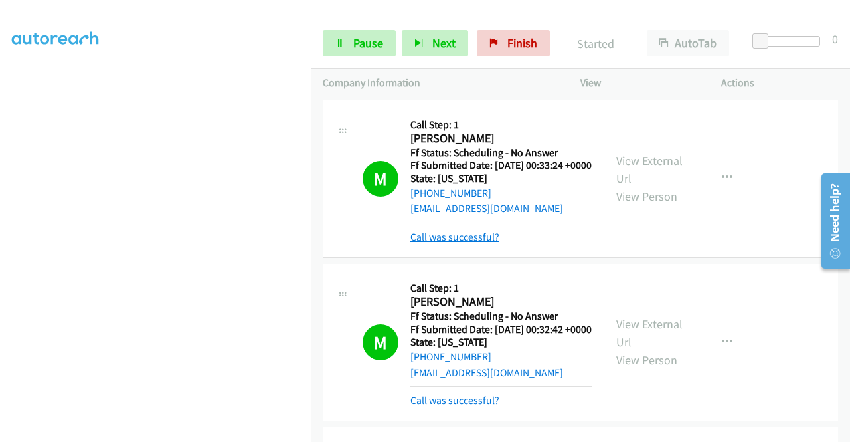
click at [474, 243] on link "Call was successful?" at bounding box center [454, 236] width 89 height 13
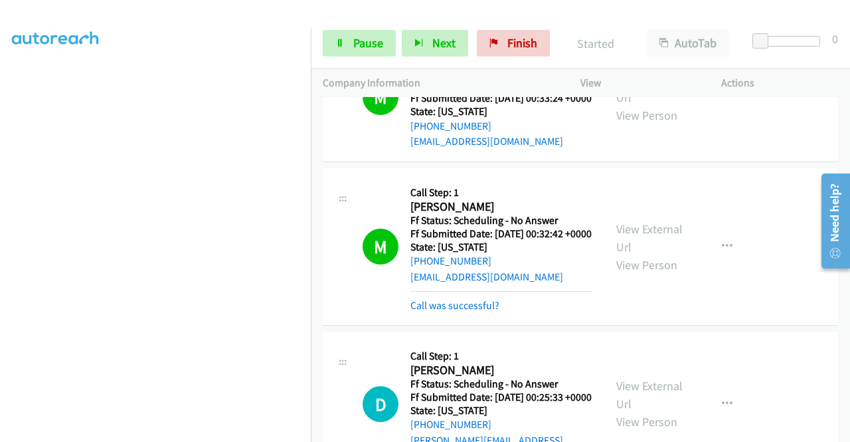
scroll to position [133, 0]
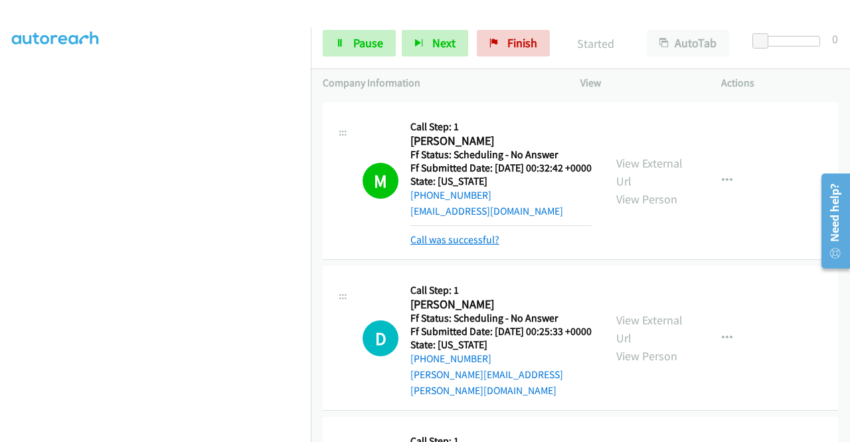
click at [481, 246] on link "Call was successful?" at bounding box center [454, 239] width 89 height 13
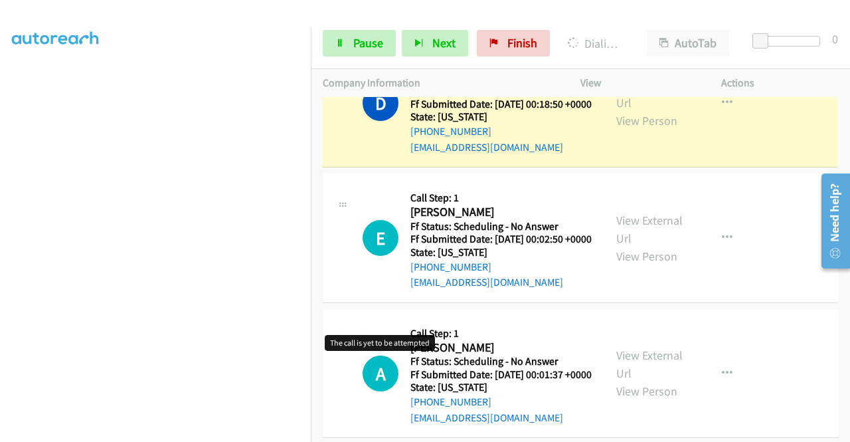
scroll to position [1395, 0]
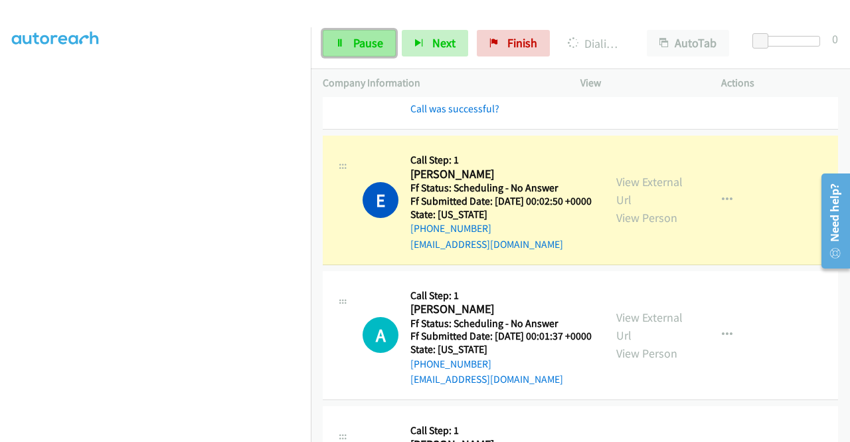
click at [373, 44] on span "Pause" at bounding box center [368, 42] width 30 height 15
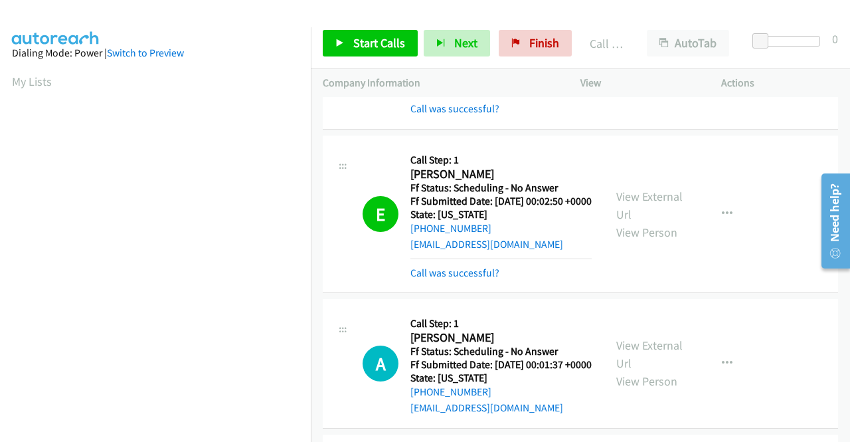
scroll to position [303, 0]
click at [469, 279] on link "Call was successful?" at bounding box center [454, 272] width 89 height 13
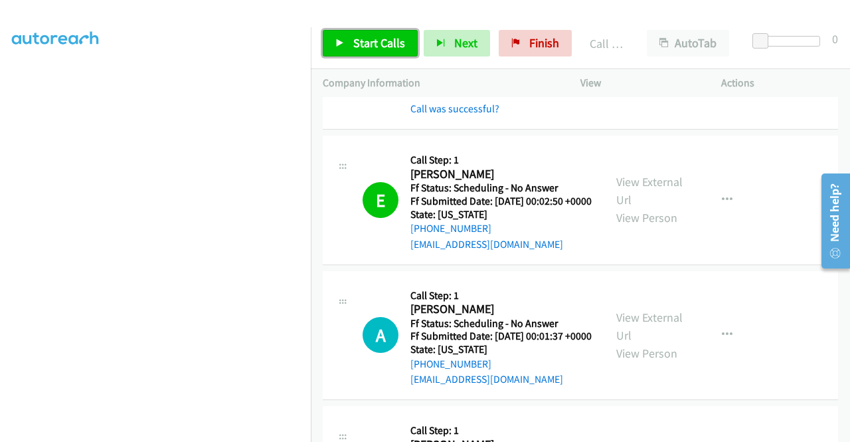
click at [375, 41] on span "Start Calls" at bounding box center [379, 42] width 52 height 15
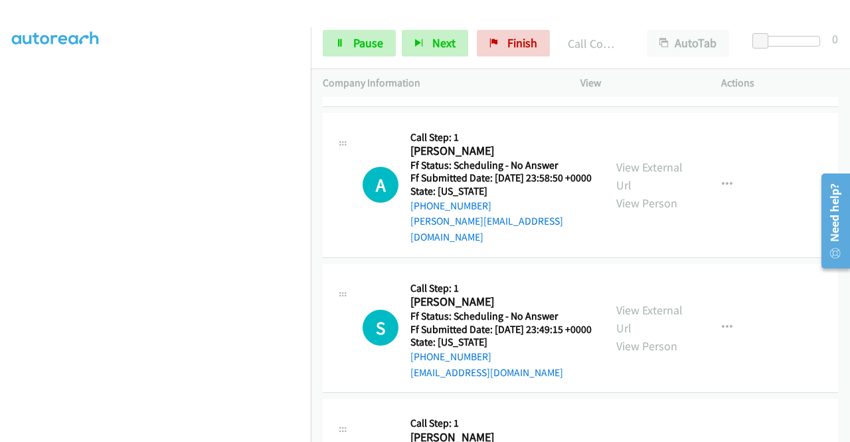
scroll to position [2125, 0]
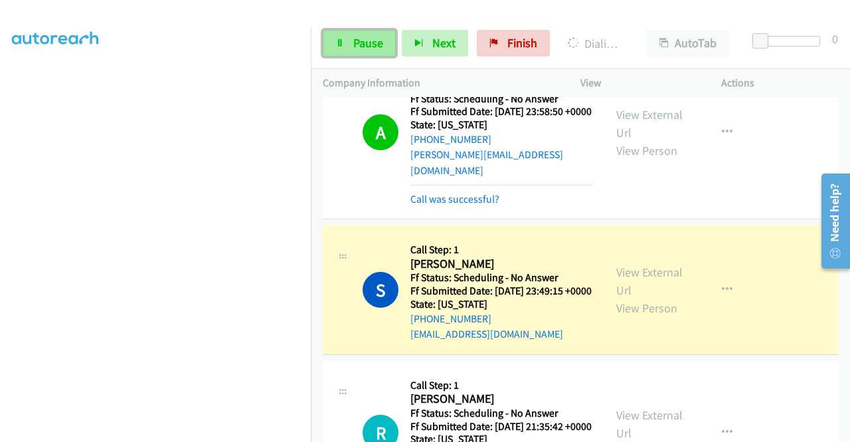
click at [344, 39] on link "Pause" at bounding box center [359, 43] width 73 height 27
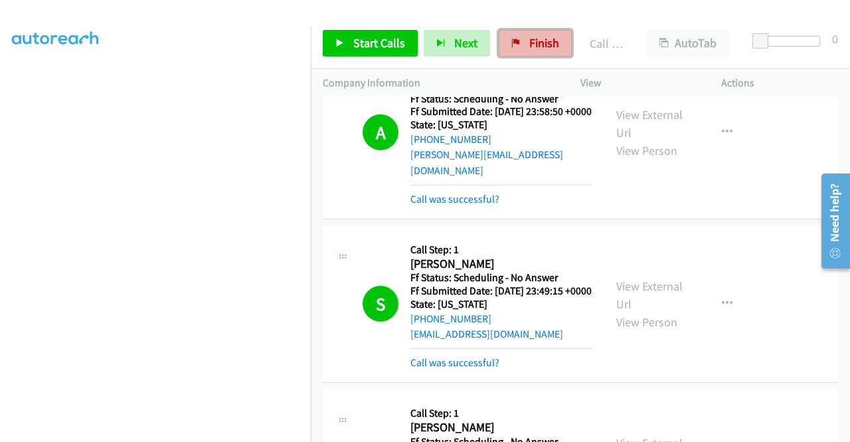
click at [548, 43] on span "Finish" at bounding box center [544, 42] width 30 height 15
